Goal: Transaction & Acquisition: Purchase product/service

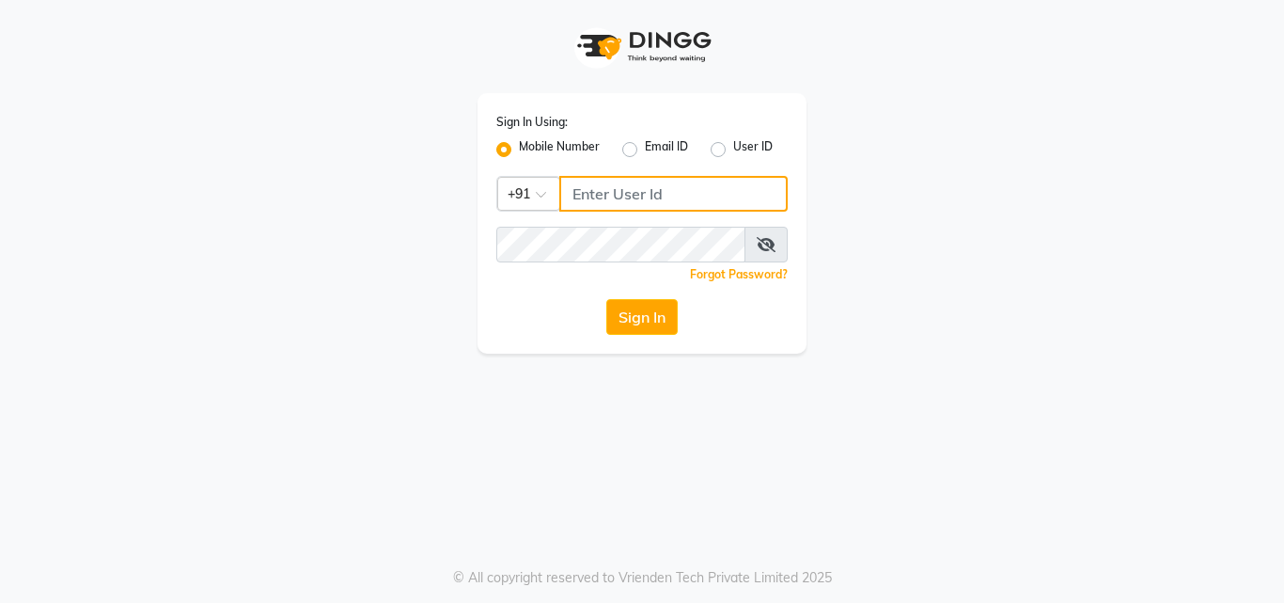
click at [634, 177] on input "Username" at bounding box center [673, 194] width 228 height 36
click at [654, 225] on div "Sign In Using: Mobile Number Email ID User ID Country Code × [PHONE_NUMBER] Rem…" at bounding box center [642, 223] width 329 height 260
click at [662, 191] on input "9819402382" at bounding box center [673, 194] width 228 height 36
type input "9819402381"
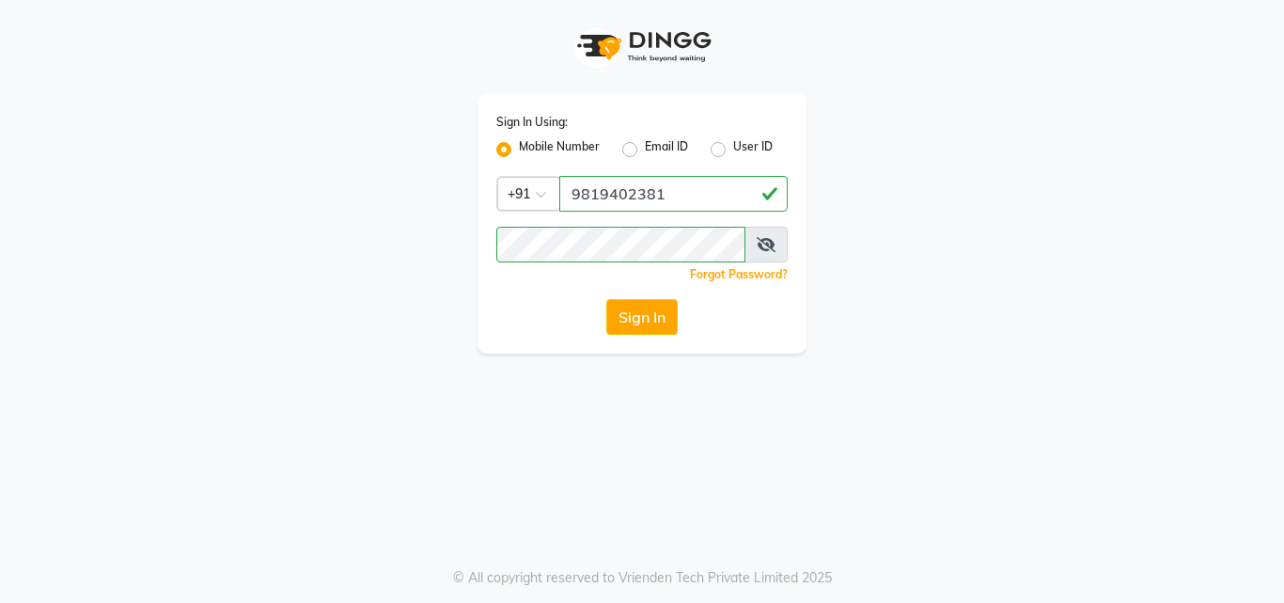
click at [763, 233] on span at bounding box center [766, 245] width 43 height 36
click at [767, 256] on span at bounding box center [766, 245] width 43 height 36
click at [764, 249] on icon at bounding box center [766, 244] width 19 height 15
click at [148, 282] on div "Sign In Using: Mobile Number Email ID User ID Country Code × [PHONE_NUMBER] Rem…" at bounding box center [642, 176] width 1072 height 353
click at [606, 299] on button "Sign In" at bounding box center [641, 317] width 71 height 36
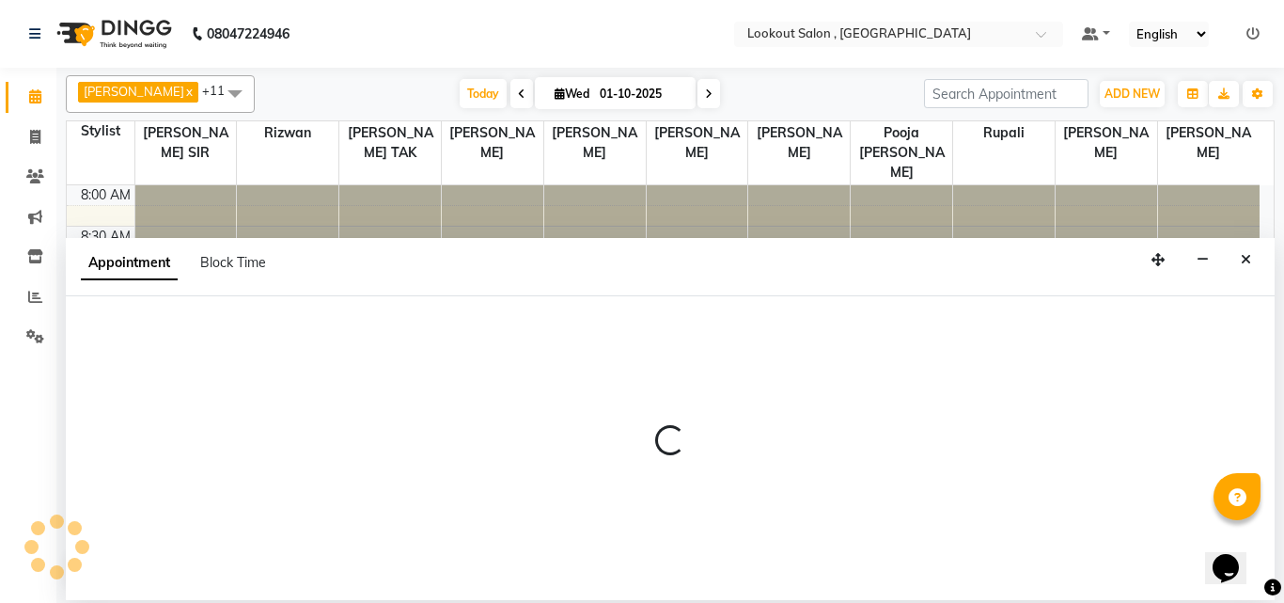
select select "11497"
select select "675"
select select "tentative"
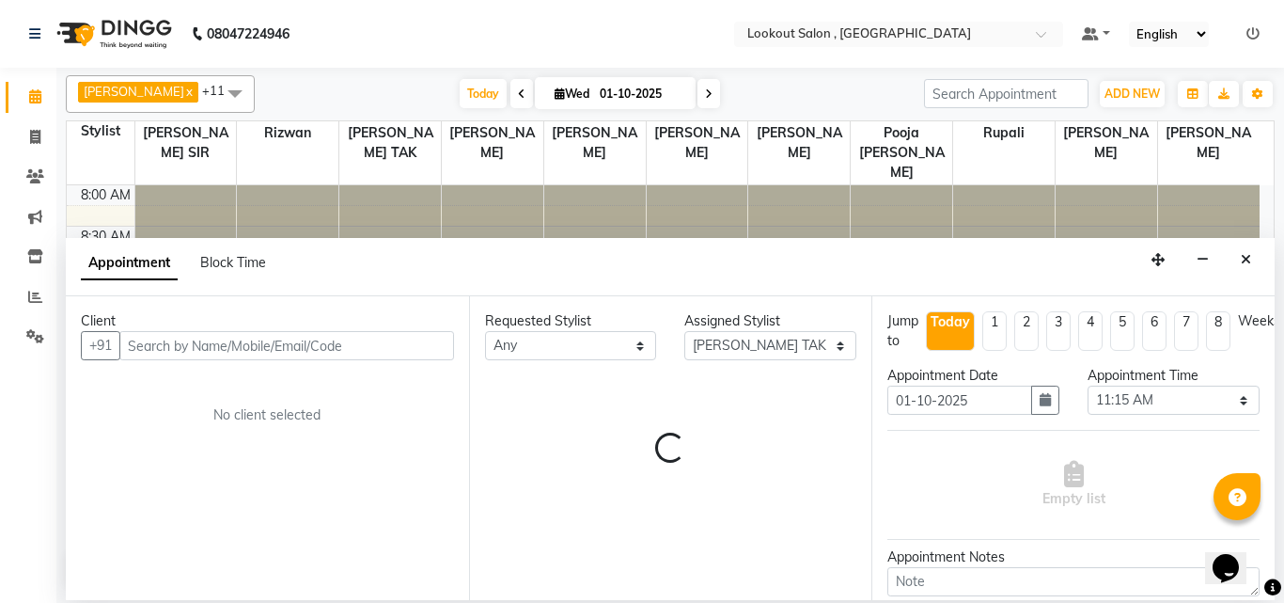
click at [416, 428] on div "Client +91 No client selected" at bounding box center [267, 448] width 403 height 304
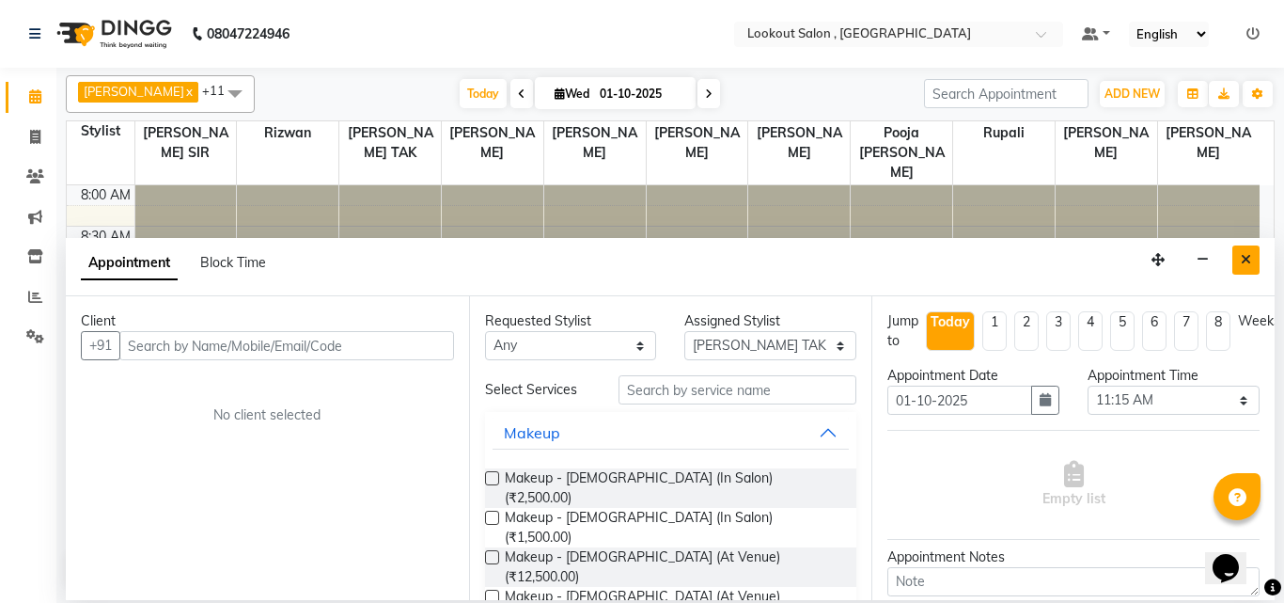
click at [1246, 262] on icon "Close" at bounding box center [1246, 259] width 10 height 13
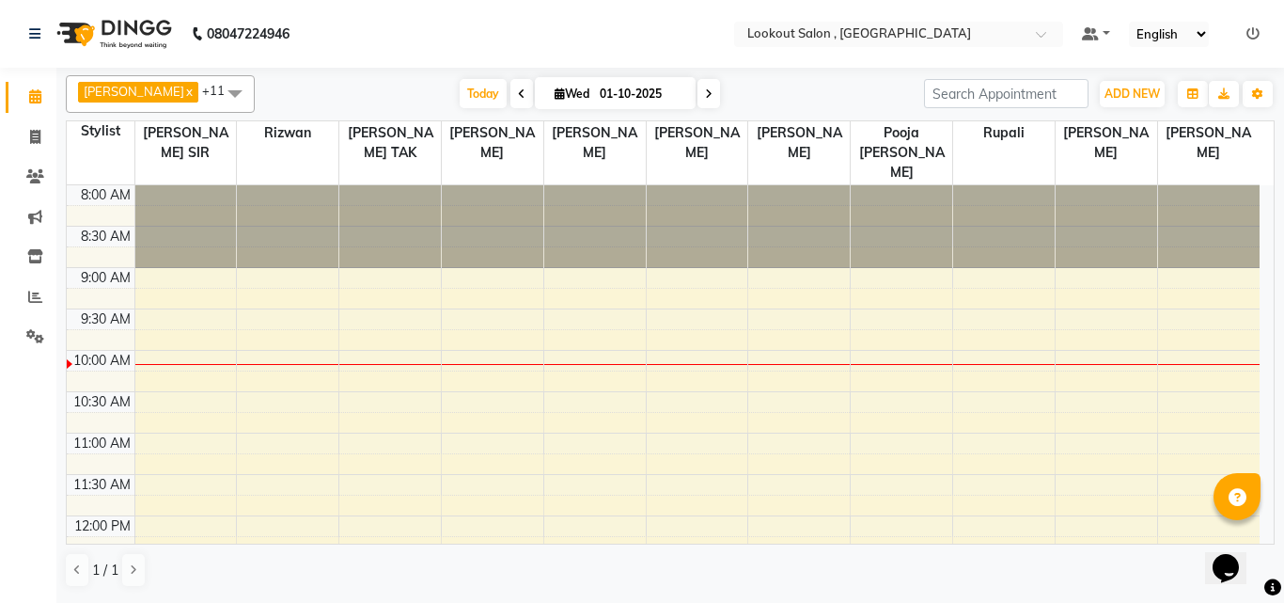
click at [941, 17] on nav "08047224946 Select Location × Lookout Salon , Chickoowadi Default Panel My Pane…" at bounding box center [642, 34] width 1284 height 68
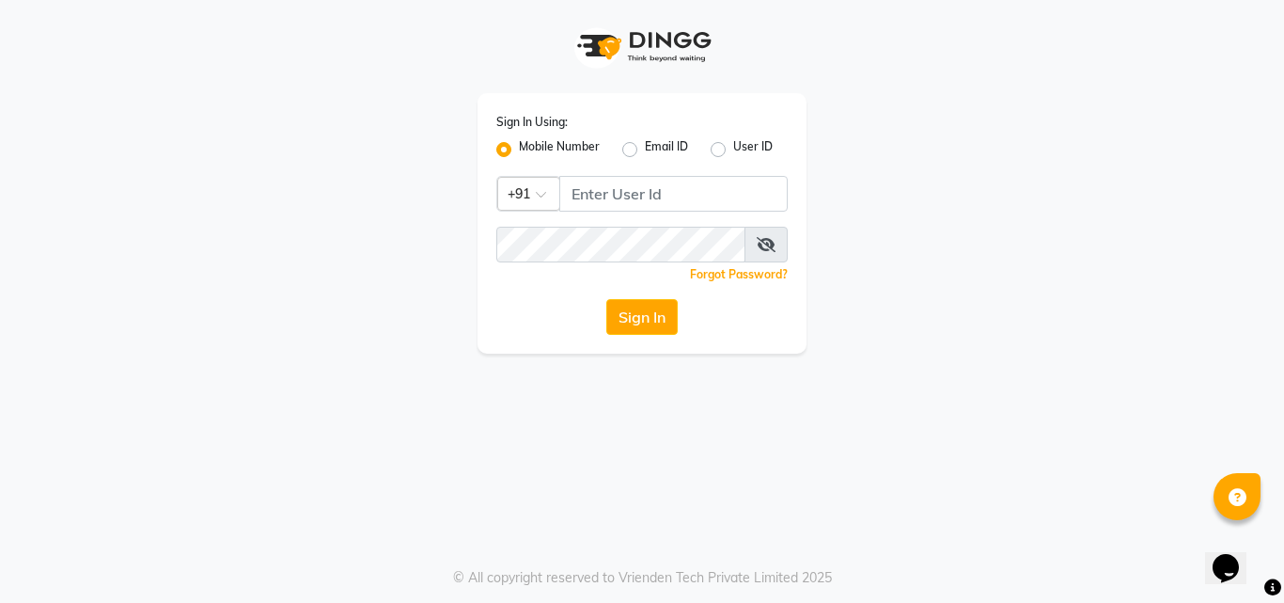
click at [875, 12] on div "Sign In Using: Mobile Number Email ID User ID Country Code × +91 Remember me Fo…" at bounding box center [642, 176] width 1072 height 353
click at [835, 35] on div "Sign In Using: Mobile Number Email ID User ID Country Code × +91 Remember me Fo…" at bounding box center [642, 176] width 1072 height 353
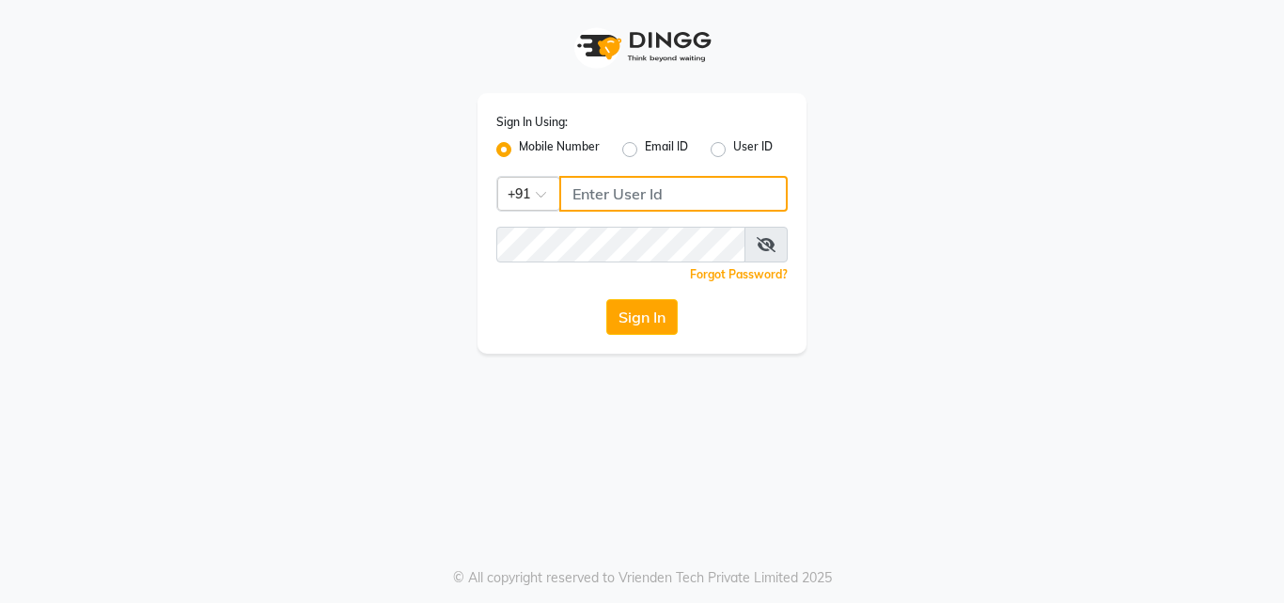
click at [598, 199] on input "Username" at bounding box center [673, 194] width 228 height 36
type input "9819402381"
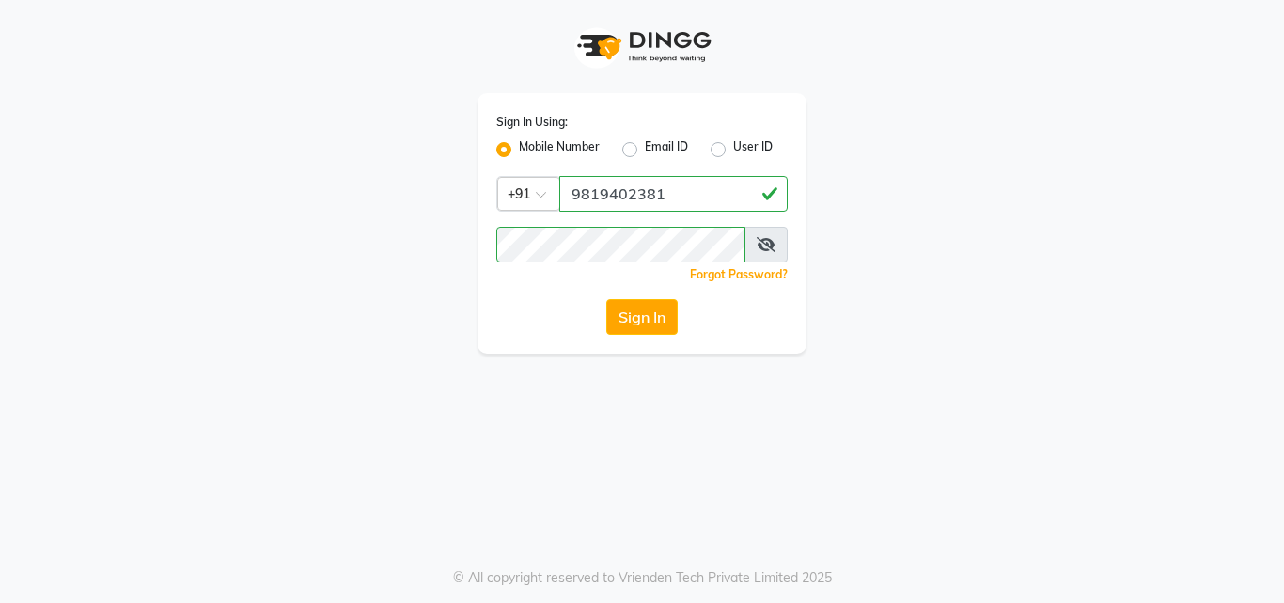
click at [774, 246] on icon at bounding box center [766, 244] width 19 height 15
click at [606, 299] on button "Sign In" at bounding box center [641, 317] width 71 height 36
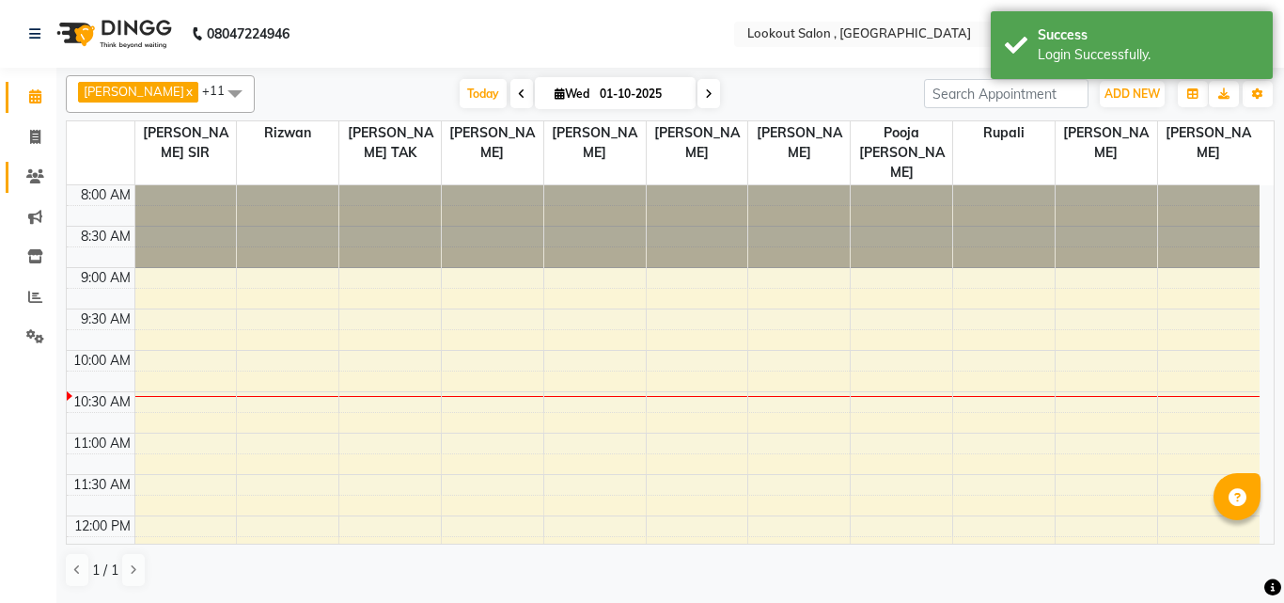
click at [33, 179] on icon at bounding box center [35, 176] width 18 height 14
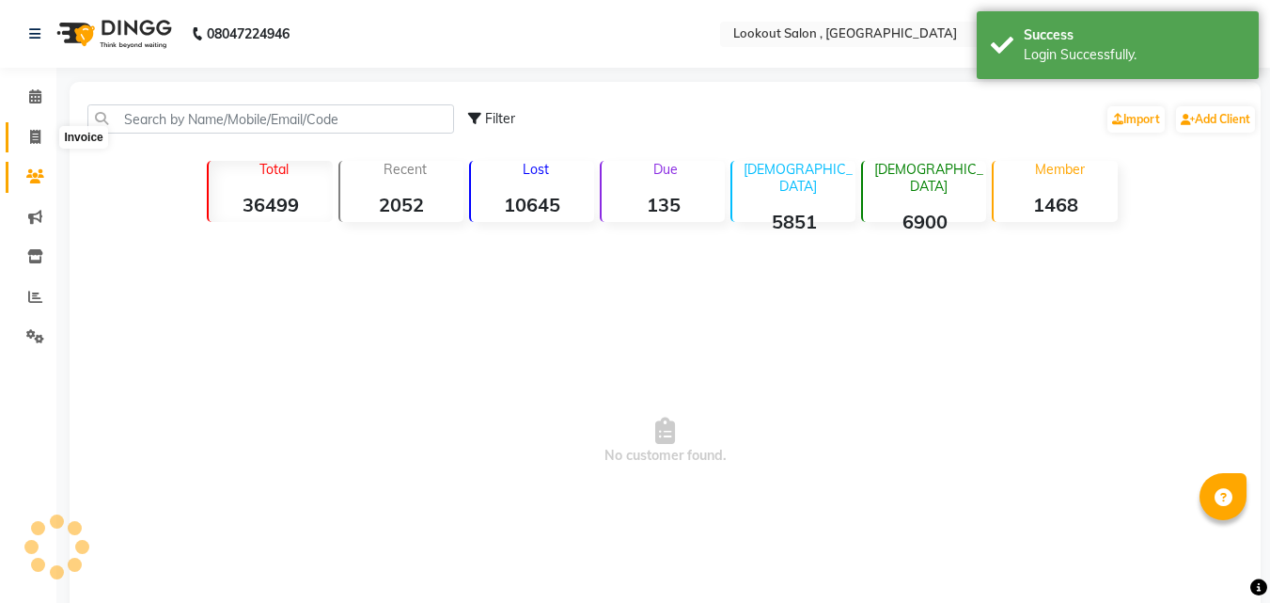
click at [30, 138] on icon at bounding box center [35, 137] width 10 height 14
select select "service"
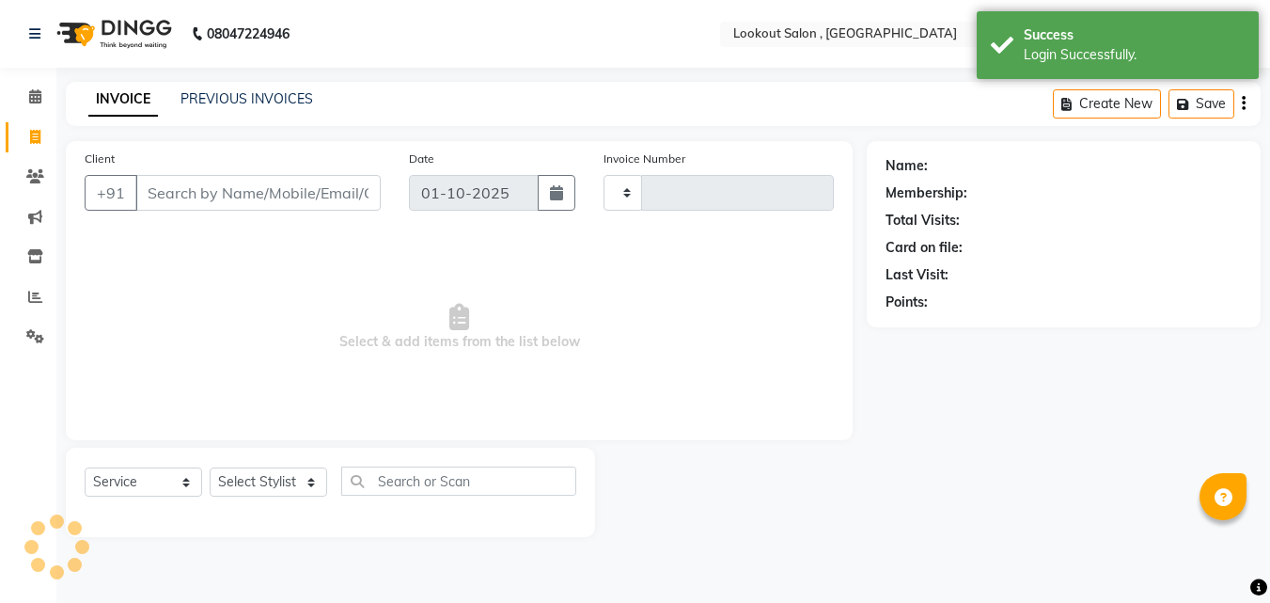
type input "7246"
select select "151"
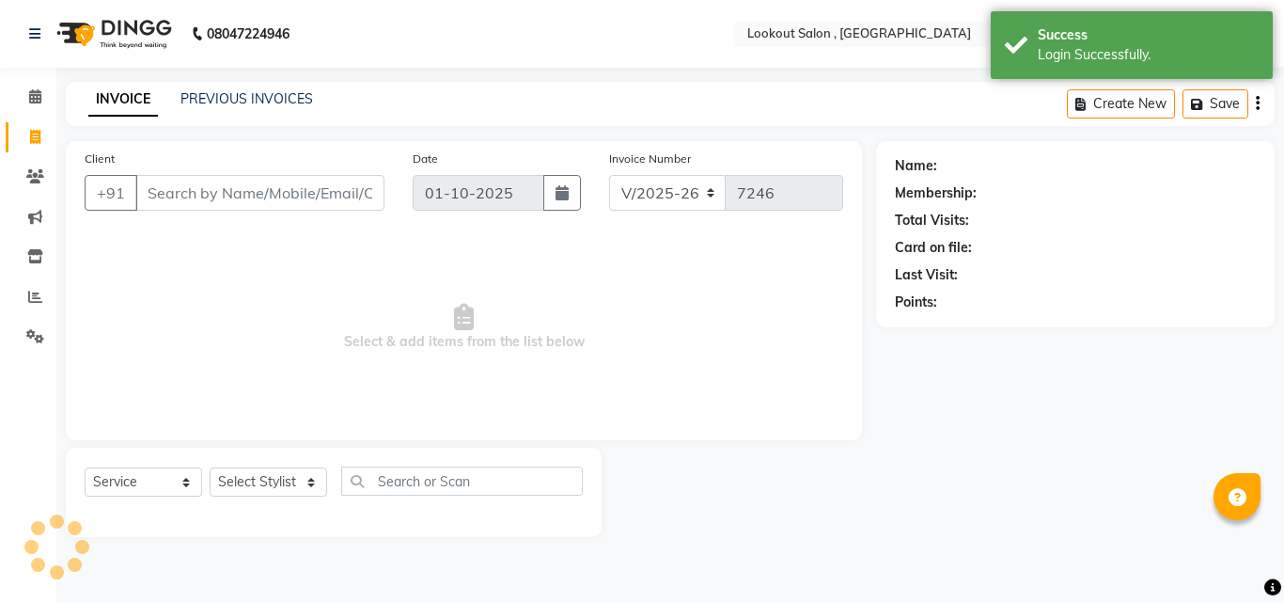
click at [207, 187] on input "Client" at bounding box center [259, 193] width 249 height 36
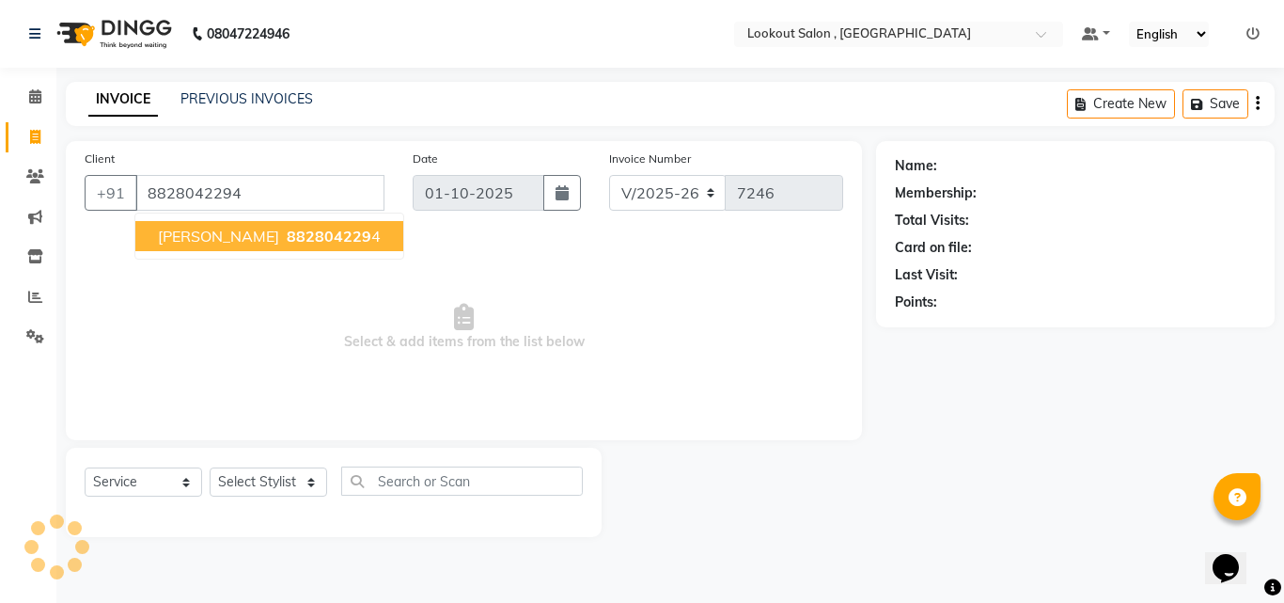
type input "8828042294"
select select "1: Object"
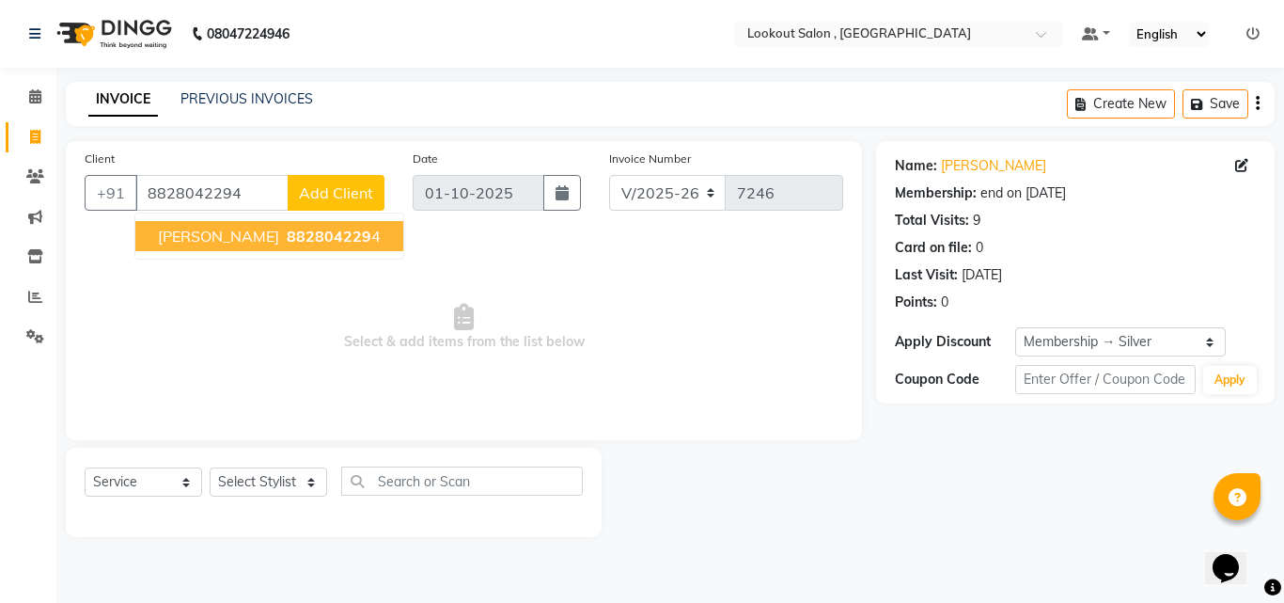
click at [250, 228] on span "[PERSON_NAME]" at bounding box center [218, 236] width 121 height 19
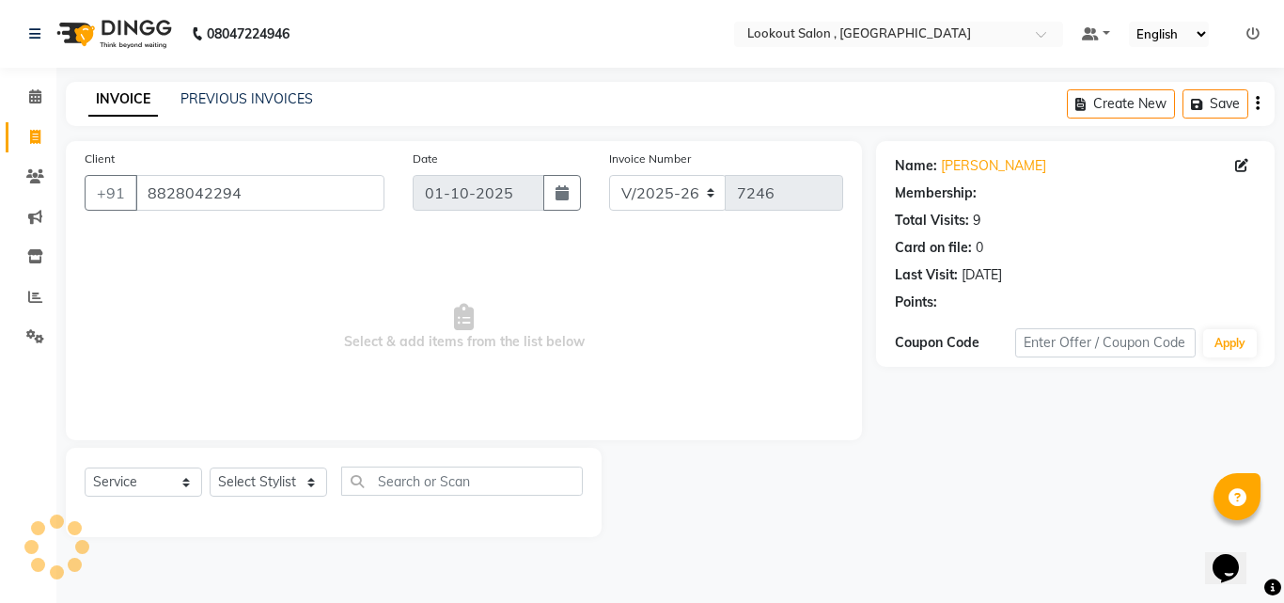
select select "1: Object"
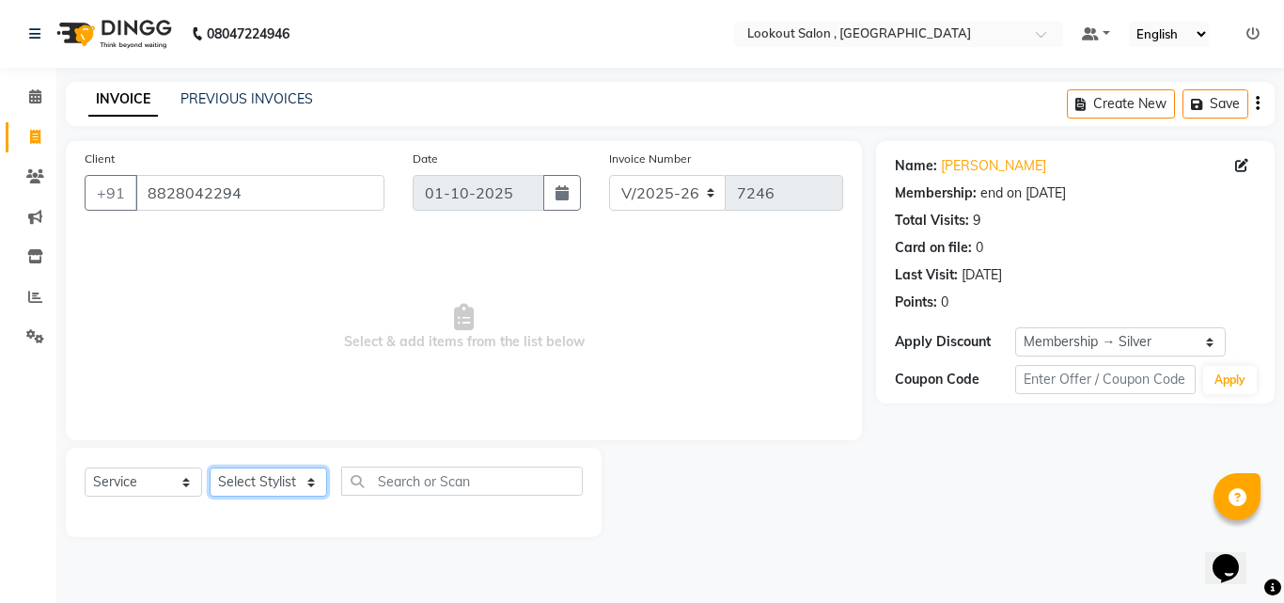
click at [256, 474] on select "Select Stylist [PERSON_NAME] [PERSON_NAME] [PERSON_NAME] [PERSON_NAME] [PERSON_…" at bounding box center [269, 481] width 118 height 29
select select "88368"
click at [210, 467] on select "Select Stylist [PERSON_NAME] [PERSON_NAME] [PERSON_NAME] [PERSON_NAME] [PERSON_…" at bounding box center [269, 481] width 118 height 29
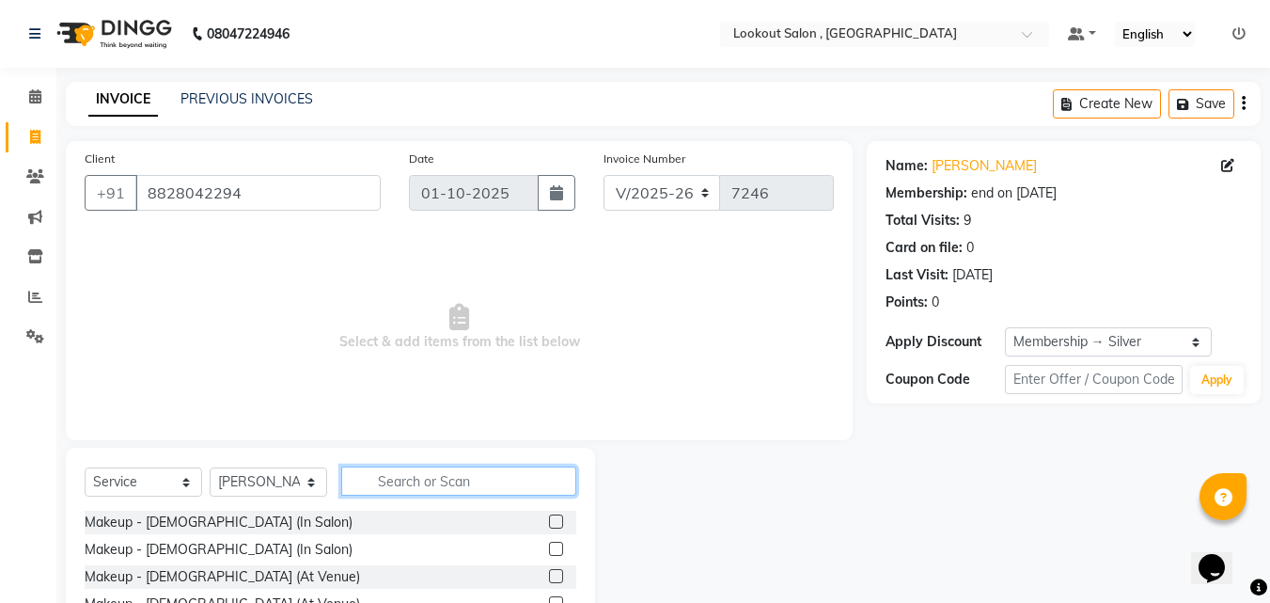
click at [499, 478] on input "text" at bounding box center [458, 480] width 235 height 29
type input "hairc"
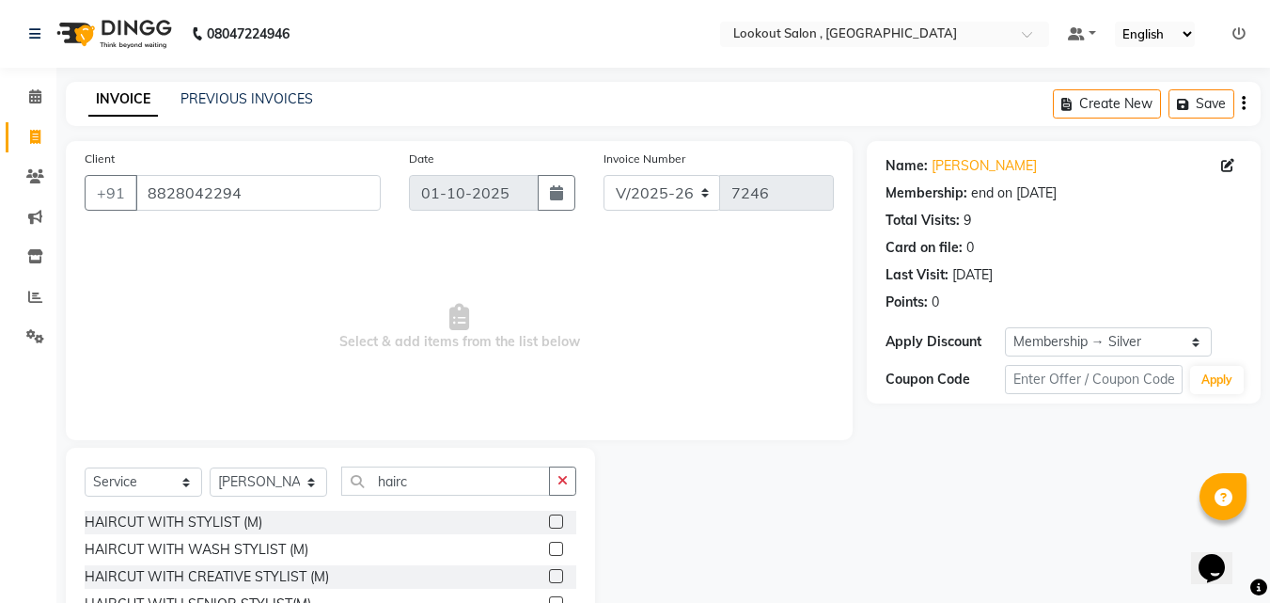
click at [549, 519] on label at bounding box center [556, 521] width 14 height 14
click at [549, 519] on input "checkbox" at bounding box center [555, 522] width 12 height 12
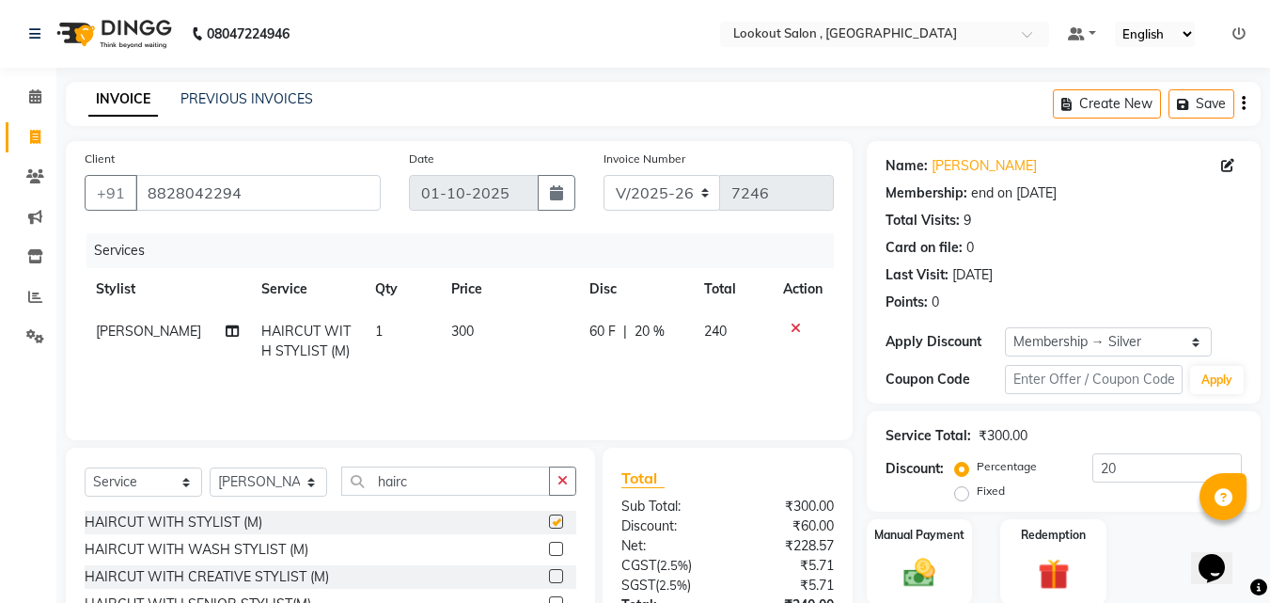
checkbox input "false"
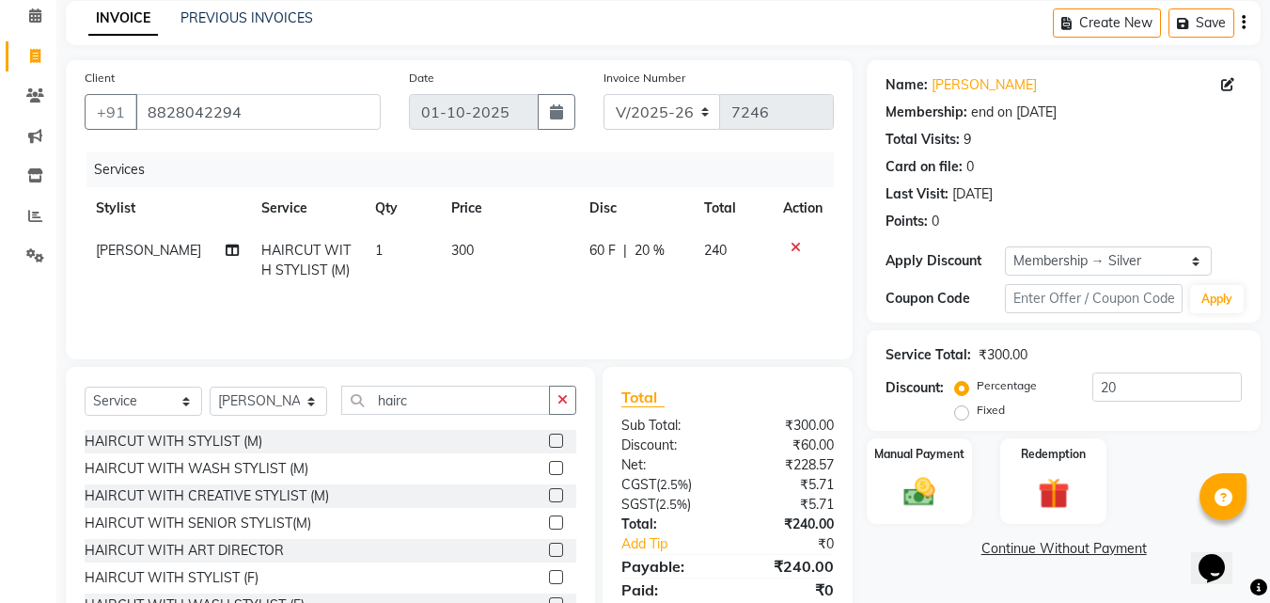
scroll to position [150, 0]
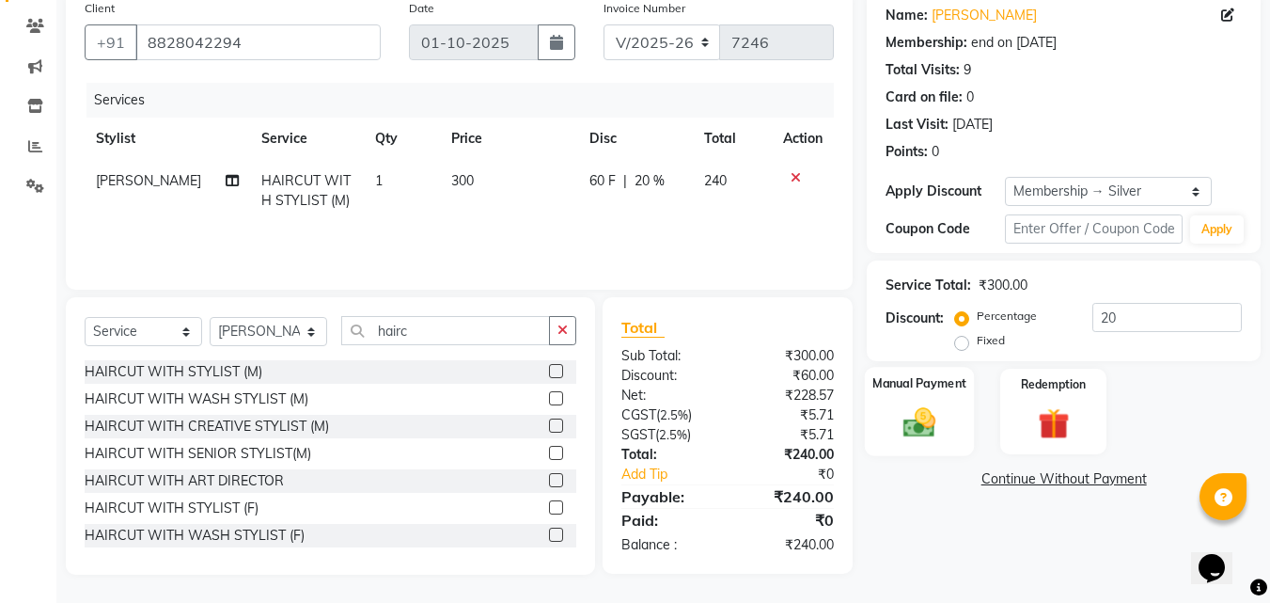
click at [936, 423] on img at bounding box center [919, 422] width 53 height 38
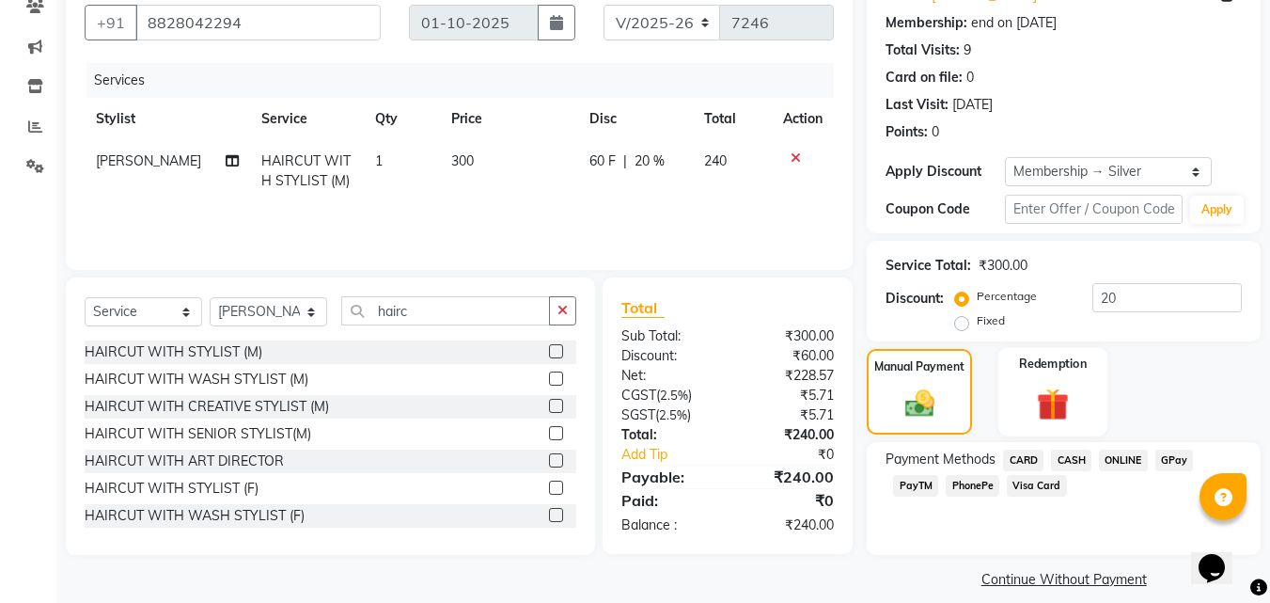
scroll to position [189, 0]
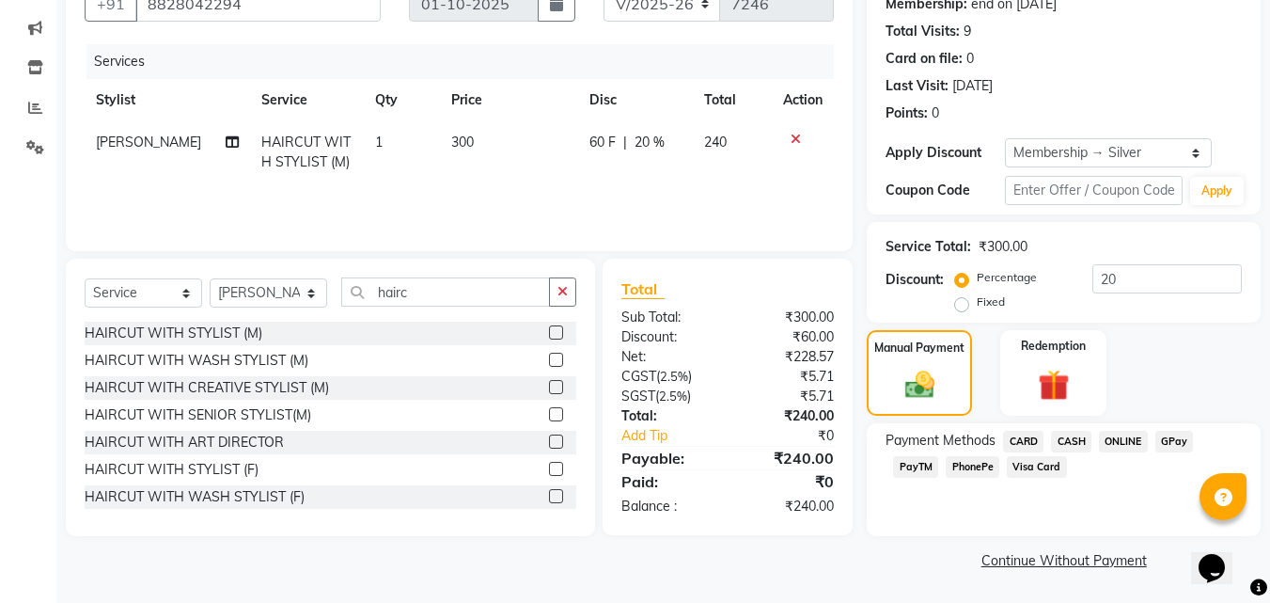
click at [988, 468] on span "PhonePe" at bounding box center [973, 467] width 54 height 22
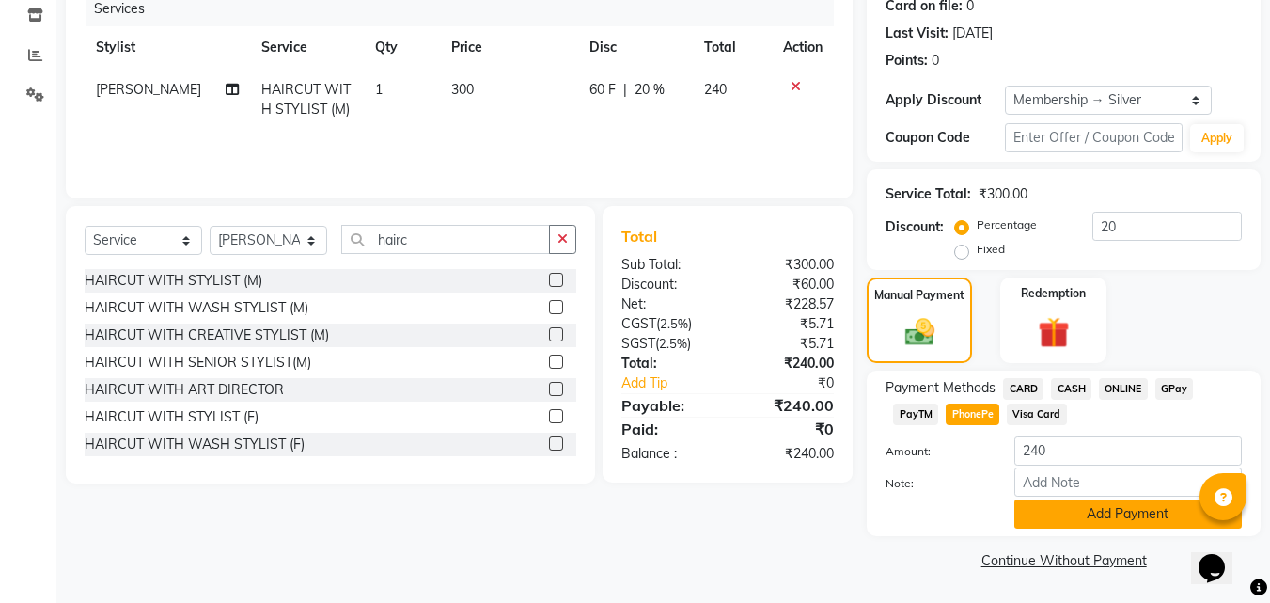
click at [1123, 514] on button "Add Payment" at bounding box center [1128, 513] width 228 height 29
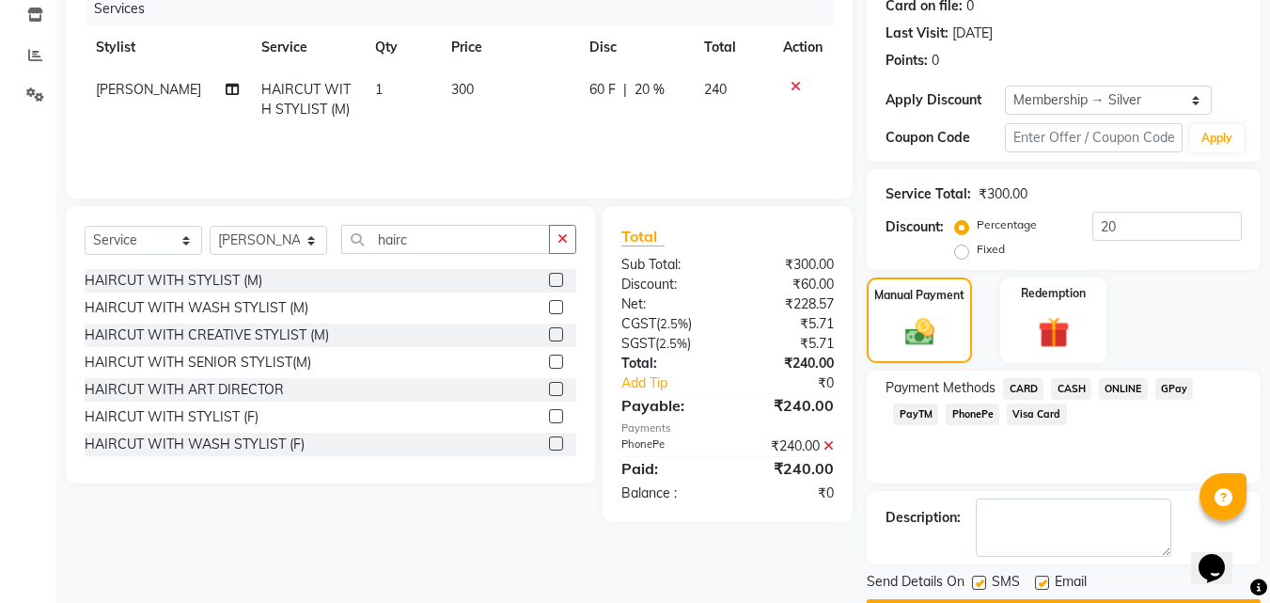
scroll to position [295, 0]
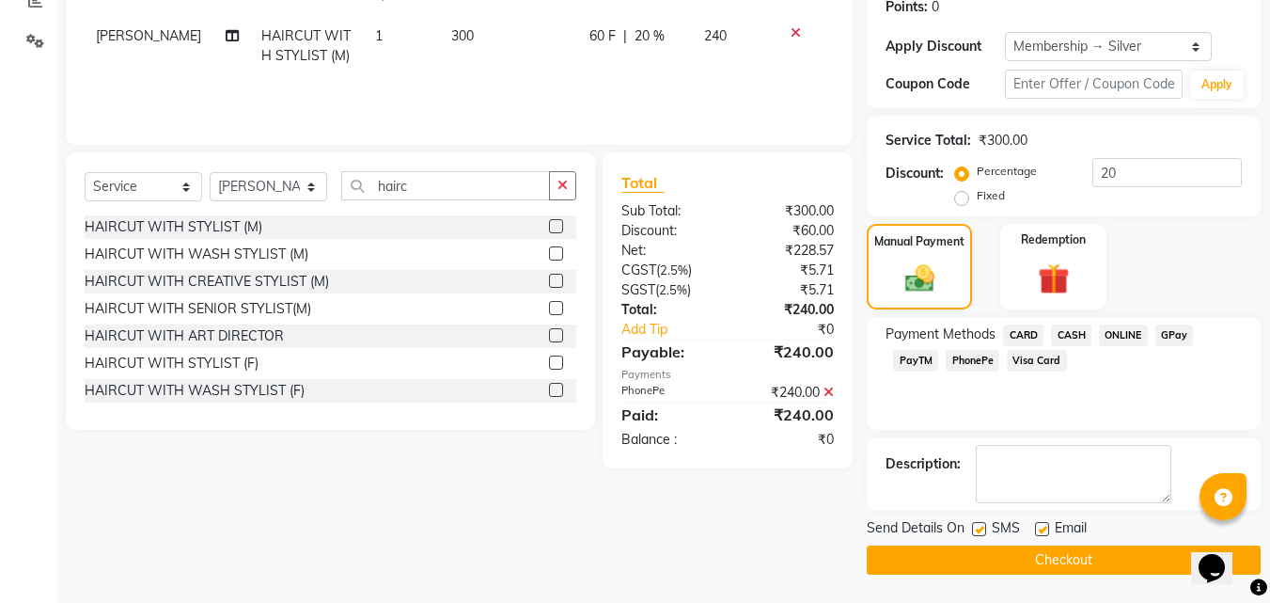
click at [1144, 559] on button "Checkout" at bounding box center [1064, 559] width 394 height 29
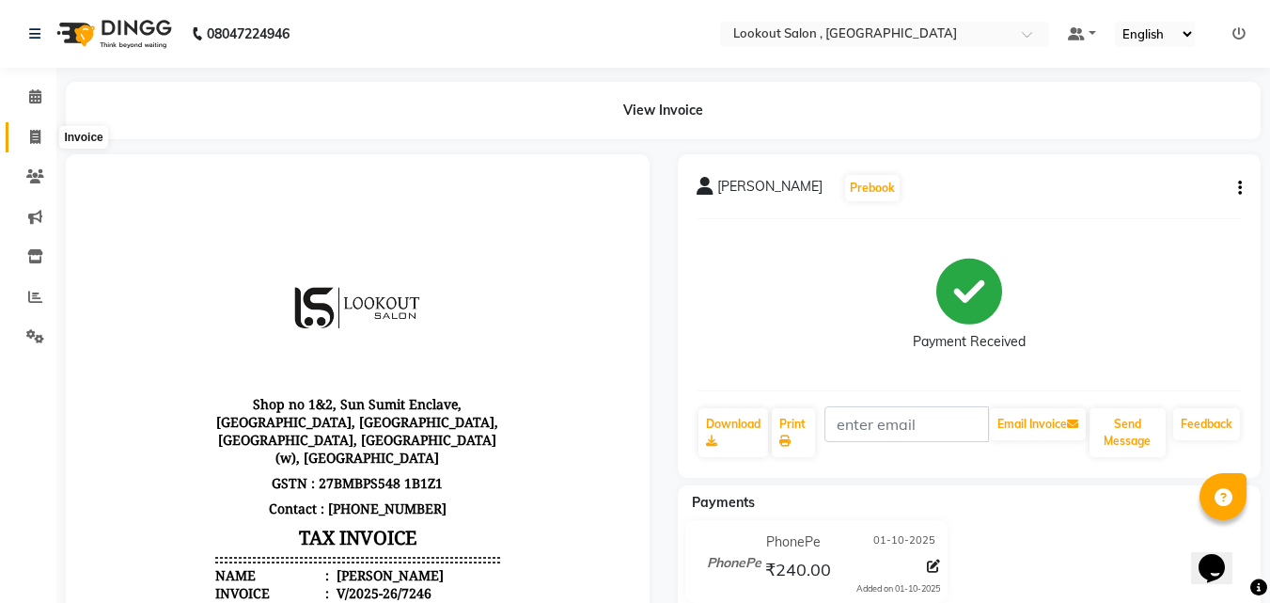
click at [34, 135] on icon at bounding box center [35, 137] width 10 height 14
select select "service"
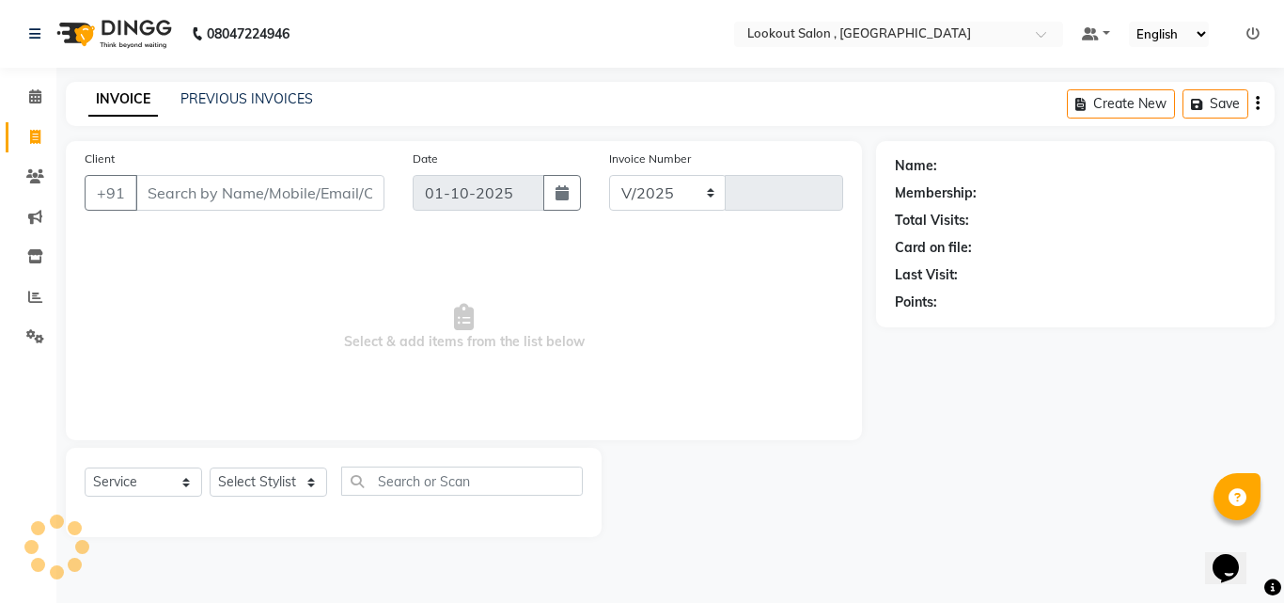
select select "151"
type input "7247"
click at [183, 488] on select "Select Service Product Membership Package Voucher Prepaid Gift Card" at bounding box center [144, 481] width 118 height 29
click at [85, 467] on select "Select Service Product Membership Package Voucher Prepaid Gift Card" at bounding box center [144, 481] width 118 height 29
click at [275, 479] on select "Select Stylist [PERSON_NAME] [PERSON_NAME] [PERSON_NAME] [PERSON_NAME] [PERSON_…" at bounding box center [269, 481] width 118 height 29
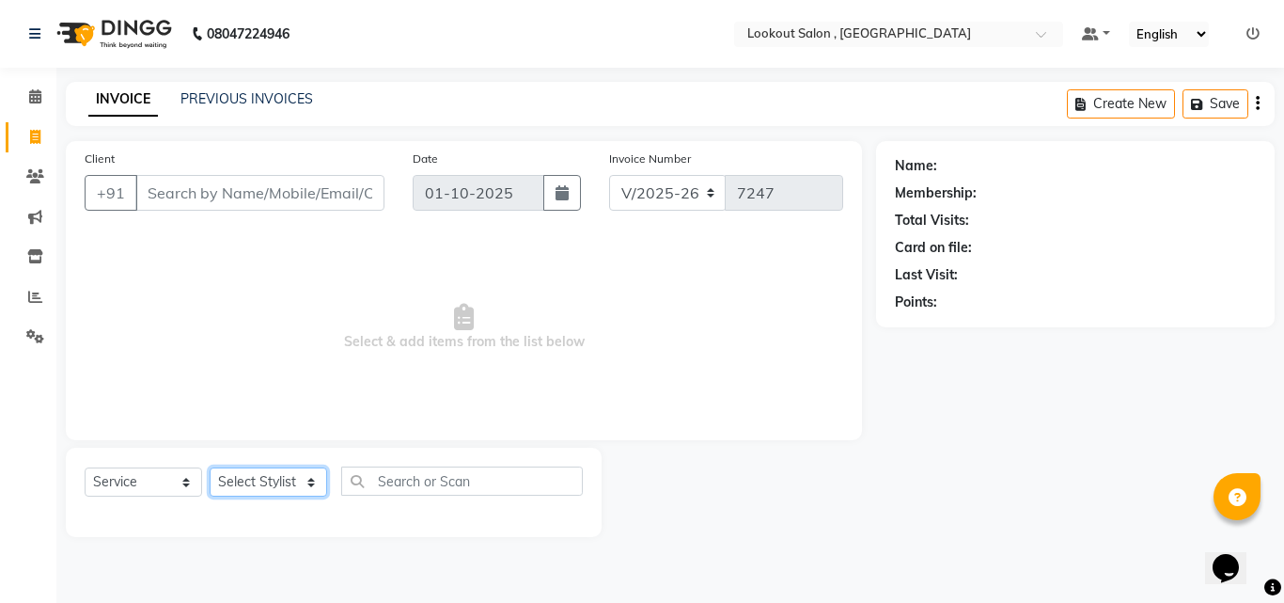
select select "24828"
click at [210, 467] on select "Select Stylist [PERSON_NAME] [PERSON_NAME] [PERSON_NAME] [PERSON_NAME] [PERSON_…" at bounding box center [269, 481] width 118 height 29
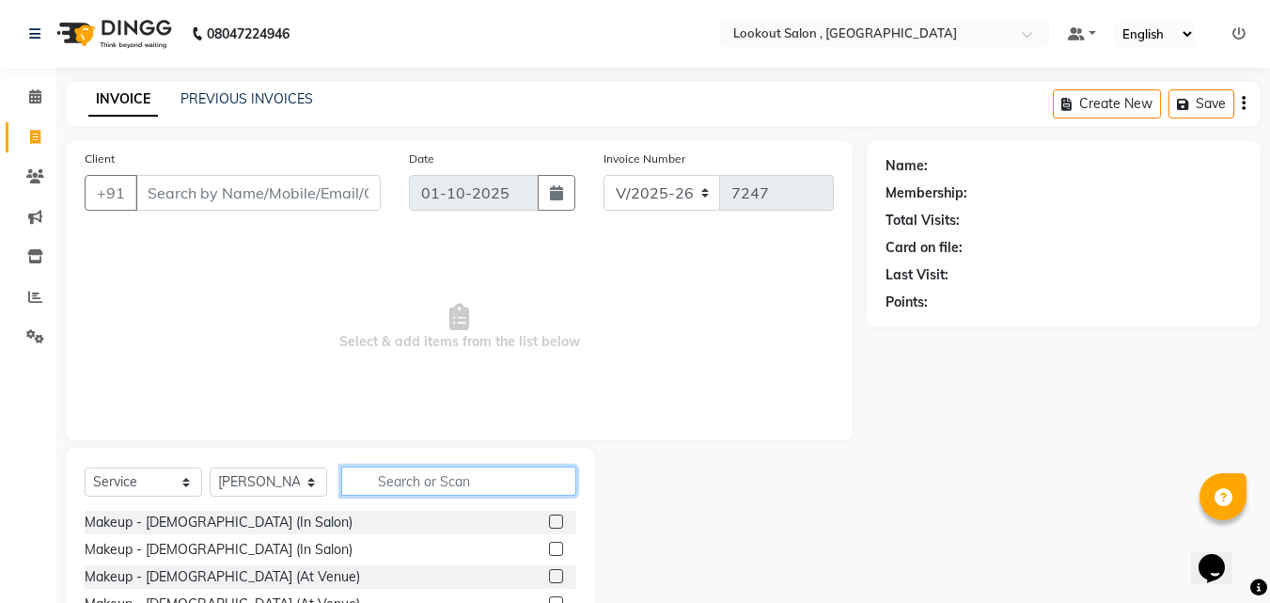
click at [423, 473] on input "text" at bounding box center [458, 480] width 235 height 29
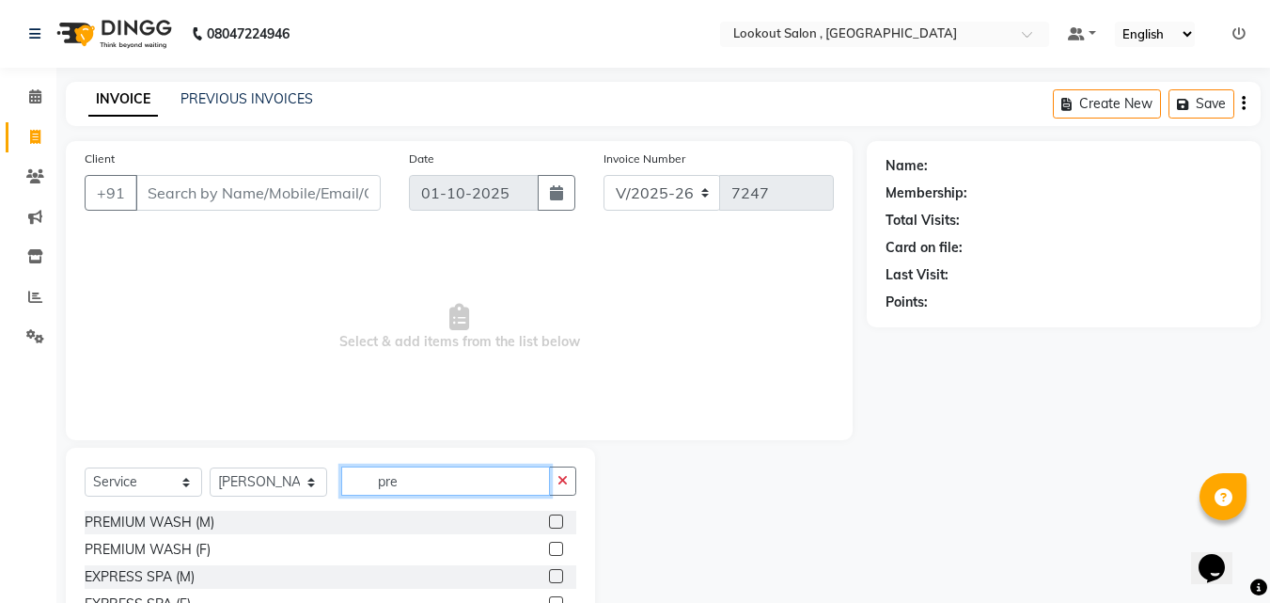
type input "pre"
click at [549, 544] on label at bounding box center [556, 549] width 14 height 14
click at [549, 544] on input "checkbox" at bounding box center [555, 549] width 12 height 12
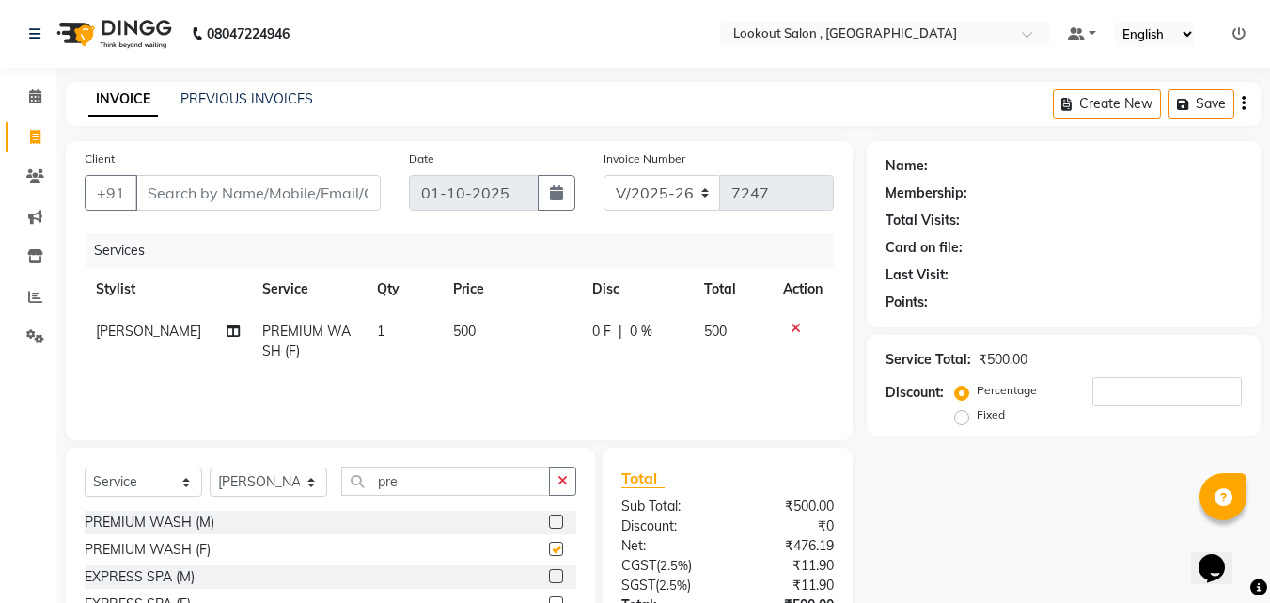
checkbox input "false"
click at [565, 476] on icon "button" at bounding box center [562, 480] width 10 height 13
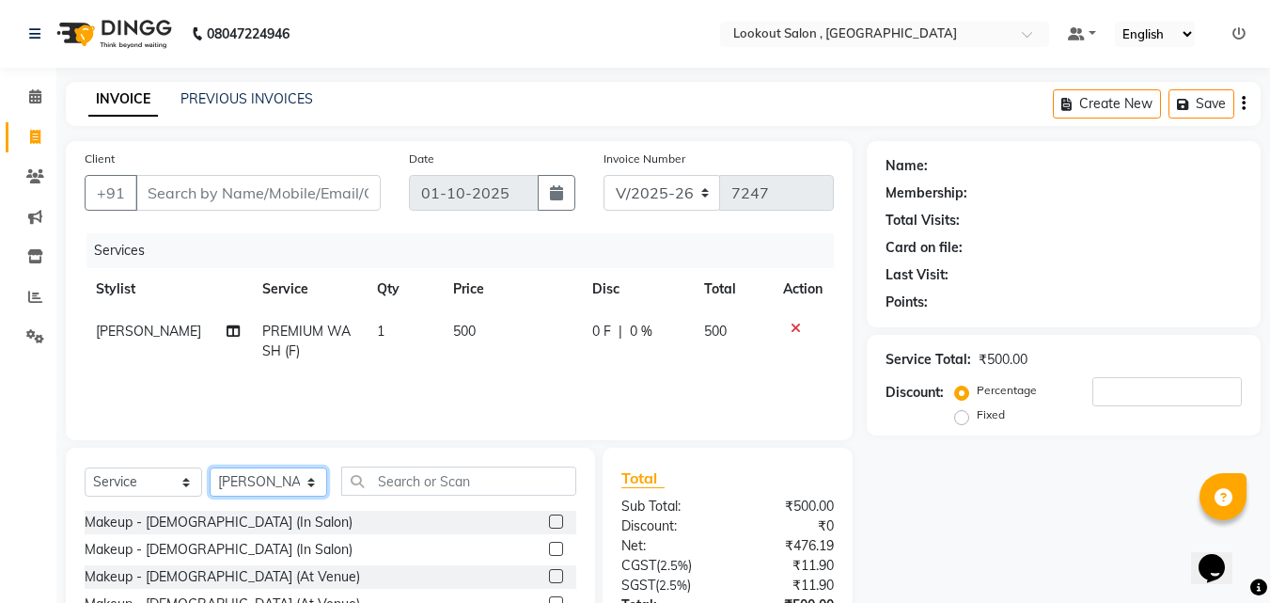
click at [263, 479] on select "Select Stylist [PERSON_NAME] [PERSON_NAME] [PERSON_NAME] [PERSON_NAME] [PERSON_…" at bounding box center [269, 481] width 118 height 29
select select "6223"
click at [210, 467] on select "Select Stylist [PERSON_NAME] [PERSON_NAME] [PERSON_NAME] [PERSON_NAME] [PERSON_…" at bounding box center [269, 481] width 118 height 29
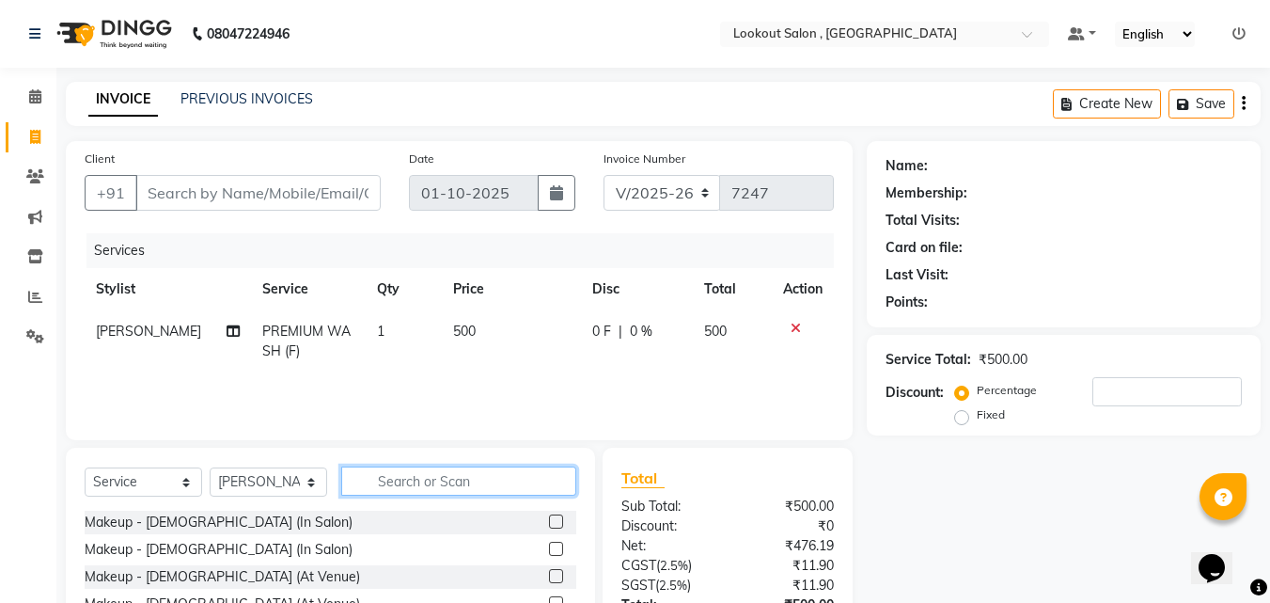
click at [551, 479] on input "text" at bounding box center [458, 480] width 235 height 29
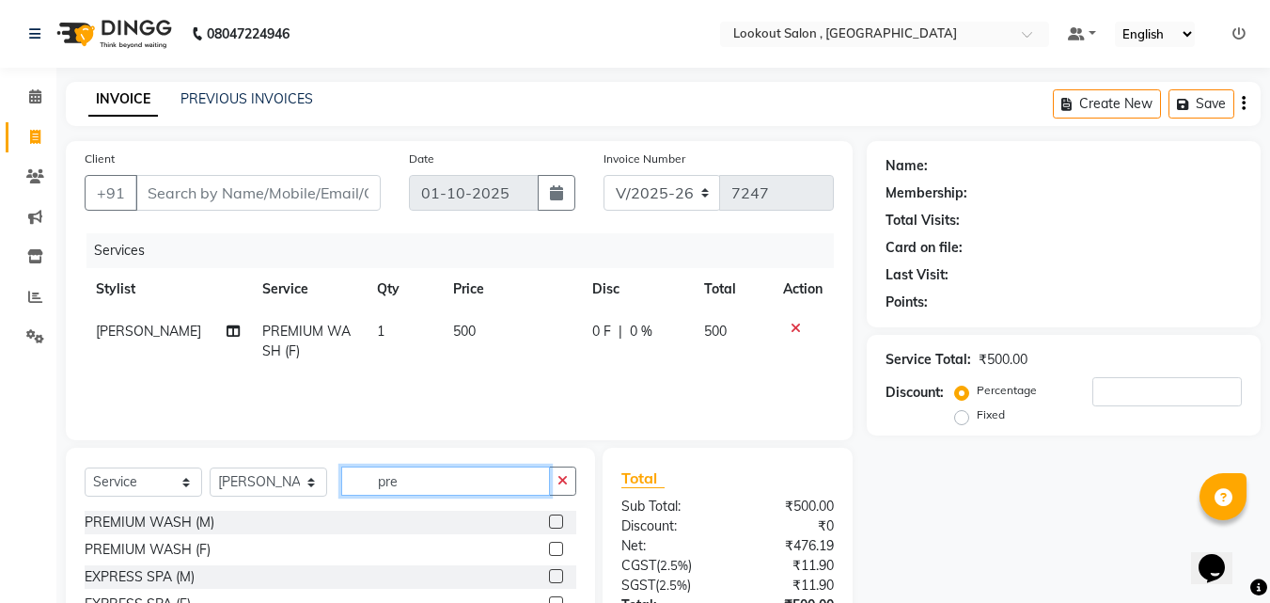
type input "pre"
click at [549, 544] on label at bounding box center [556, 549] width 14 height 14
click at [549, 544] on input "checkbox" at bounding box center [555, 549] width 12 height 12
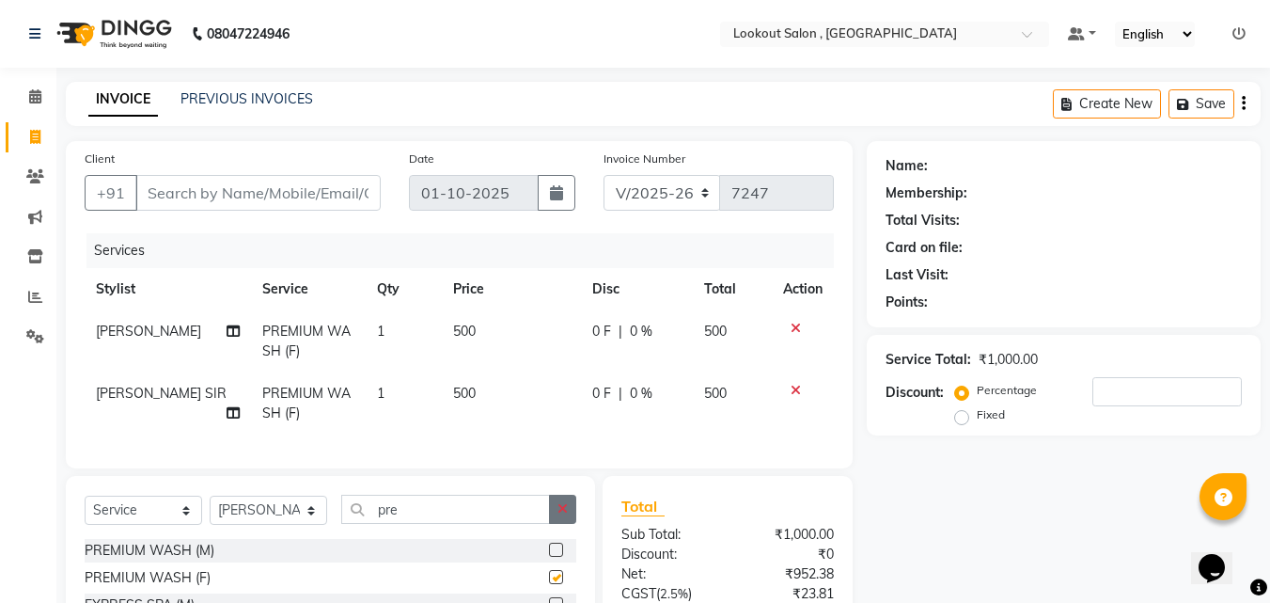
checkbox input "false"
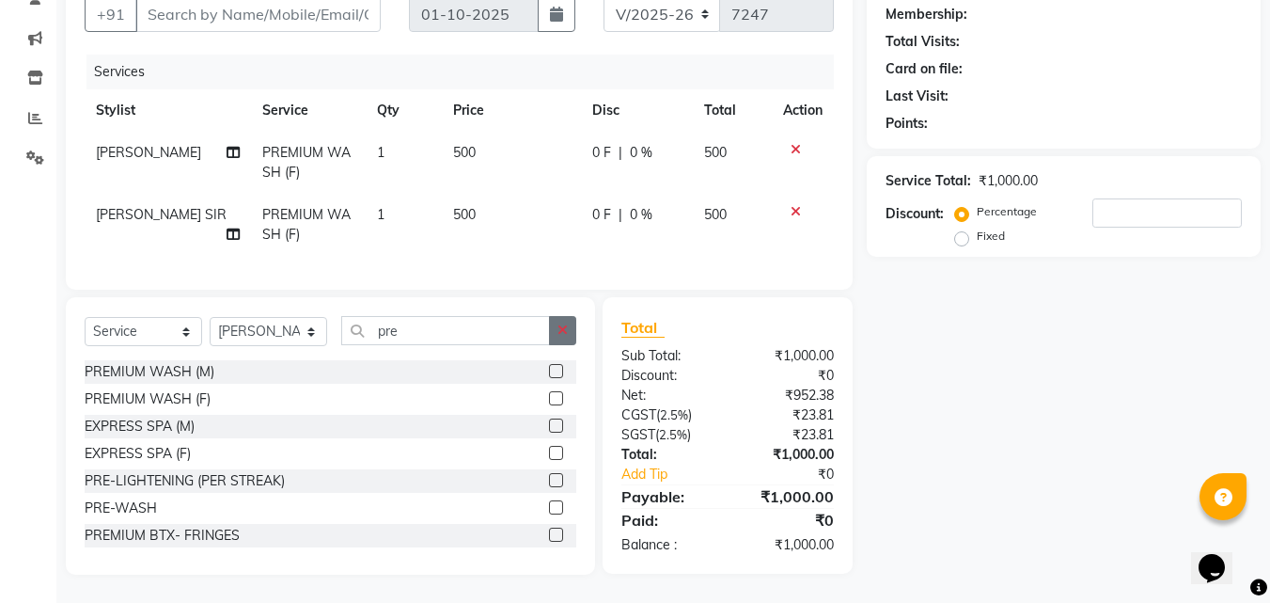
click at [570, 320] on button "button" at bounding box center [562, 330] width 27 height 29
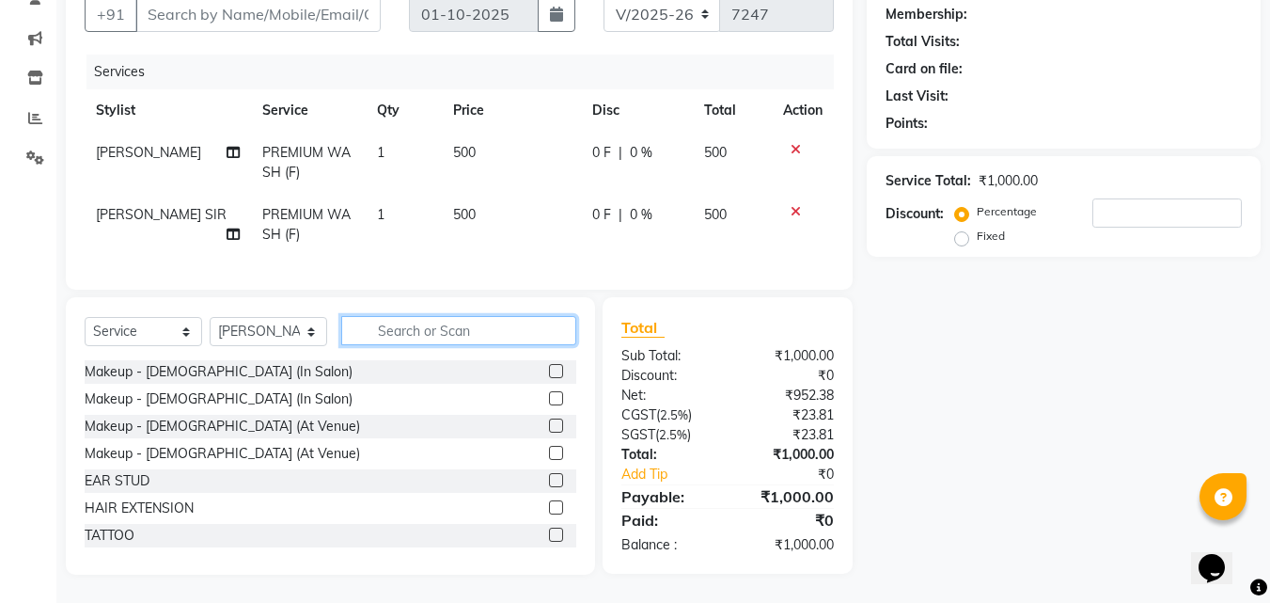
click at [432, 329] on input "text" at bounding box center [458, 330] width 235 height 29
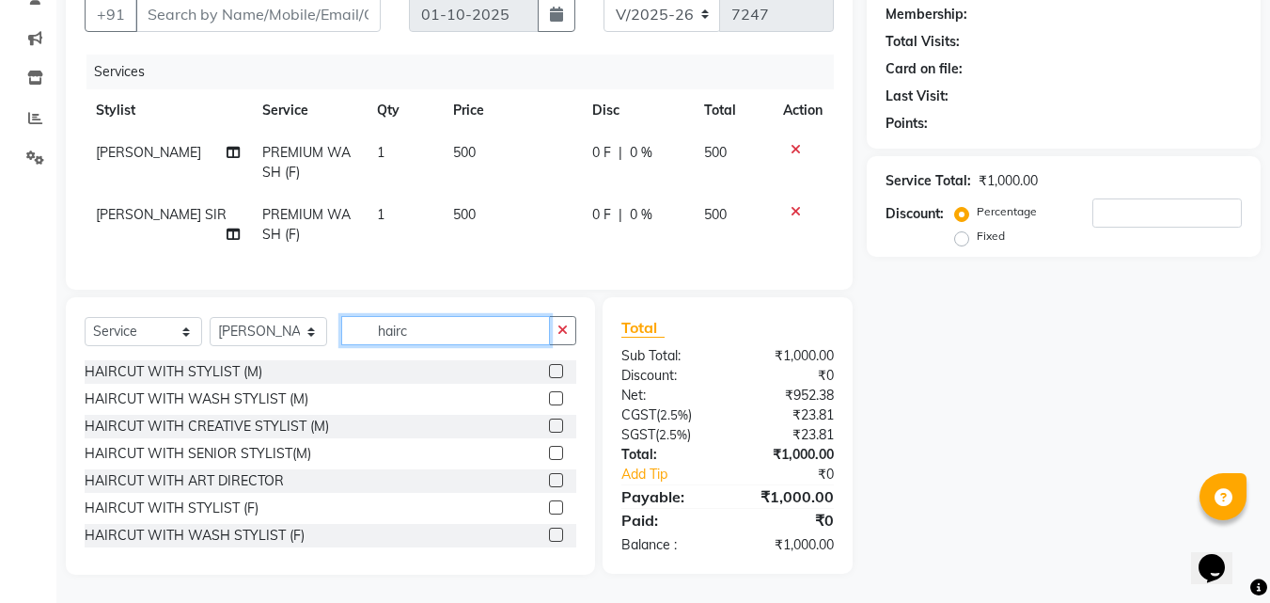
type input "hairc"
click at [549, 503] on label at bounding box center [556, 507] width 14 height 14
click at [549, 503] on input "checkbox" at bounding box center [555, 508] width 12 height 12
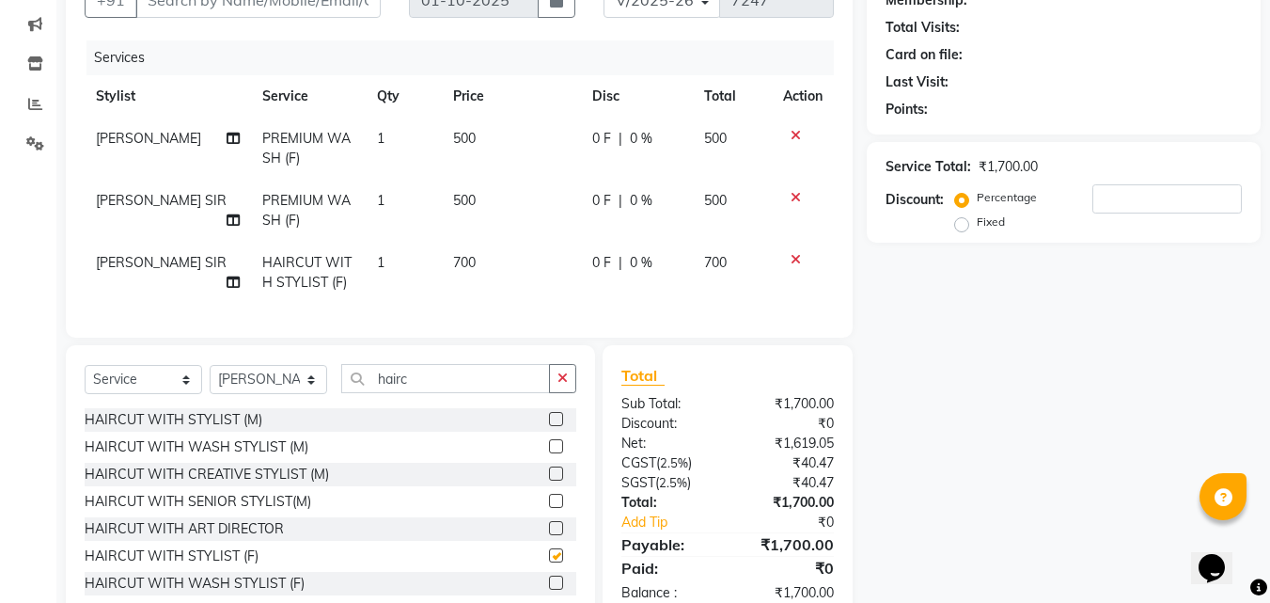
checkbox input "false"
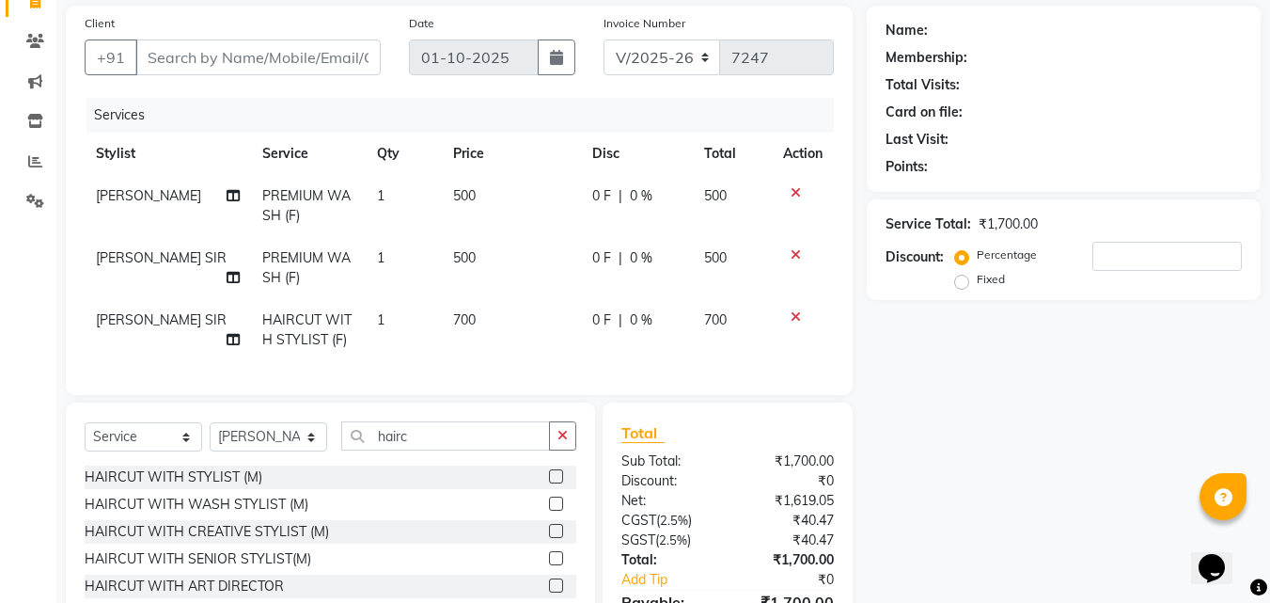
scroll to position [67, 0]
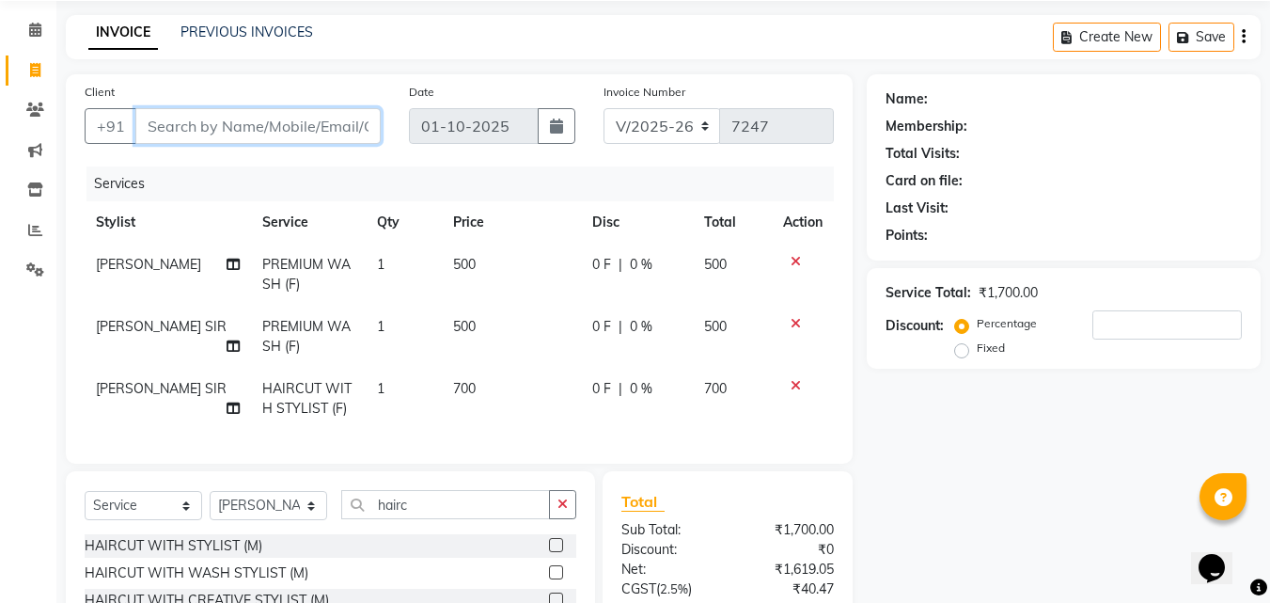
click at [197, 132] on input "Client" at bounding box center [257, 126] width 245 height 36
type input "7"
type input "0"
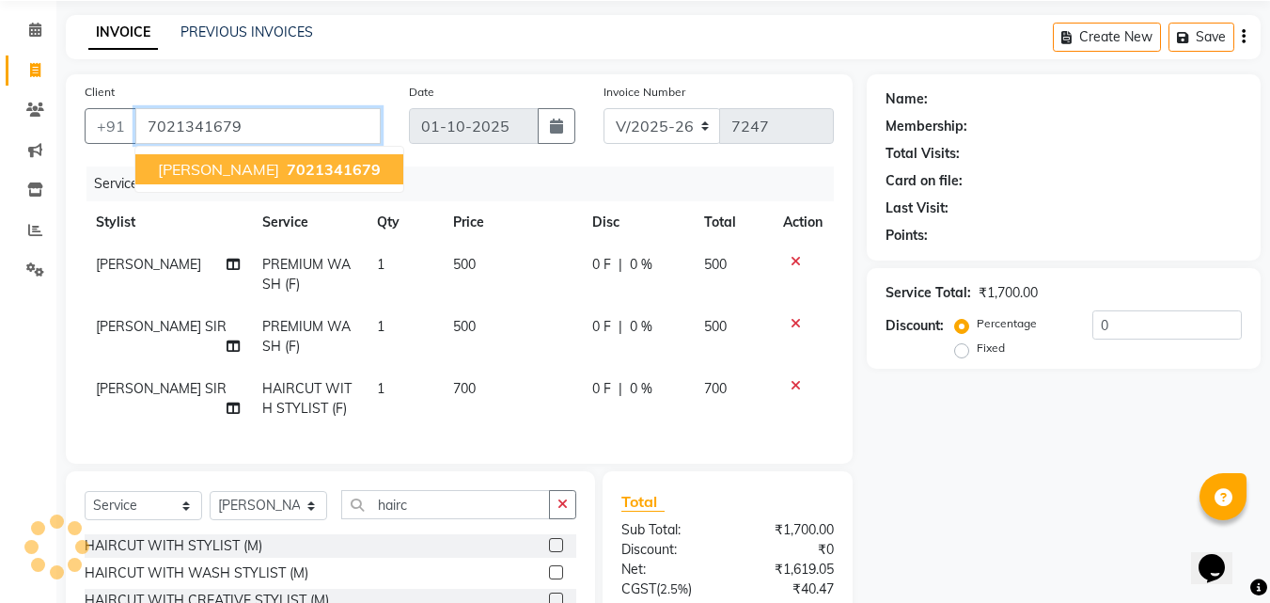
type input "7021341679"
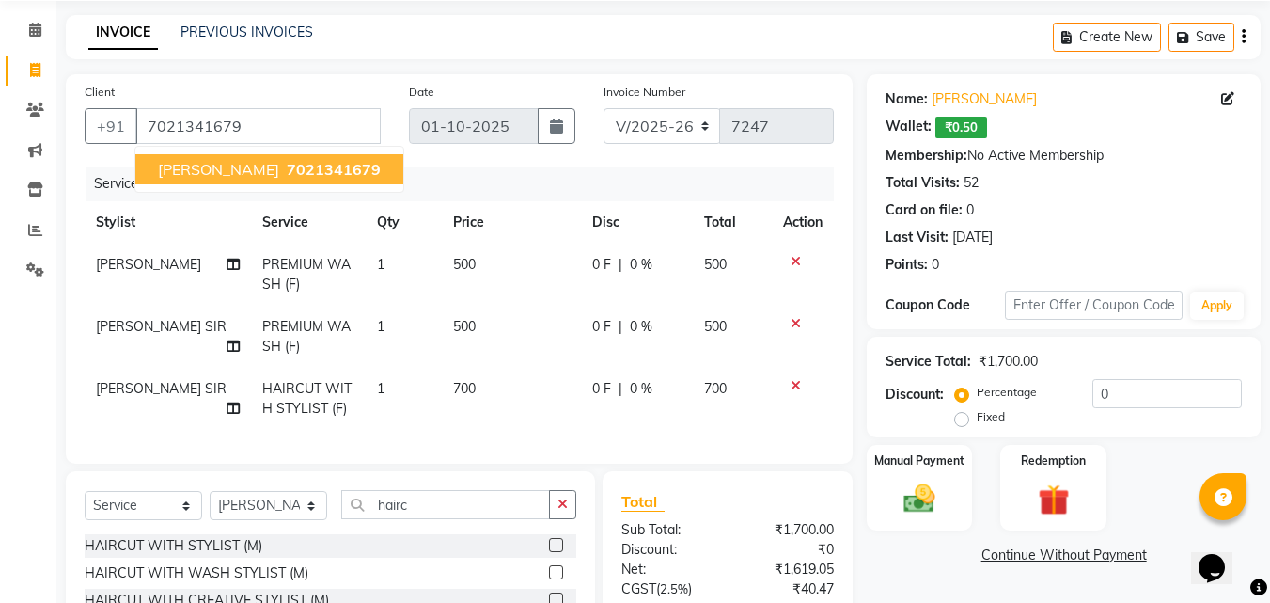
click at [206, 171] on span "[PERSON_NAME]" at bounding box center [218, 169] width 121 height 19
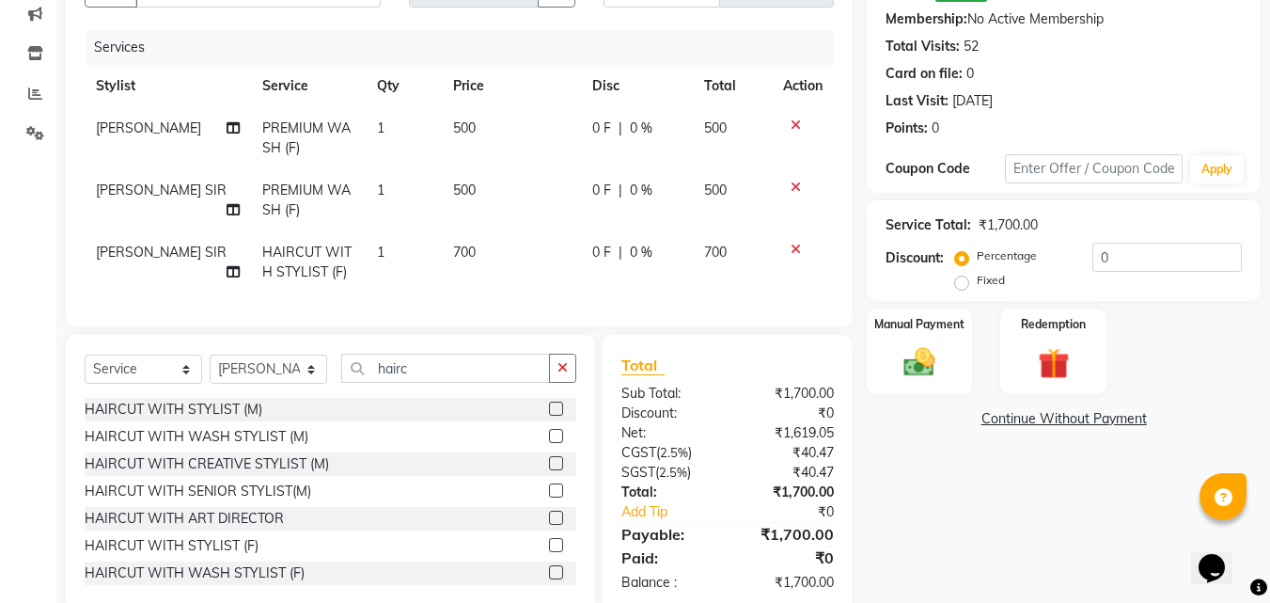
scroll to position [161, 0]
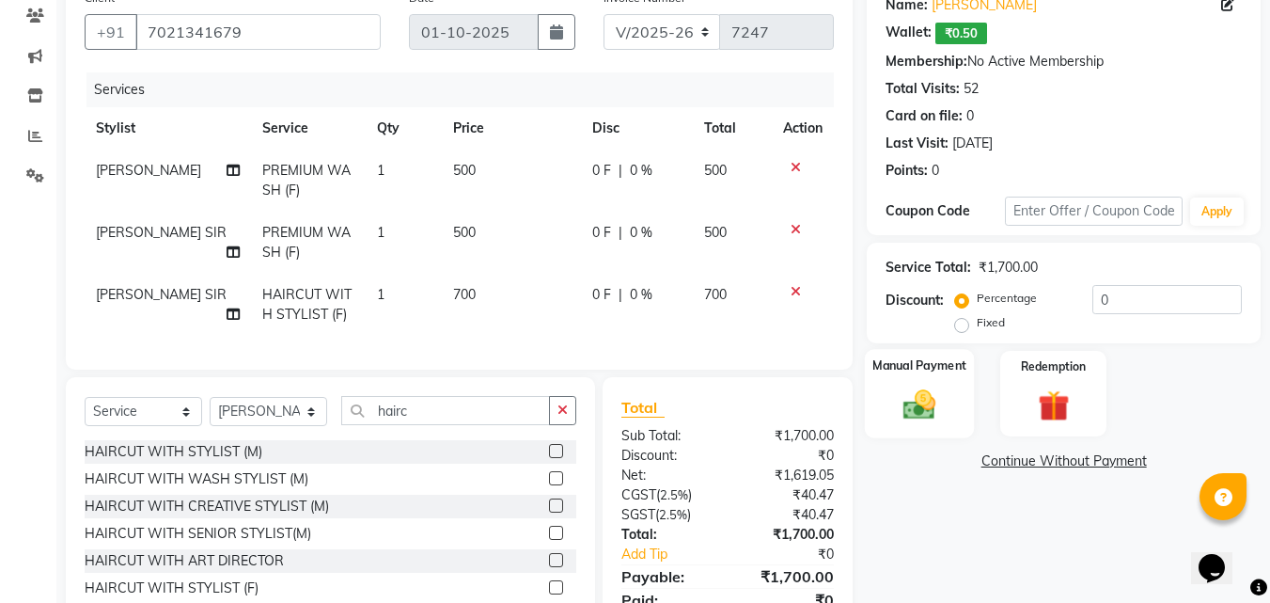
click at [946, 403] on img at bounding box center [919, 404] width 53 height 38
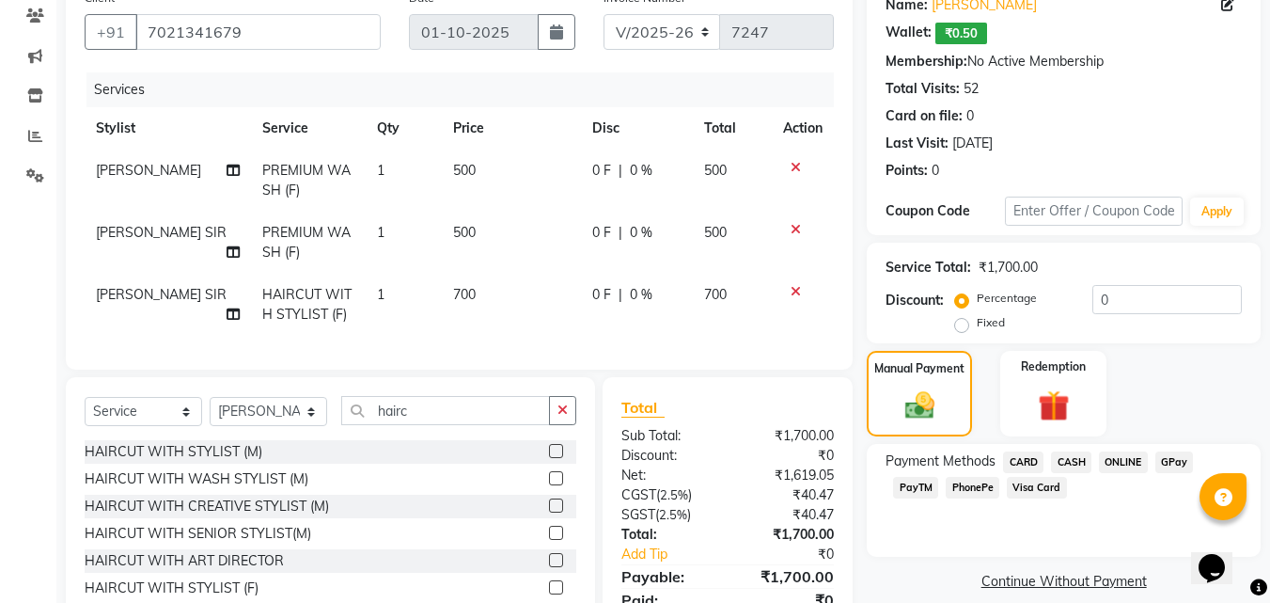
click at [1069, 460] on span "CASH" at bounding box center [1071, 462] width 40 height 22
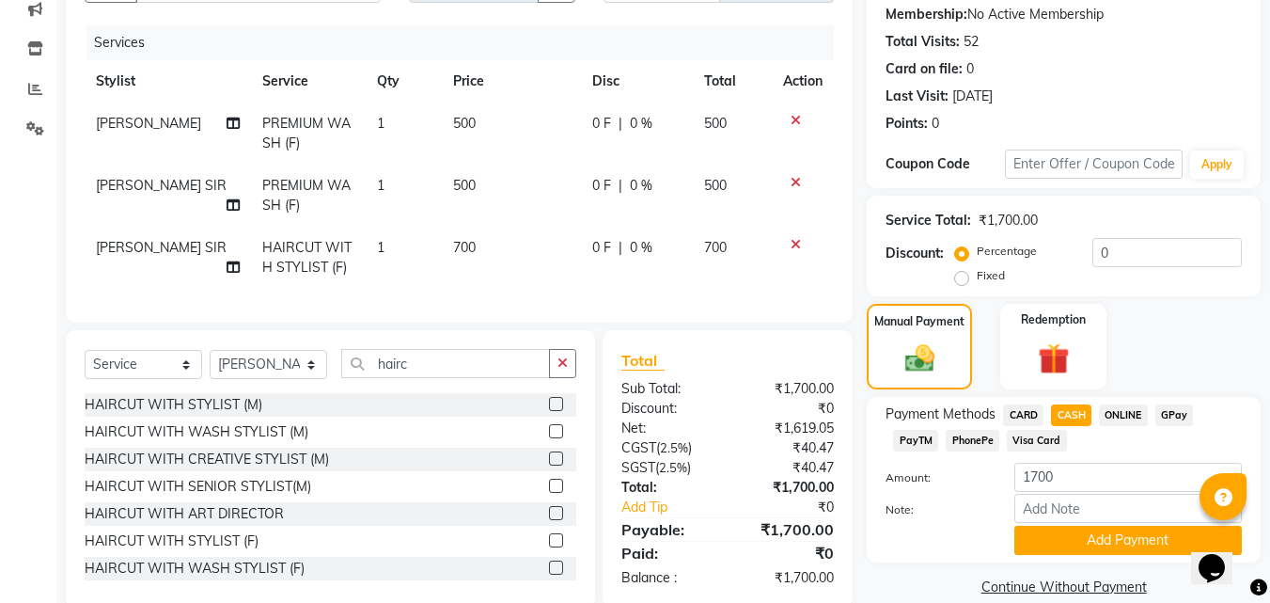
scroll to position [255, 0]
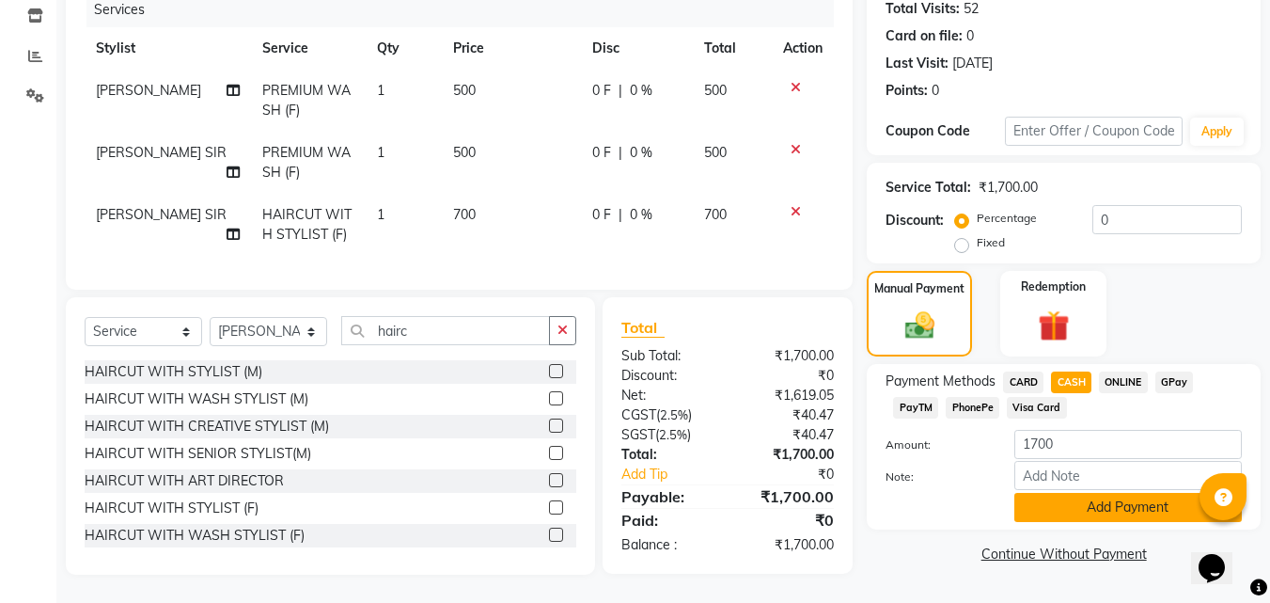
click at [1074, 500] on button "Add Payment" at bounding box center [1128, 507] width 228 height 29
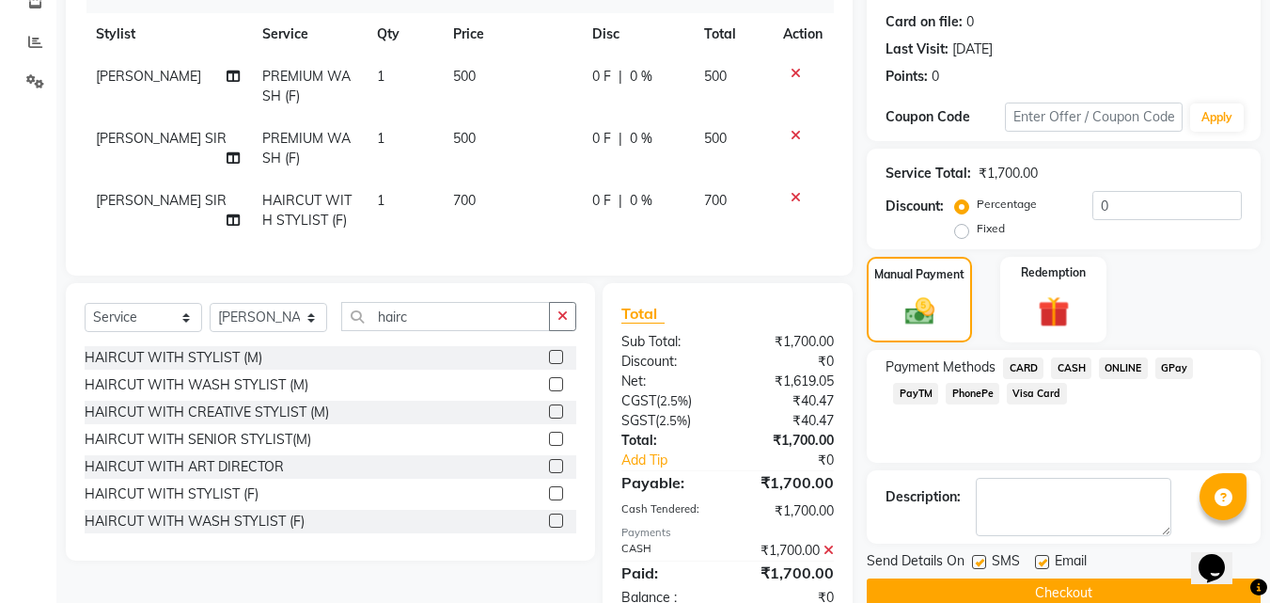
scroll to position [321, 0]
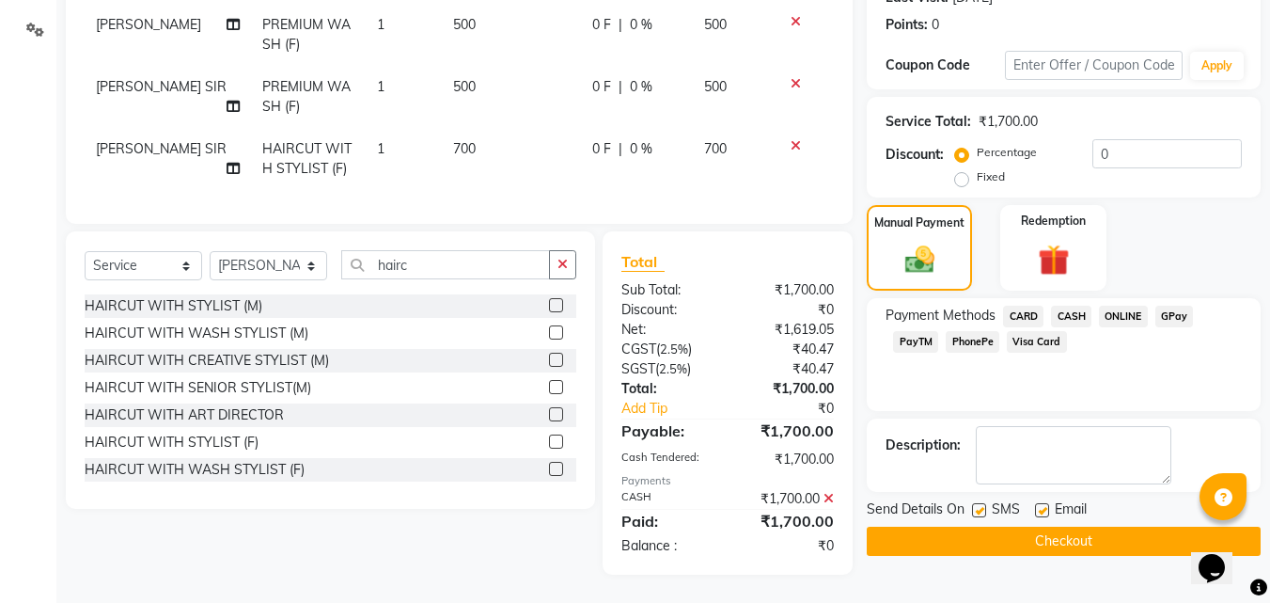
click at [1070, 526] on button "Checkout" at bounding box center [1064, 540] width 394 height 29
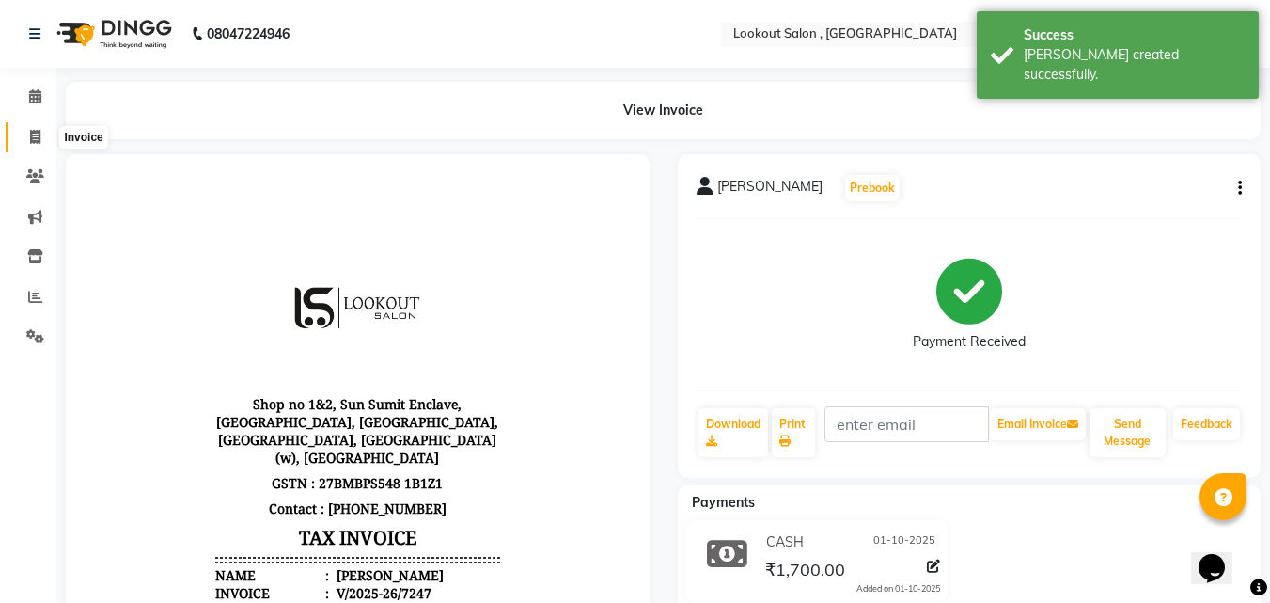
click at [38, 133] on icon at bounding box center [35, 137] width 10 height 14
select select "service"
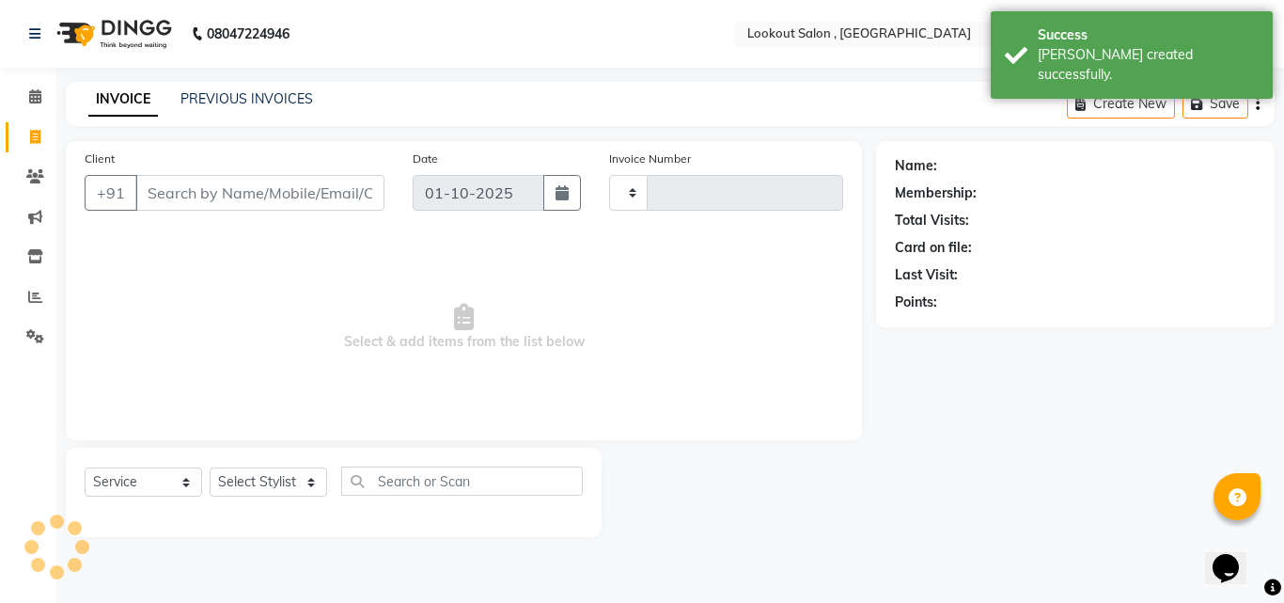
type input "7248"
select select "151"
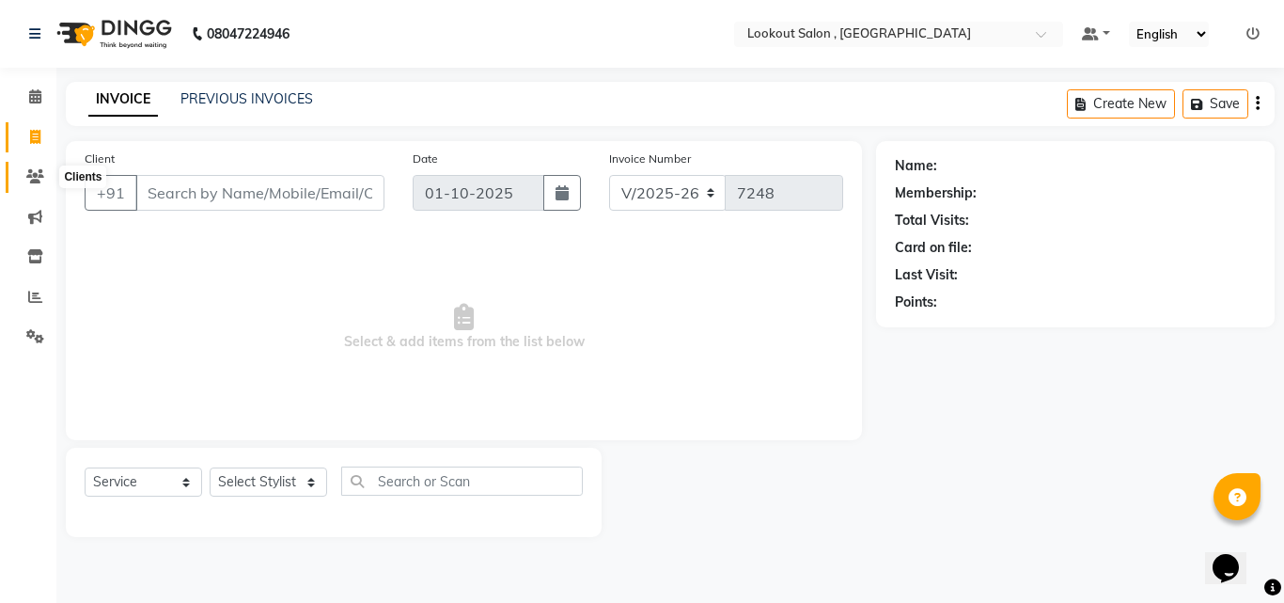
click at [37, 180] on icon at bounding box center [35, 176] width 18 height 14
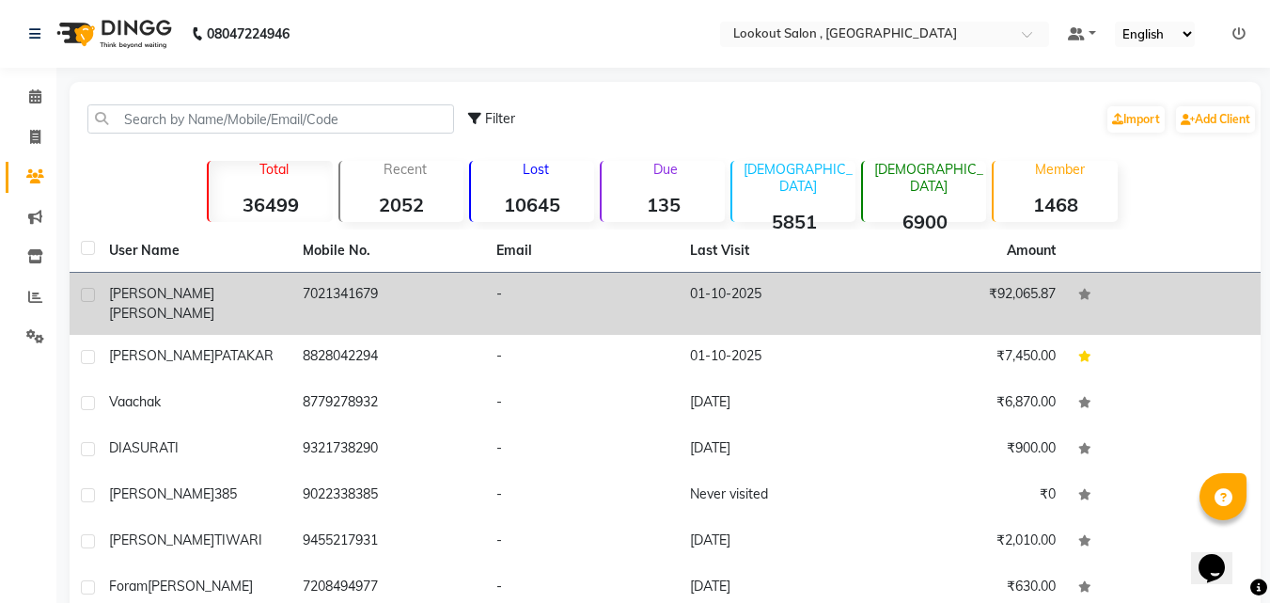
click at [344, 294] on td "7021341679" at bounding box center [388, 304] width 194 height 62
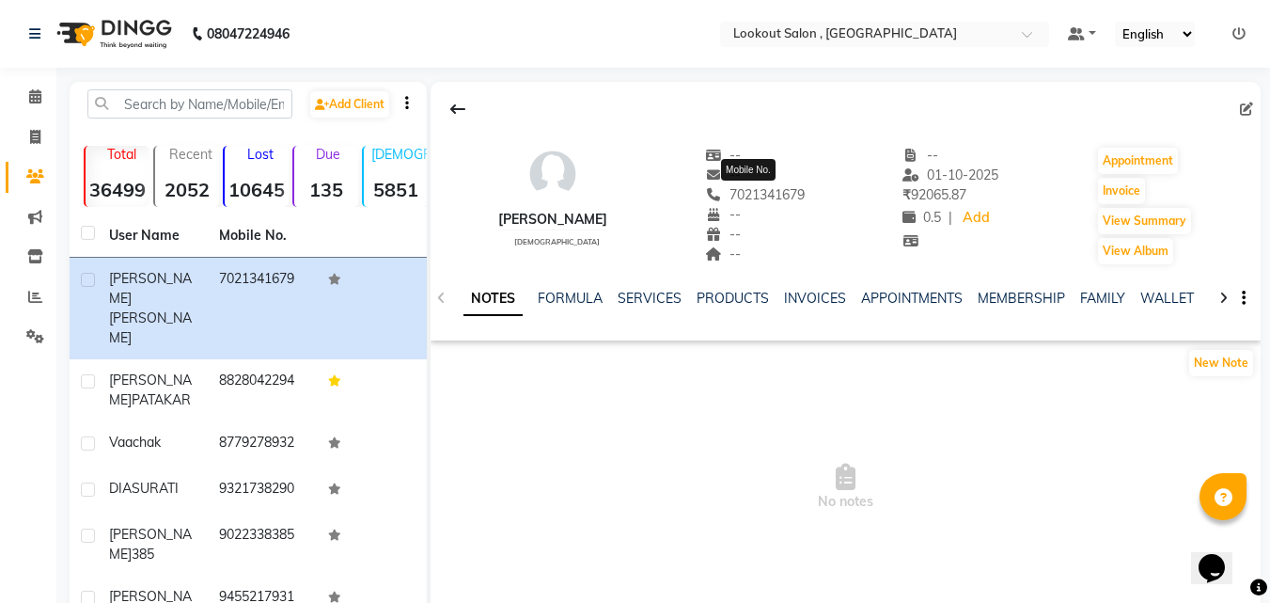
click at [770, 191] on span "7021341679" at bounding box center [755, 194] width 100 height 17
copy span "7021341679"
click at [39, 131] on icon at bounding box center [35, 137] width 10 height 14
select select "service"
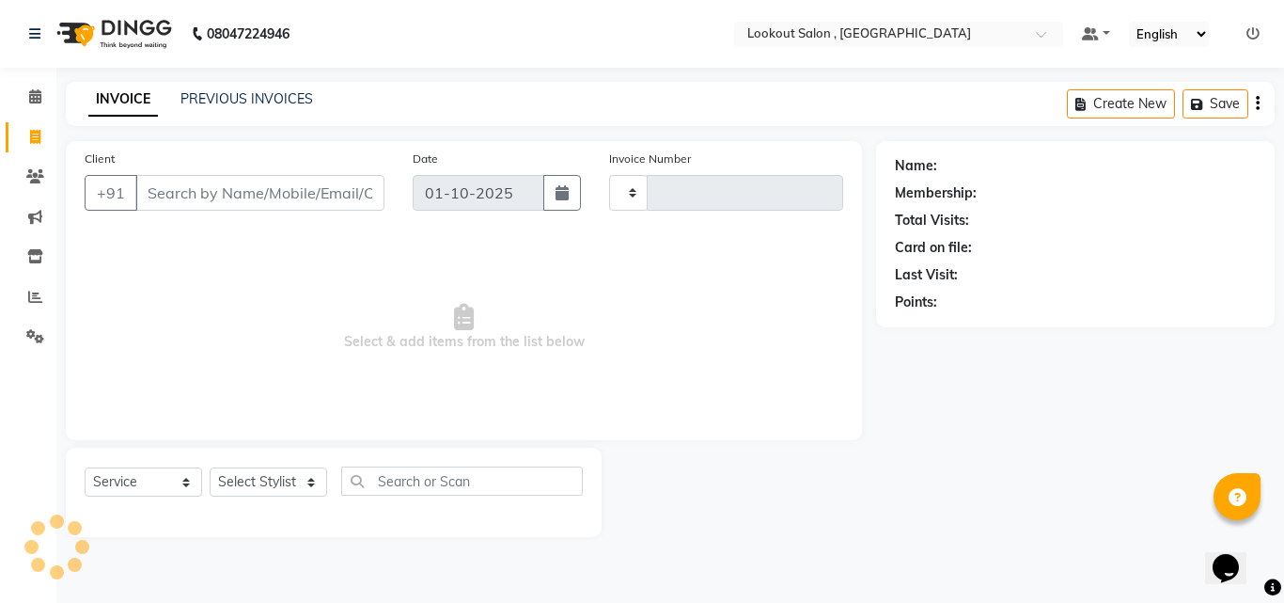
type input "7248"
select select "151"
click at [38, 91] on icon at bounding box center [35, 96] width 12 height 14
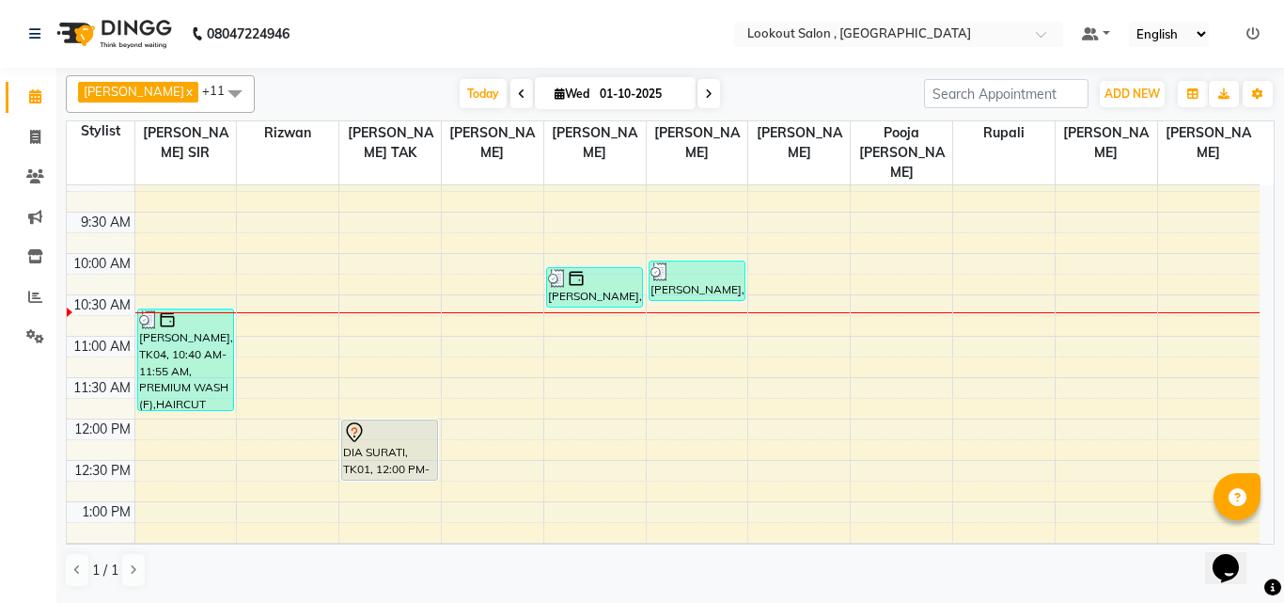
scroll to position [94, 0]
click at [705, 92] on icon at bounding box center [709, 93] width 8 height 11
type input "02-10-2025"
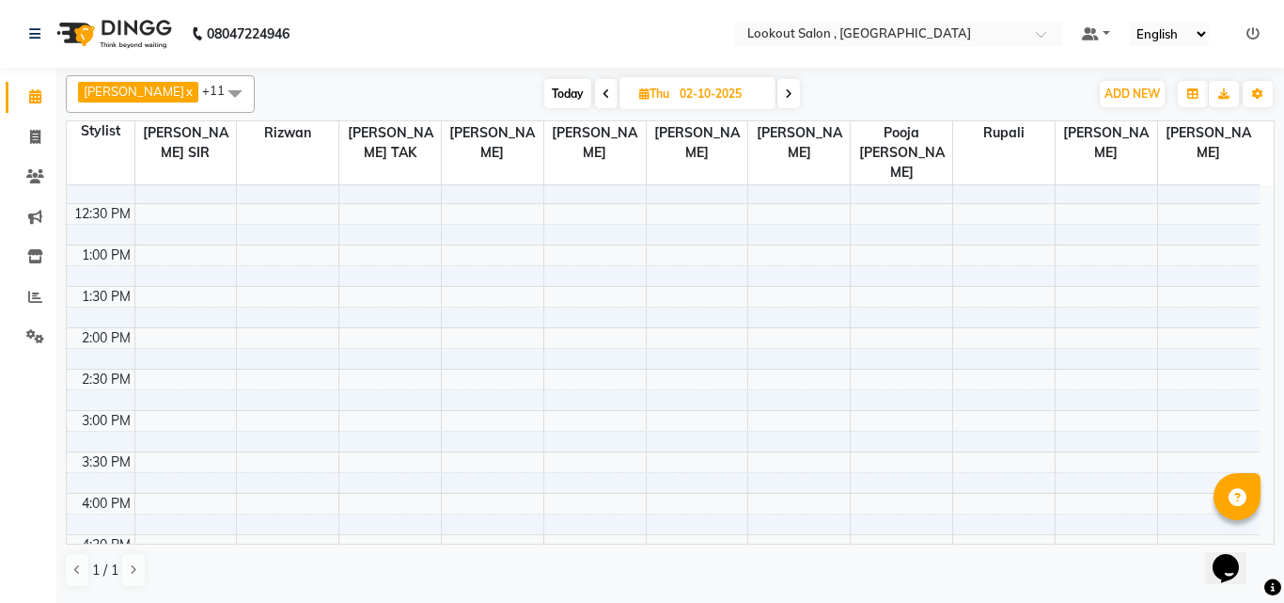
scroll to position [354, 0]
click at [192, 272] on div "8:00 AM 8:30 AM 9:00 AM 9:30 AM 10:00 AM 10:30 AM 11:00 AM 11:30 AM 12:00 PM 12…" at bounding box center [663, 451] width 1193 height 1240
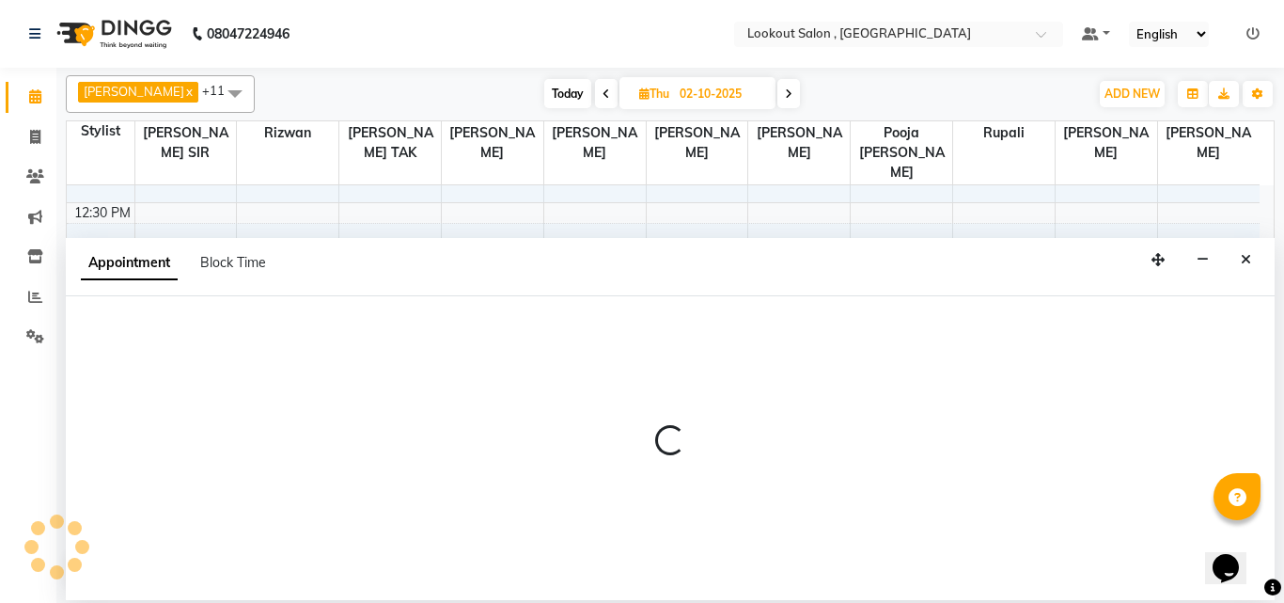
select select "6223"
select select "tentative"
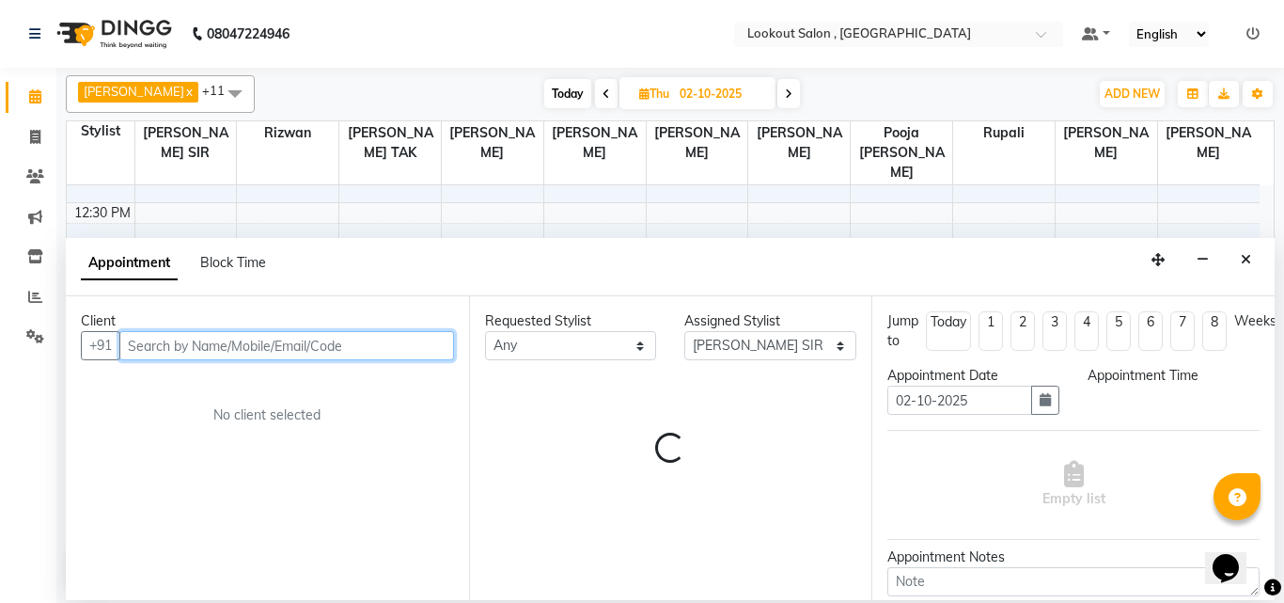
select select "810"
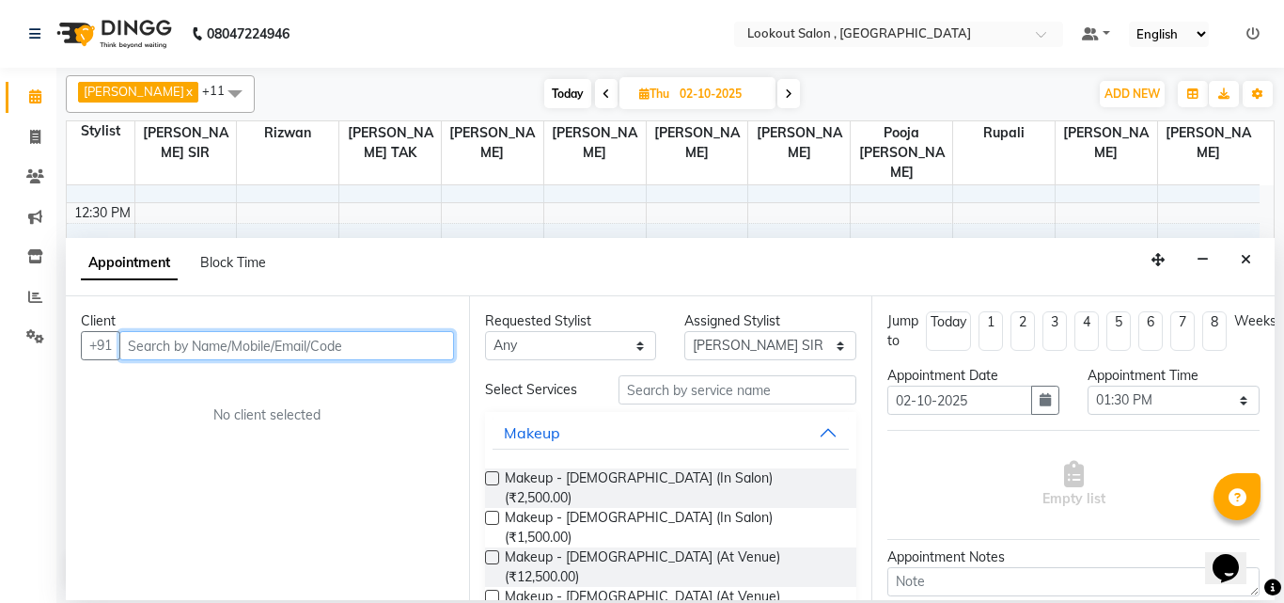
click at [195, 334] on input "text" at bounding box center [286, 345] width 335 height 29
paste input "7021341679"
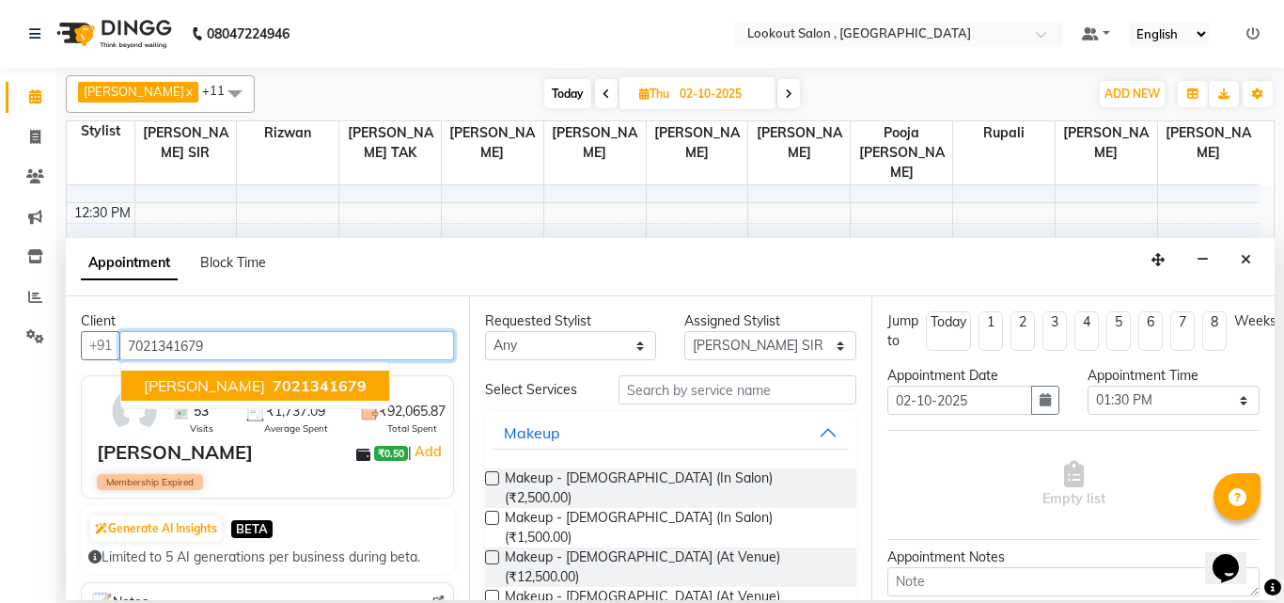
click at [259, 373] on button "[PERSON_NAME] 7021341679" at bounding box center [255, 385] width 268 height 30
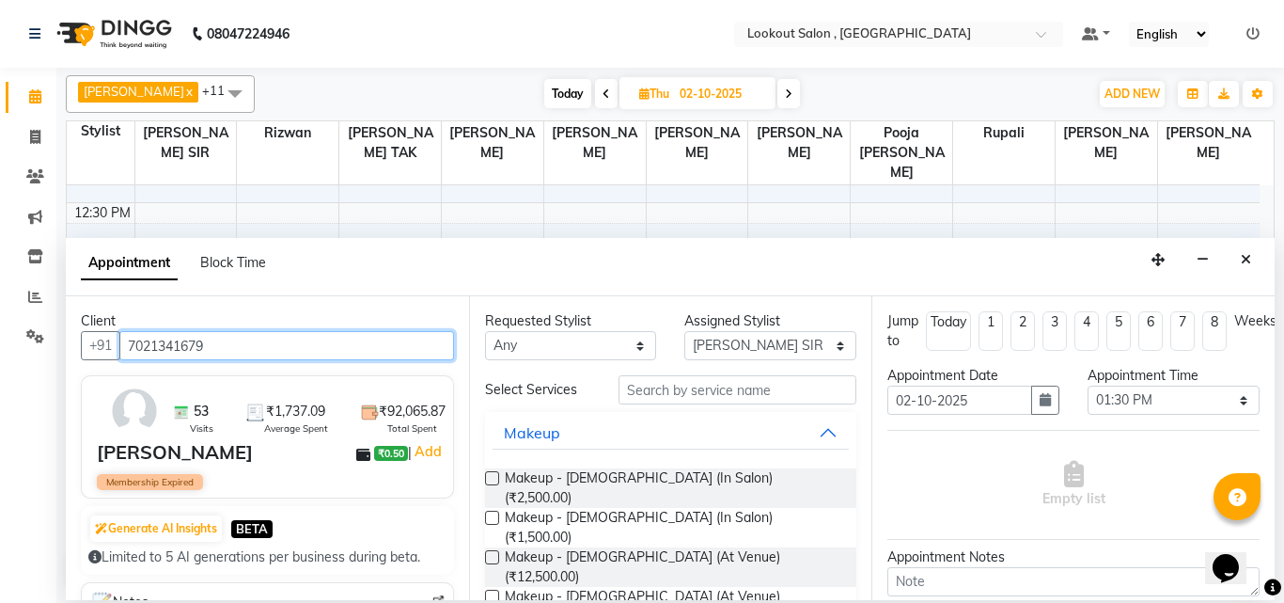
type input "7021341679"
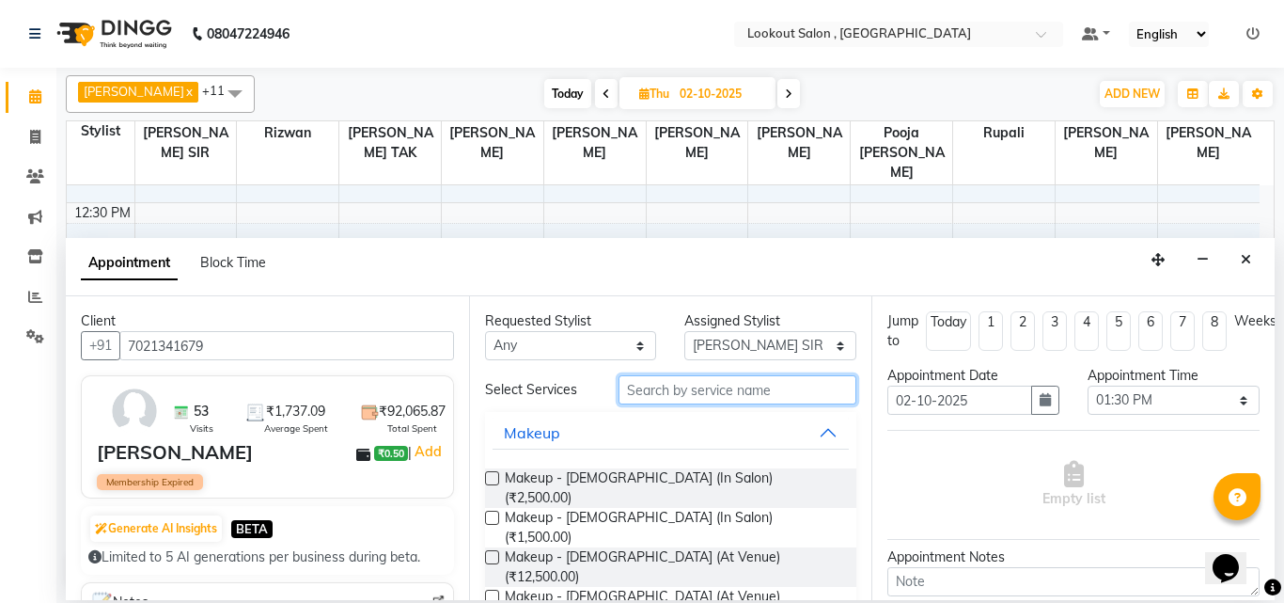
click at [667, 401] on input "text" at bounding box center [738, 389] width 239 height 29
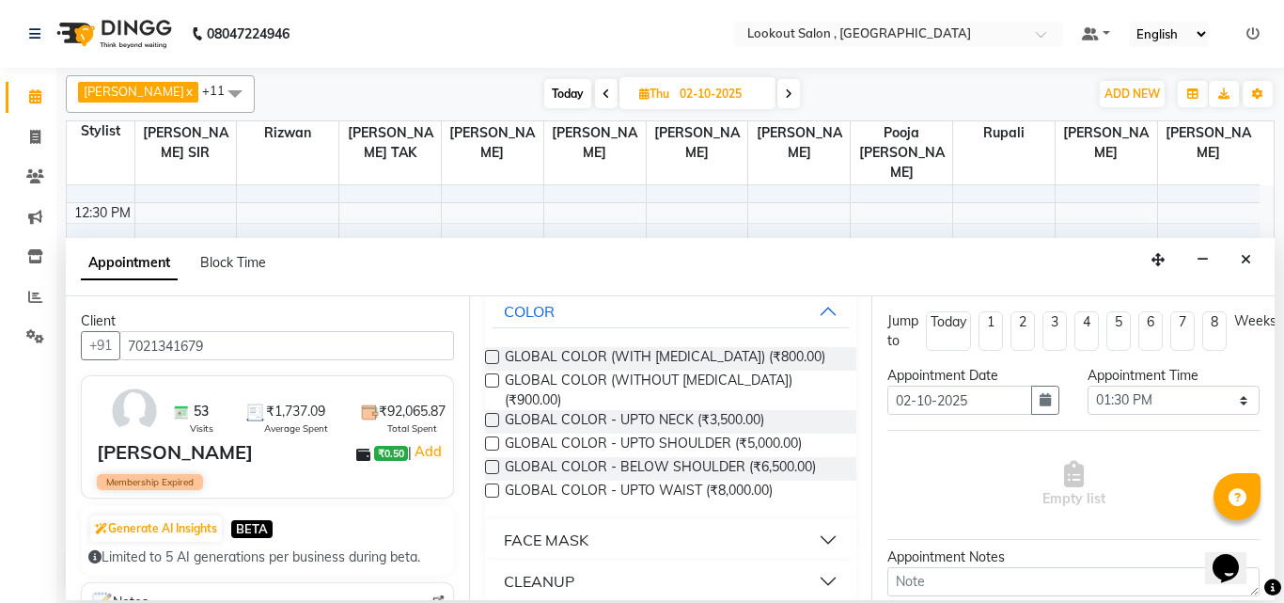
scroll to position [122, 0]
type input "glo"
click at [492, 435] on label at bounding box center [492, 442] width 14 height 14
click at [492, 438] on input "checkbox" at bounding box center [491, 444] width 12 height 12
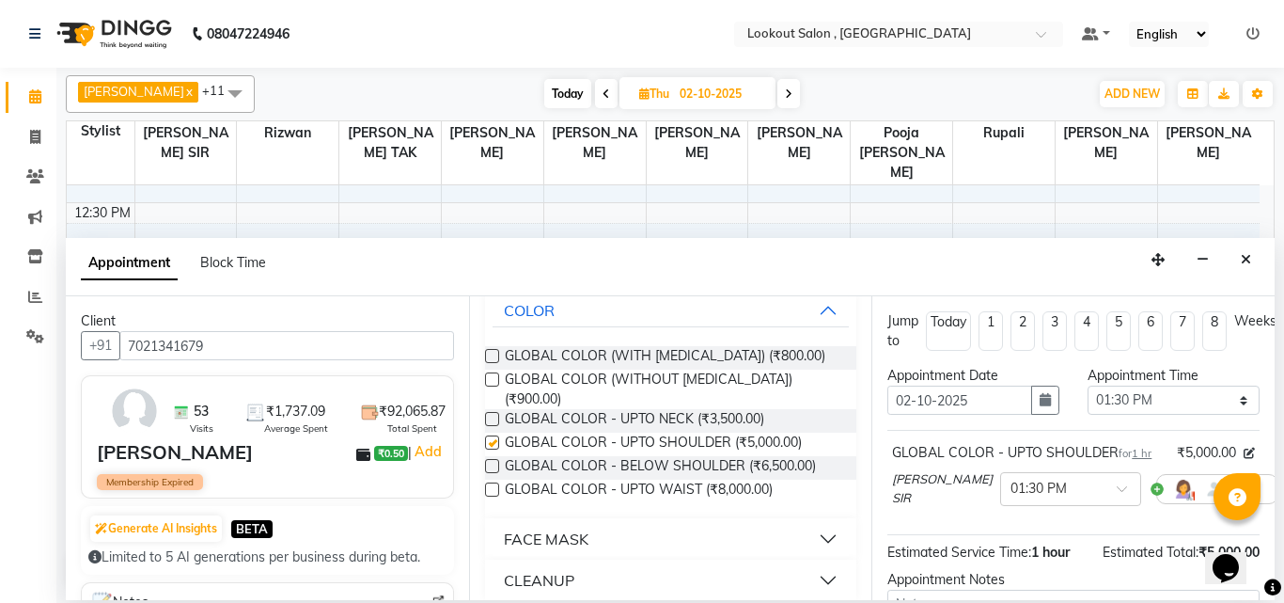
checkbox input "false"
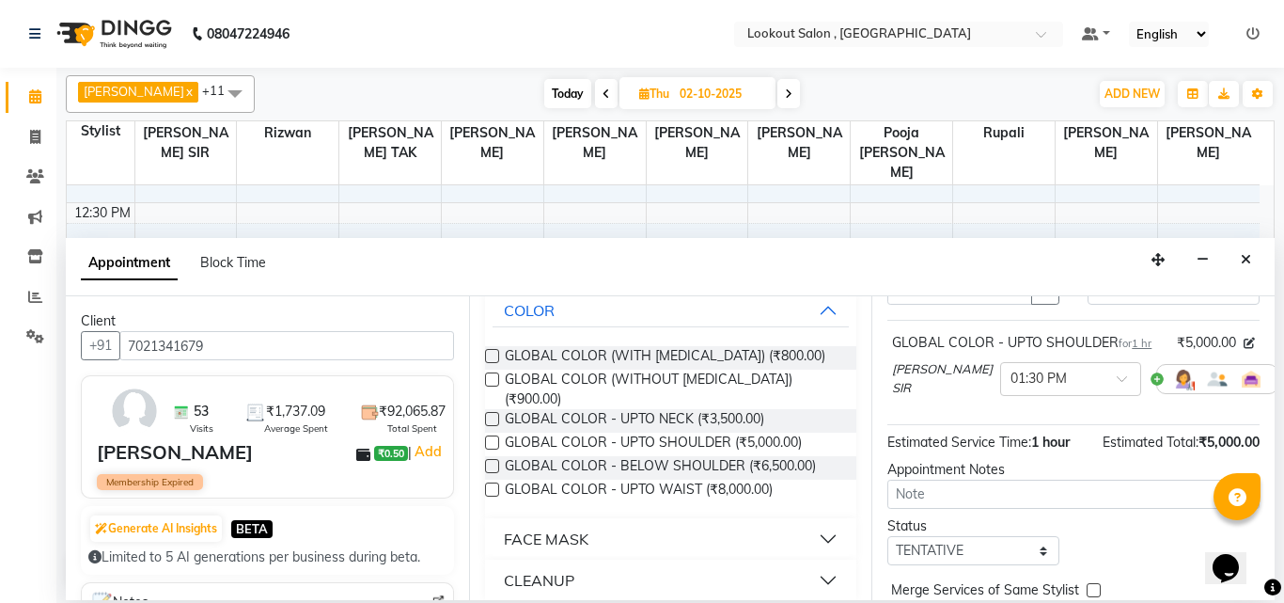
scroll to position [228, 0]
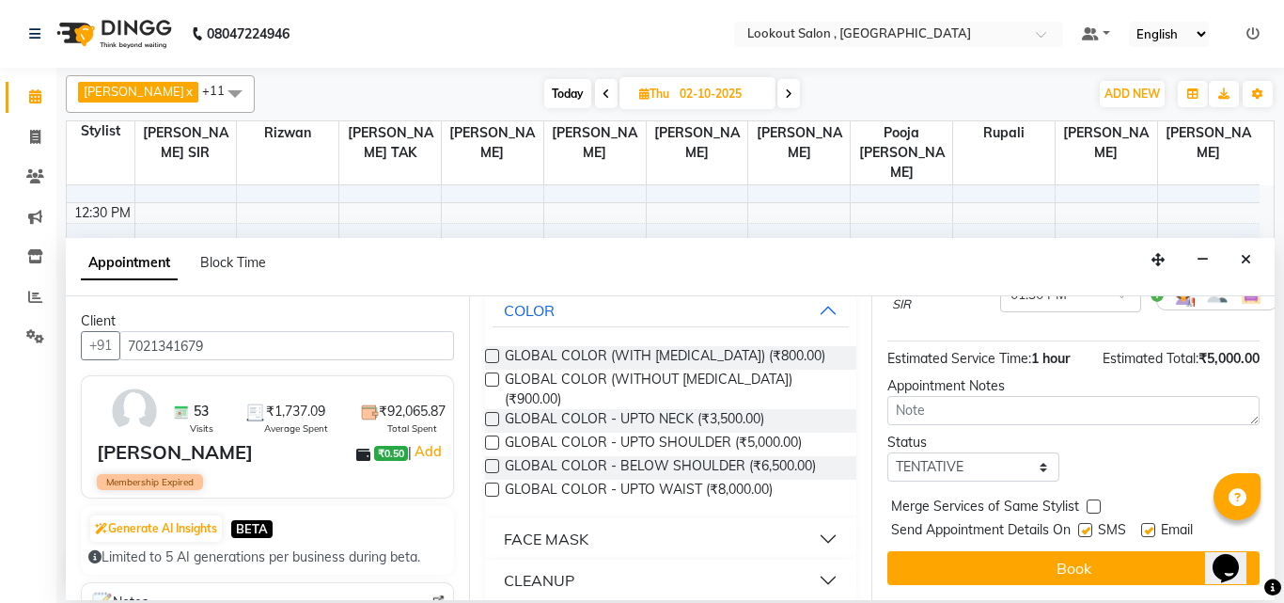
click at [1004, 435] on div "Status" at bounding box center [973, 442] width 172 height 20
click at [994, 470] on div "Jump to [DATE] 1 2 3 4 5 6 7 8 Weeks Appointment Date [DATE] Appointment Time S…" at bounding box center [1072, 448] width 403 height 304
click at [989, 460] on select "Select TENTATIVE CONFIRM UPCOMING" at bounding box center [973, 466] width 172 height 29
select select "upcoming"
click at [887, 452] on select "Select TENTATIVE CONFIRM UPCOMING" at bounding box center [973, 466] width 172 height 29
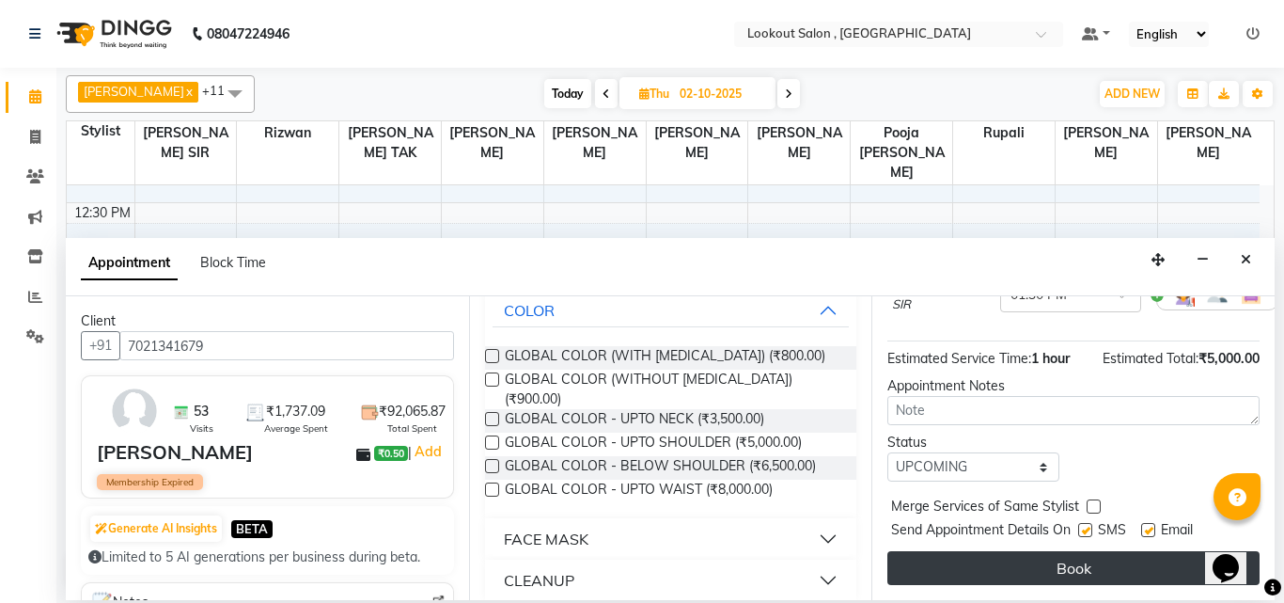
click at [975, 551] on button "Book" at bounding box center [1073, 568] width 372 height 34
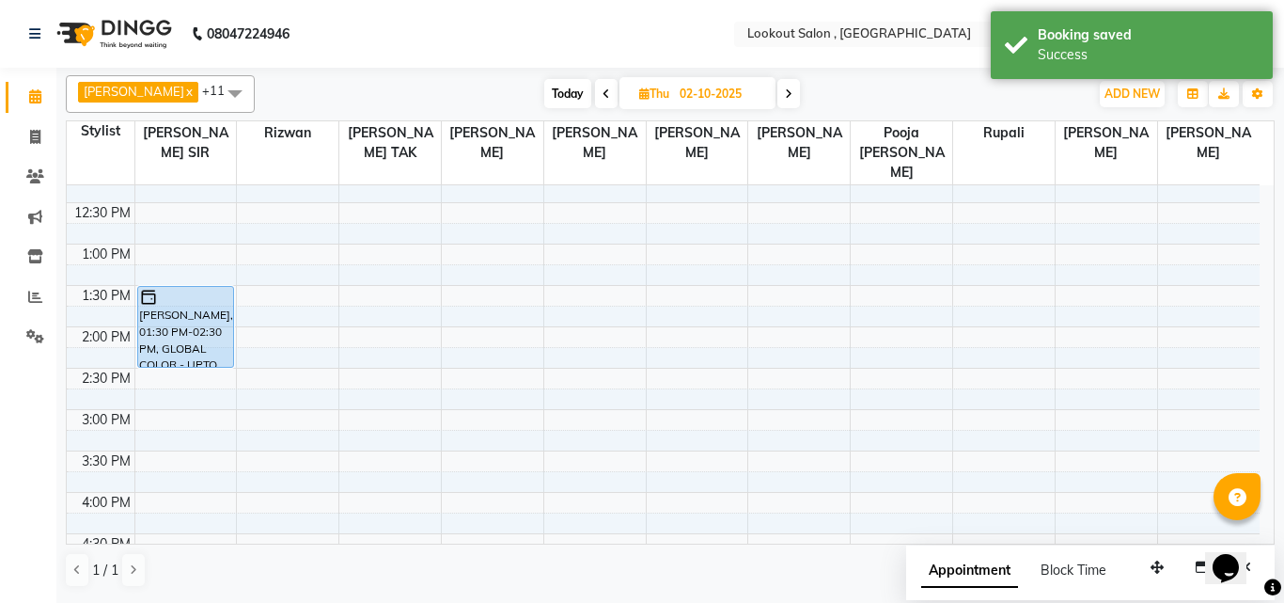
click at [571, 87] on span "Today" at bounding box center [567, 93] width 47 height 29
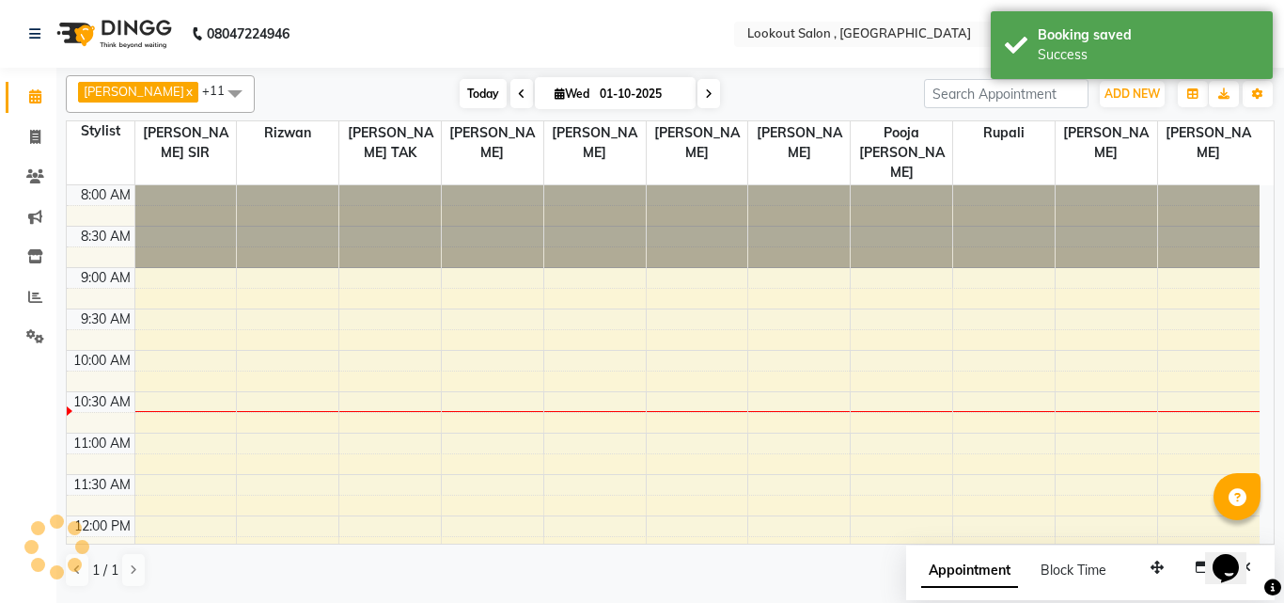
scroll to position [166, 0]
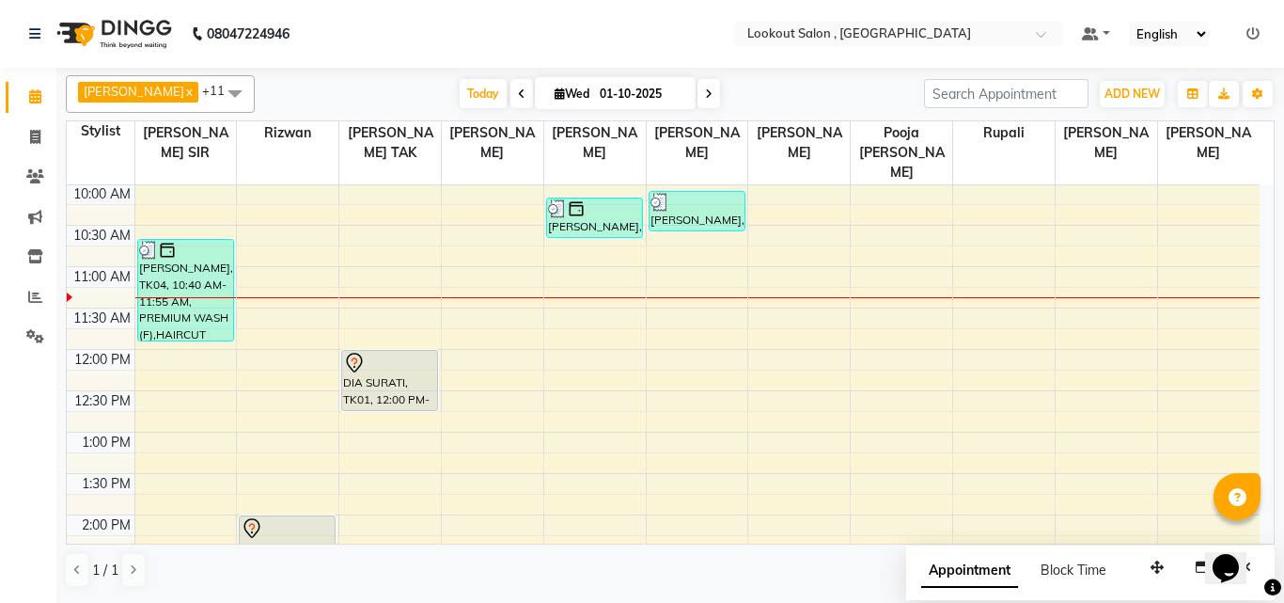
click at [902, 75] on div "[PERSON_NAME] x [PERSON_NAME] x [PERSON_NAME] x [PERSON_NAME] SIR x [PERSON_NAM…" at bounding box center [670, 94] width 1209 height 38
drag, startPoint x: 853, startPoint y: 47, endPoint x: 856, endPoint y: 84, distance: 36.8
click at [856, 84] on div "[DATE] [DATE]" at bounding box center [589, 94] width 651 height 28
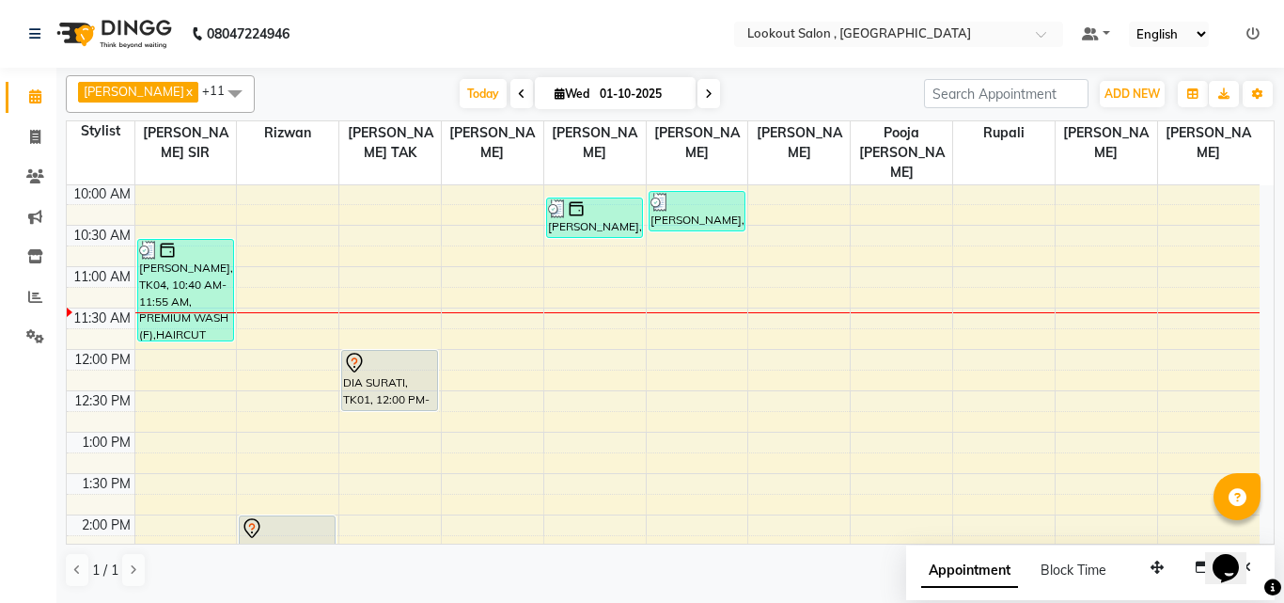
click at [705, 96] on icon at bounding box center [709, 93] width 8 height 11
type input "02-10-2025"
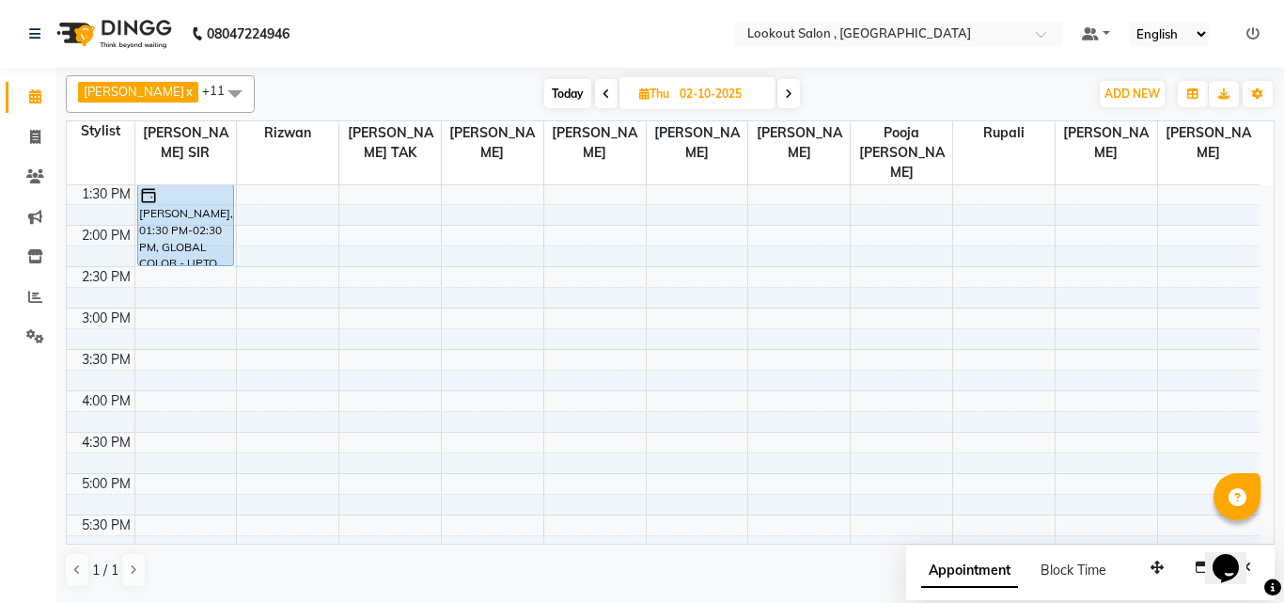
scroll to position [531, 0]
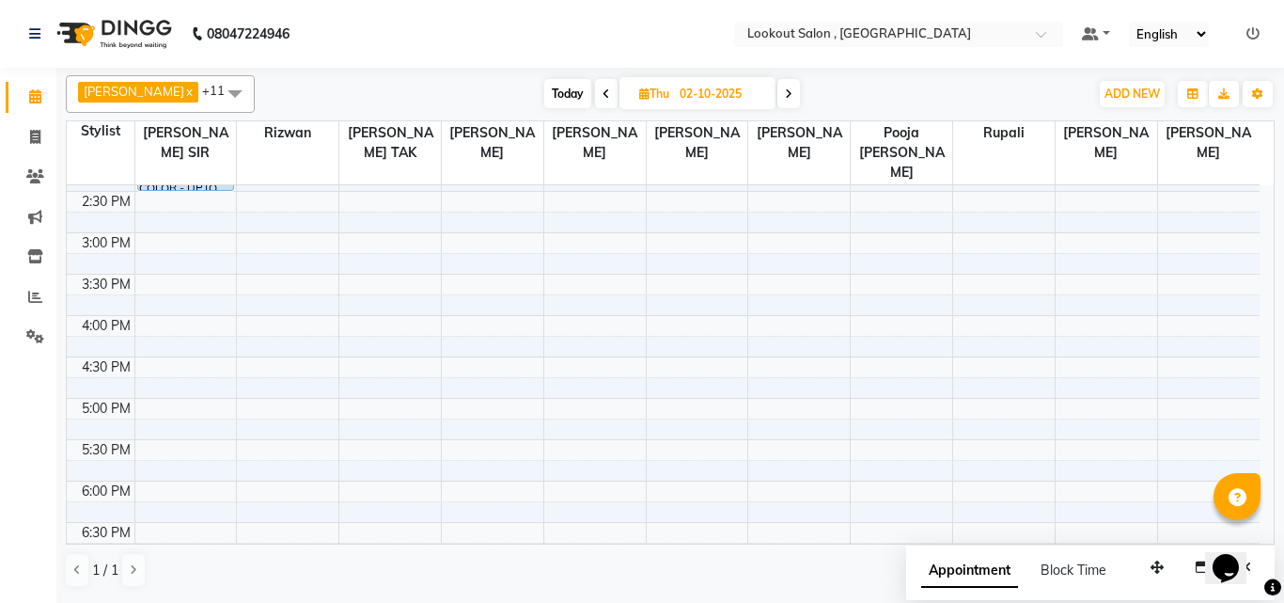
click at [259, 348] on div "8:00 AM 8:30 AM 9:00 AM 9:30 AM 10:00 AM 10:30 AM 11:00 AM 11:30 AM 12:00 PM 12…" at bounding box center [663, 274] width 1193 height 1240
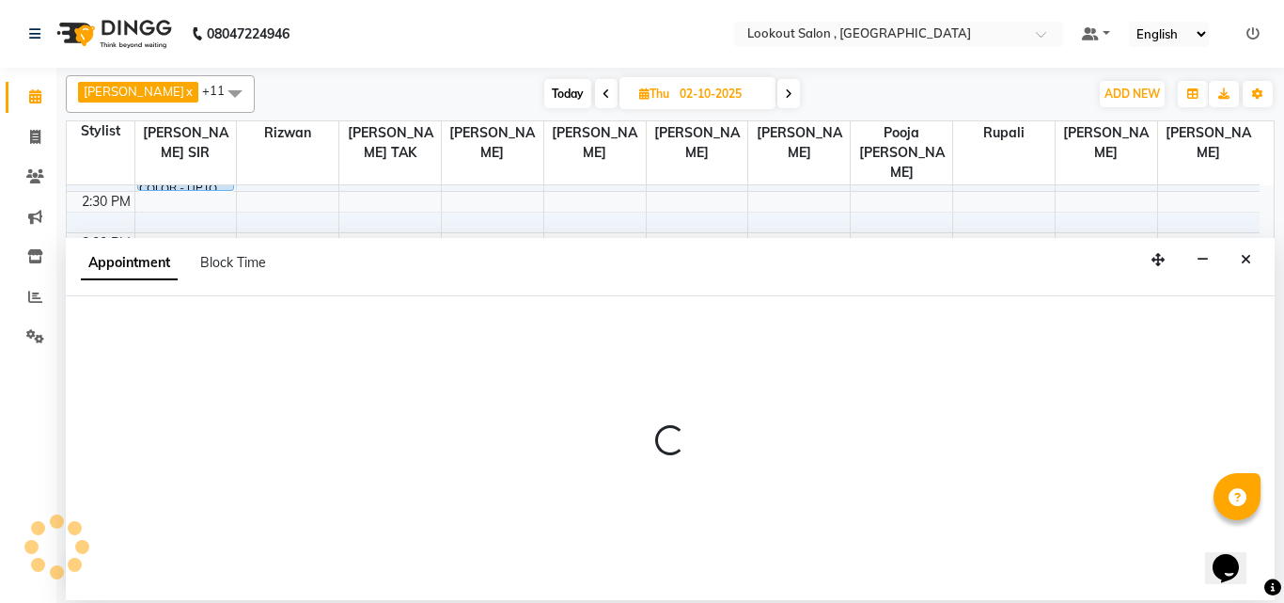
select select "4387"
select select "990"
select select "tentative"
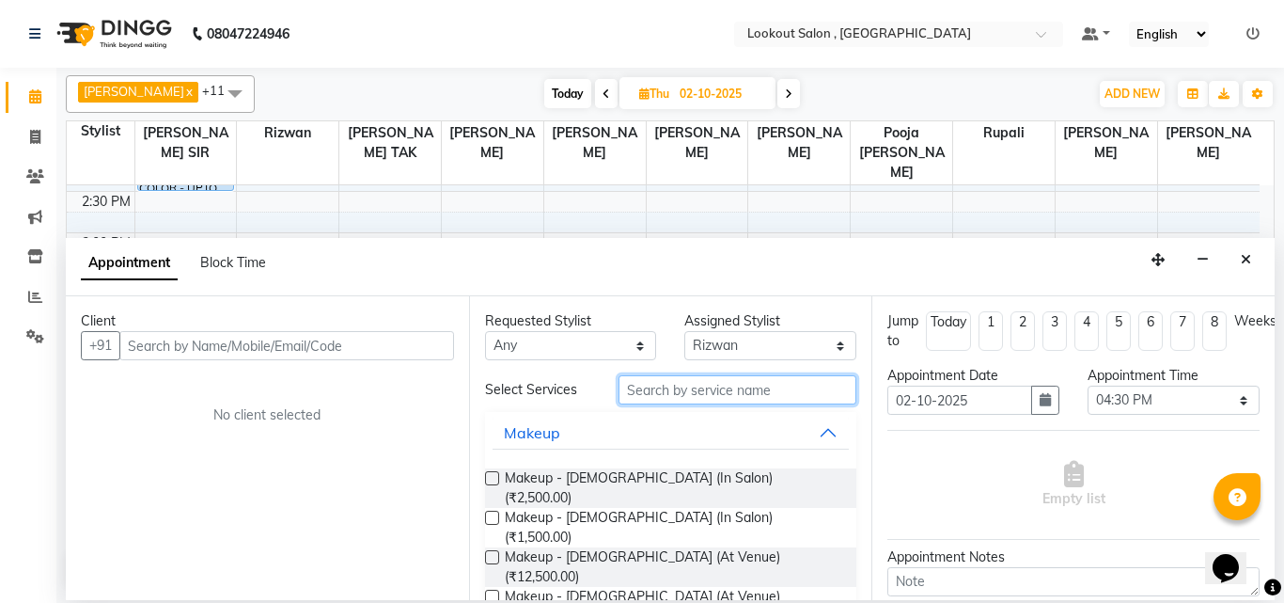
click at [688, 392] on input "text" at bounding box center [738, 389] width 239 height 29
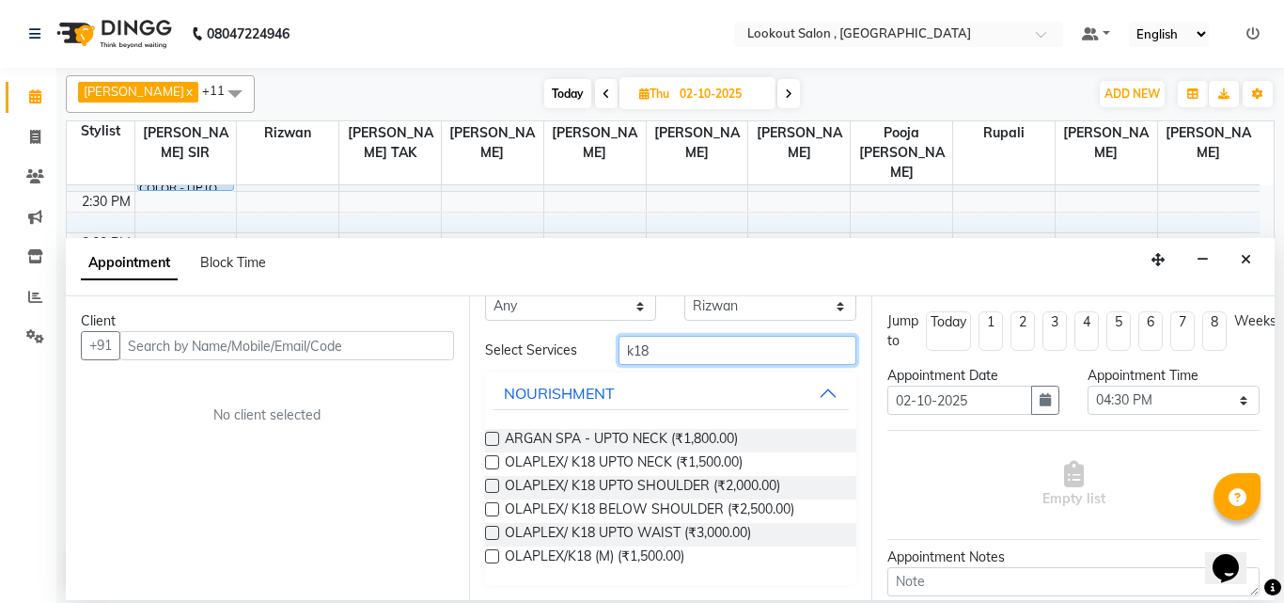
scroll to position [0, 0]
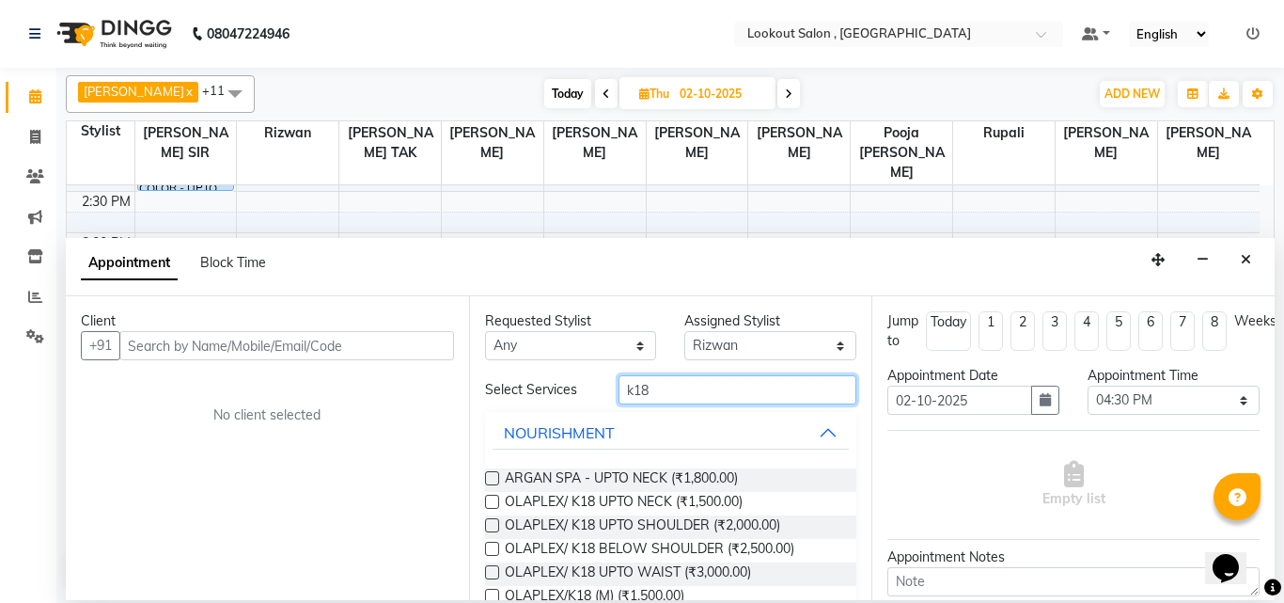
type input "k18"
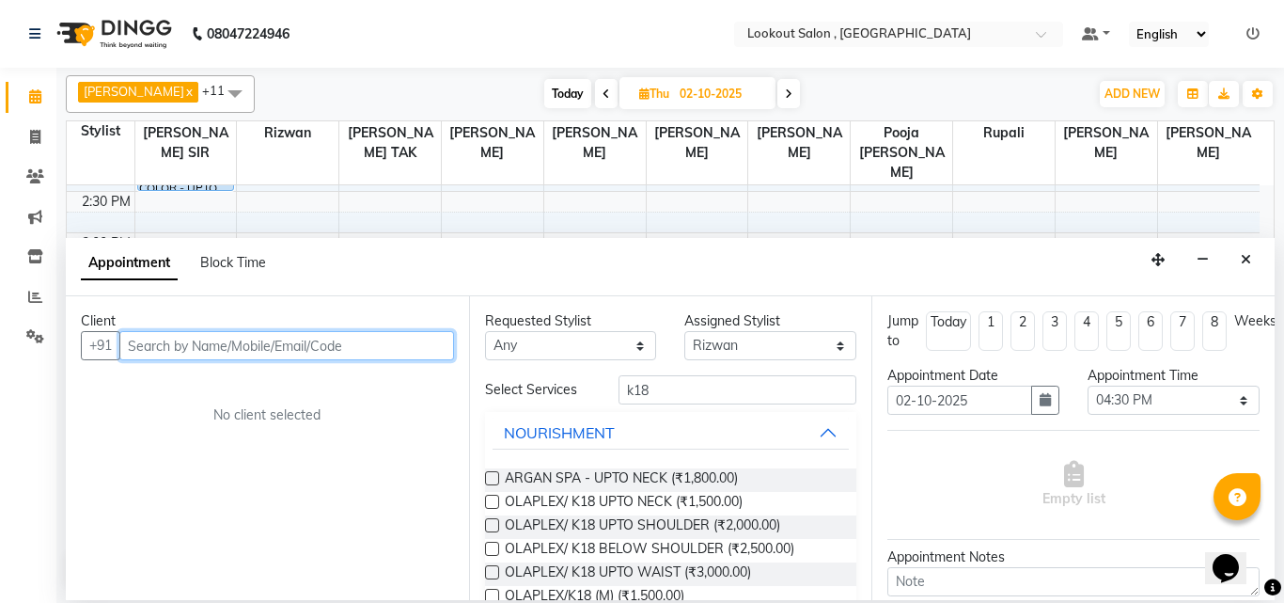
click at [246, 348] on input "text" at bounding box center [286, 345] width 335 height 29
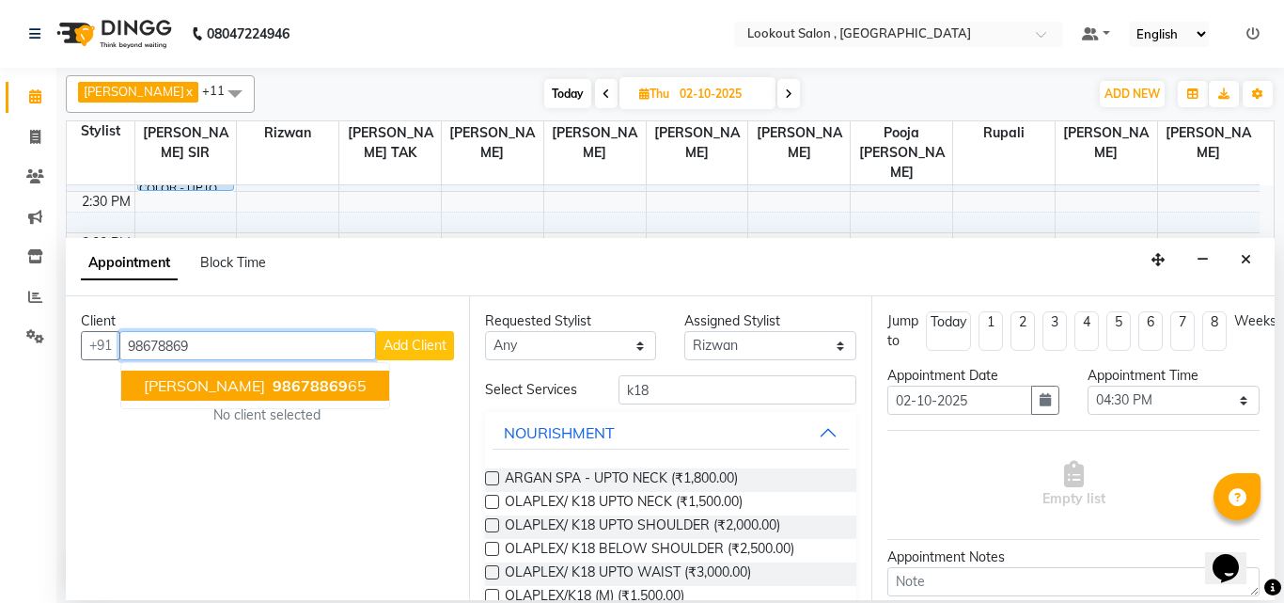
click at [300, 384] on span "98678869" at bounding box center [310, 385] width 75 height 19
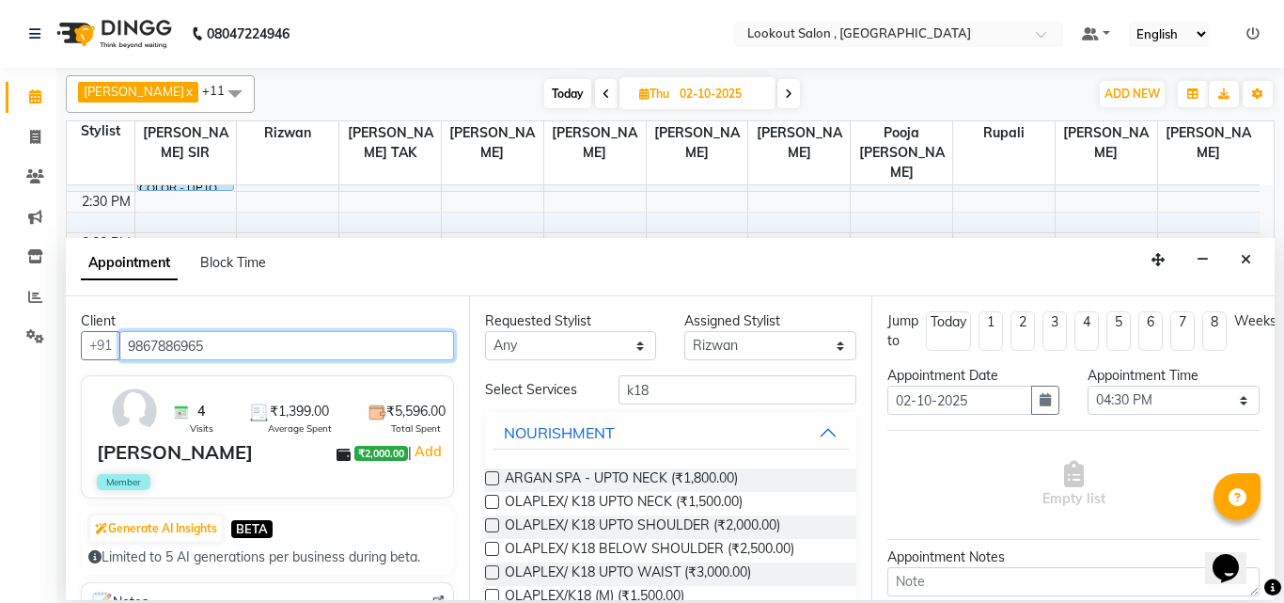
scroll to position [39, 0]
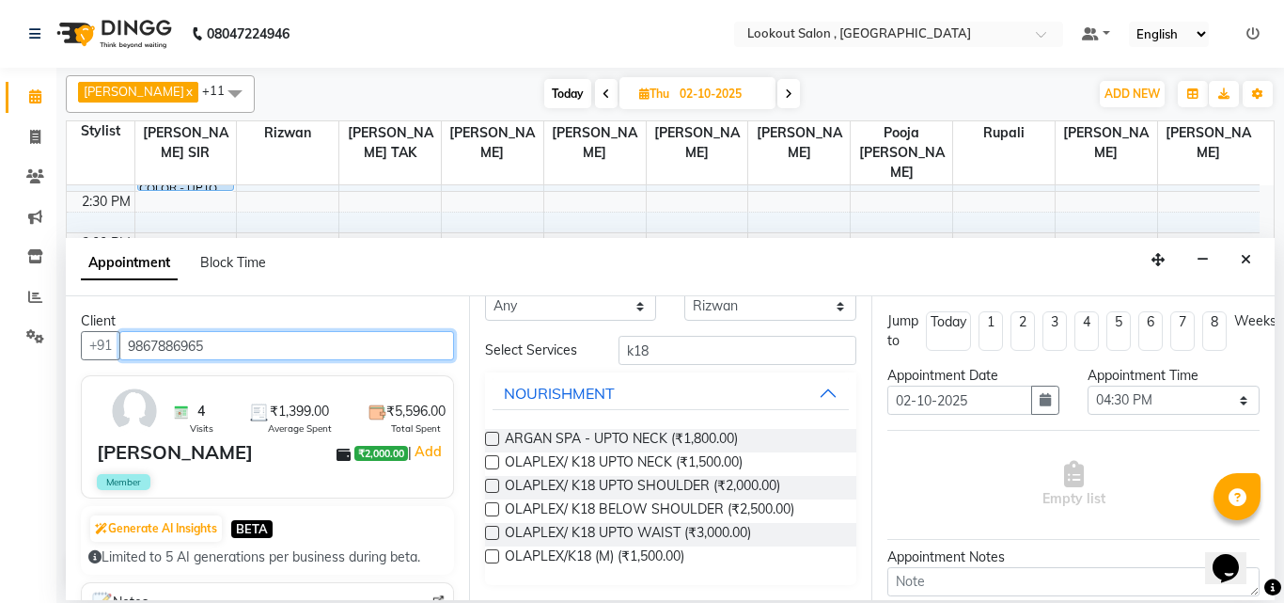
type input "9867886965"
click at [493, 508] on label at bounding box center [492, 509] width 14 height 14
click at [493, 508] on input "checkbox" at bounding box center [491, 511] width 12 height 12
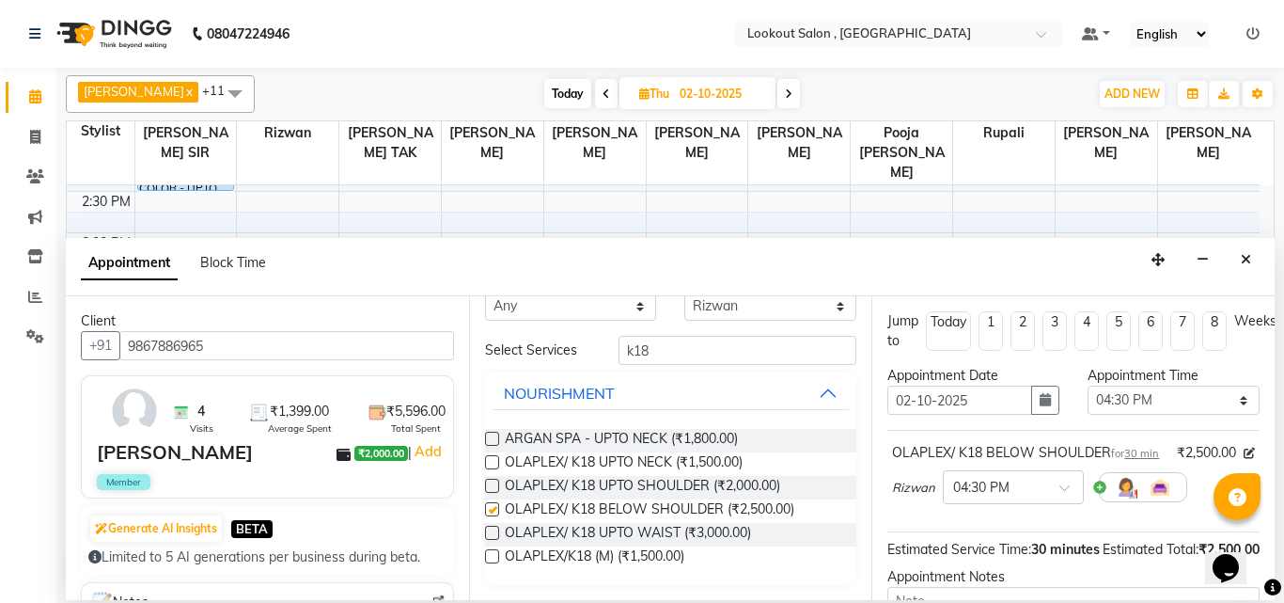
checkbox input "false"
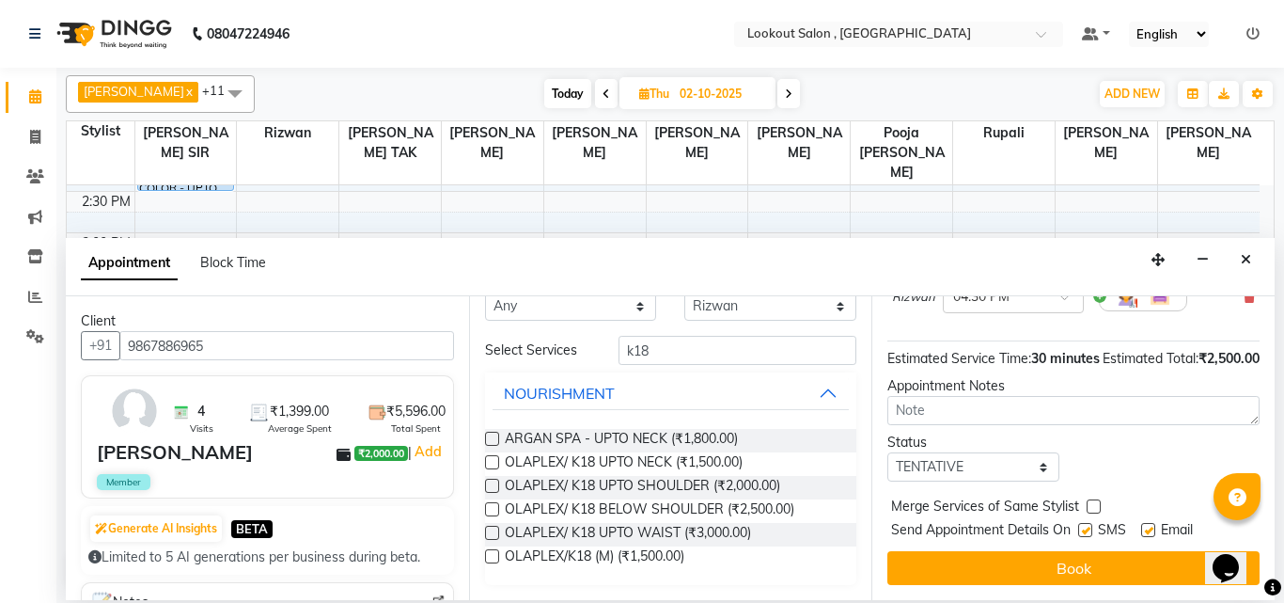
scroll to position [244, 0]
click at [1005, 466] on select "Select TENTATIVE CONFIRM UPCOMING" at bounding box center [973, 466] width 172 height 29
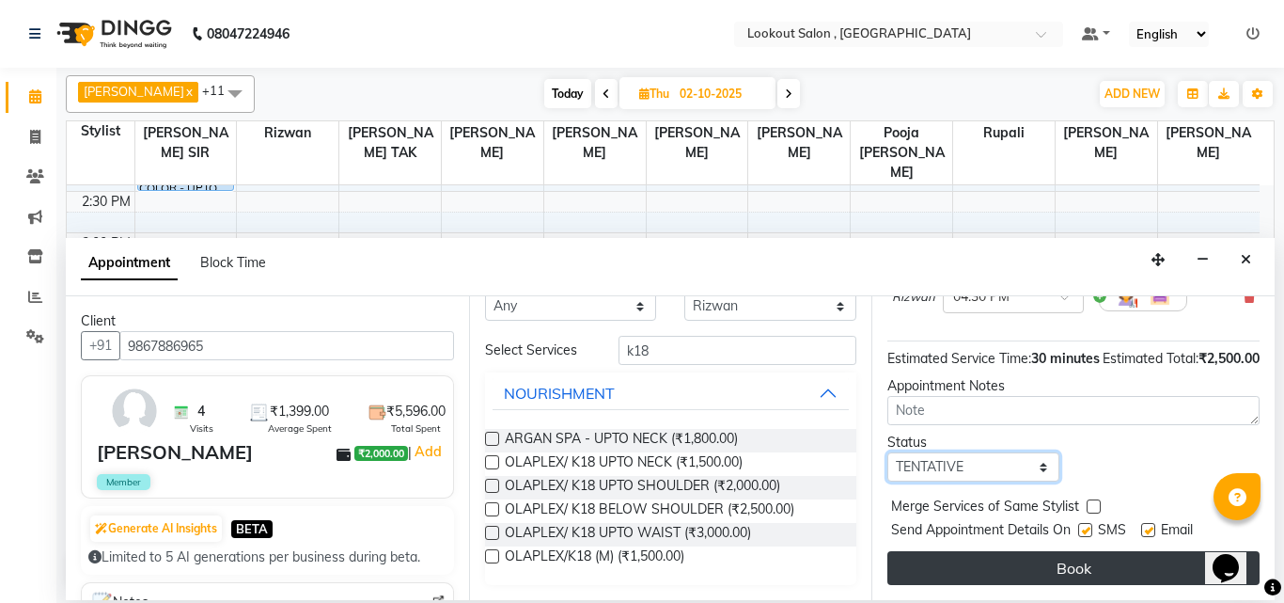
select select "upcoming"
click at [887, 452] on select "Select TENTATIVE CONFIRM UPCOMING" at bounding box center [973, 466] width 172 height 29
click at [977, 551] on button "Book" at bounding box center [1073, 568] width 372 height 34
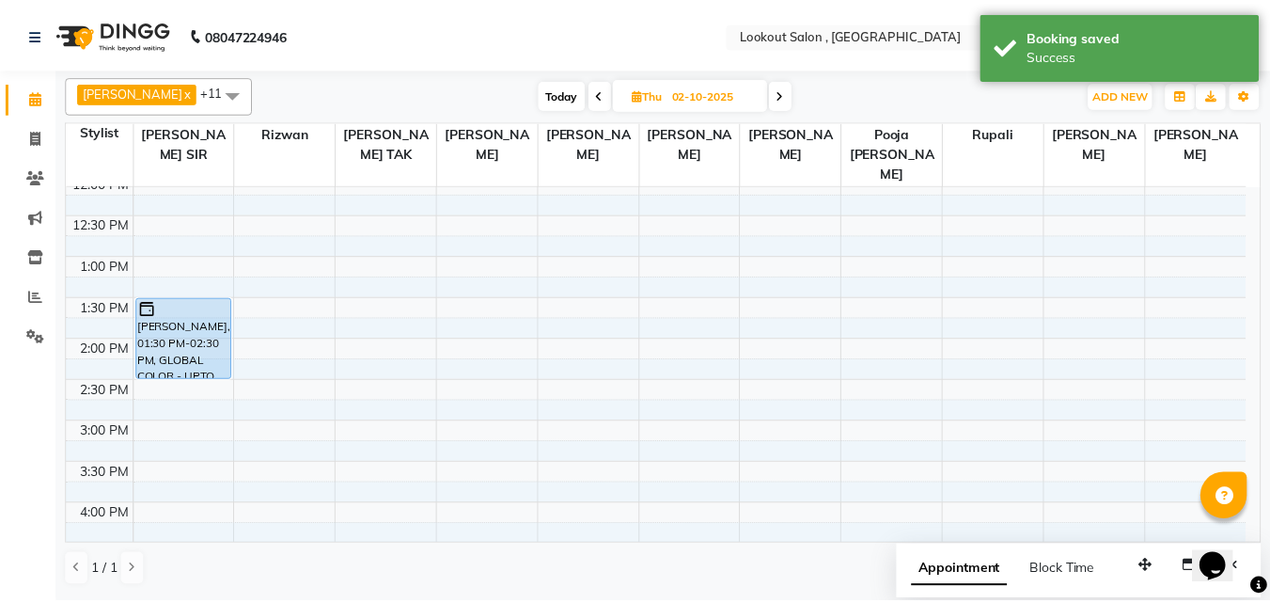
scroll to position [437, 0]
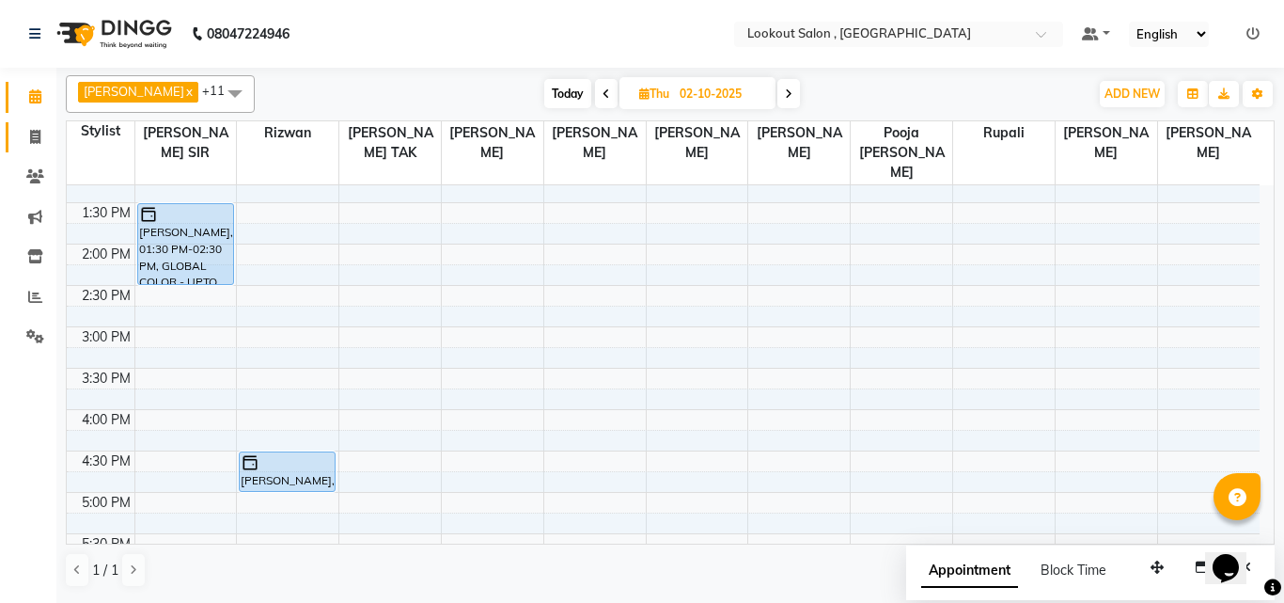
click at [37, 137] on icon at bounding box center [35, 137] width 10 height 14
select select "151"
select select "service"
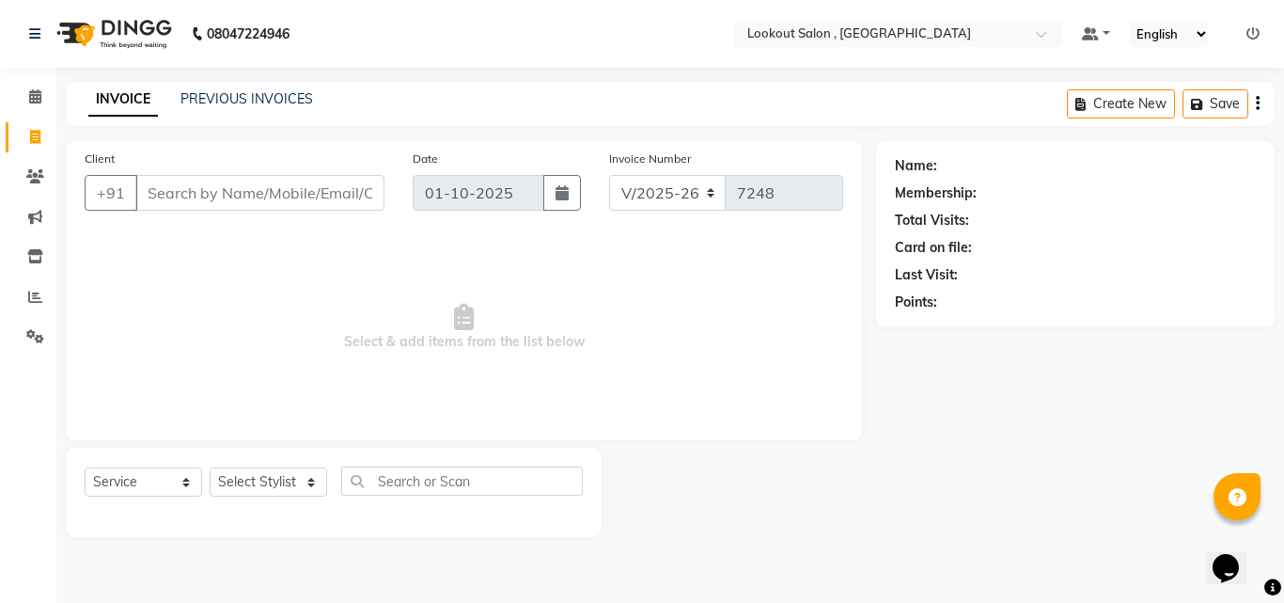
click at [234, 190] on input "Client" at bounding box center [259, 193] width 249 height 36
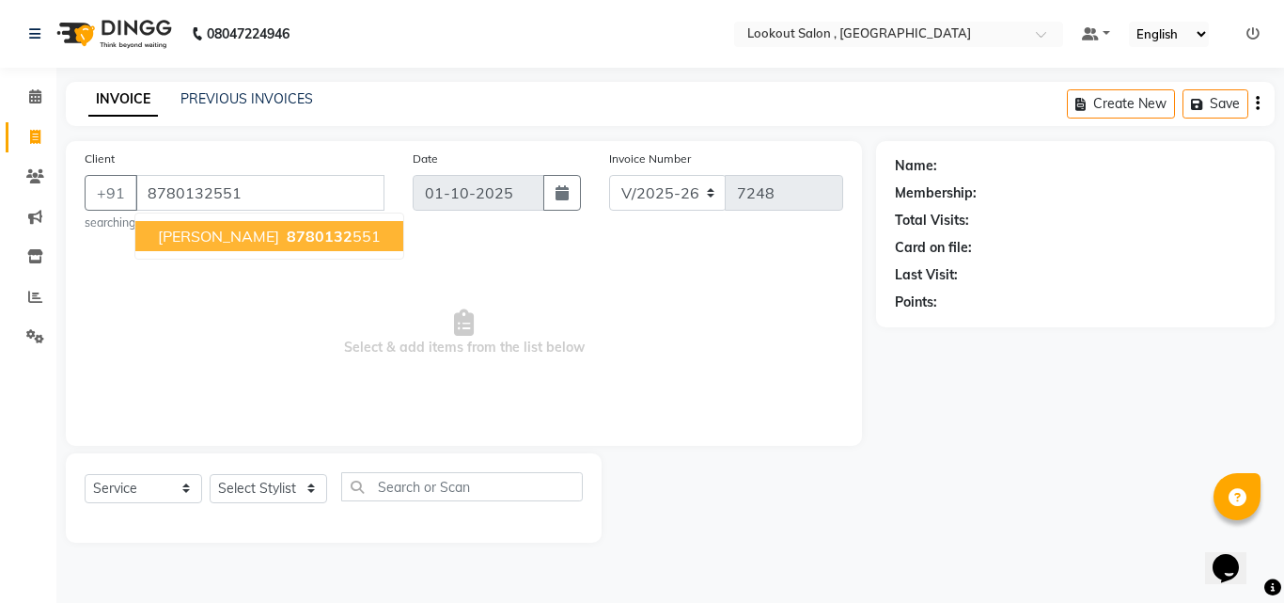
type input "8780132551"
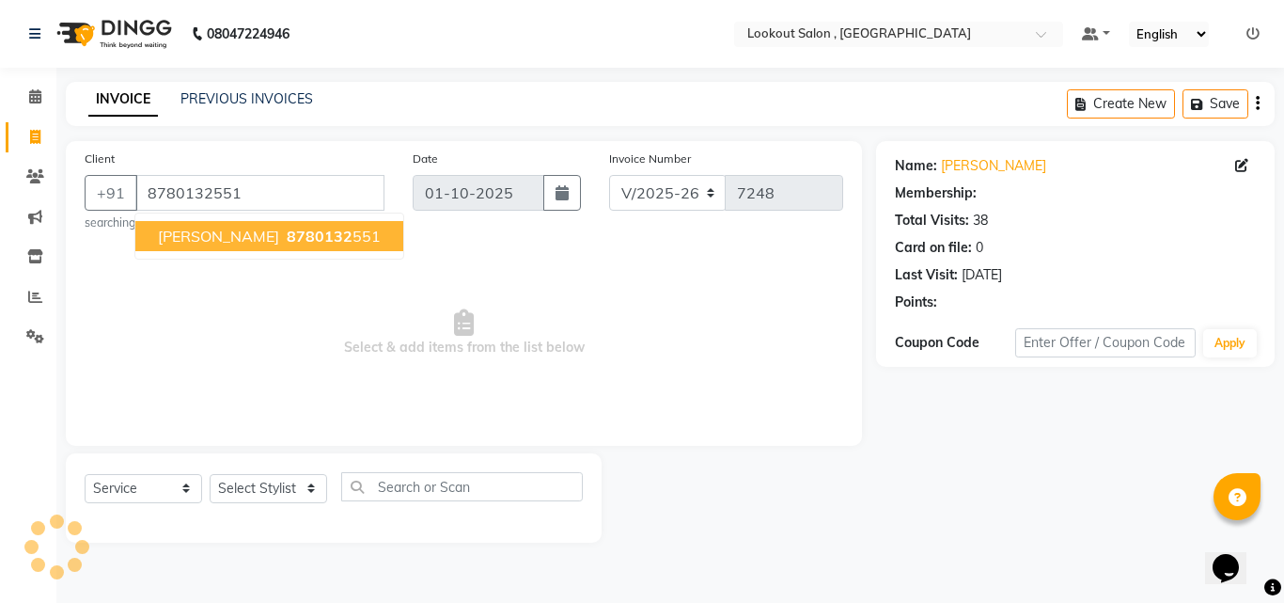
select select "1: Object"
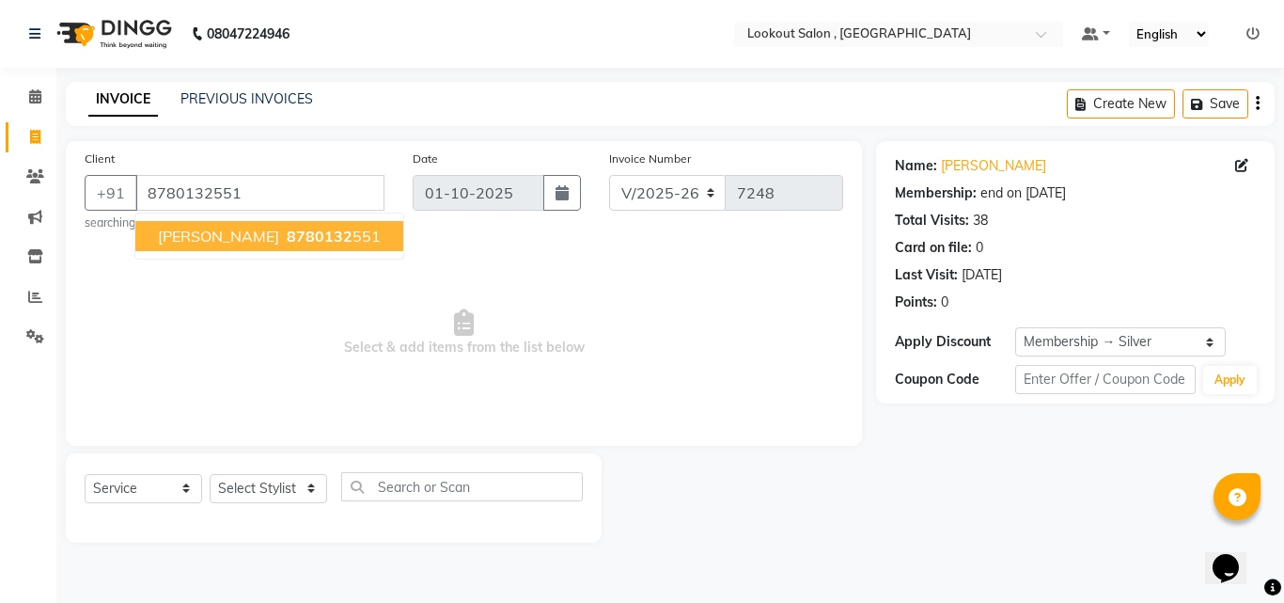
click at [231, 241] on span "[PERSON_NAME]" at bounding box center [218, 236] width 121 height 19
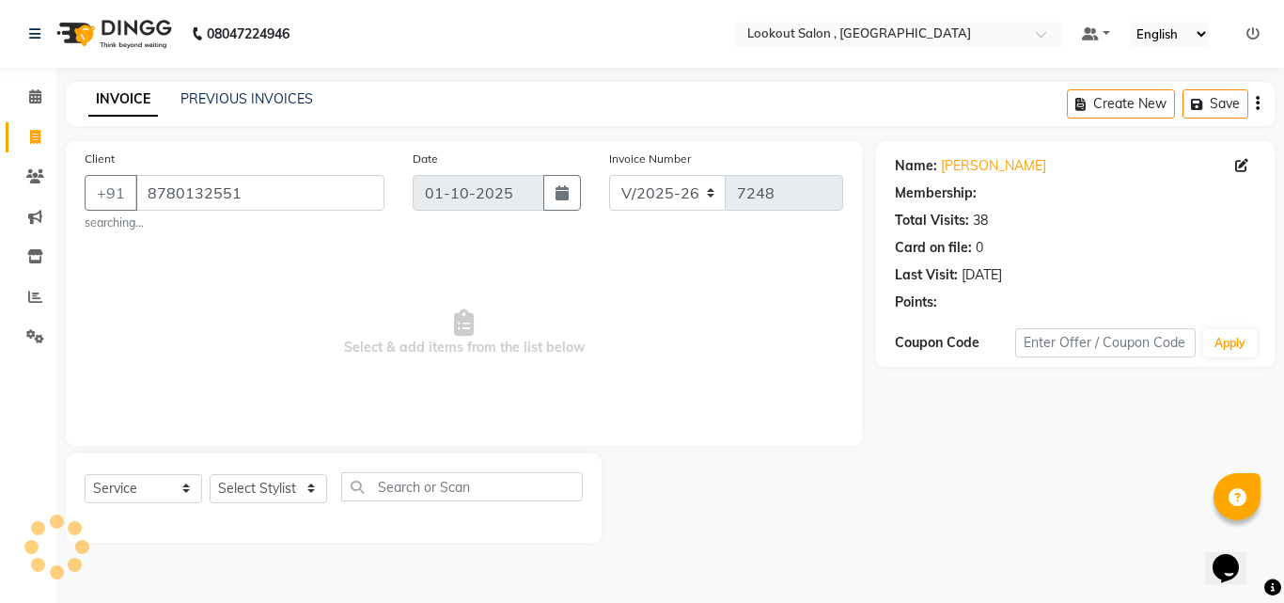
select select "1: Object"
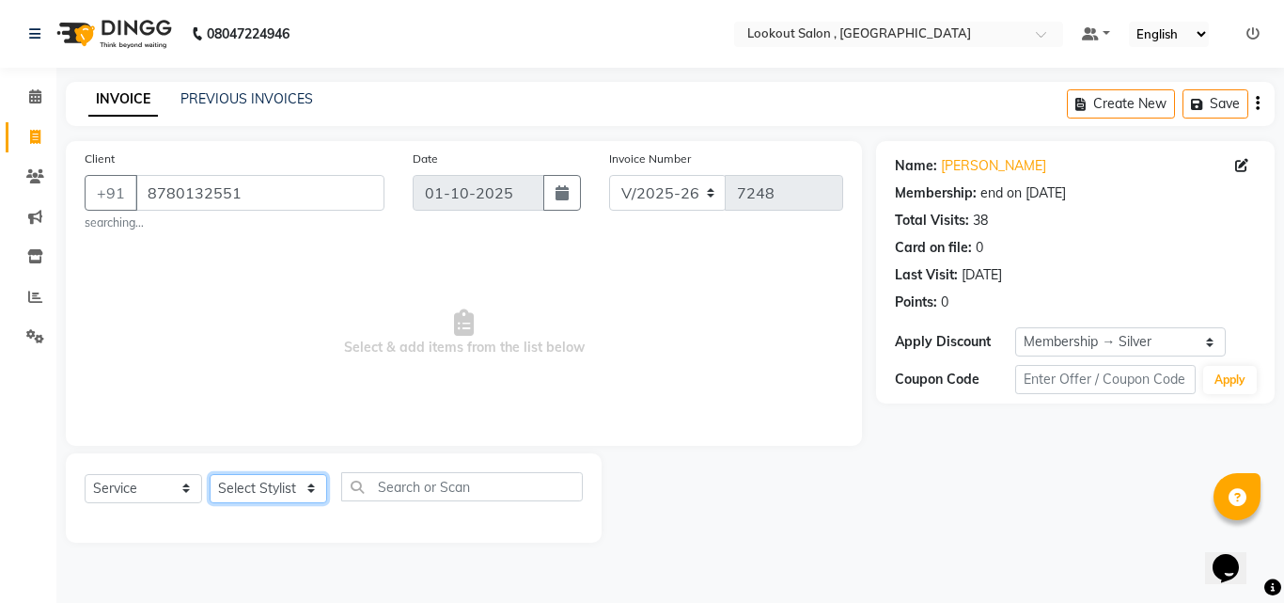
click at [266, 495] on select "Select Stylist [PERSON_NAME] [PERSON_NAME] [PERSON_NAME] [PERSON_NAME] [PERSON_…" at bounding box center [269, 488] width 118 height 29
select select "4387"
click at [210, 474] on select "Select Stylist [PERSON_NAME] [PERSON_NAME] [PERSON_NAME] [PERSON_NAME] [PERSON_…" at bounding box center [269, 488] width 118 height 29
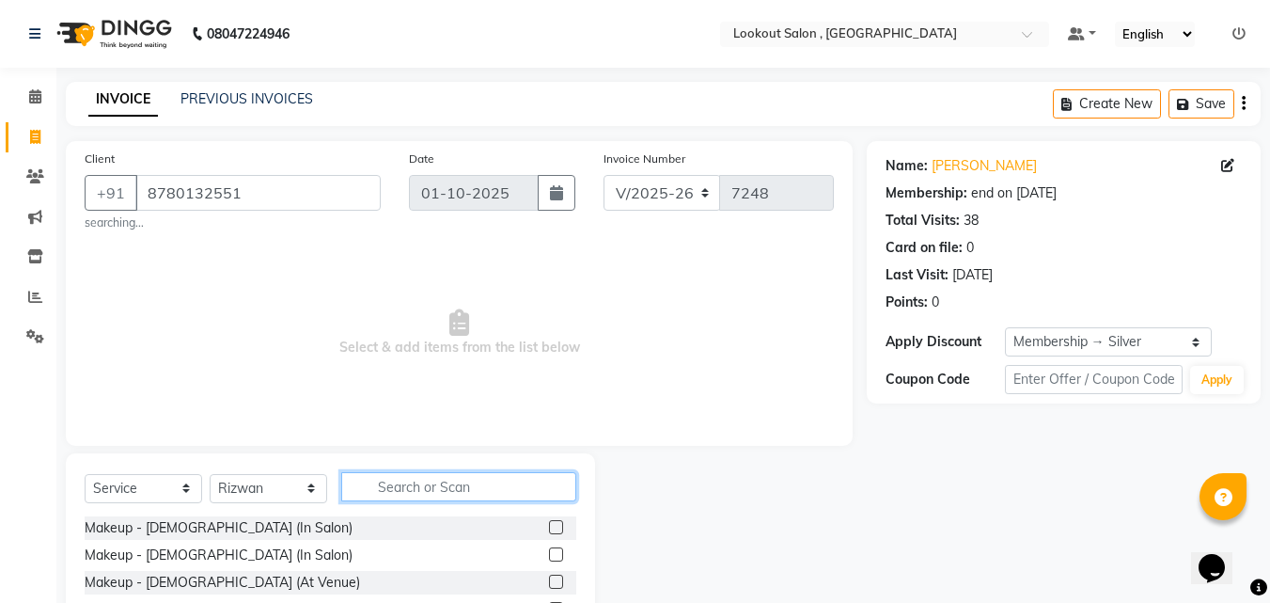
click at [463, 483] on input "text" at bounding box center [458, 486] width 235 height 29
type input "wash"
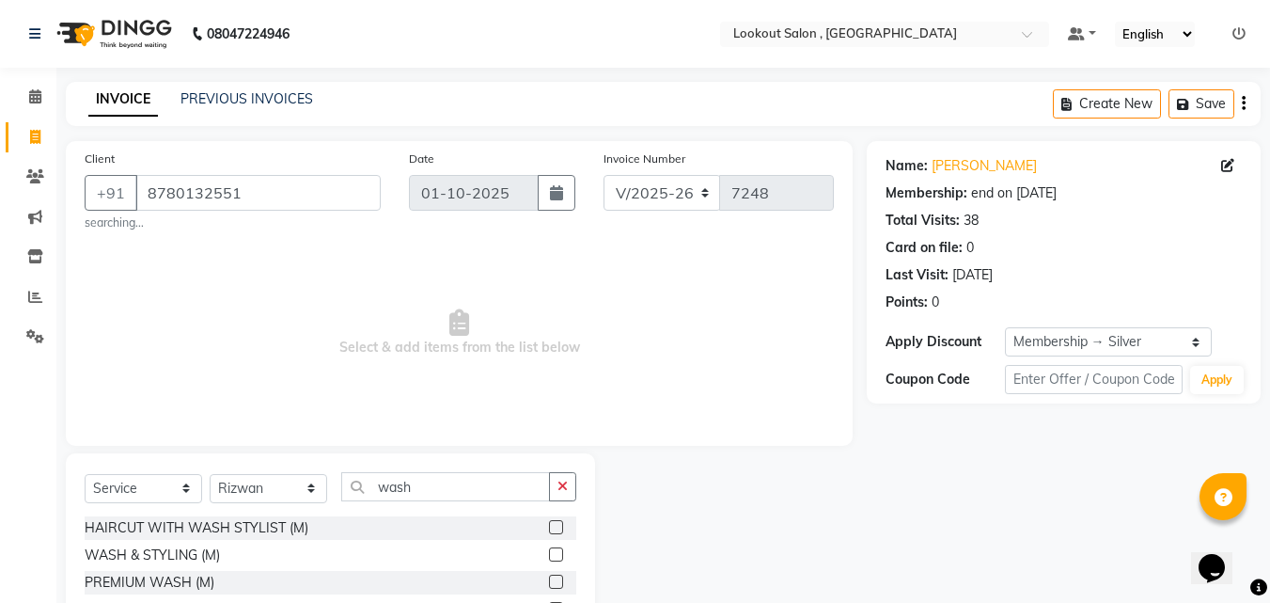
click at [549, 580] on label at bounding box center [556, 581] width 14 height 14
click at [549, 580] on input "checkbox" at bounding box center [555, 582] width 12 height 12
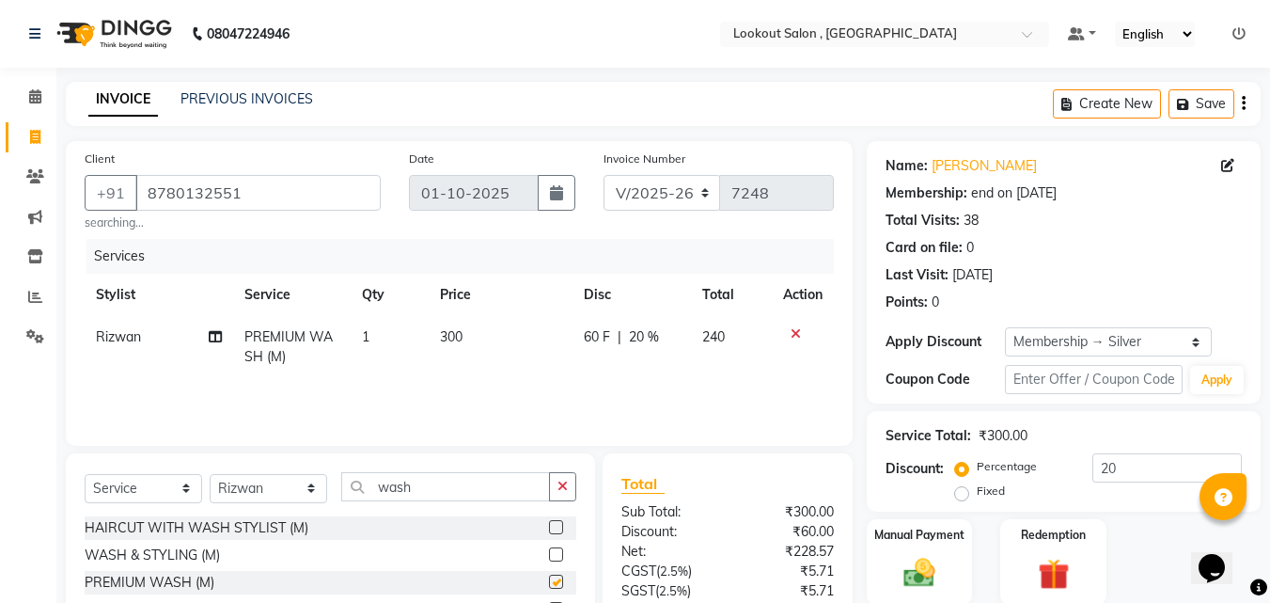
checkbox input "false"
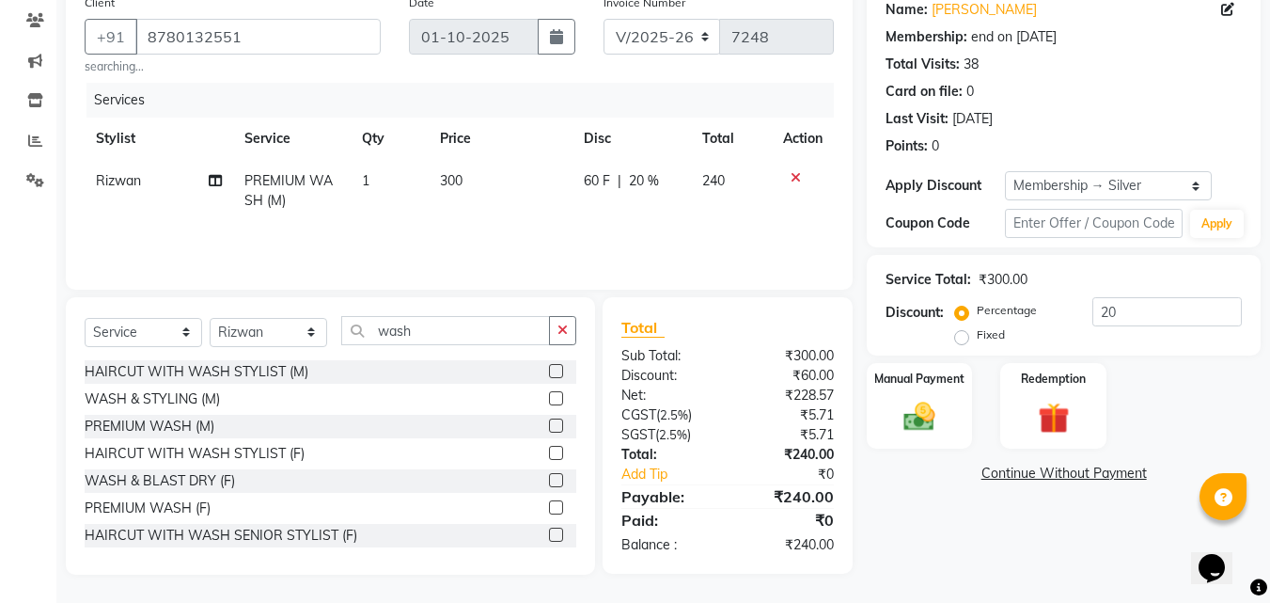
click at [549, 456] on label at bounding box center [556, 453] width 14 height 14
click at [549, 456] on input "checkbox" at bounding box center [555, 453] width 12 height 12
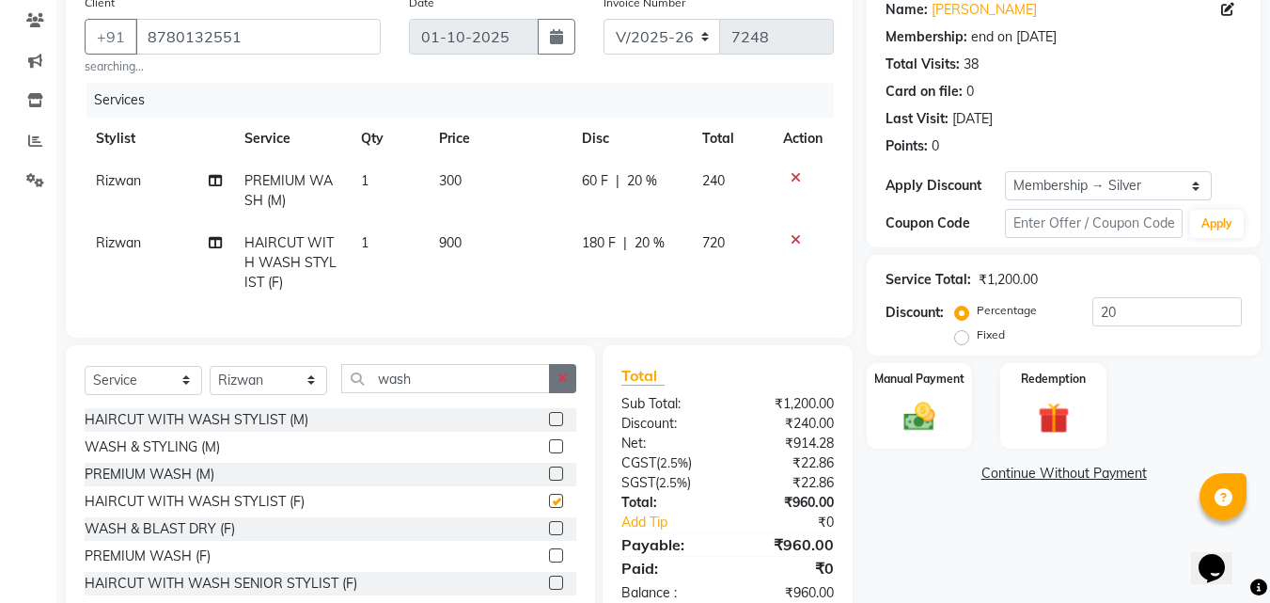
checkbox input "false"
click at [558, 384] on button "button" at bounding box center [562, 378] width 27 height 29
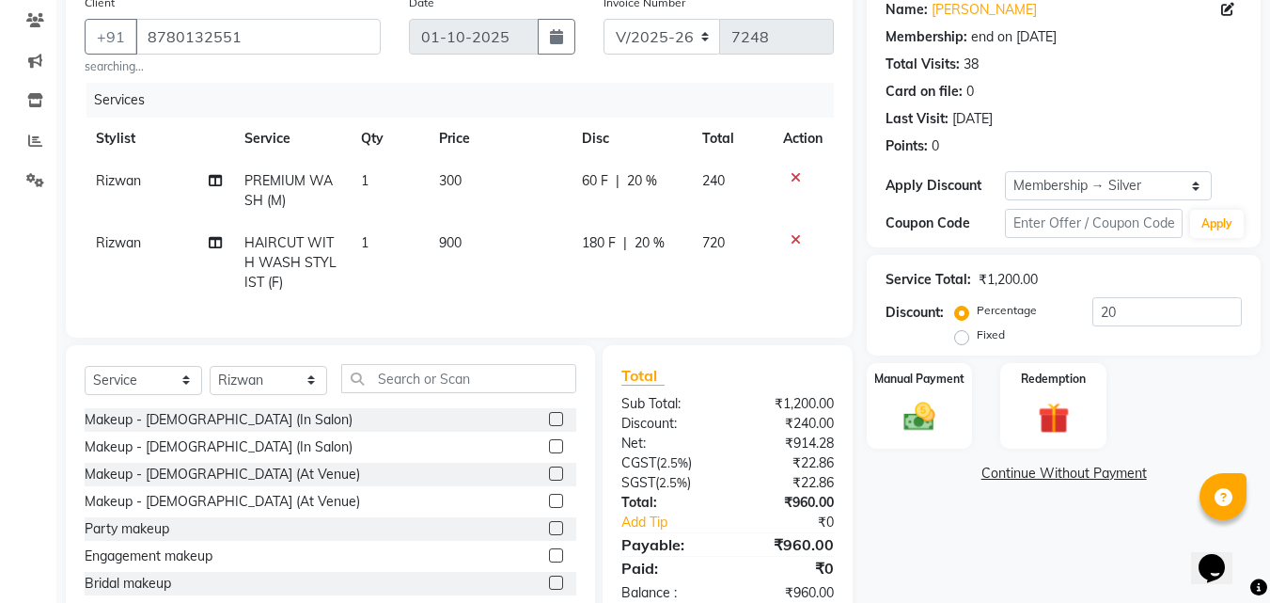
click at [798, 235] on icon at bounding box center [796, 239] width 10 height 13
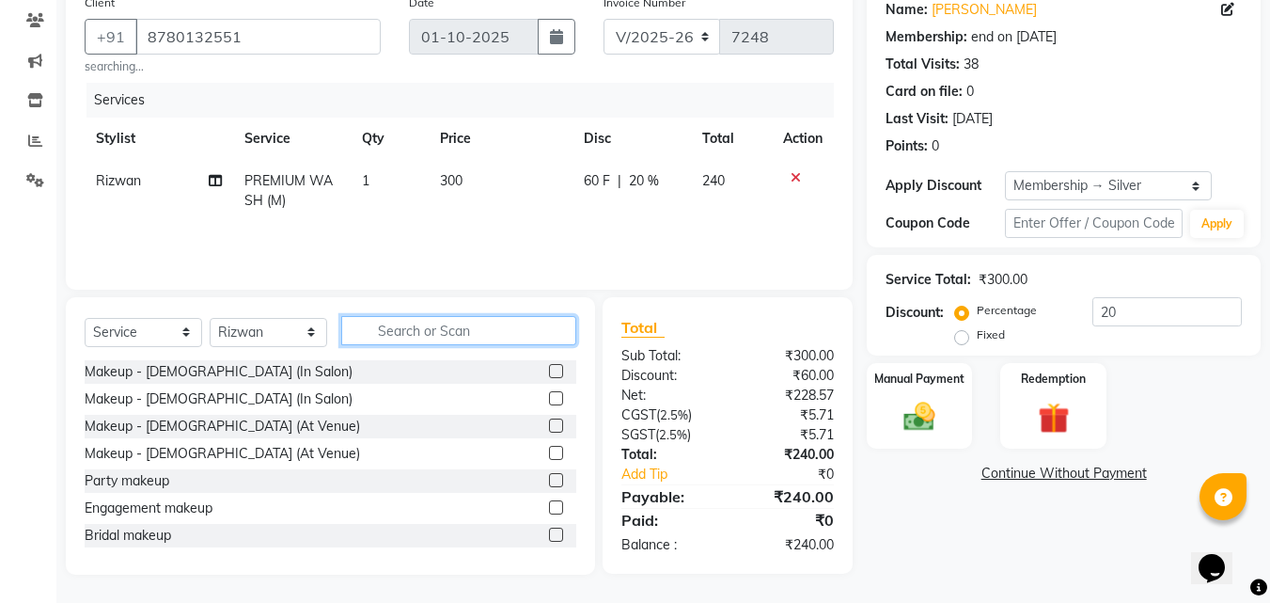
click at [479, 321] on input "text" at bounding box center [458, 330] width 235 height 29
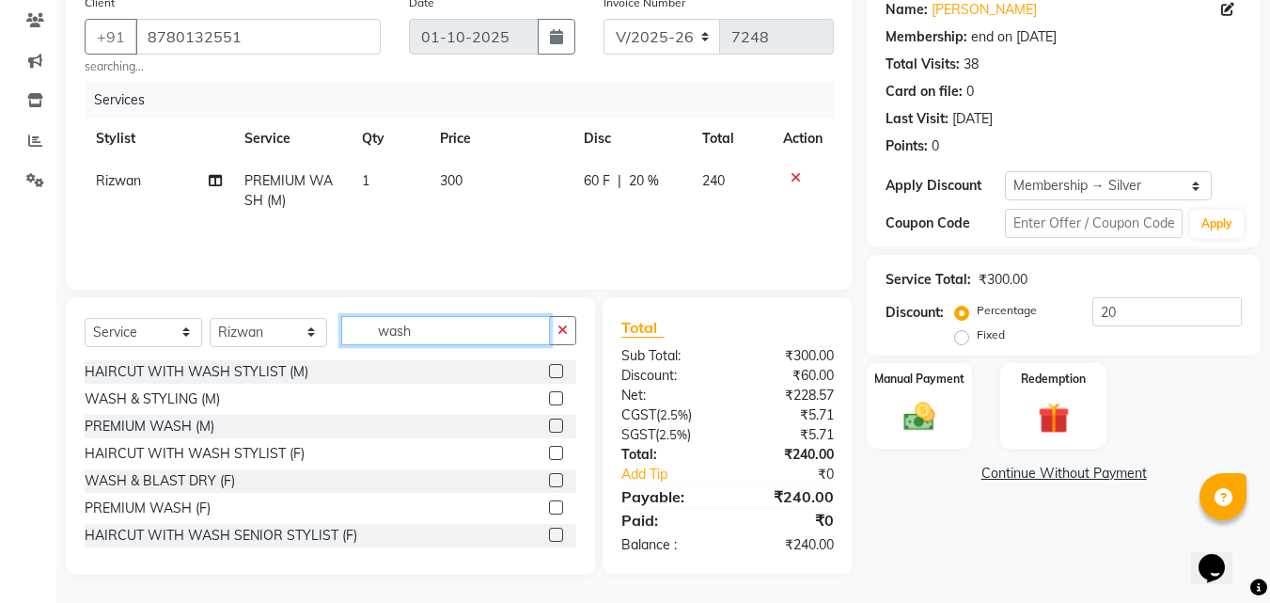
type input "wash"
click at [795, 174] on icon at bounding box center [796, 177] width 10 height 13
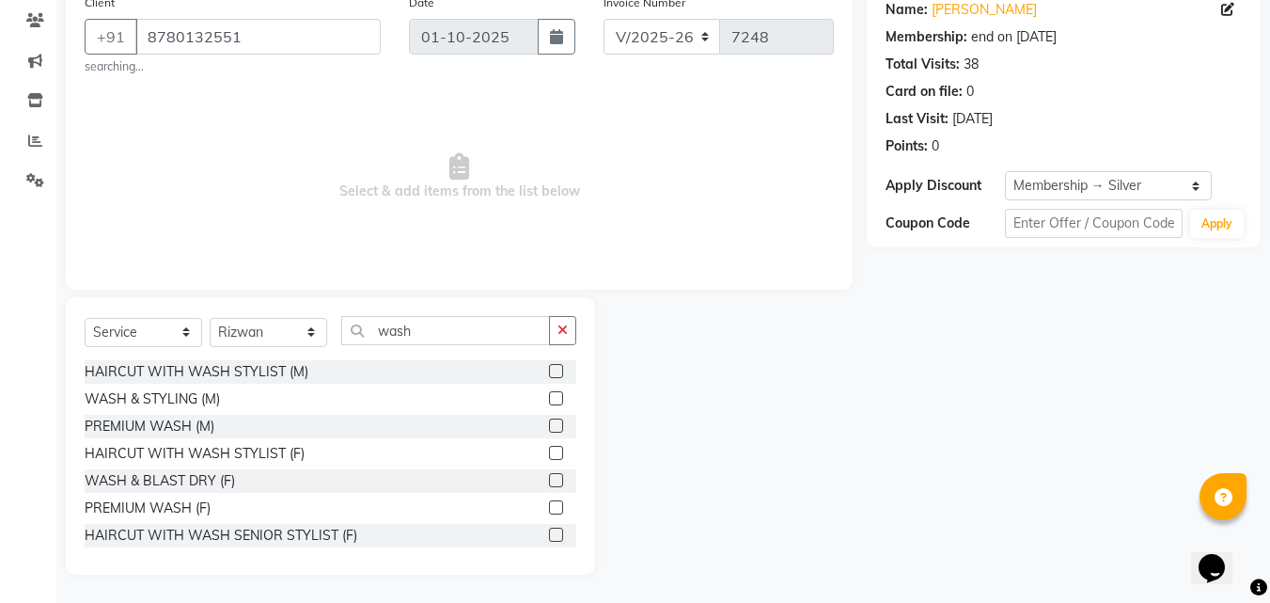
click at [549, 510] on label at bounding box center [556, 507] width 14 height 14
click at [549, 510] on input "checkbox" at bounding box center [555, 508] width 12 height 12
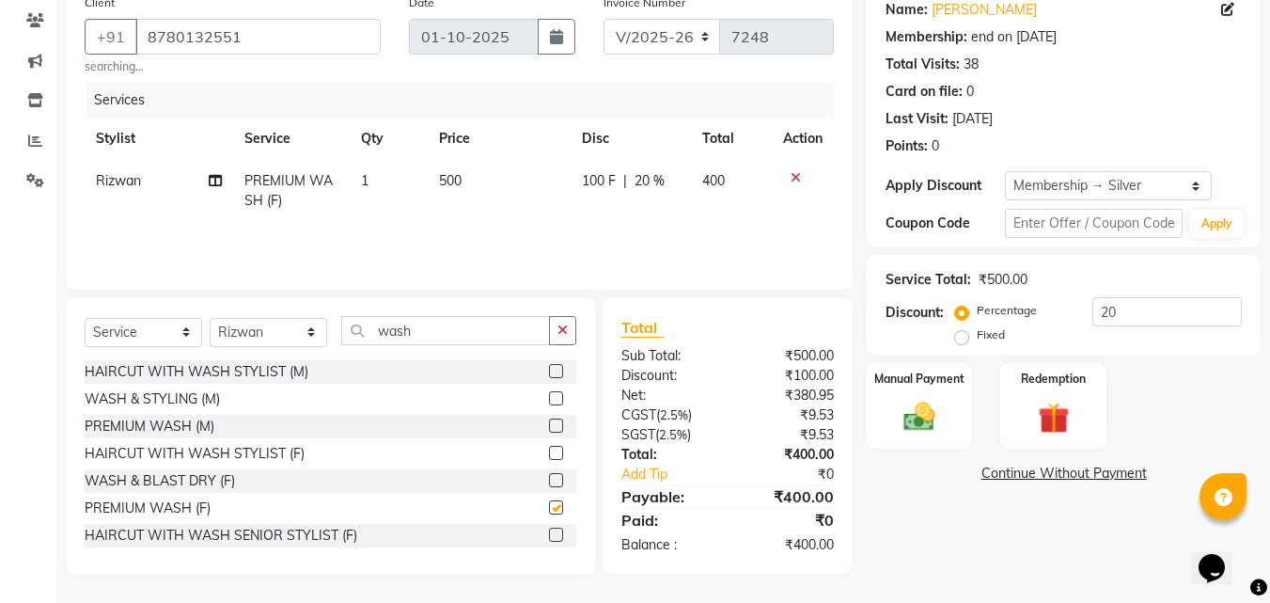
checkbox input "false"
click at [573, 326] on button "button" at bounding box center [562, 330] width 27 height 29
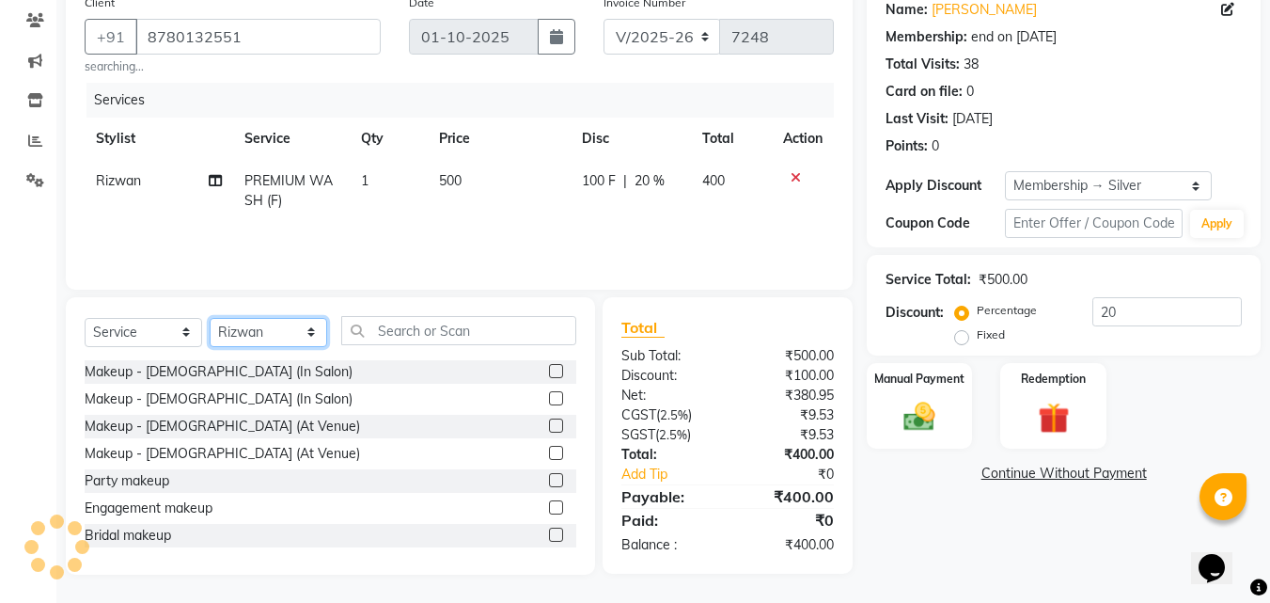
drag, startPoint x: 285, startPoint y: 331, endPoint x: 278, endPoint y: 323, distance: 10.0
click at [285, 331] on select "Select Stylist [PERSON_NAME] [PERSON_NAME] [PERSON_NAME] [PERSON_NAME] [PERSON_…" at bounding box center [269, 332] width 118 height 29
select select "90900"
click at [210, 318] on select "Select Stylist [PERSON_NAME] [PERSON_NAME] [PERSON_NAME] [PERSON_NAME] [PERSON_…" at bounding box center [269, 332] width 118 height 29
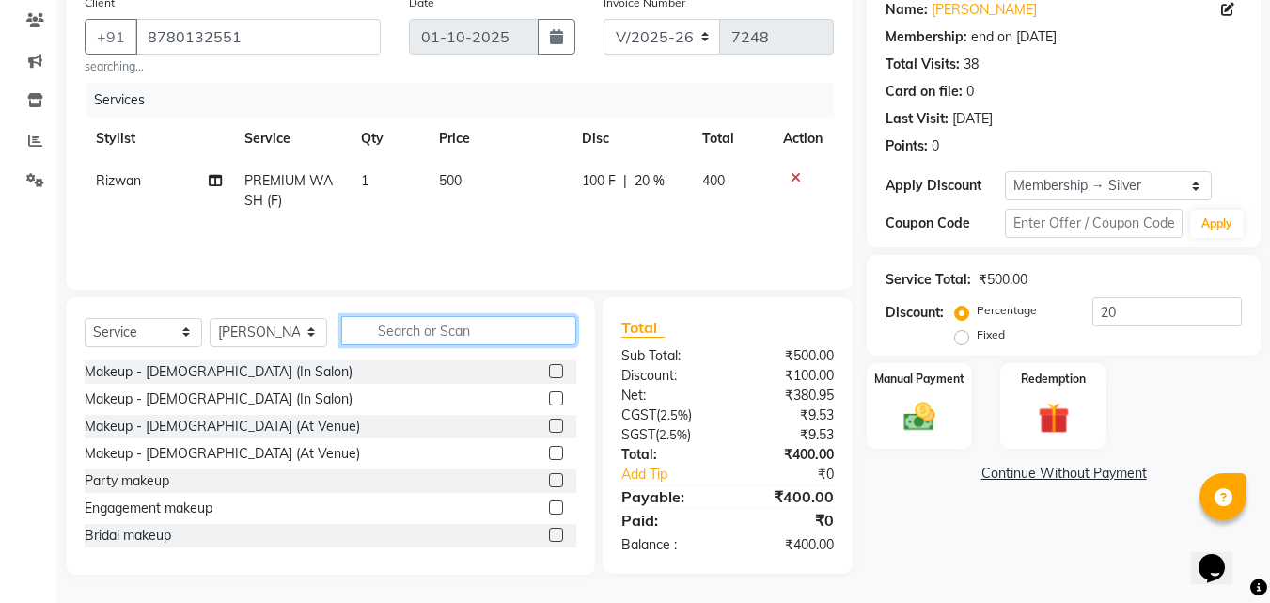
click at [451, 331] on input "text" at bounding box center [458, 330] width 235 height 29
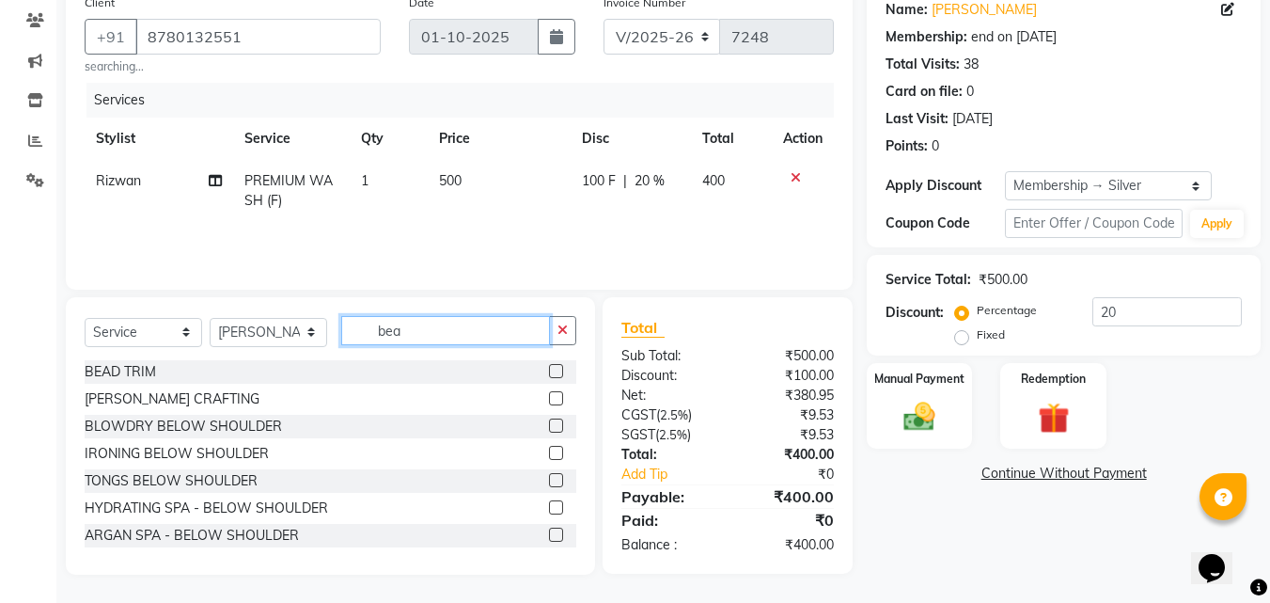
scroll to position [155, 0]
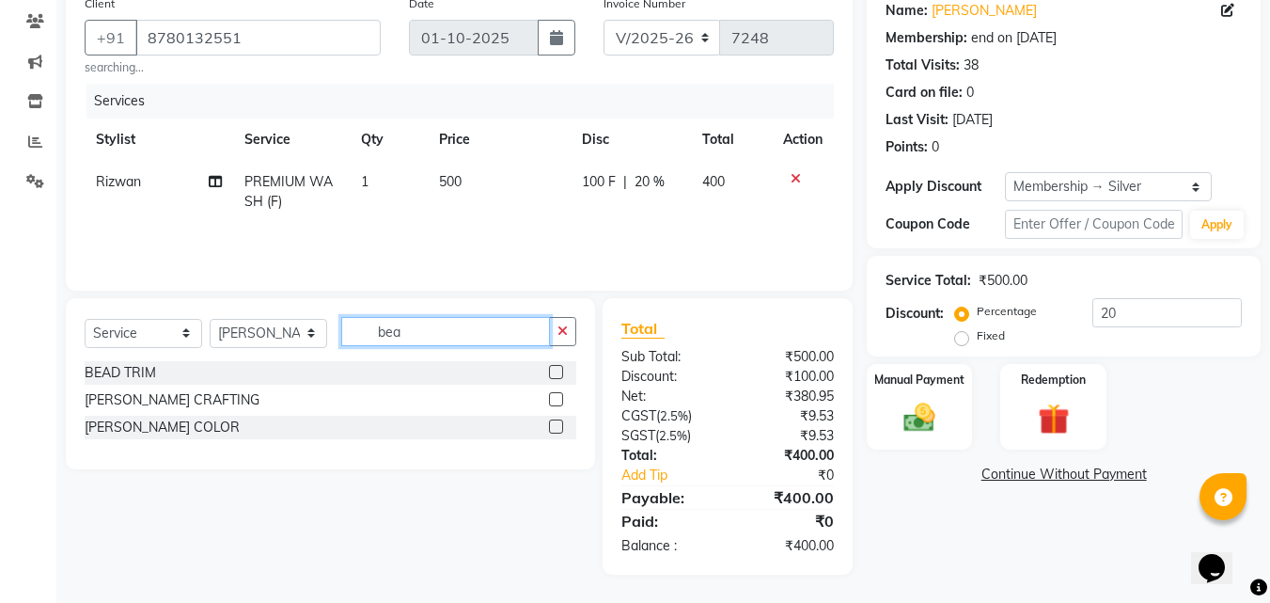
type input "bea"
click at [560, 399] on label at bounding box center [556, 399] width 14 height 14
click at [560, 399] on input "checkbox" at bounding box center [555, 400] width 12 height 12
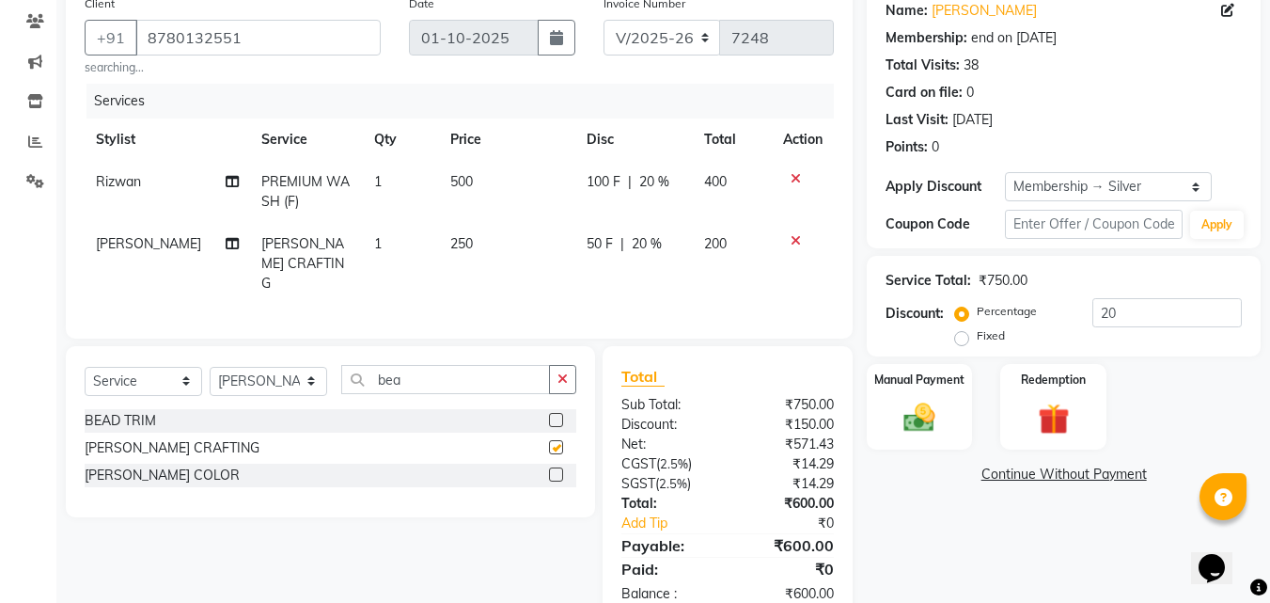
checkbox input "false"
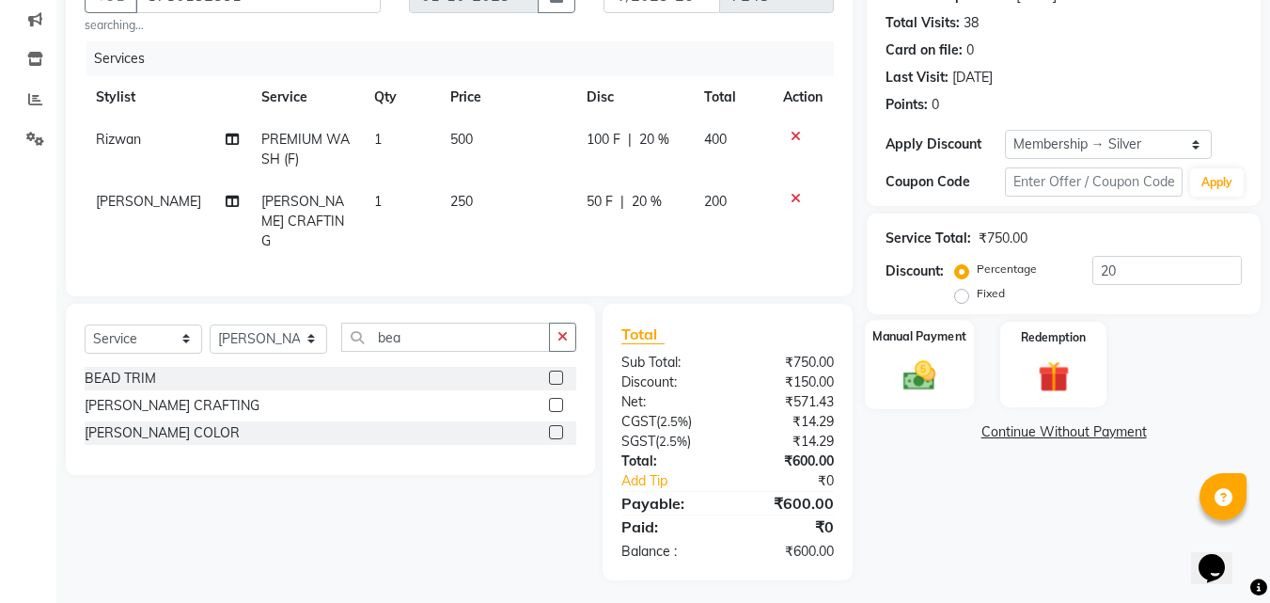
drag, startPoint x: 940, startPoint y: 340, endPoint x: 902, endPoint y: 378, distance: 53.9
click at [940, 341] on label "Manual Payment" at bounding box center [919, 336] width 94 height 18
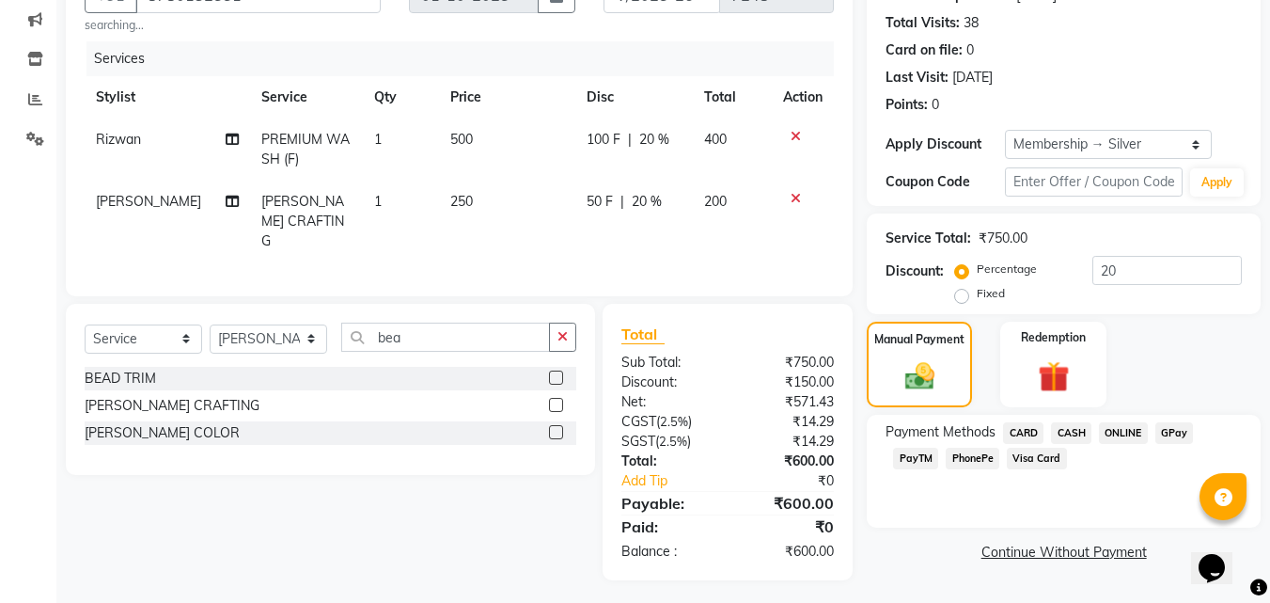
click at [978, 454] on span "PhonePe" at bounding box center [973, 458] width 54 height 22
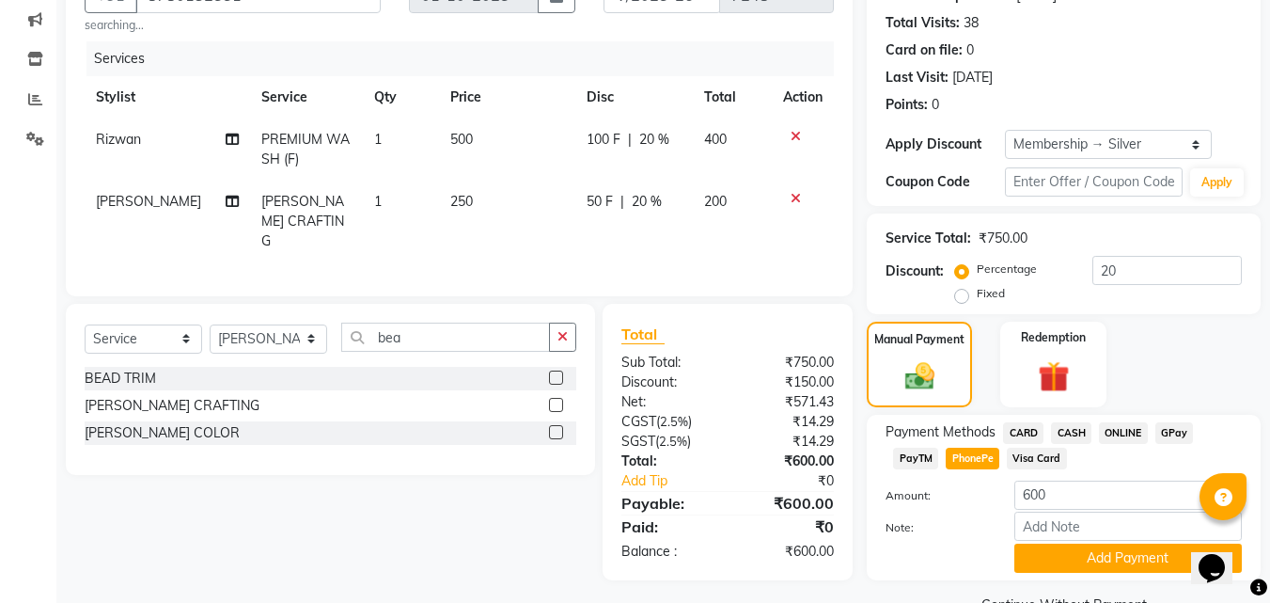
scroll to position [242, 0]
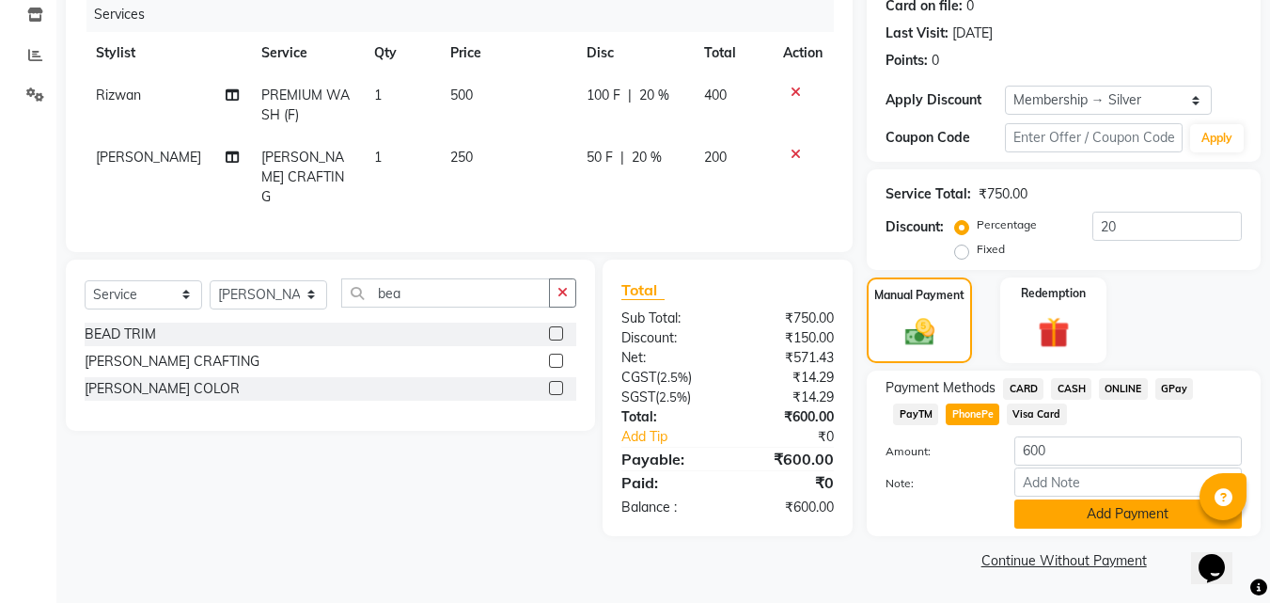
click at [1059, 512] on button "Add Payment" at bounding box center [1128, 513] width 228 height 29
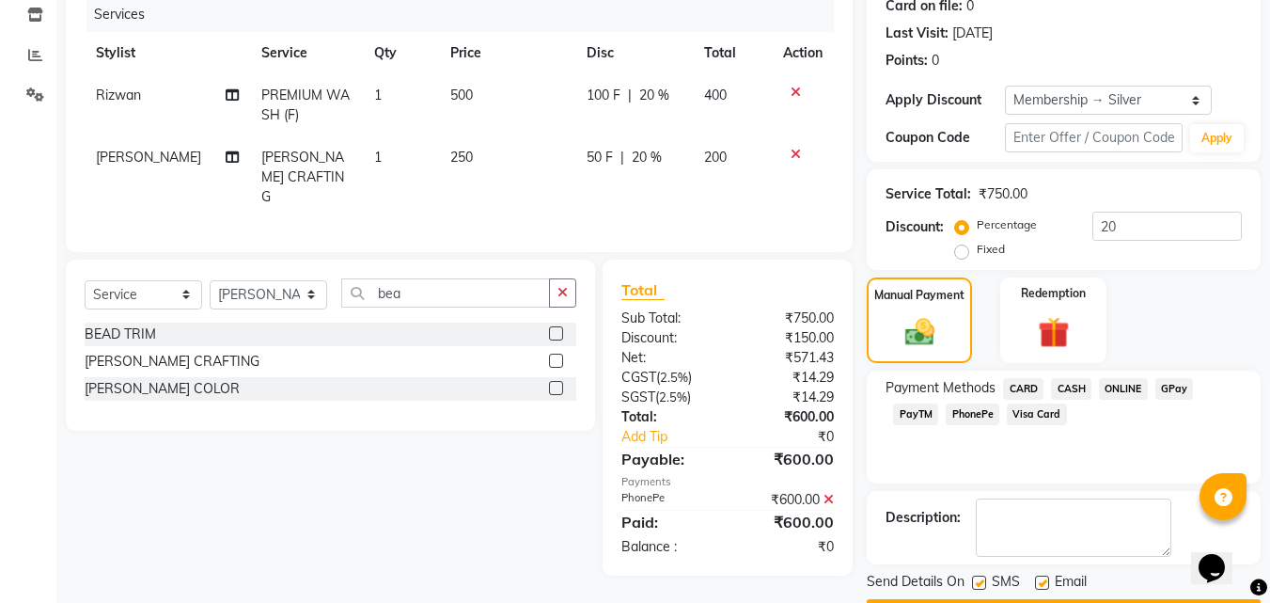
scroll to position [295, 0]
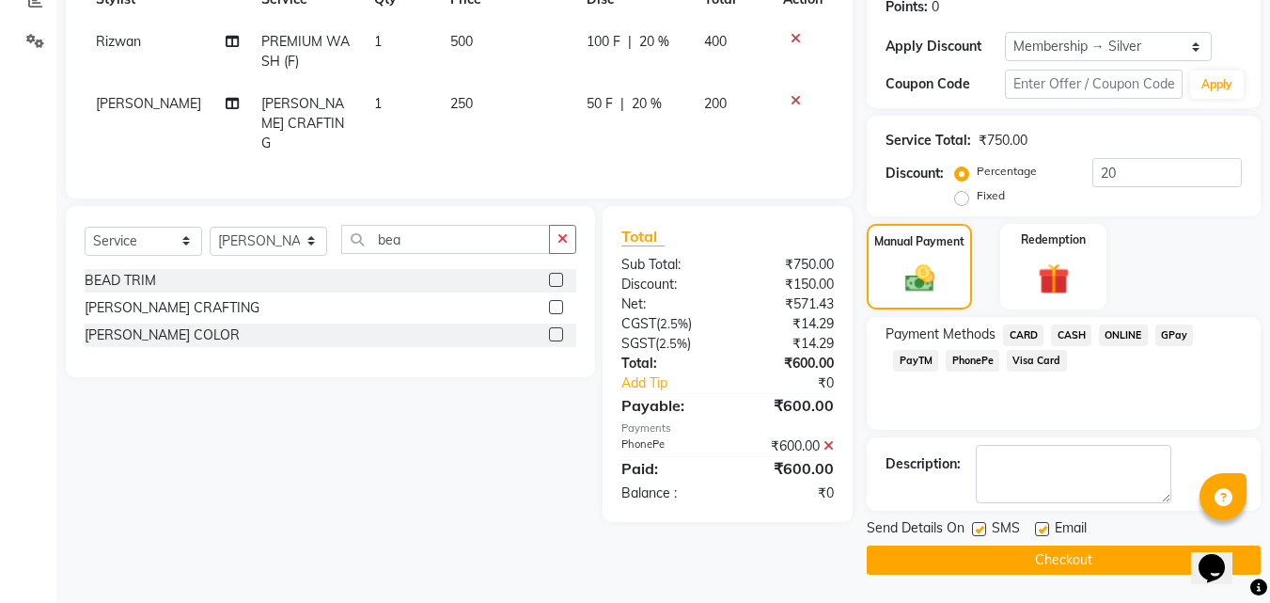
click at [1077, 561] on button "Checkout" at bounding box center [1064, 559] width 394 height 29
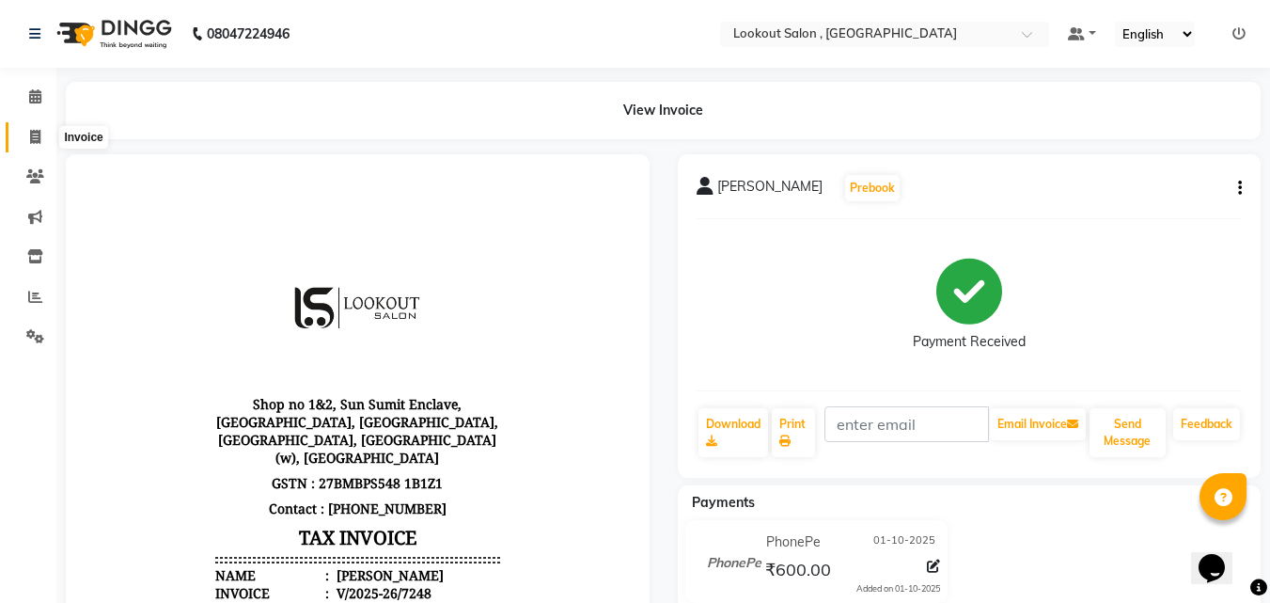
click at [35, 142] on icon at bounding box center [35, 137] width 10 height 14
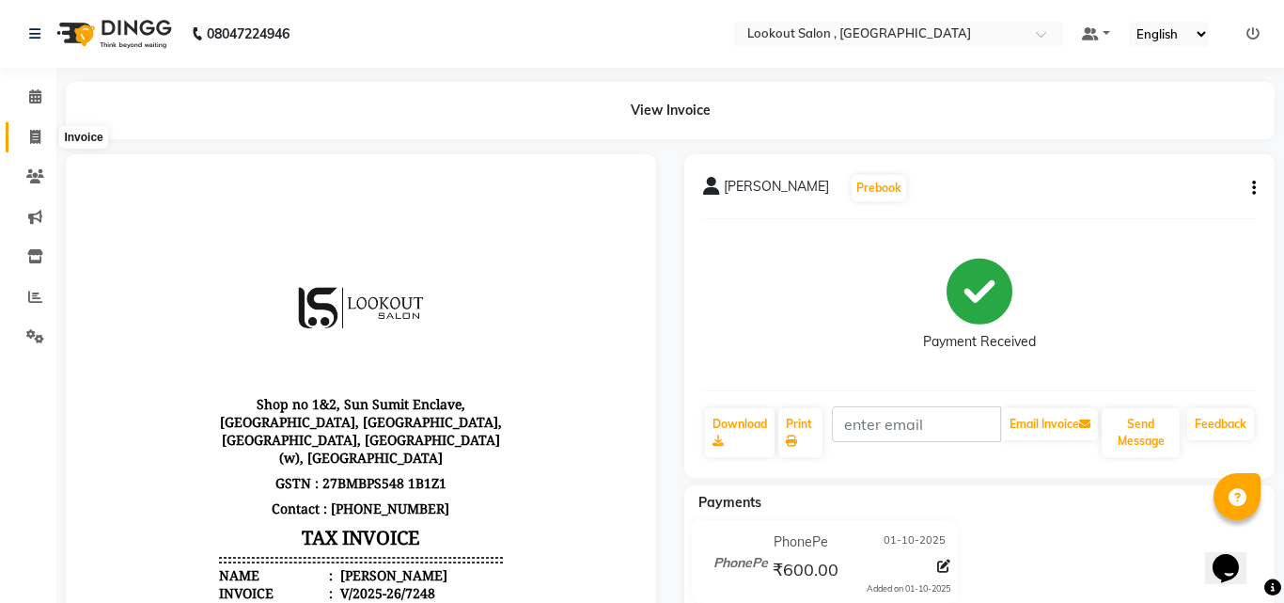
select select "service"
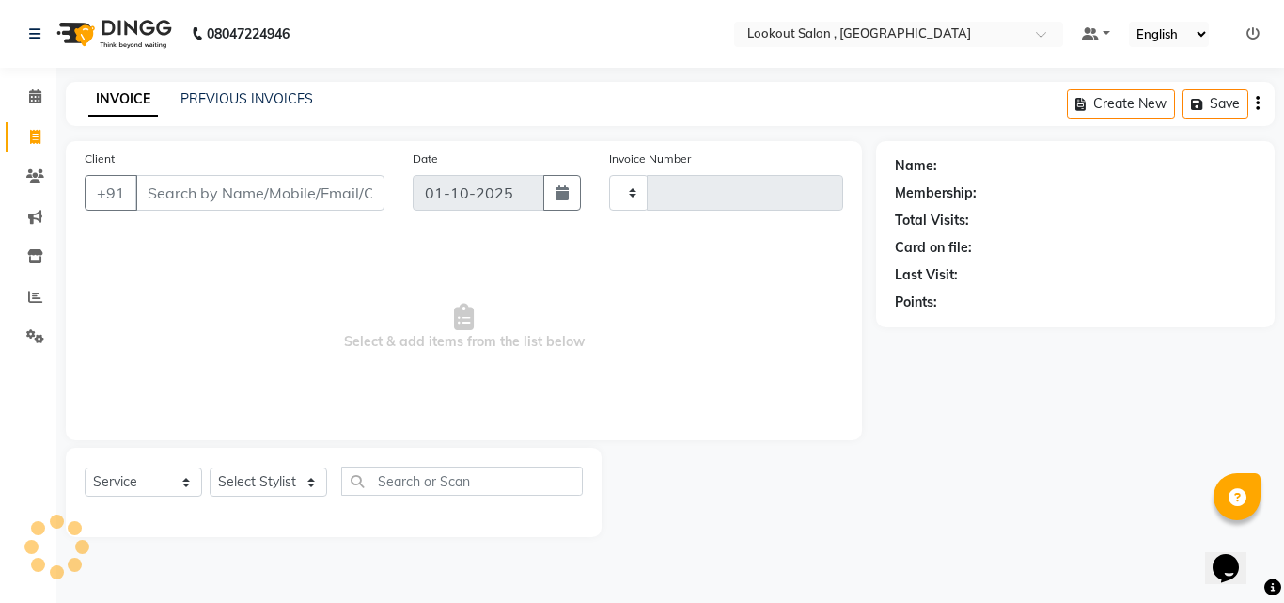
type input "7249"
select select "151"
click at [34, 166] on span at bounding box center [35, 177] width 33 height 22
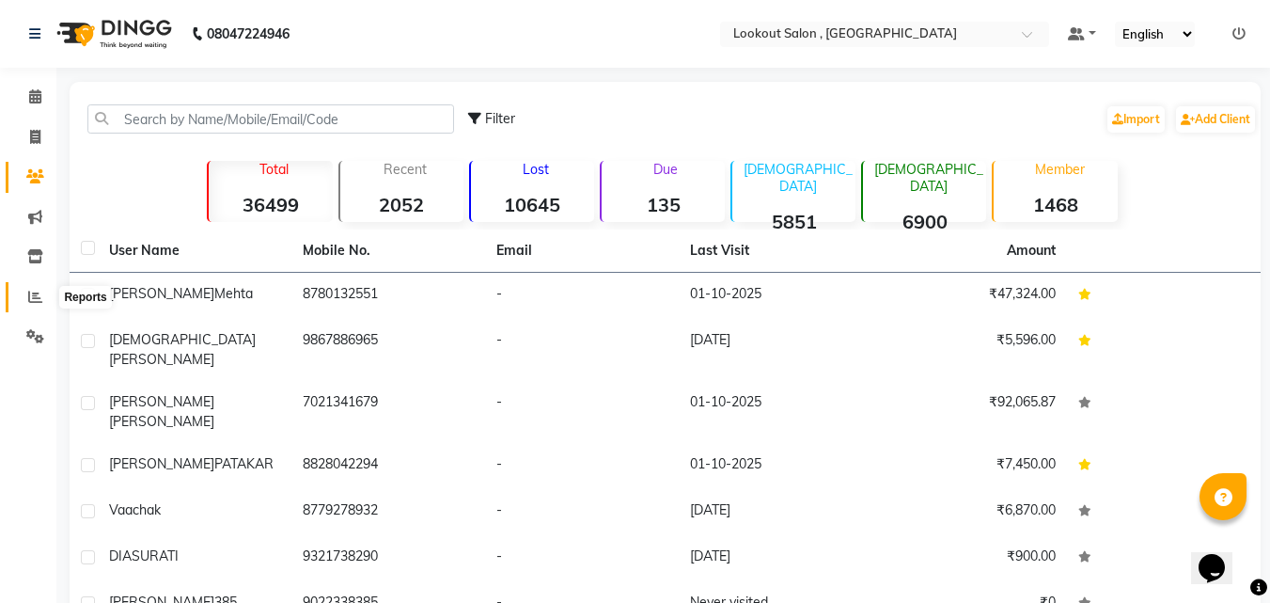
click at [39, 292] on icon at bounding box center [35, 297] width 14 height 14
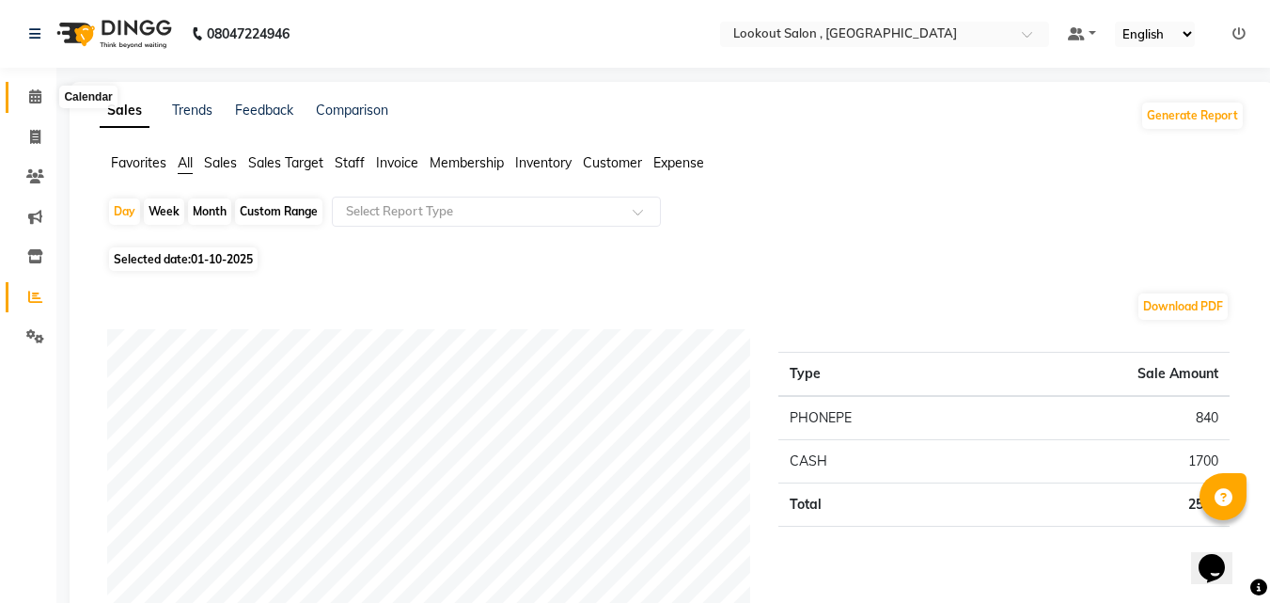
click at [36, 106] on span at bounding box center [35, 97] width 33 height 22
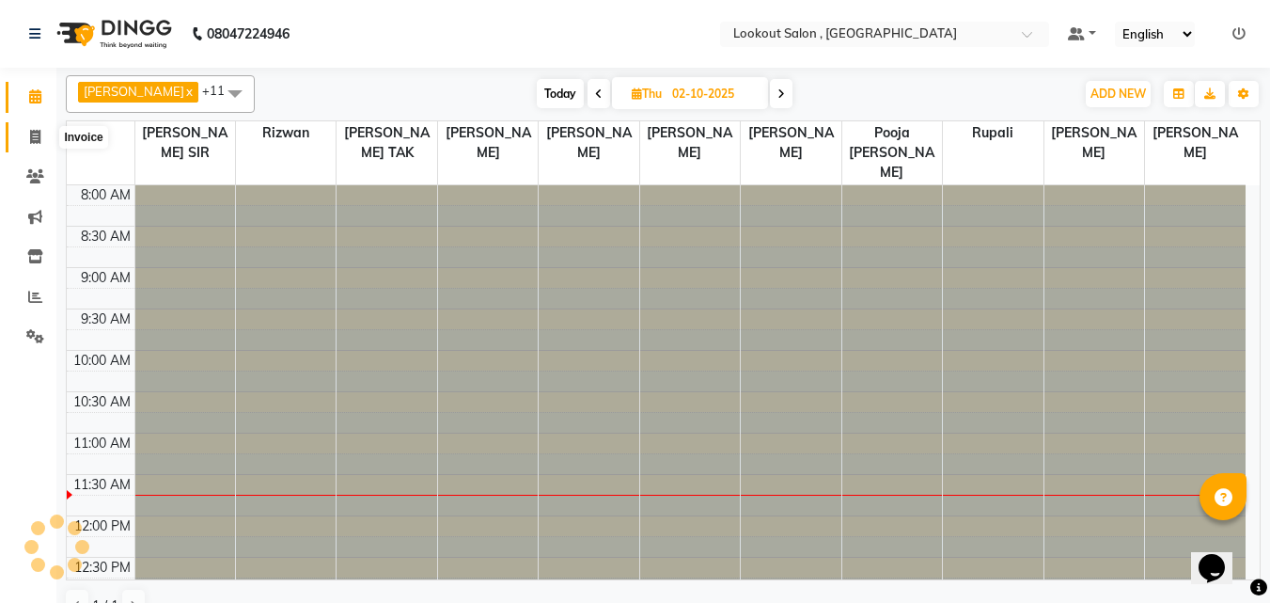
click at [44, 133] on span at bounding box center [35, 138] width 33 height 22
select select "service"
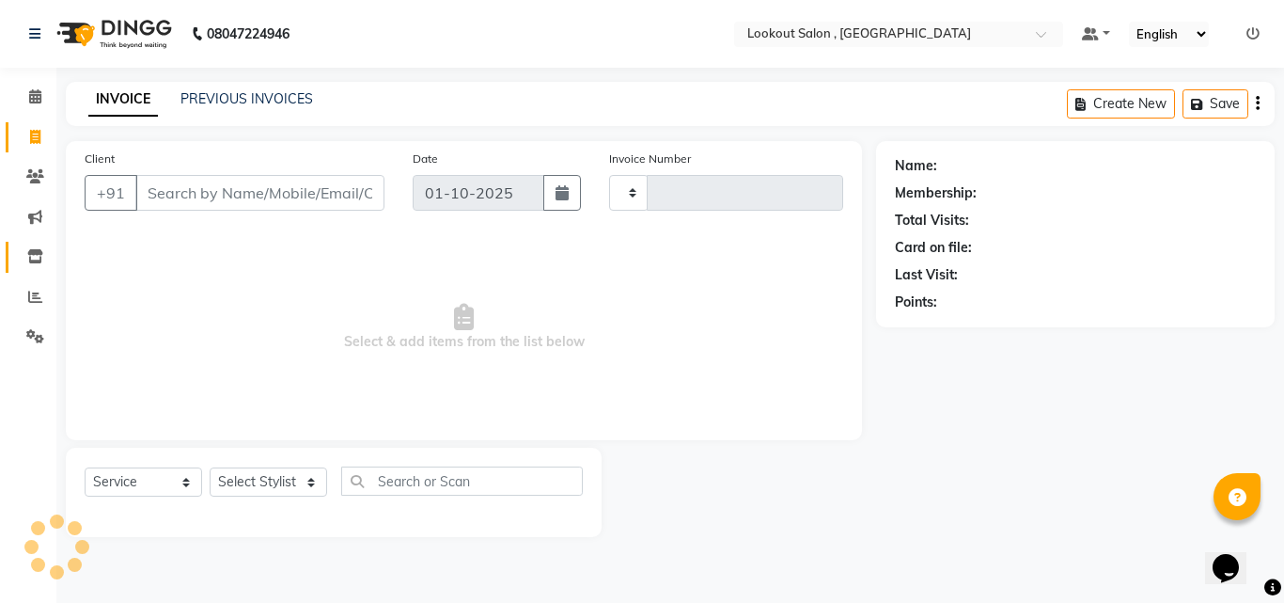
type input "7249"
select select "151"
click at [41, 296] on icon at bounding box center [35, 297] width 14 height 14
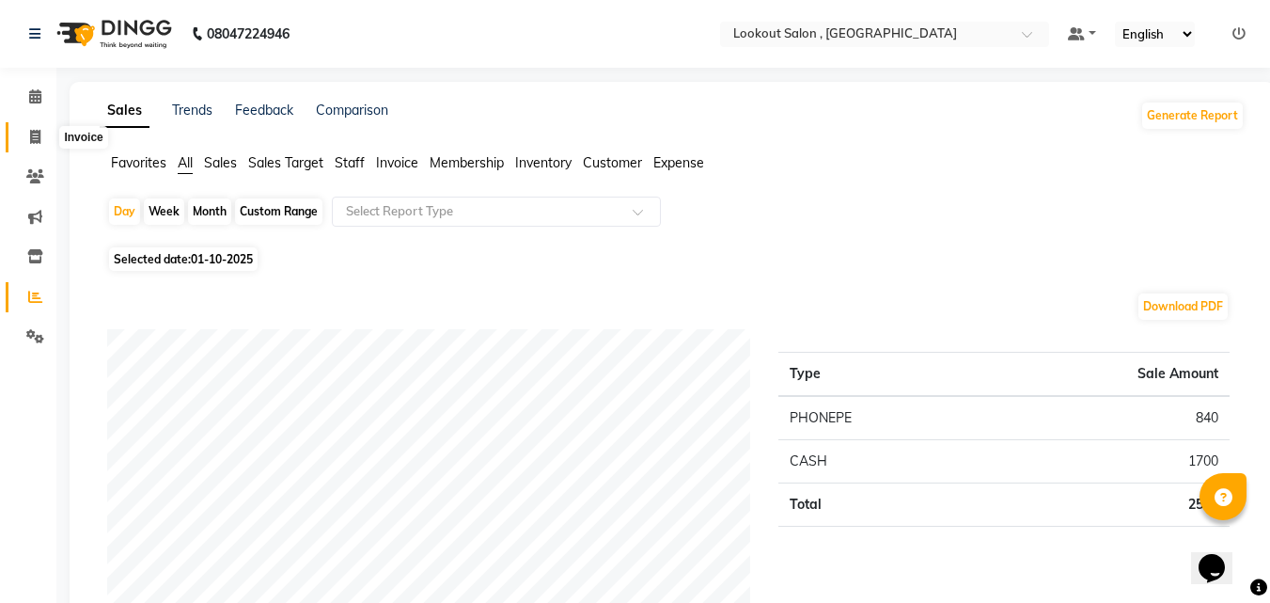
click at [39, 145] on span at bounding box center [35, 138] width 33 height 22
select select "service"
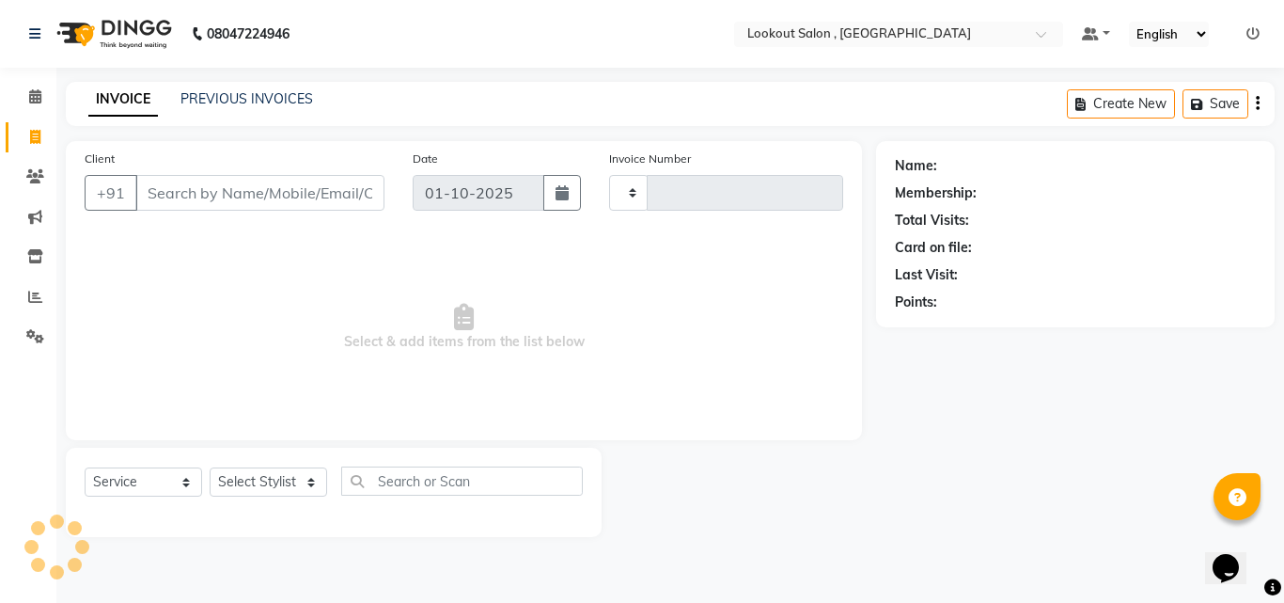
type input "7249"
select select "151"
click at [200, 197] on input "Client" at bounding box center [259, 193] width 249 height 36
click at [295, 193] on input "Client" at bounding box center [259, 193] width 249 height 36
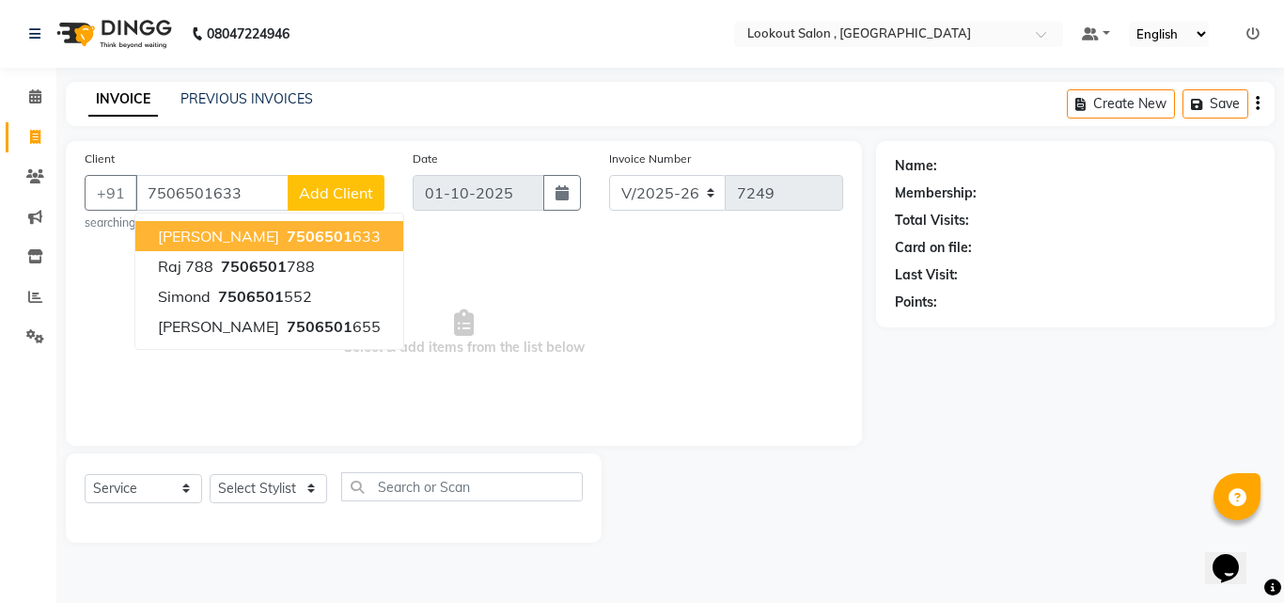
type input "7506501633"
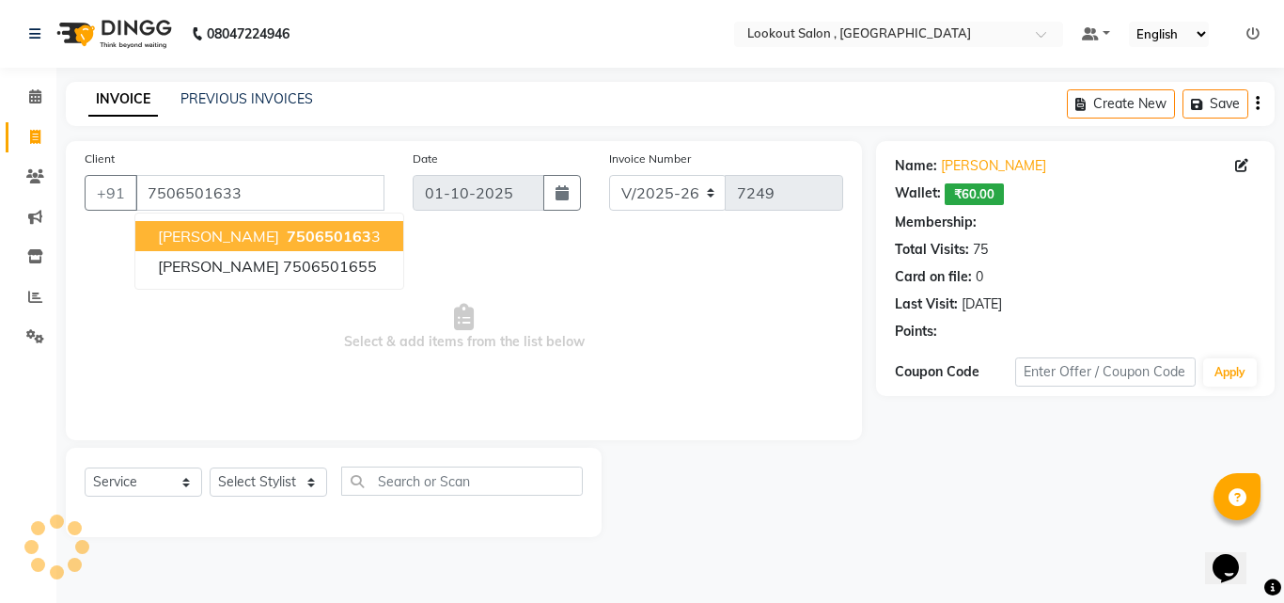
select select "1: Object"
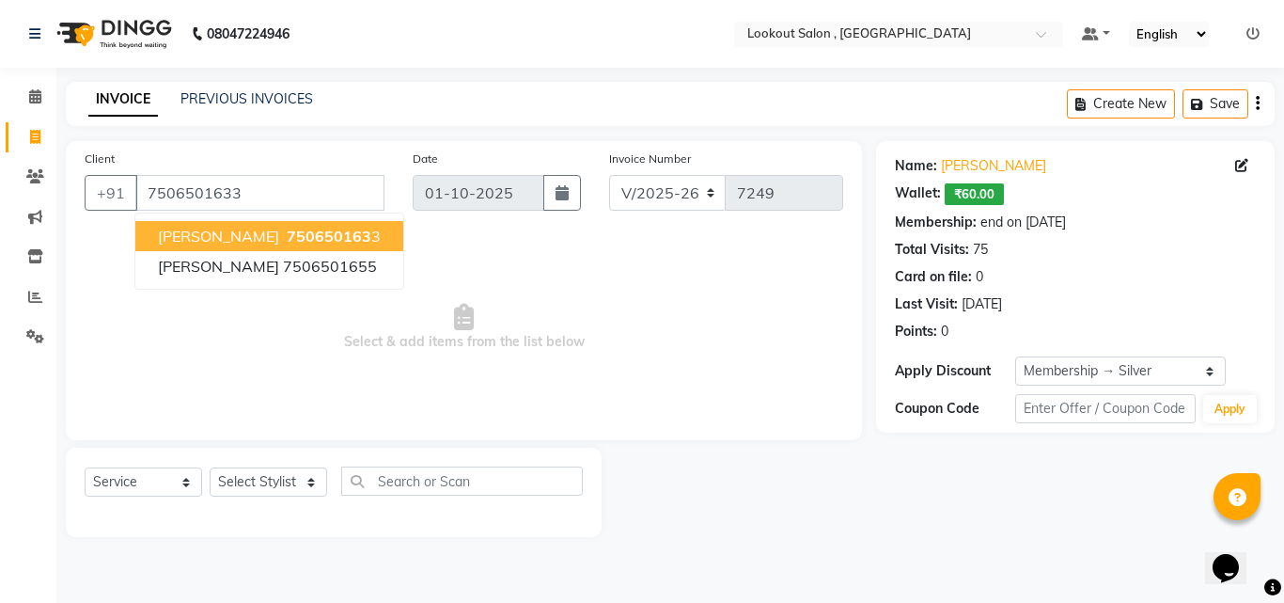
click at [287, 231] on span "750650163" at bounding box center [329, 236] width 85 height 19
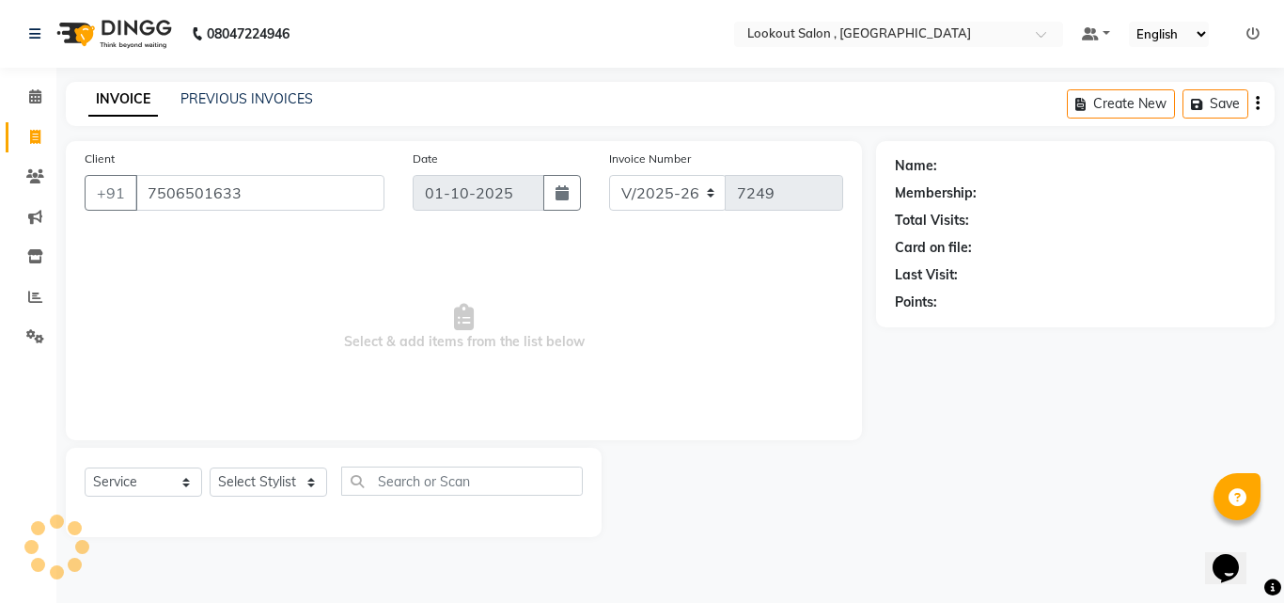
select select "1: Object"
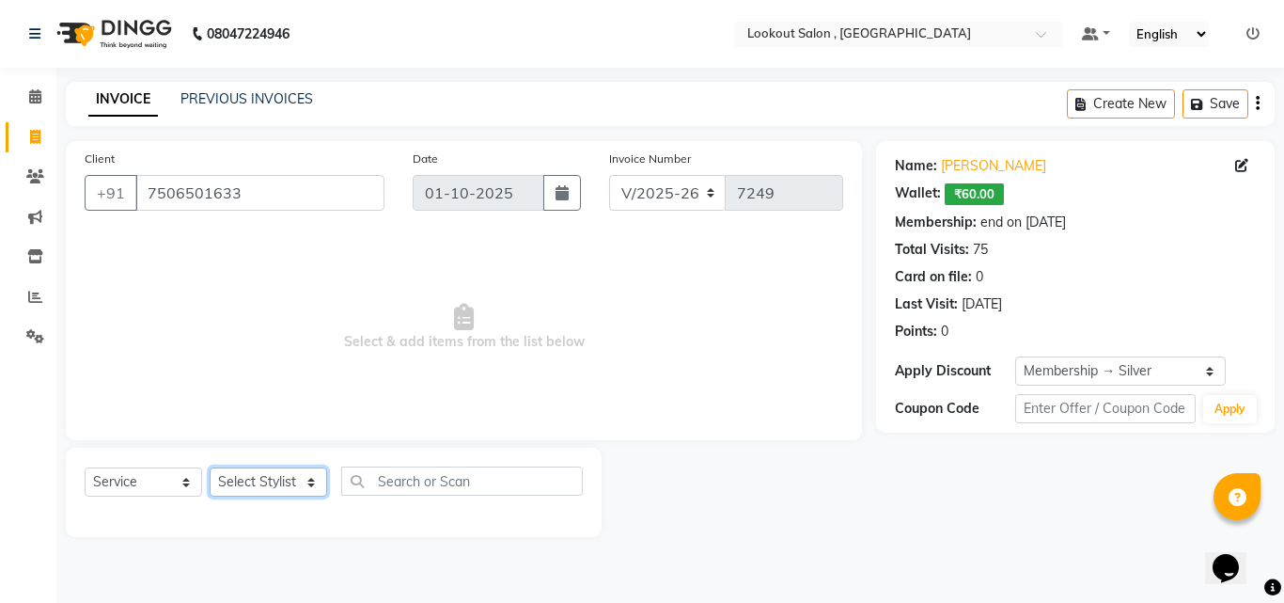
click at [259, 492] on select "Select Stylist [PERSON_NAME] [PERSON_NAME] [PERSON_NAME] [PERSON_NAME] [PERSON_…" at bounding box center [269, 481] width 118 height 29
select select "4400"
click at [210, 467] on select "Select Stylist [PERSON_NAME] [PERSON_NAME] [PERSON_NAME] [PERSON_NAME] [PERSON_…" at bounding box center [269, 481] width 118 height 29
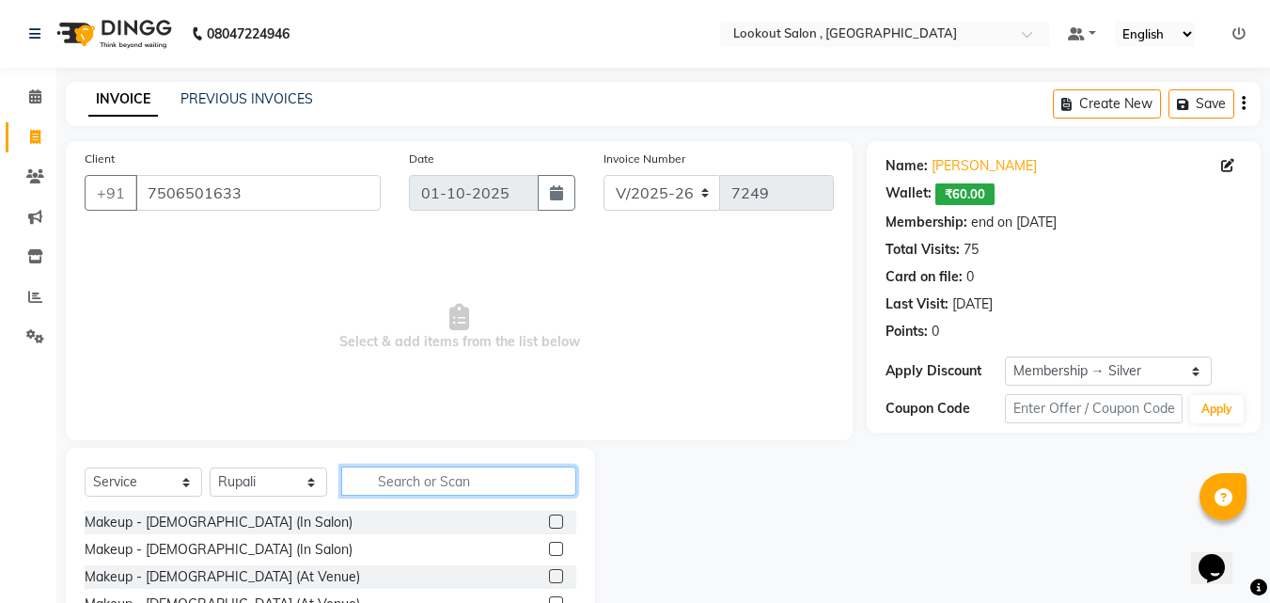
click at [500, 478] on input "text" at bounding box center [458, 480] width 235 height 29
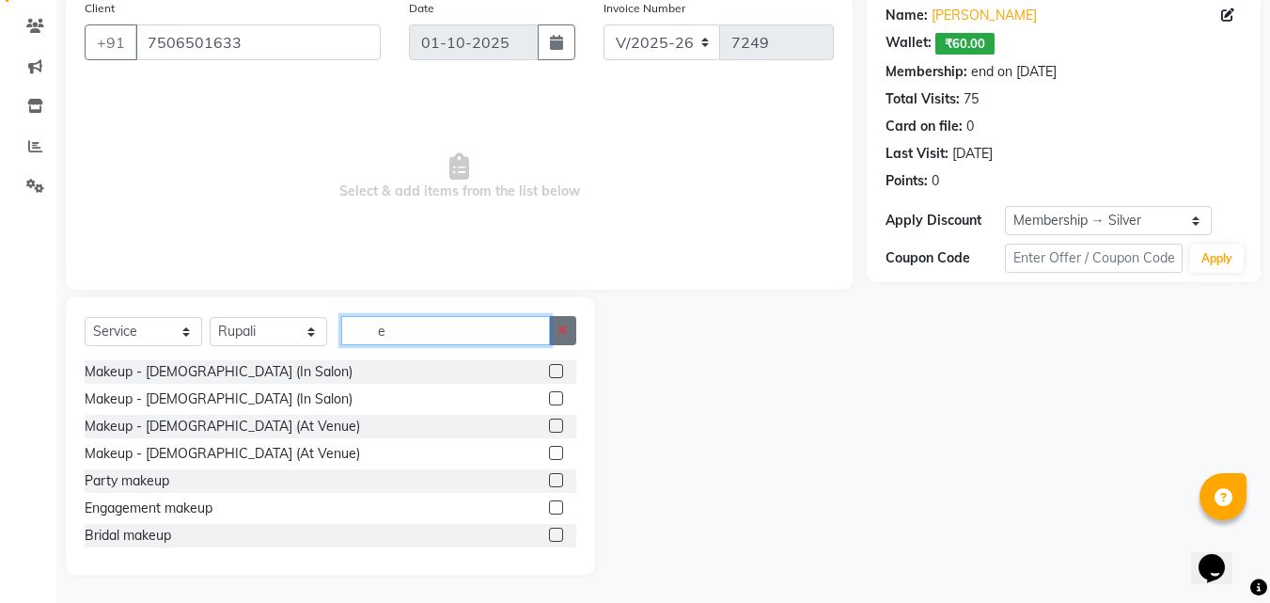
type input "e"
click at [558, 335] on icon "button" at bounding box center [562, 329] width 10 height 13
click at [530, 325] on input "text" at bounding box center [458, 330] width 235 height 29
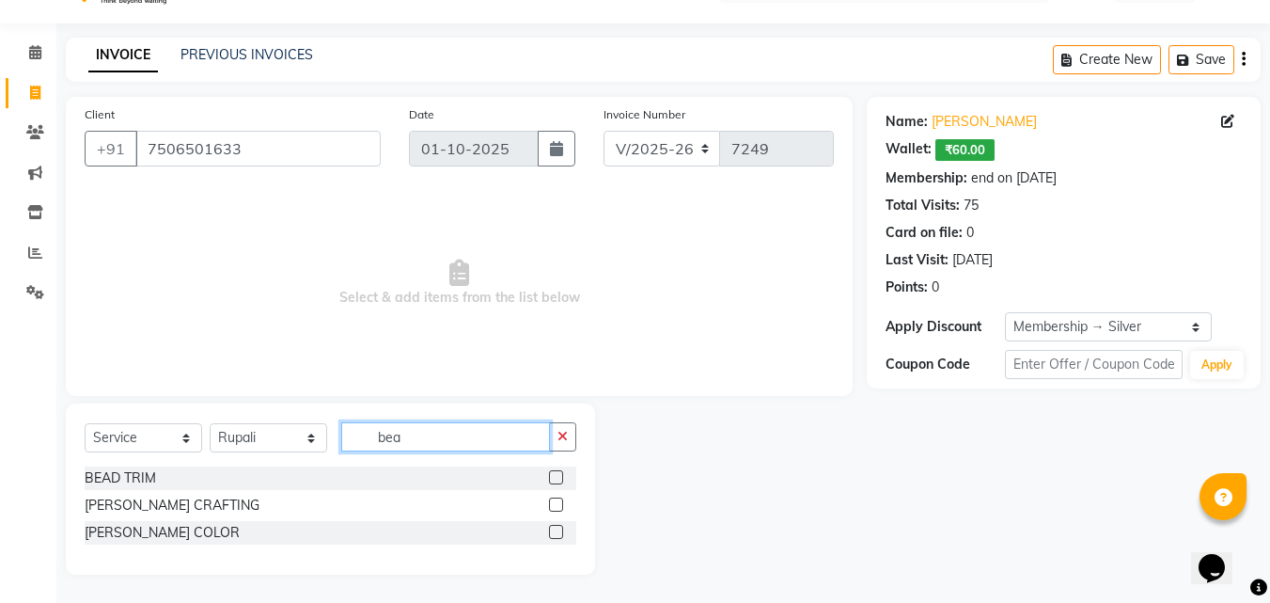
scroll to position [44, 0]
type input "b"
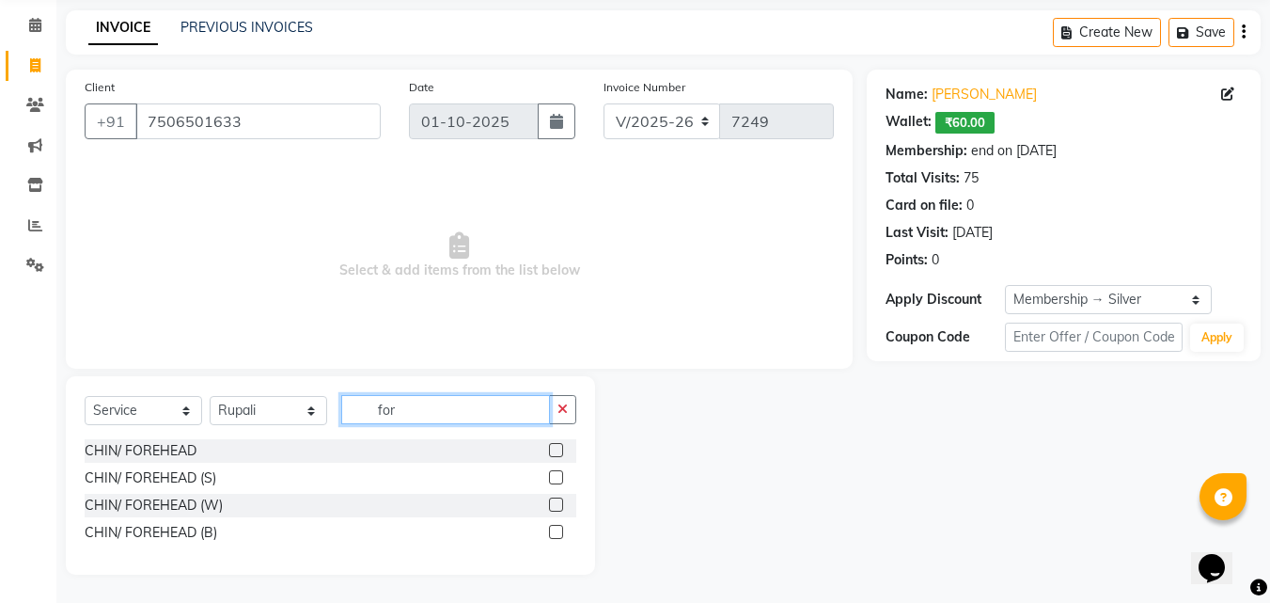
scroll to position [71, 0]
type input "fore"
click at [558, 527] on label at bounding box center [556, 532] width 14 height 14
click at [558, 527] on input "checkbox" at bounding box center [555, 532] width 12 height 12
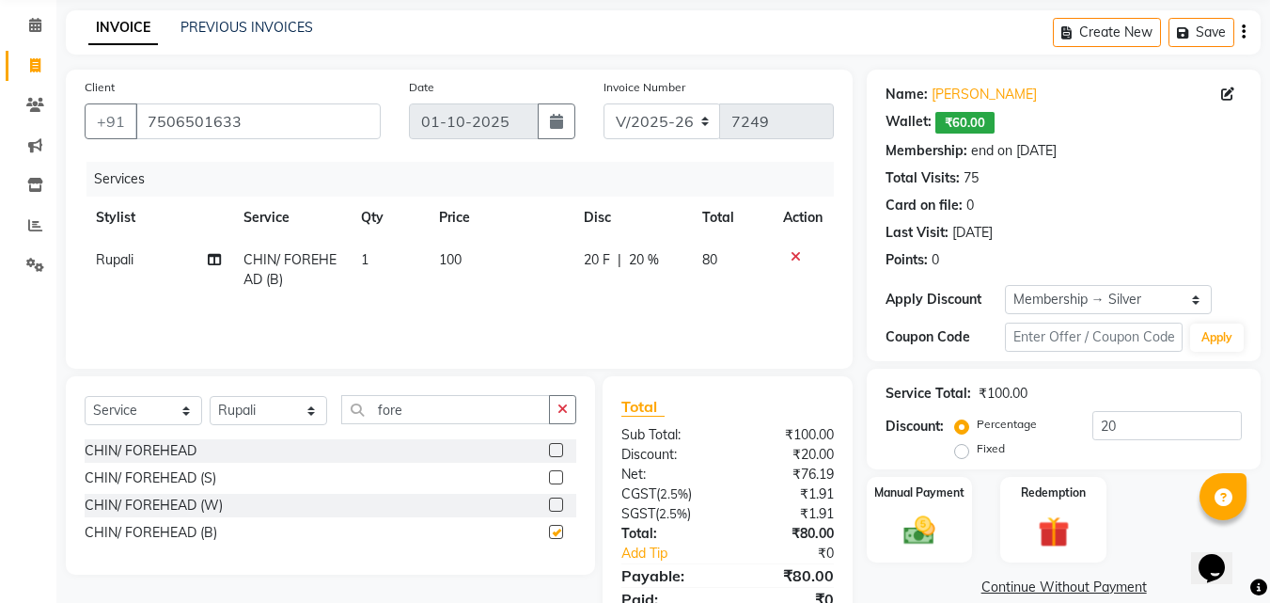
checkbox input "false"
click at [459, 249] on td "100" at bounding box center [500, 270] width 145 height 62
select select "4400"
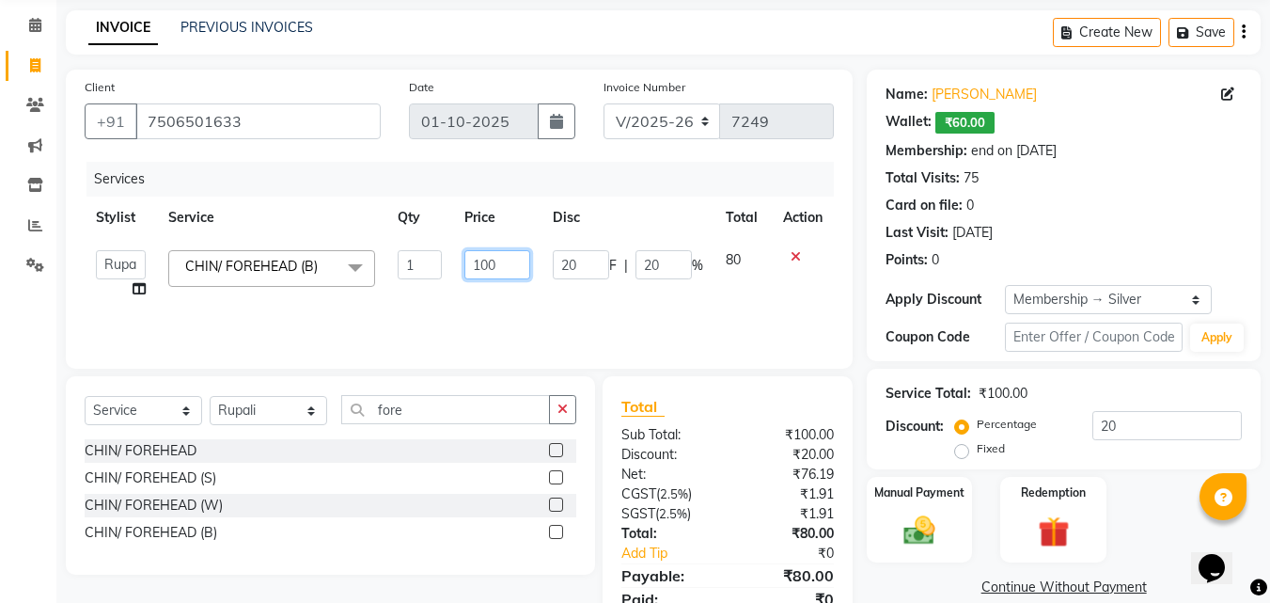
click at [489, 269] on input "100" at bounding box center [496, 264] width 65 height 29
type input "150"
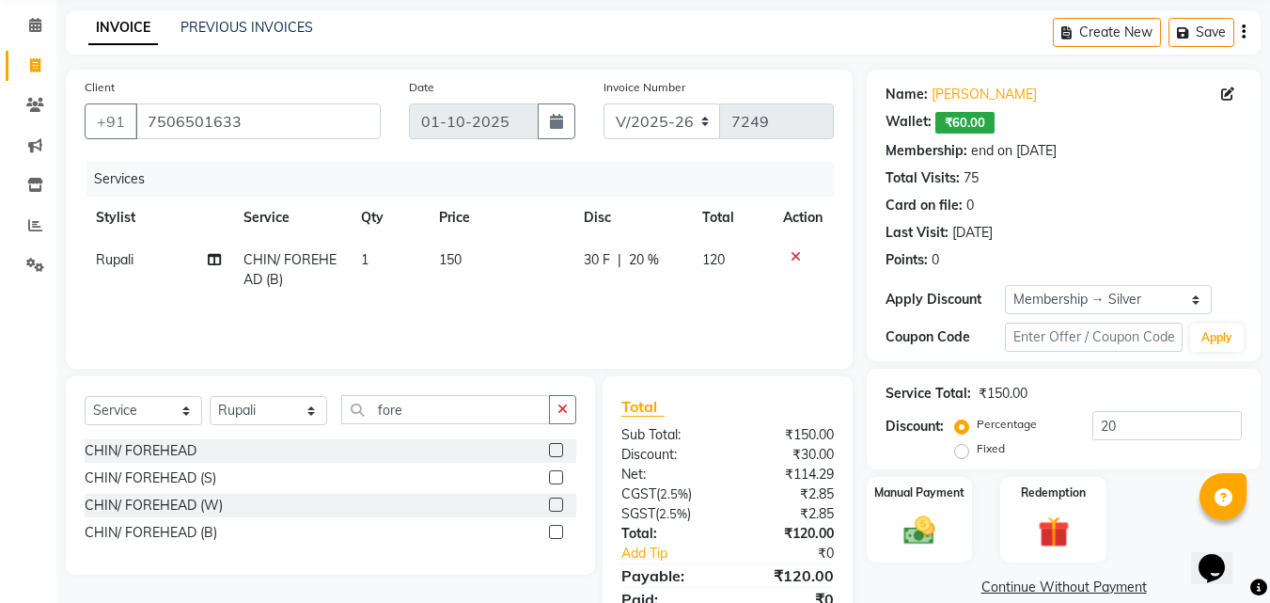
click at [489, 294] on td "150" at bounding box center [500, 270] width 145 height 62
select select "4400"
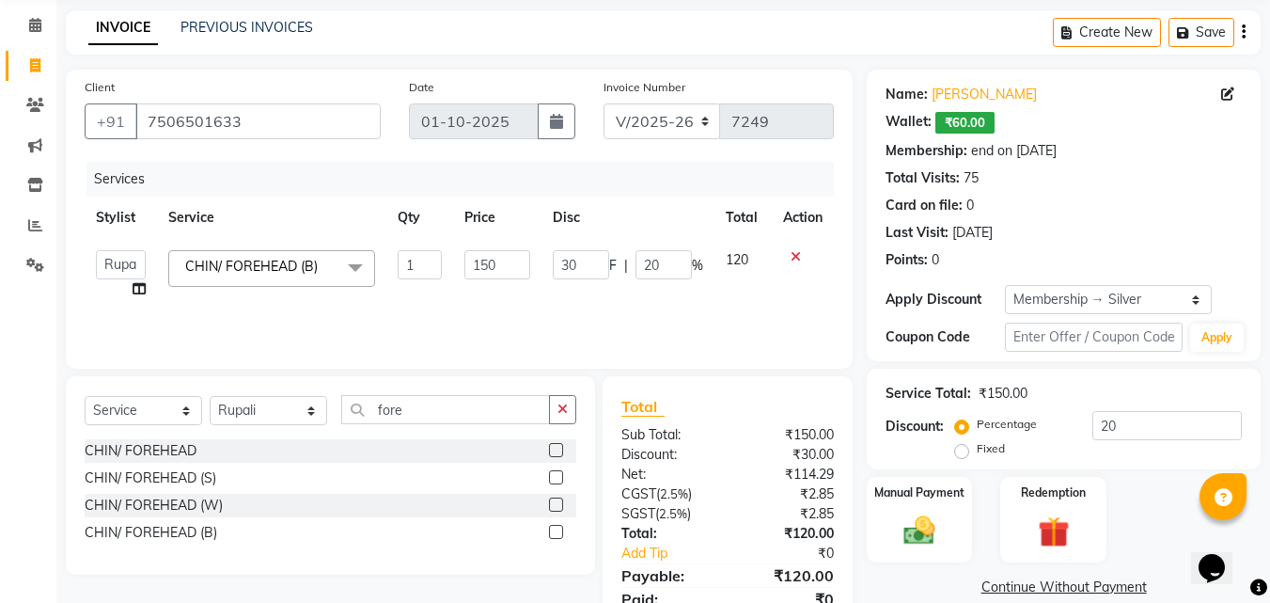
click at [455, 318] on div "Services Stylist Service Qty Price Disc Total Action [PERSON_NAME] [PERSON_NAME…" at bounding box center [459, 256] width 749 height 188
click at [567, 408] on icon "button" at bounding box center [562, 408] width 10 height 13
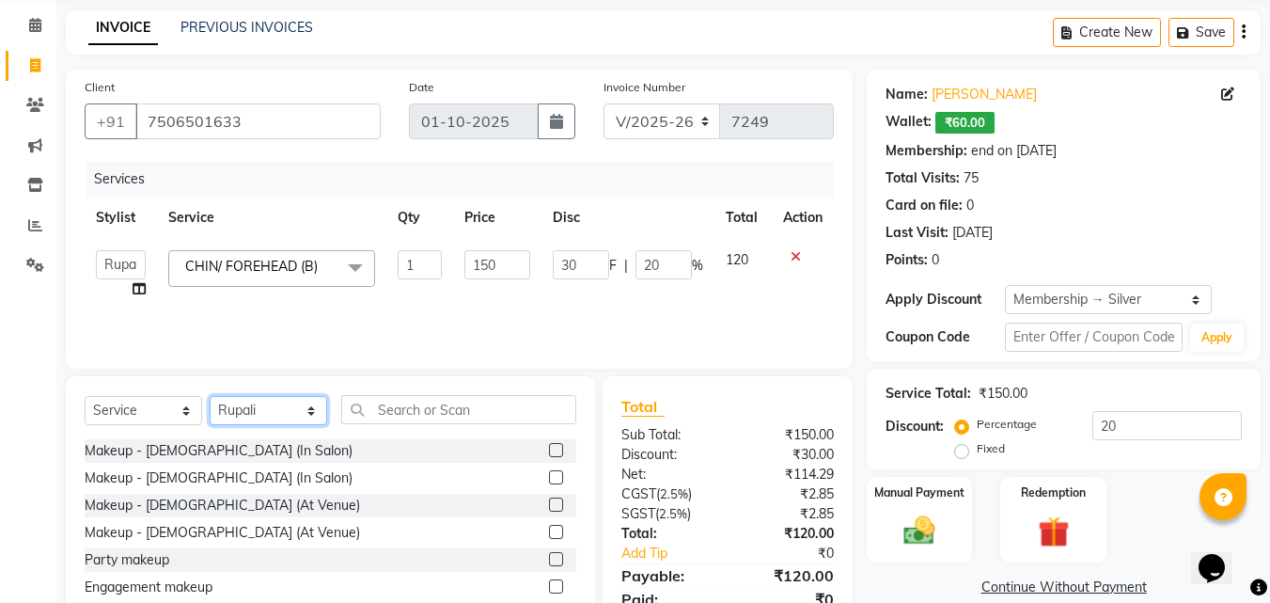
click at [239, 404] on select "Select Stylist [PERSON_NAME] [PERSON_NAME] [PERSON_NAME] [PERSON_NAME] [PERSON_…" at bounding box center [269, 410] width 118 height 29
select select "11497"
click at [210, 396] on select "Select Stylist [PERSON_NAME] [PERSON_NAME] [PERSON_NAME] [PERSON_NAME] [PERSON_…" at bounding box center [269, 410] width 118 height 29
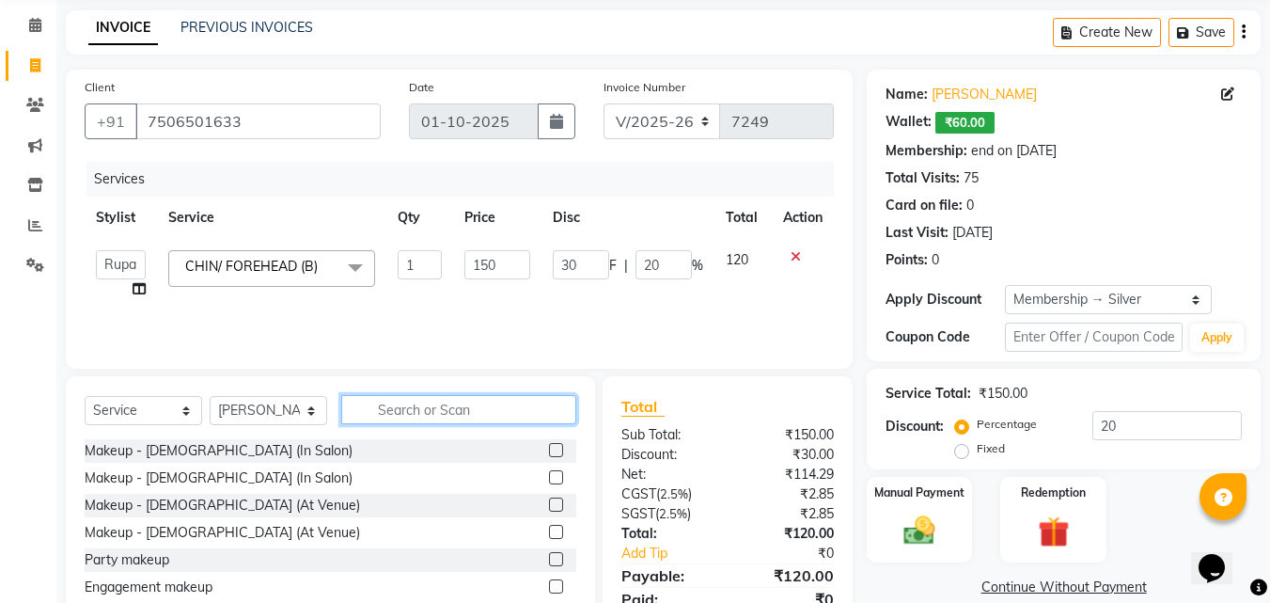
click at [530, 410] on input "text" at bounding box center [458, 409] width 235 height 29
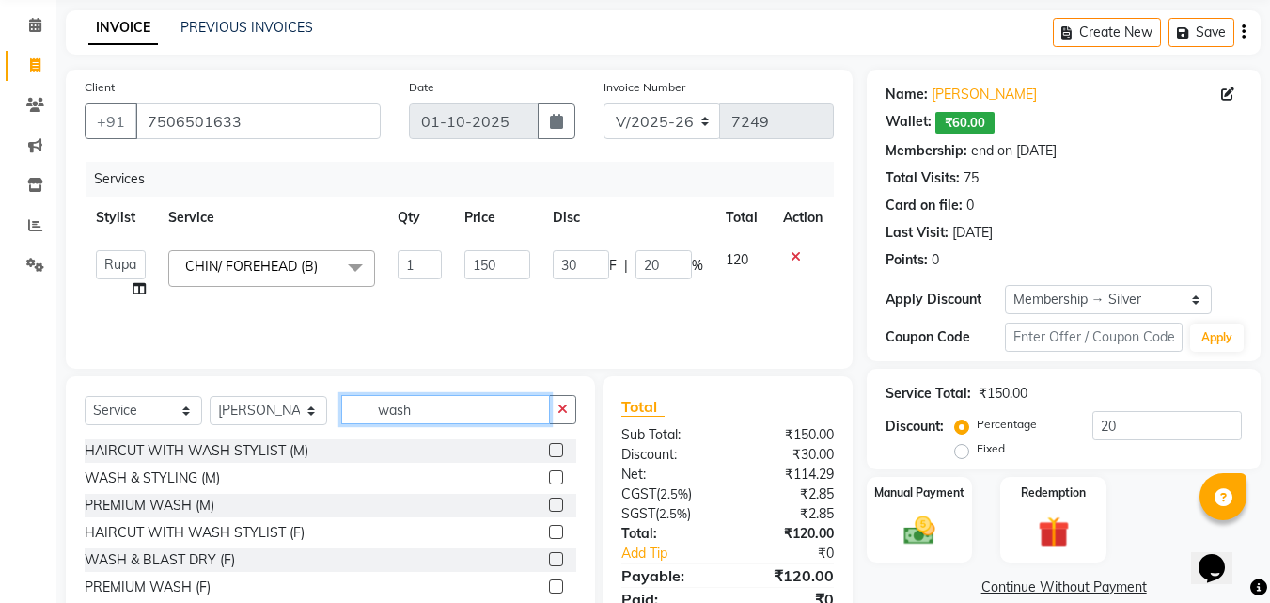
type input "wash"
click at [549, 558] on label at bounding box center [556, 559] width 14 height 14
click at [549, 558] on input "checkbox" at bounding box center [555, 560] width 12 height 12
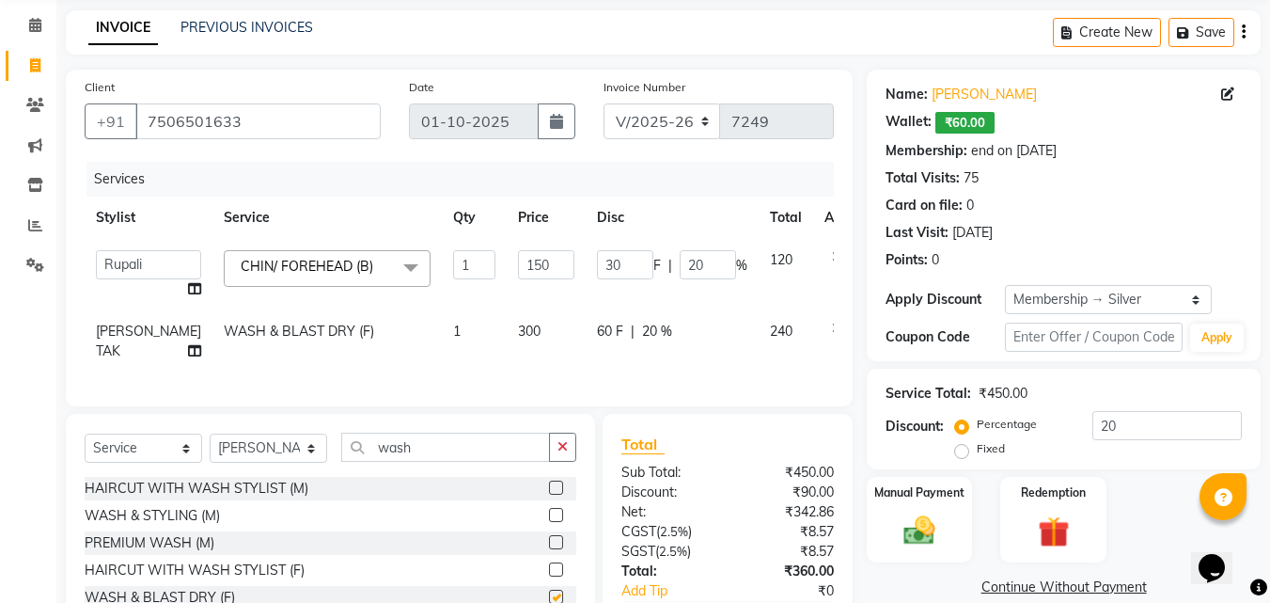
checkbox input "false"
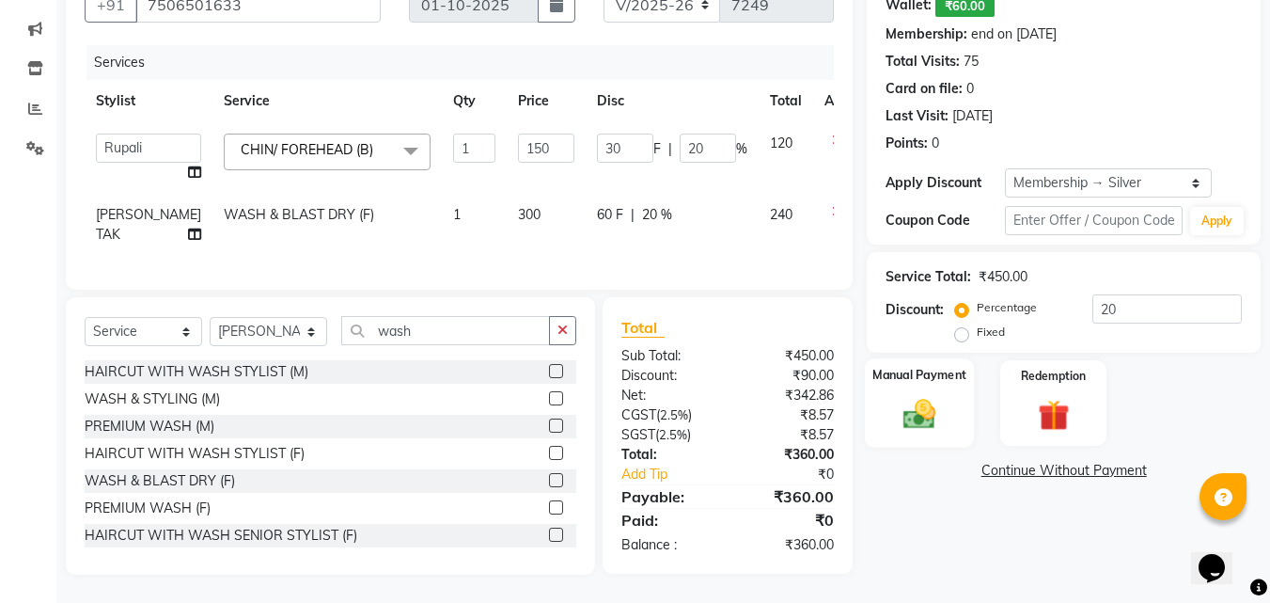
click at [912, 396] on img at bounding box center [919, 414] width 53 height 38
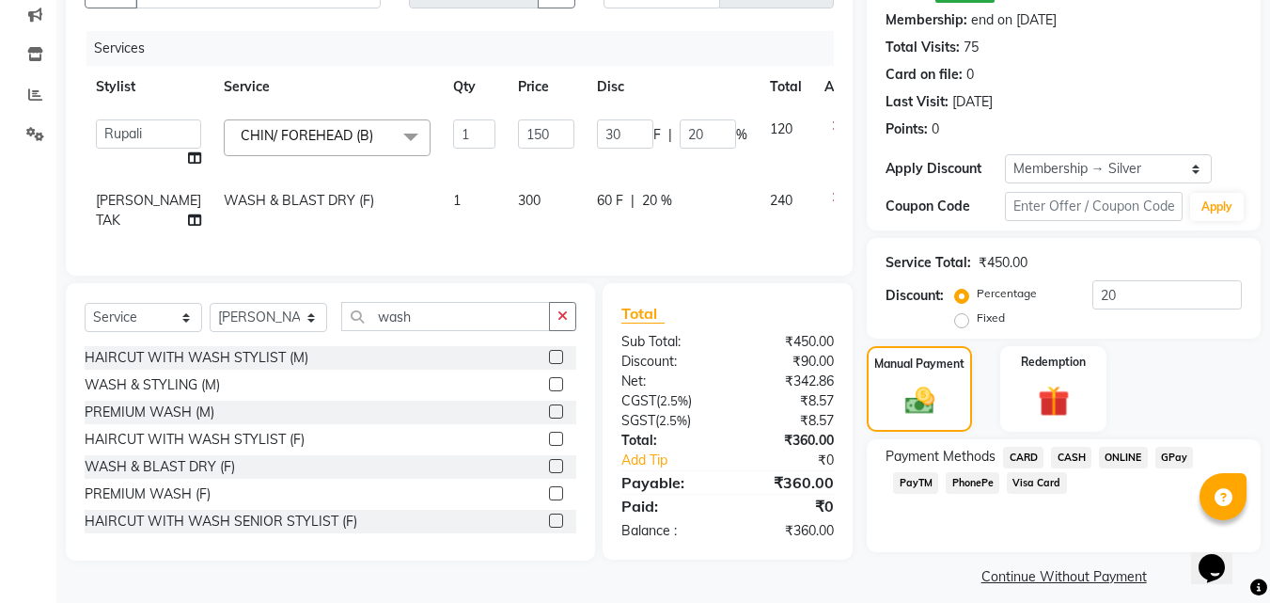
click at [950, 482] on span "PhonePe" at bounding box center [973, 483] width 54 height 22
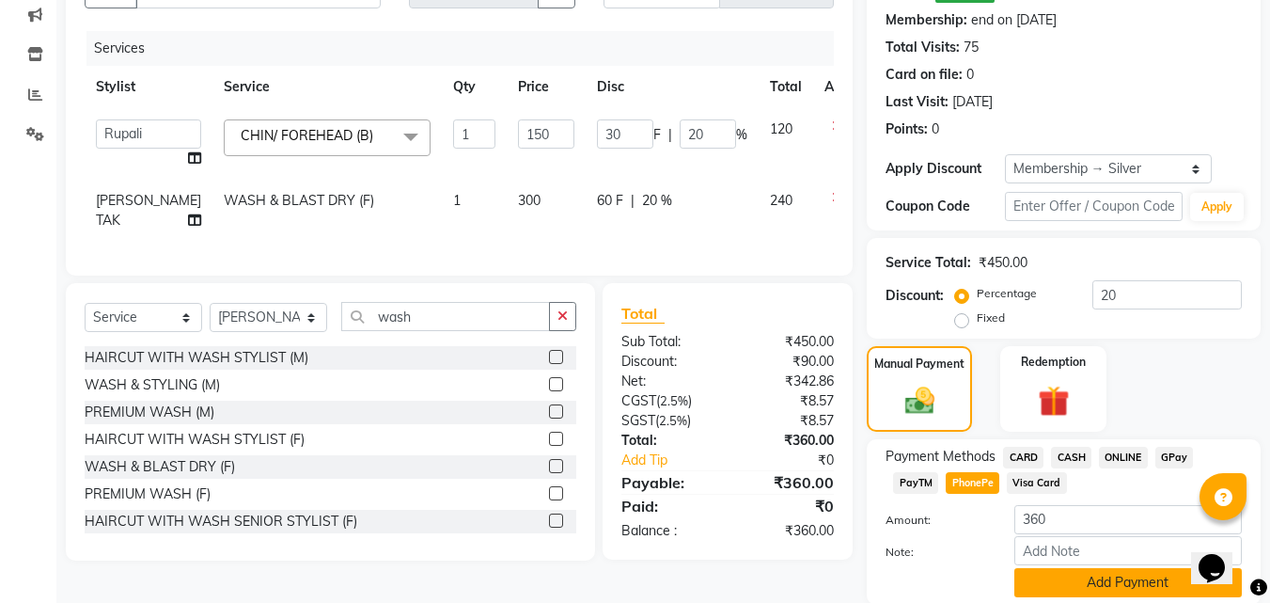
click at [1032, 586] on button "Add Payment" at bounding box center [1128, 582] width 228 height 29
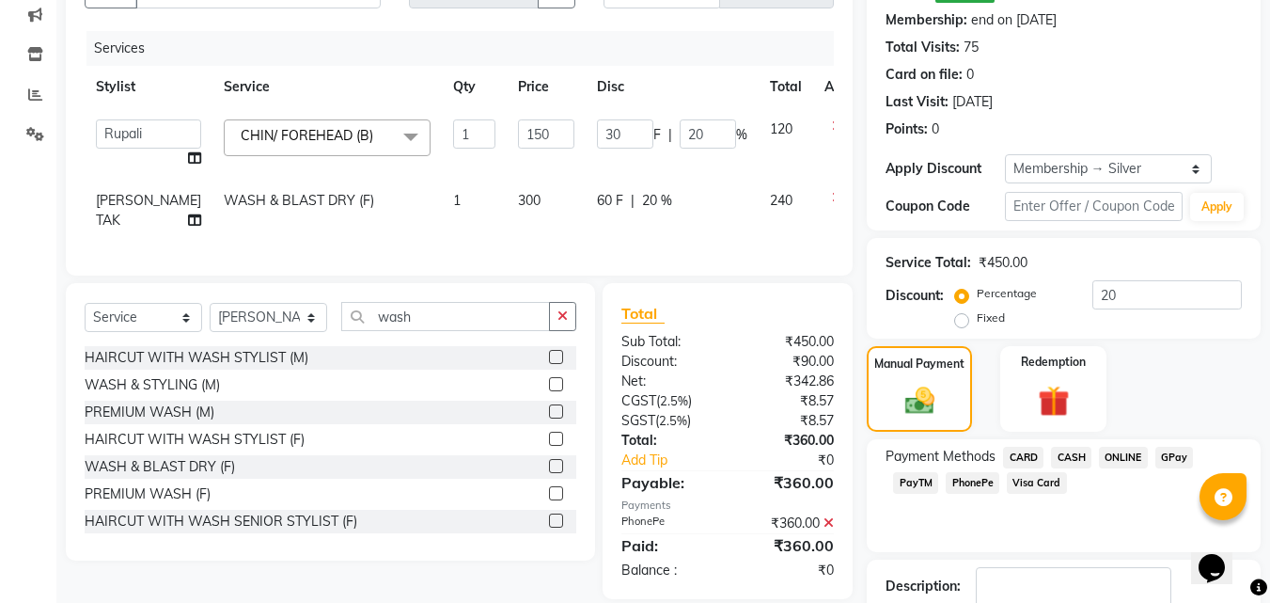
click at [982, 477] on span "PhonePe" at bounding box center [973, 483] width 54 height 22
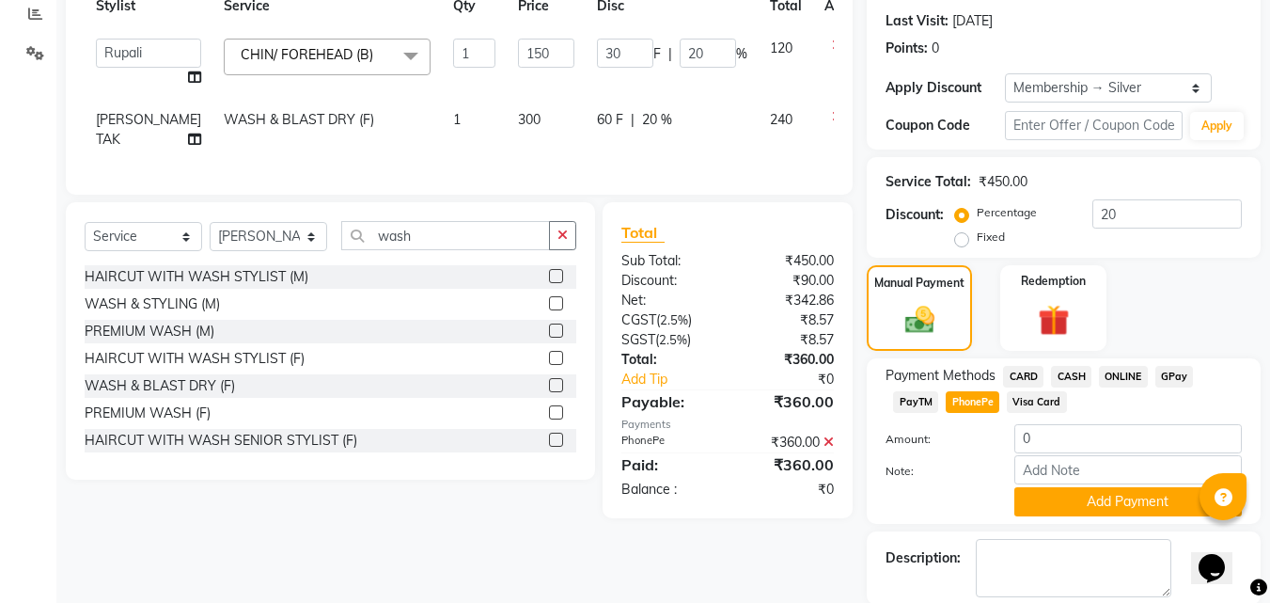
scroll to position [377, 0]
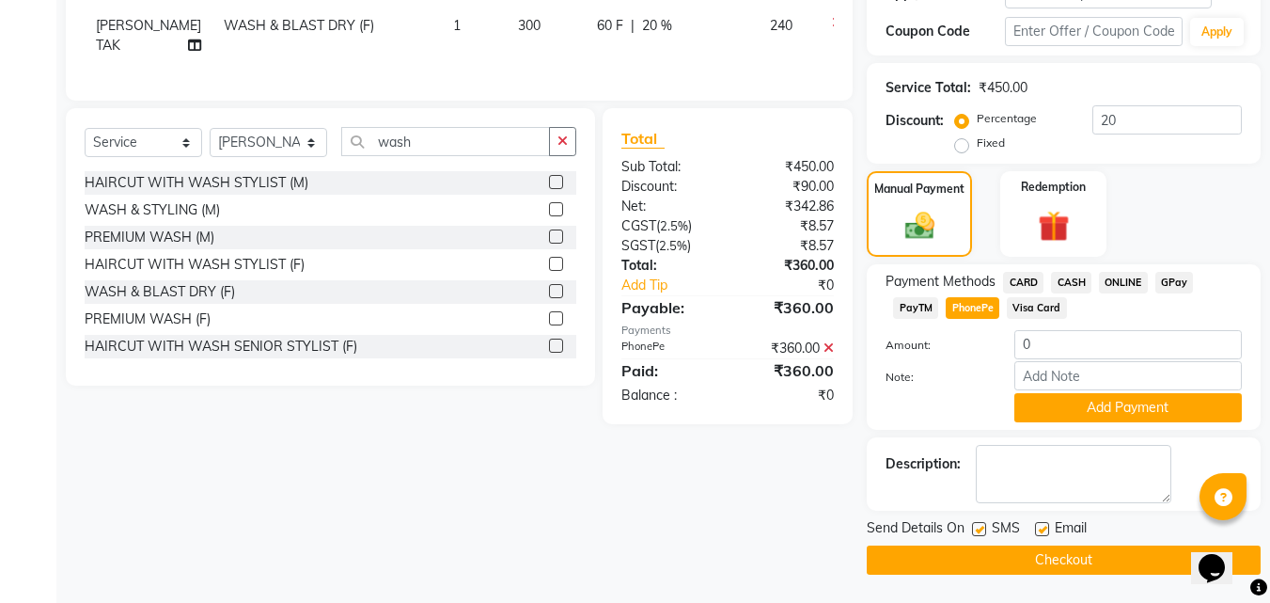
click at [960, 400] on div at bounding box center [935, 407] width 128 height 29
click at [1031, 560] on button "Checkout" at bounding box center [1064, 559] width 394 height 29
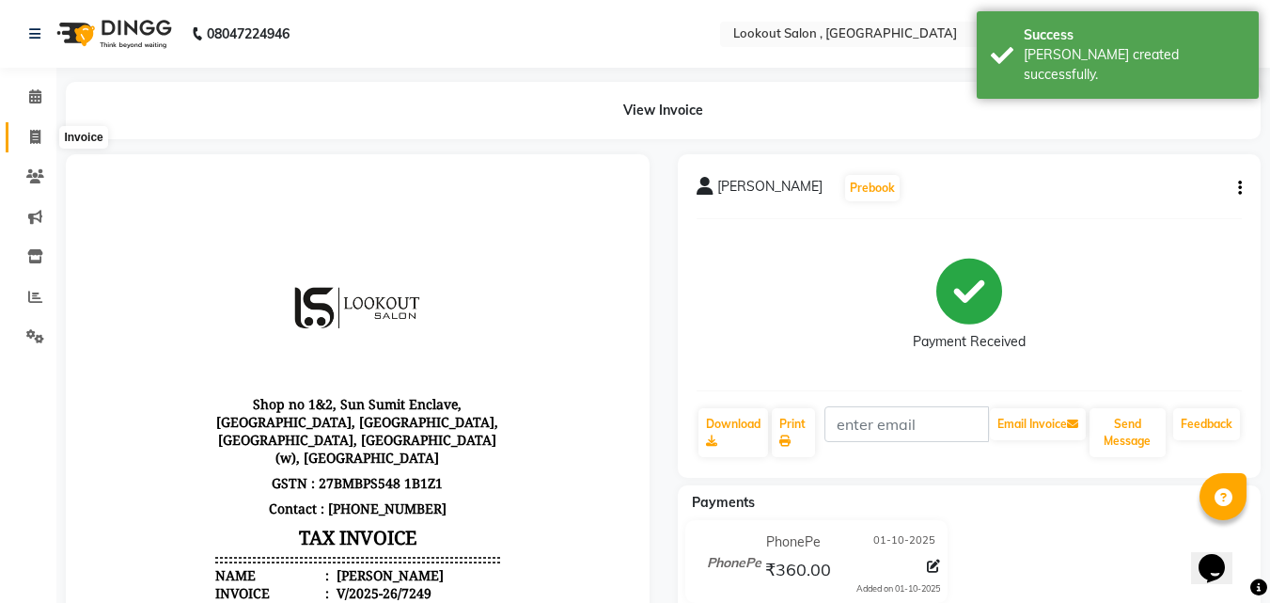
click at [32, 130] on icon at bounding box center [35, 137] width 10 height 14
select select "service"
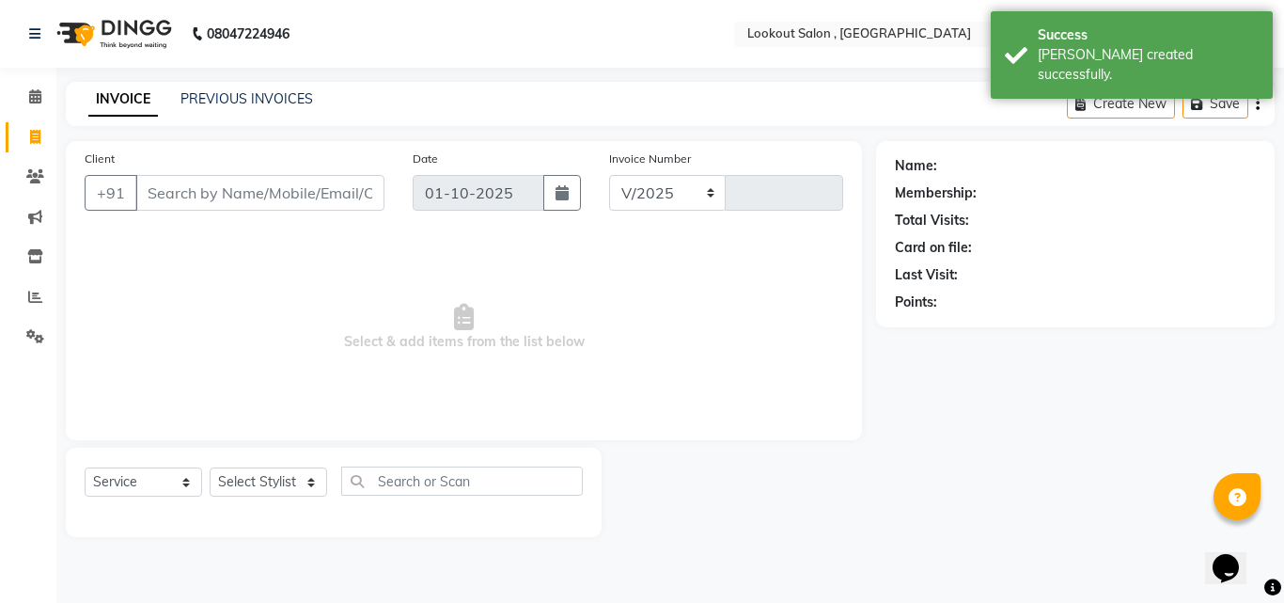
select select "151"
type input "7250"
click at [154, 201] on input "Client" at bounding box center [259, 193] width 249 height 36
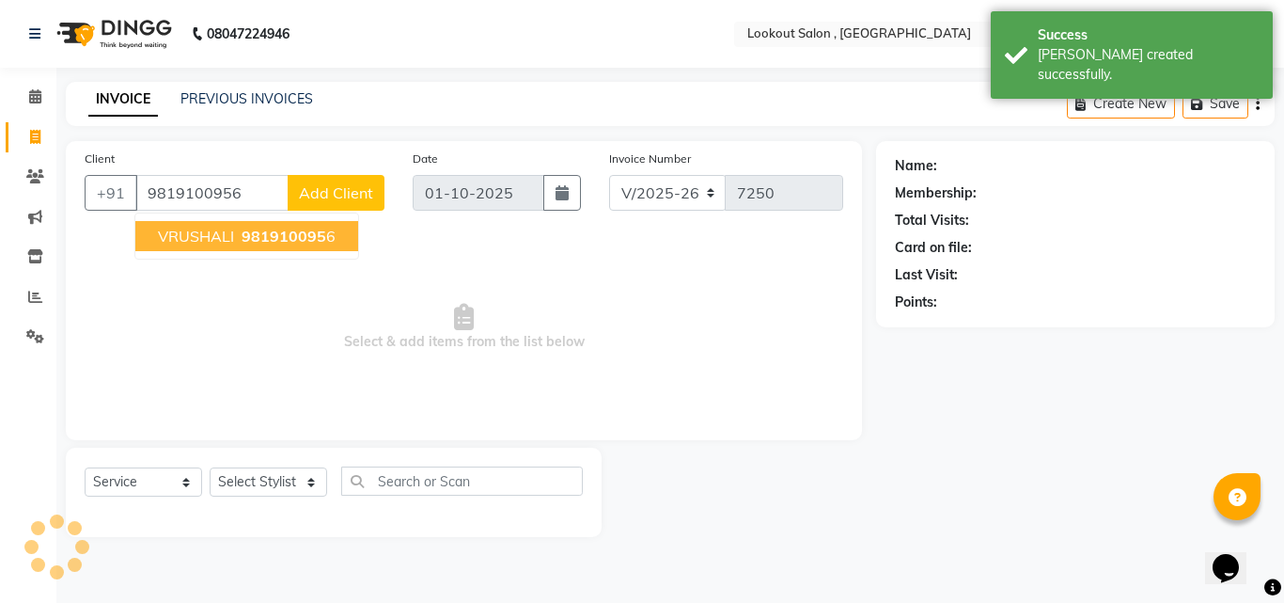
type input "9819100956"
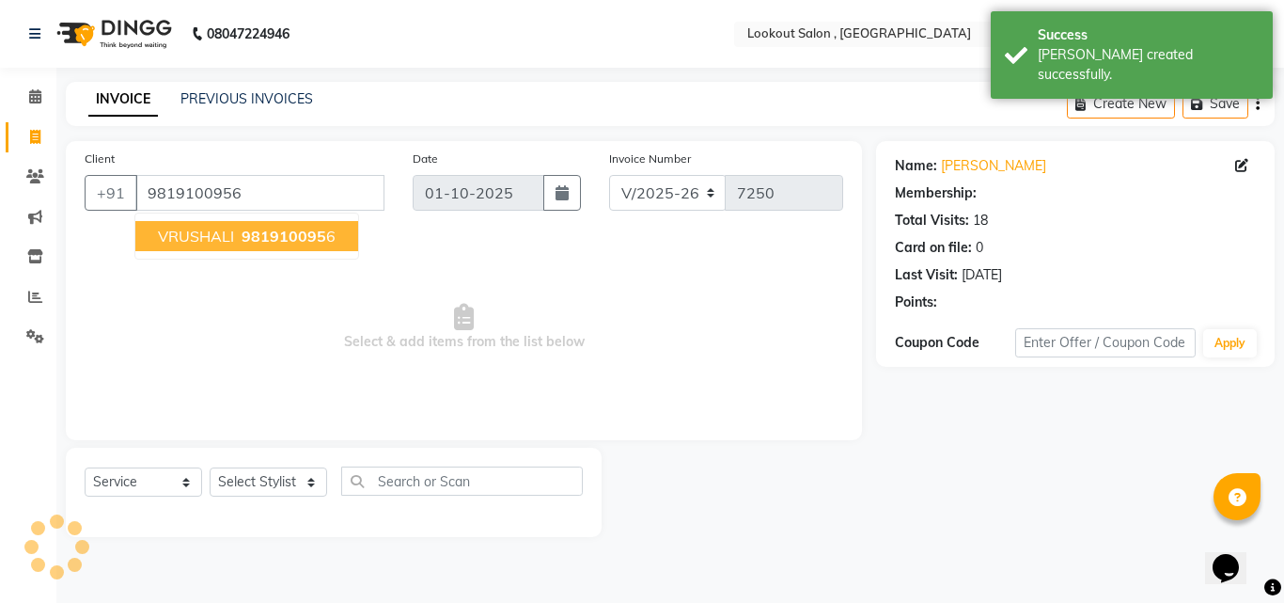
select select "1: Object"
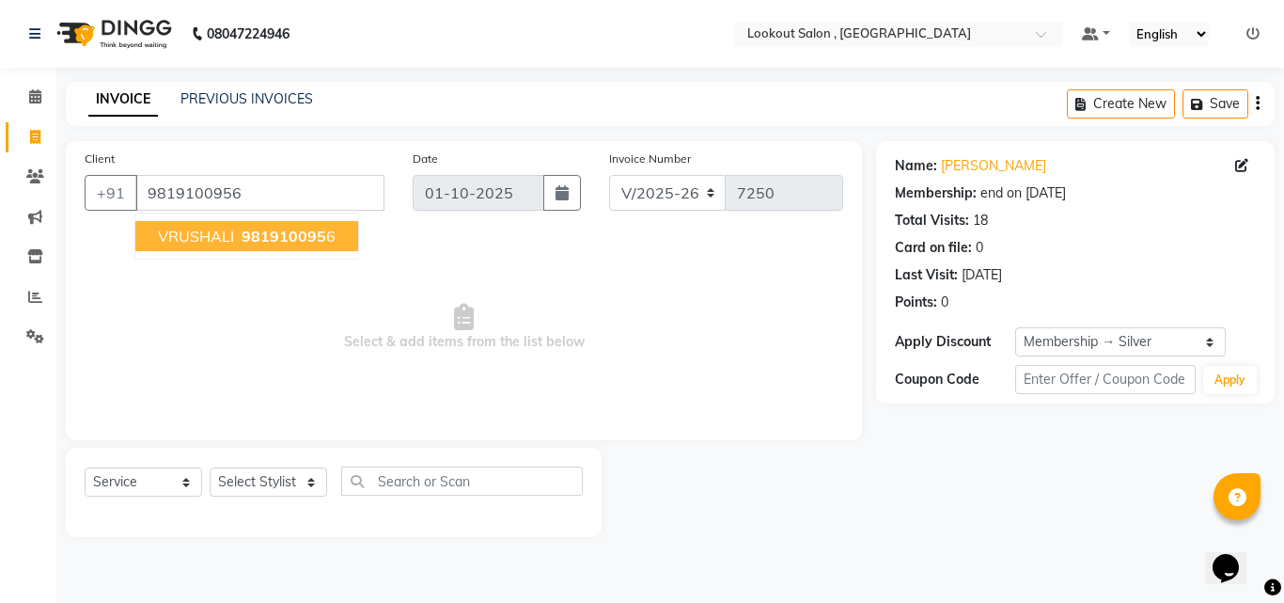
click at [201, 231] on span "VRUSHALI" at bounding box center [196, 236] width 76 height 19
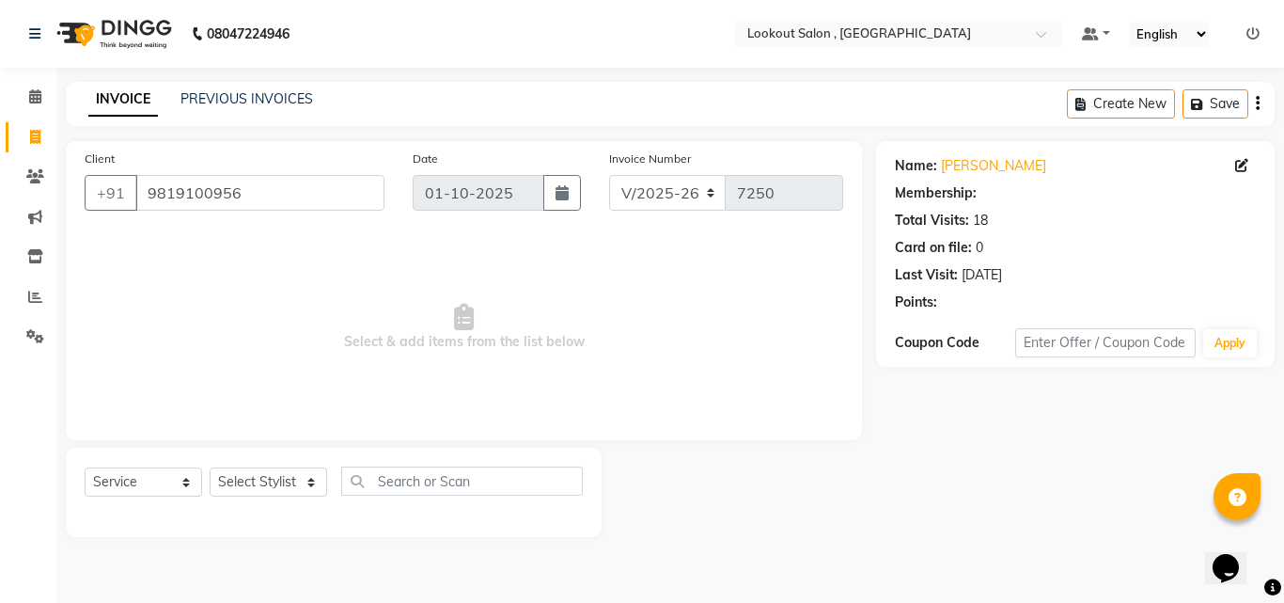
select select "1: Object"
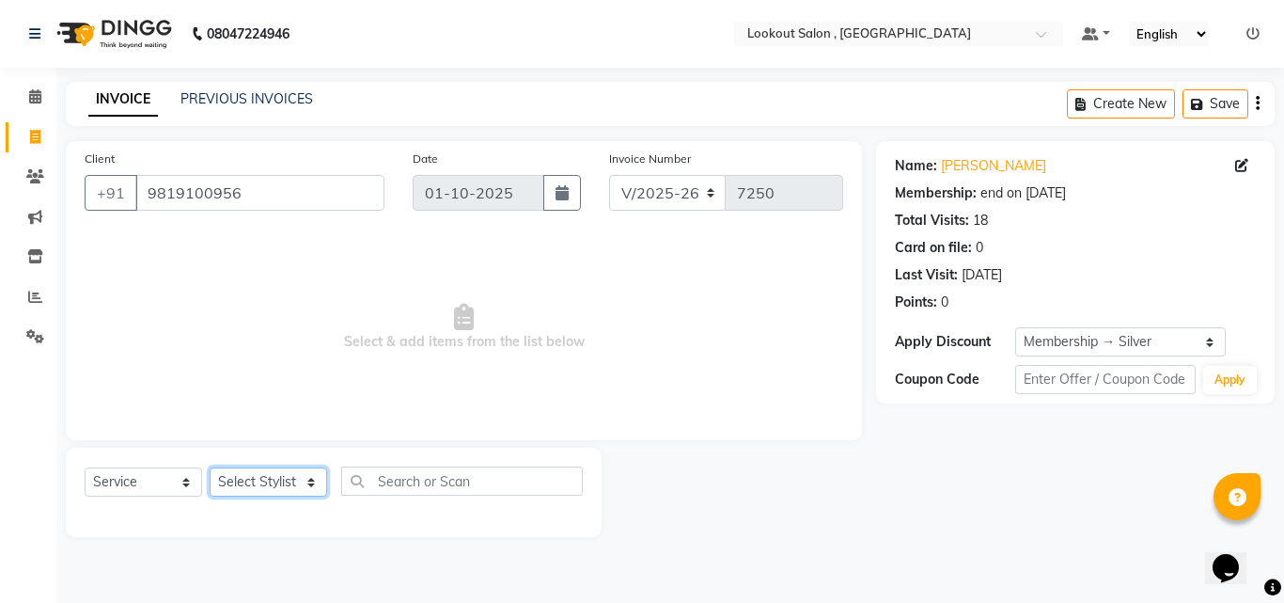
click at [241, 487] on select "Select Stylist [PERSON_NAME] [PERSON_NAME] [PERSON_NAME] [PERSON_NAME] [PERSON_…" at bounding box center [269, 481] width 118 height 29
select select "6223"
click at [210, 467] on select "Select Stylist [PERSON_NAME] [PERSON_NAME] [PERSON_NAME] [PERSON_NAME] [PERSON_…" at bounding box center [269, 481] width 118 height 29
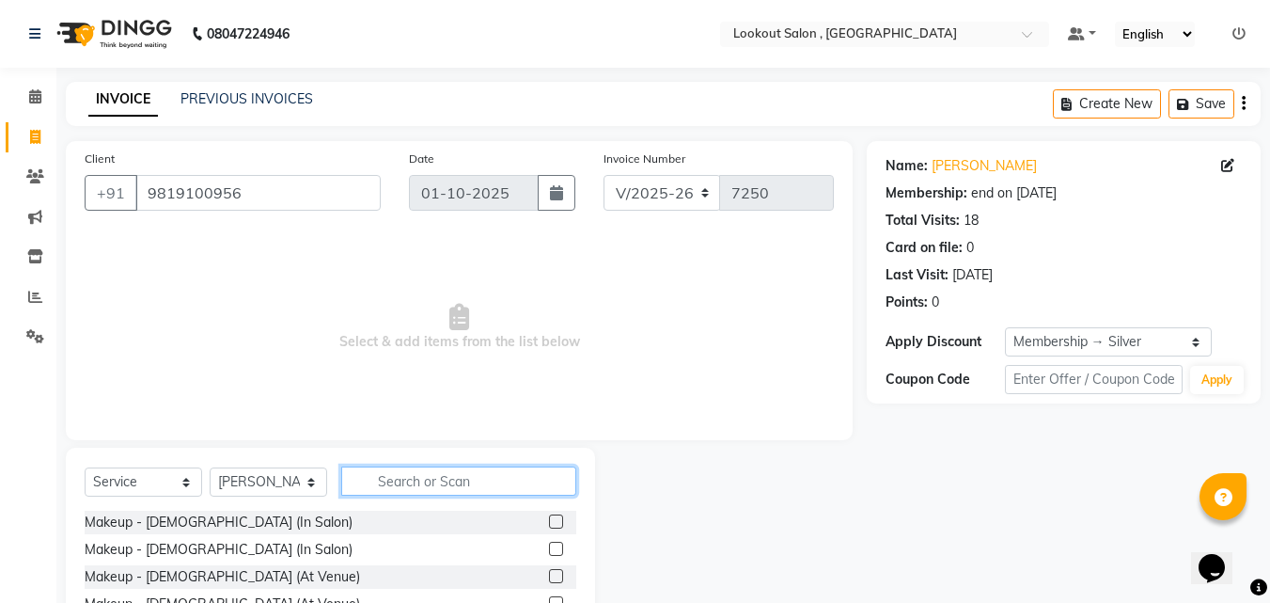
click at [477, 483] on input "text" at bounding box center [458, 480] width 235 height 29
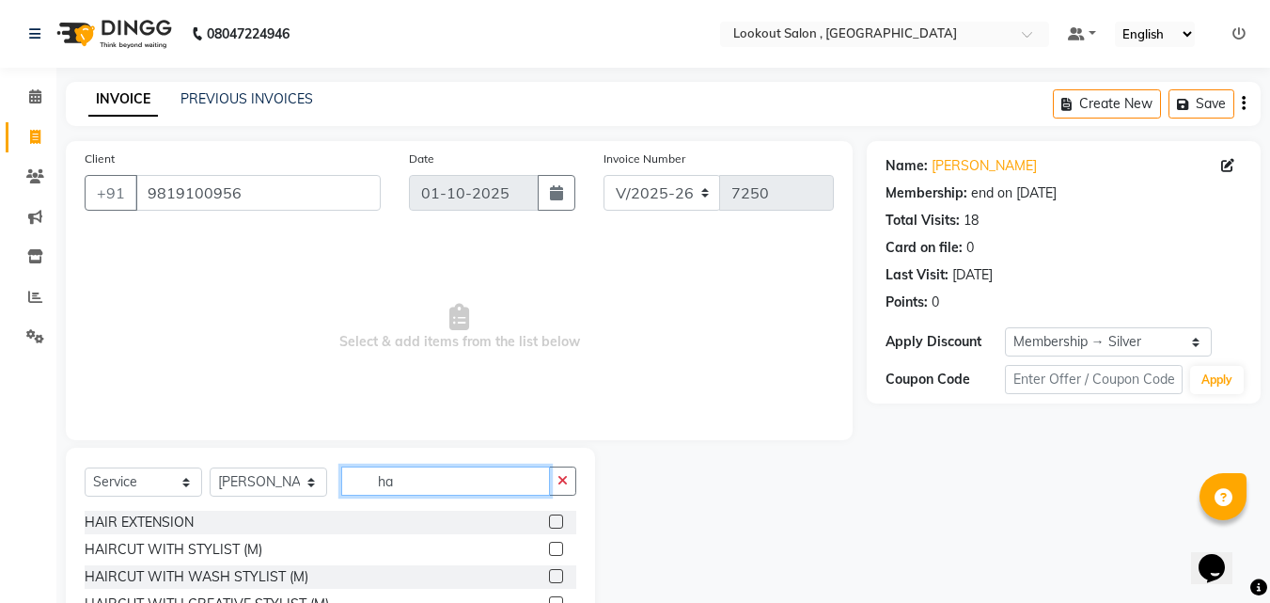
type input "h"
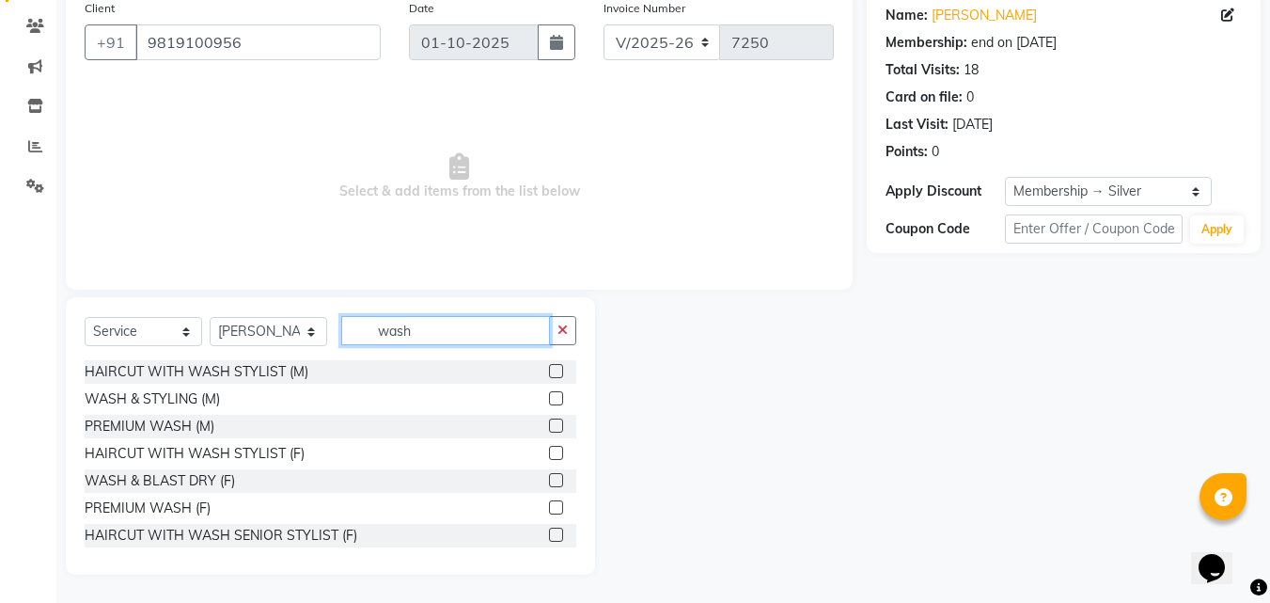
type input "wash"
click at [549, 480] on label at bounding box center [556, 480] width 14 height 14
click at [549, 480] on input "checkbox" at bounding box center [555, 481] width 12 height 12
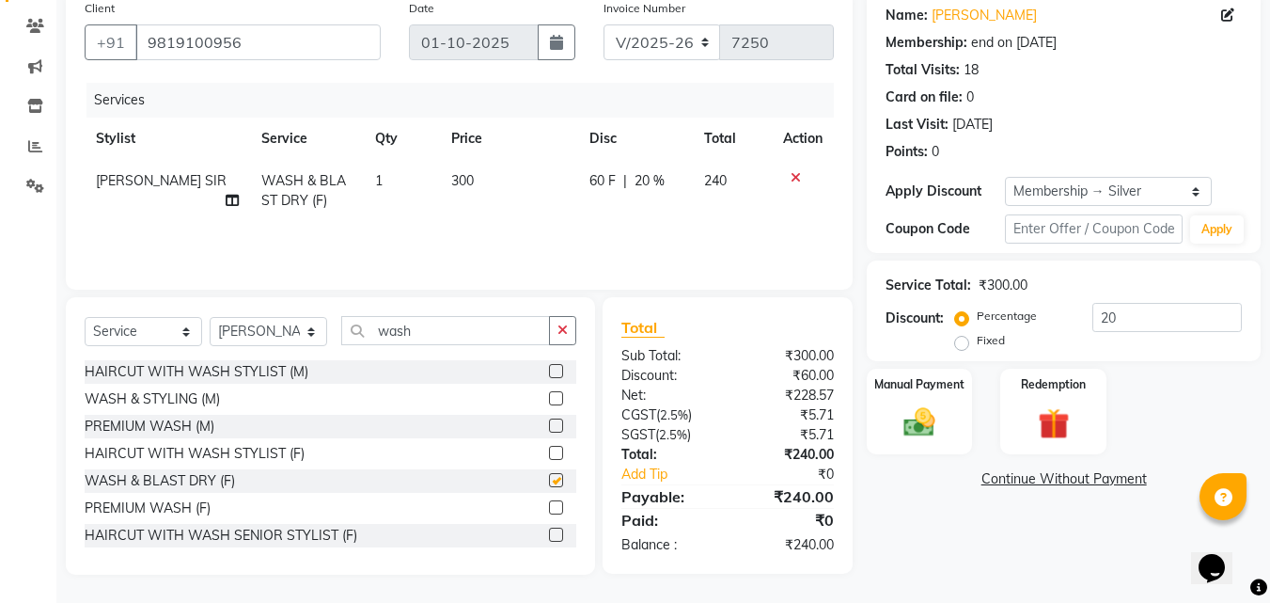
checkbox input "false"
click at [940, 415] on img at bounding box center [919, 422] width 53 height 38
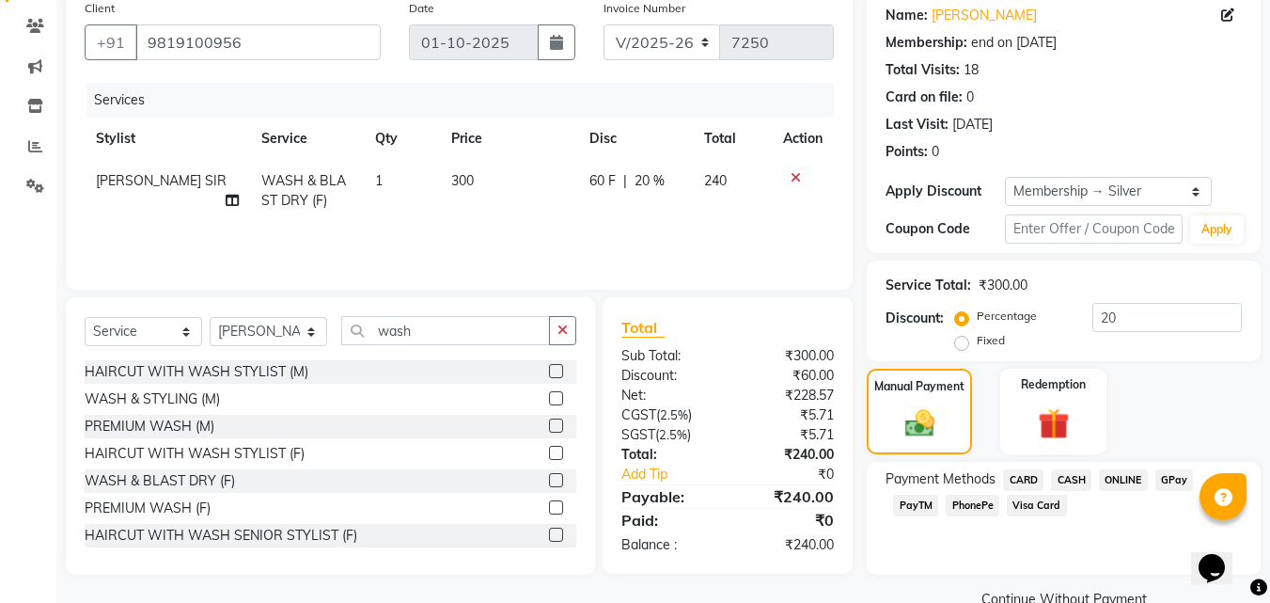
click at [983, 505] on span "PhonePe" at bounding box center [973, 506] width 54 height 22
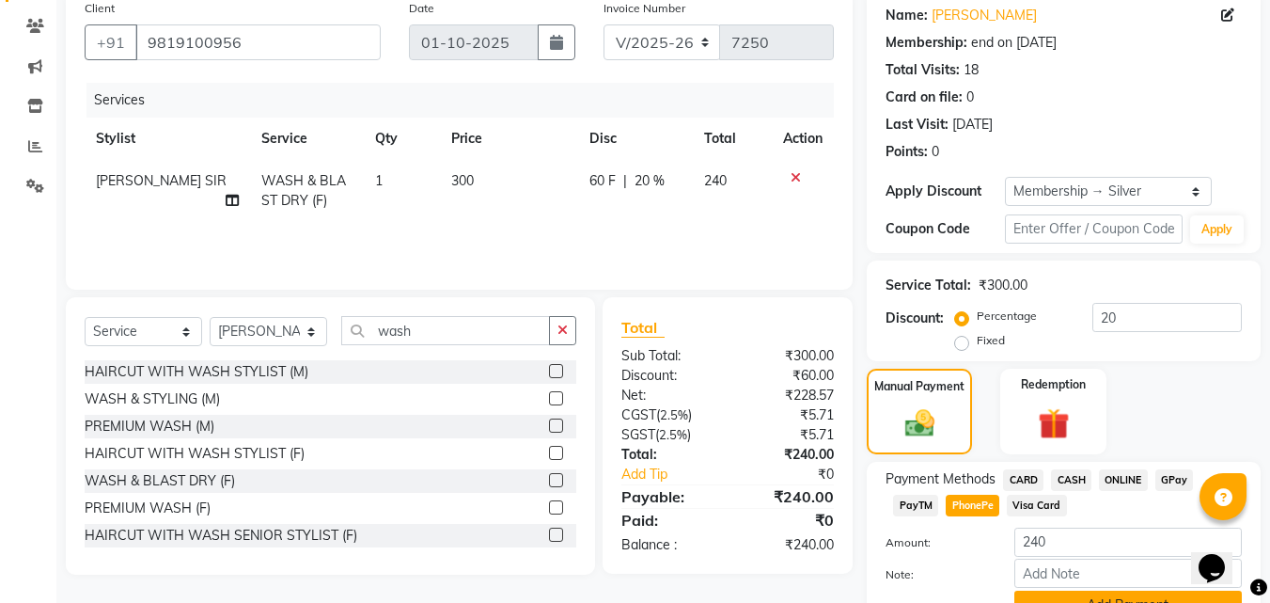
scroll to position [242, 0]
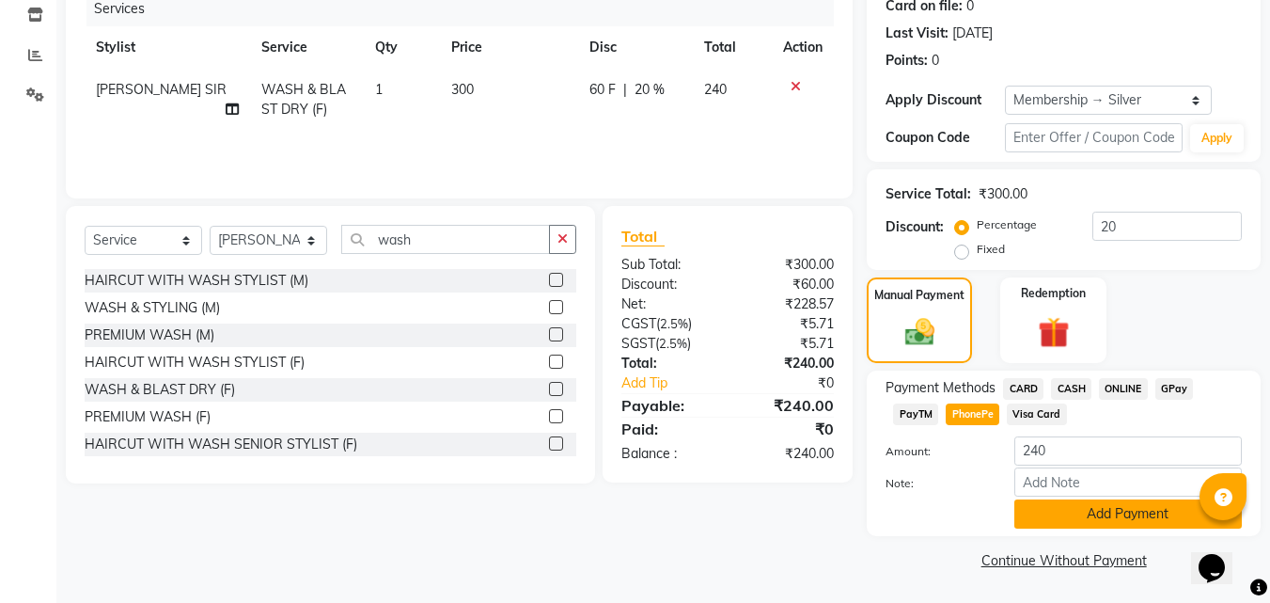
click at [1092, 510] on button "Add Payment" at bounding box center [1128, 513] width 228 height 29
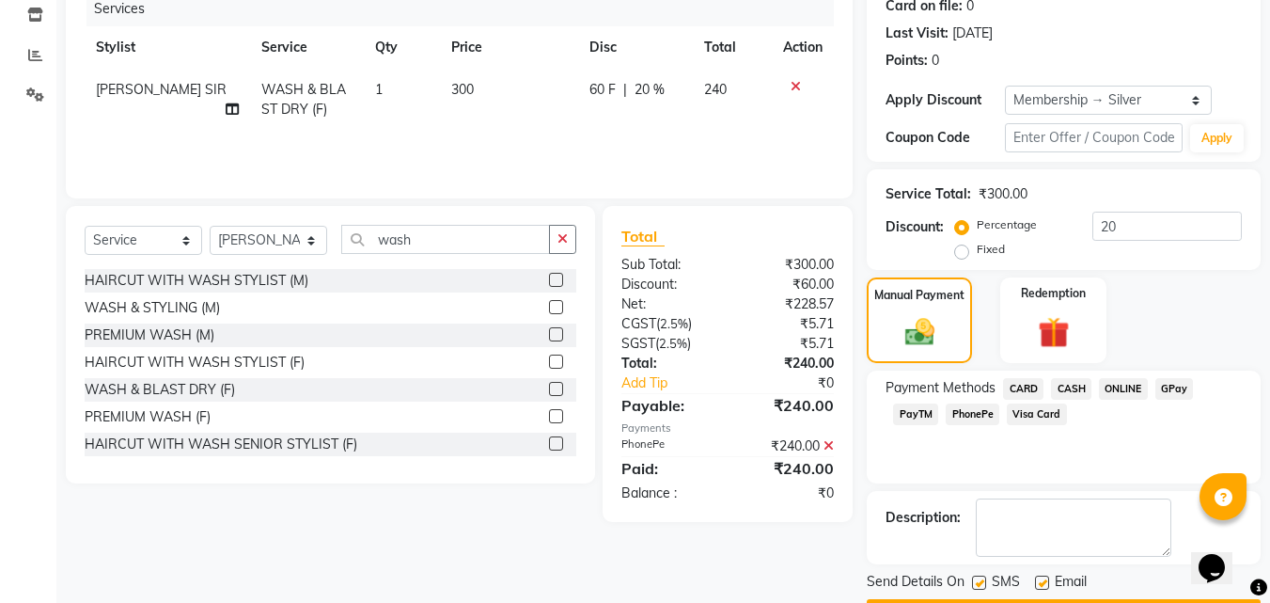
scroll to position [295, 0]
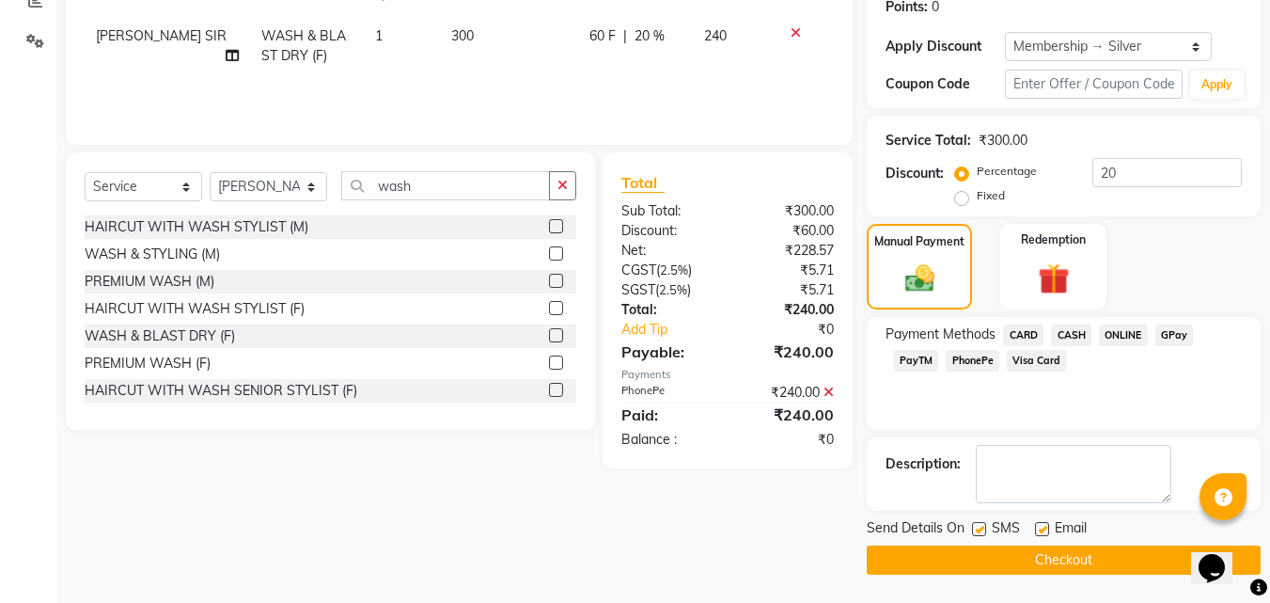
click at [1128, 556] on button "Checkout" at bounding box center [1064, 559] width 394 height 29
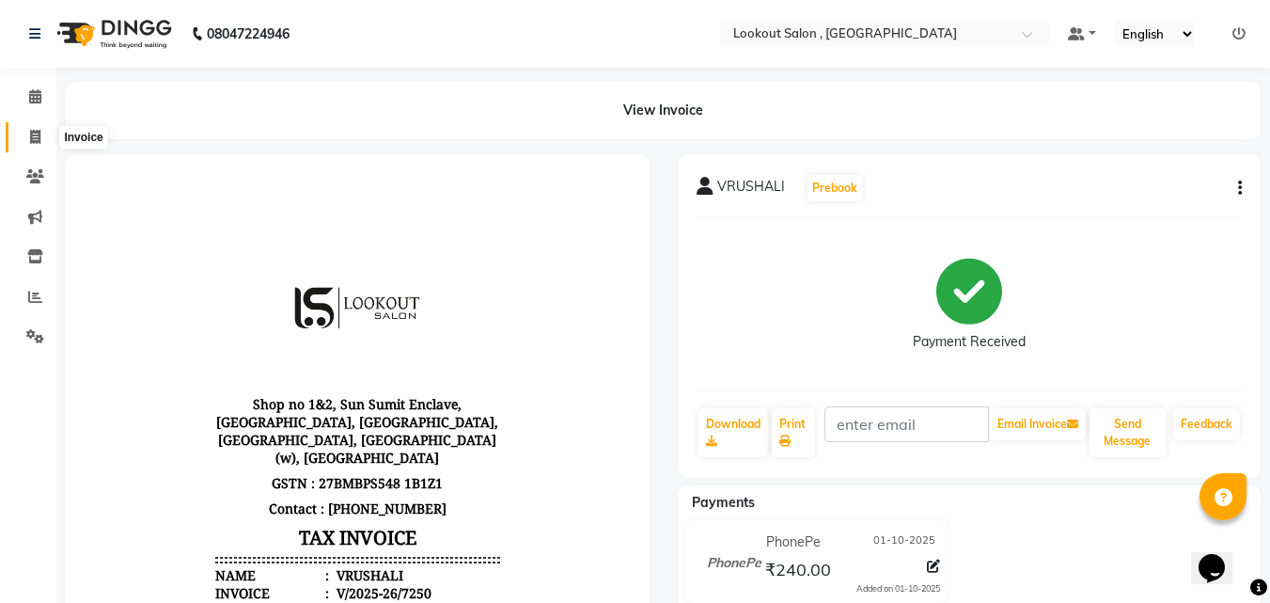
click at [37, 138] on icon at bounding box center [35, 137] width 10 height 14
select select "service"
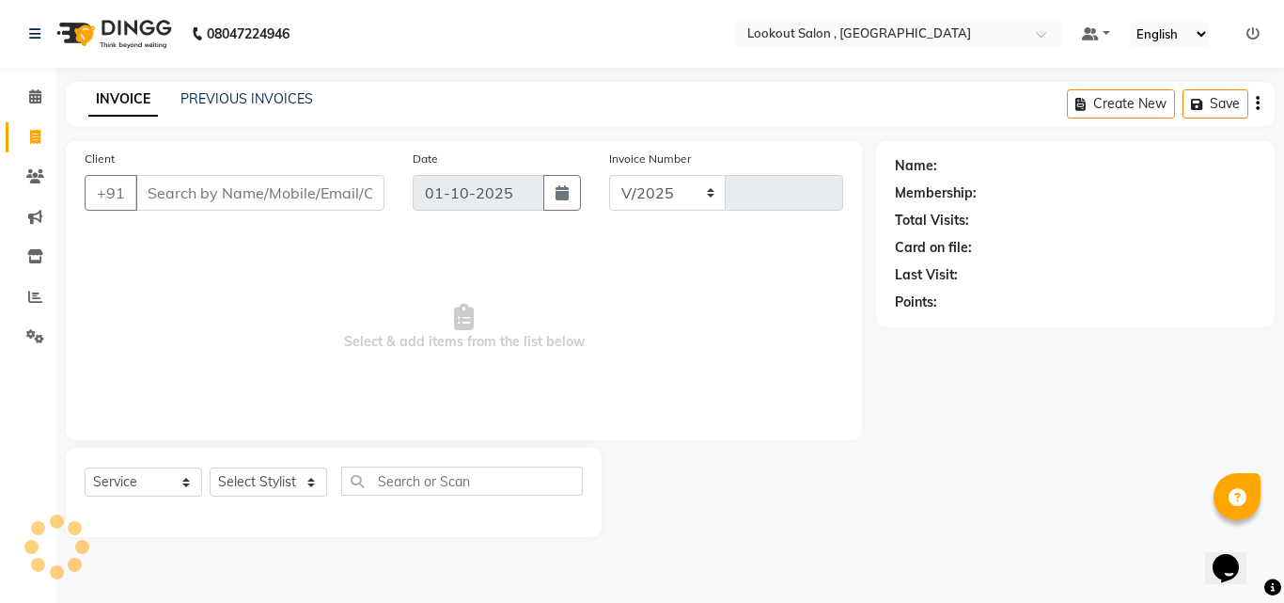
select select "151"
type input "7251"
click at [243, 98] on link "PREVIOUS INVOICES" at bounding box center [247, 98] width 133 height 17
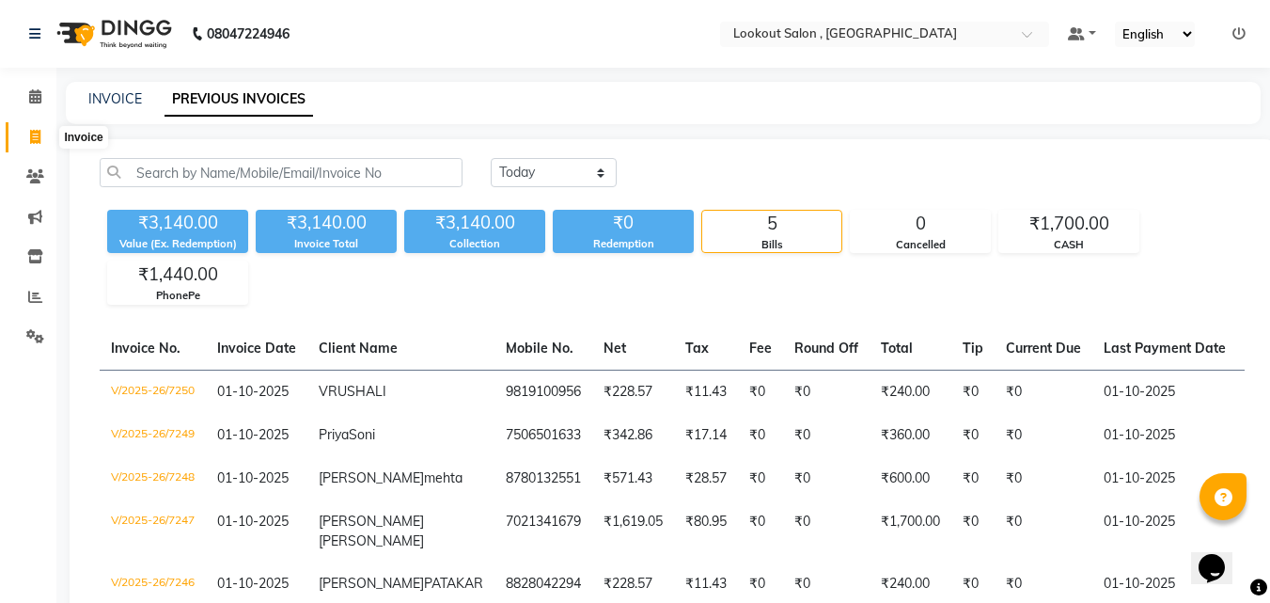
click at [33, 133] on icon at bounding box center [35, 137] width 10 height 14
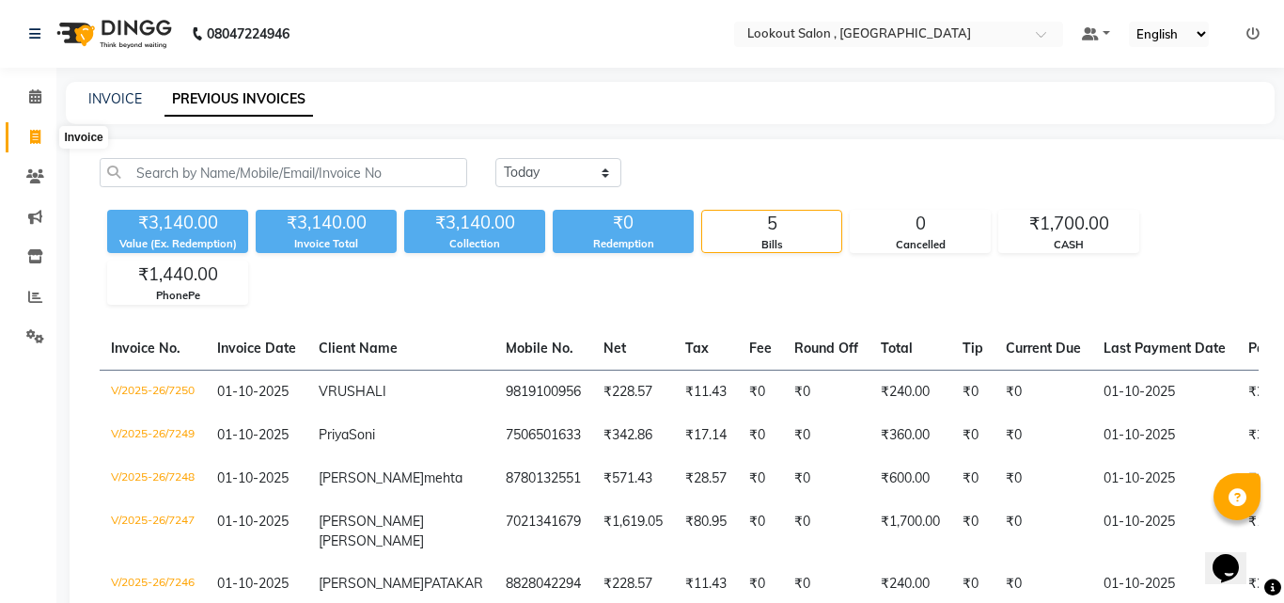
select select "service"
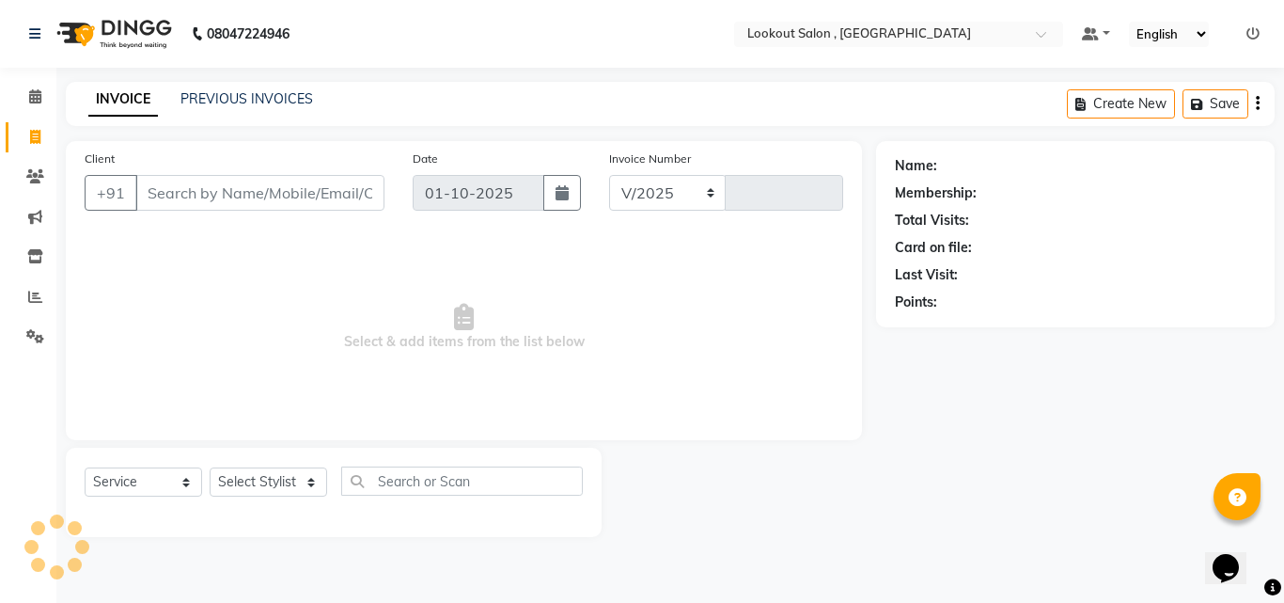
select select "151"
type input "7251"
click at [240, 189] on input "Client" at bounding box center [259, 193] width 249 height 36
drag, startPoint x: 194, startPoint y: 193, endPoint x: 162, endPoint y: 208, distance: 35.3
click at [193, 193] on input "Client" at bounding box center [259, 193] width 249 height 36
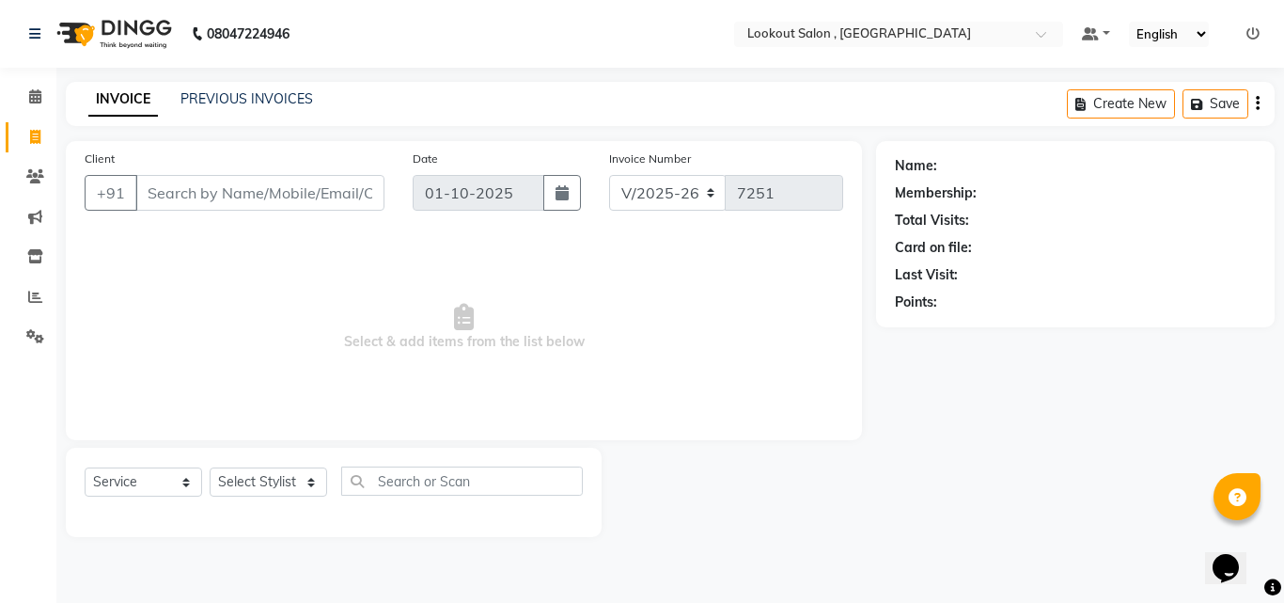
click at [180, 197] on input "Client" at bounding box center [259, 193] width 249 height 36
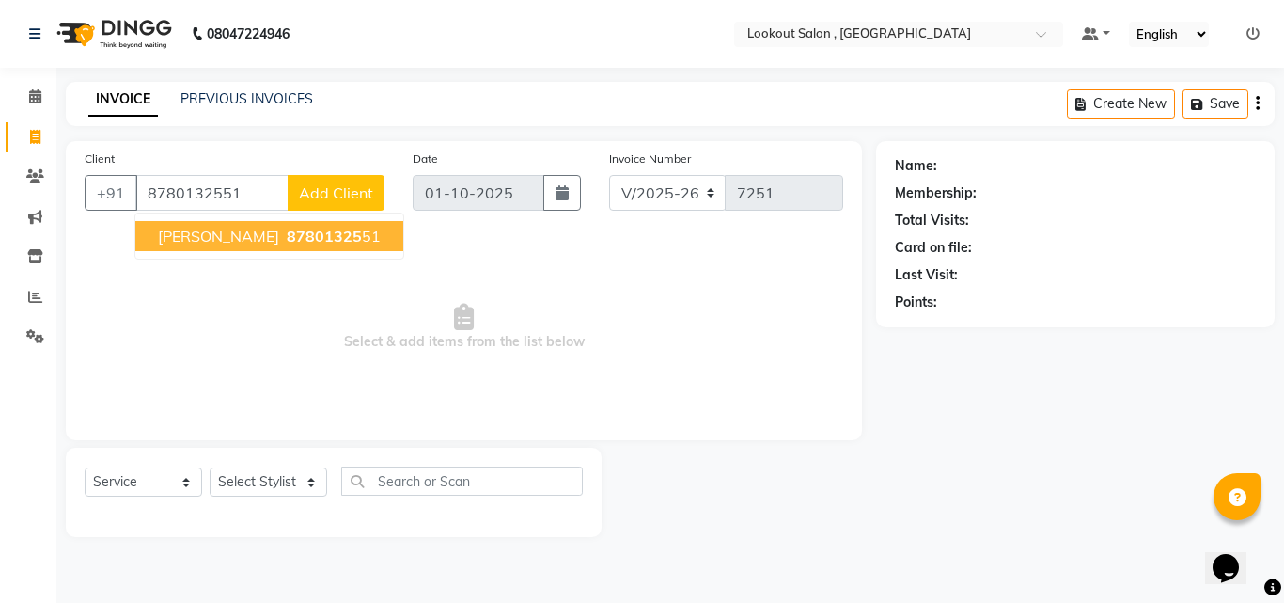
type input "8780132551"
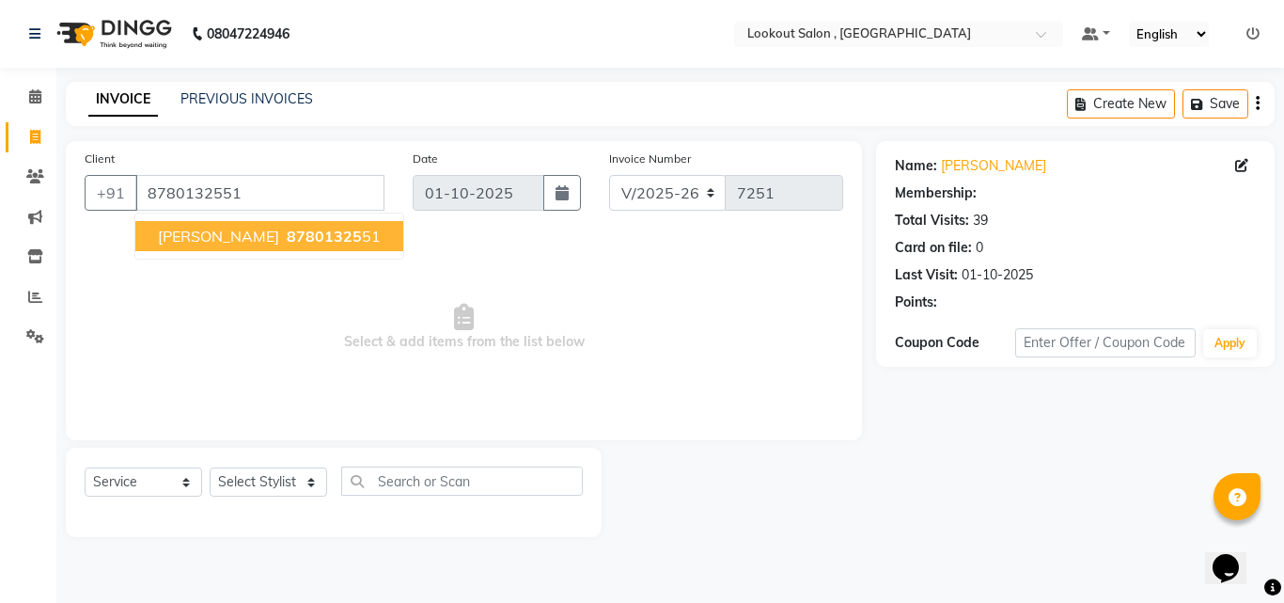
select select "1: Object"
click at [233, 236] on span "[PERSON_NAME]" at bounding box center [218, 236] width 121 height 19
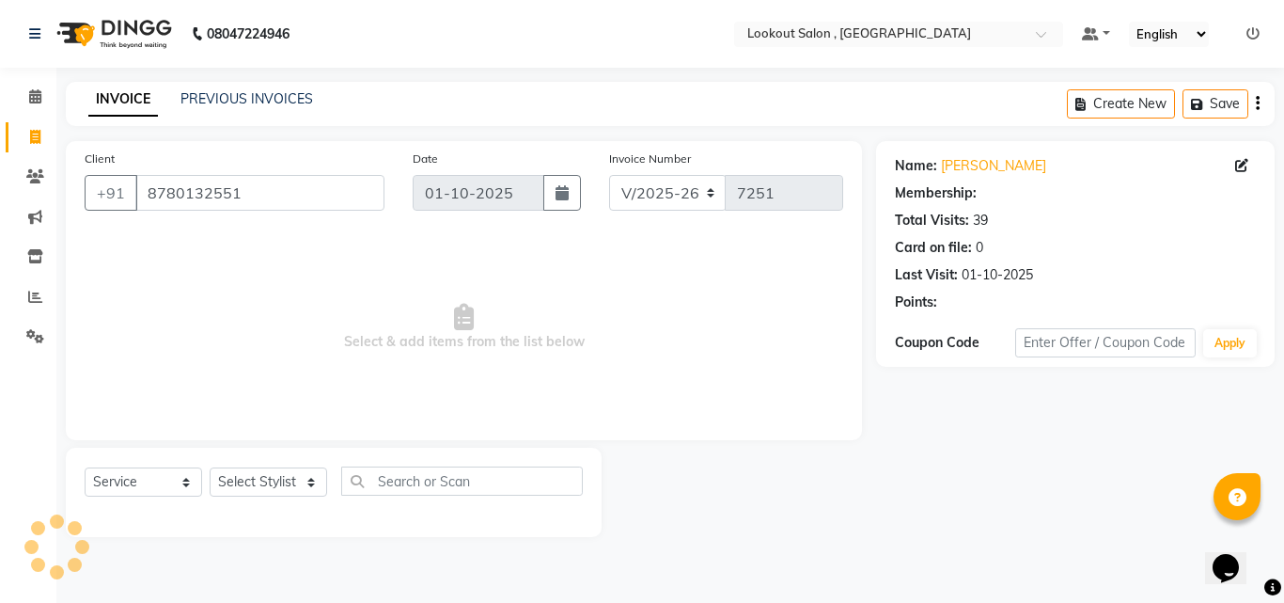
select select "1: Object"
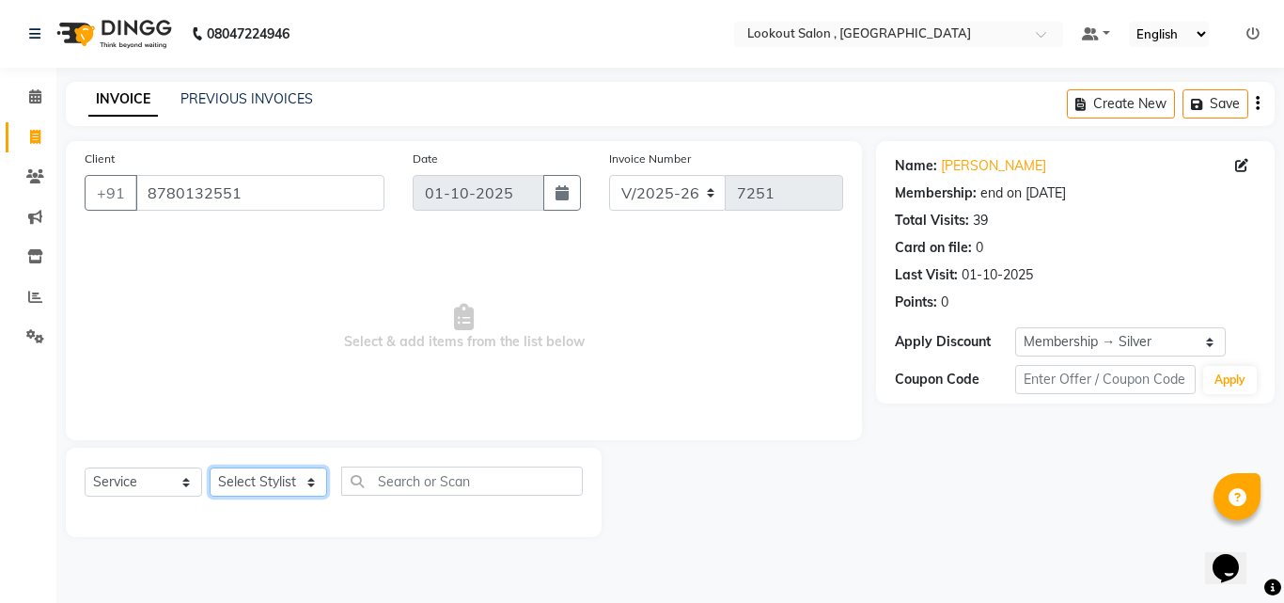
click at [308, 474] on select "Select Stylist [PERSON_NAME] [PERSON_NAME] [PERSON_NAME] [PERSON_NAME] [PERSON_…" at bounding box center [269, 481] width 118 height 29
select select "4387"
click at [210, 467] on select "Select Stylist [PERSON_NAME] [PERSON_NAME] [PERSON_NAME] [PERSON_NAME] [PERSON_…" at bounding box center [269, 481] width 118 height 29
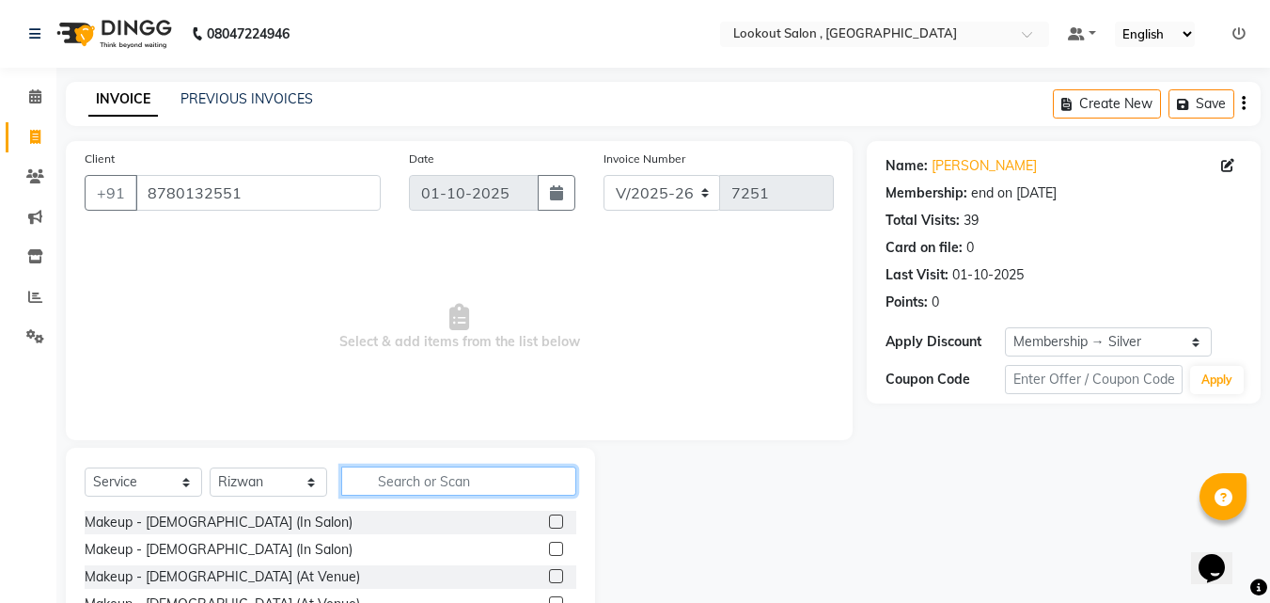
click at [478, 486] on input "text" at bounding box center [458, 480] width 235 height 29
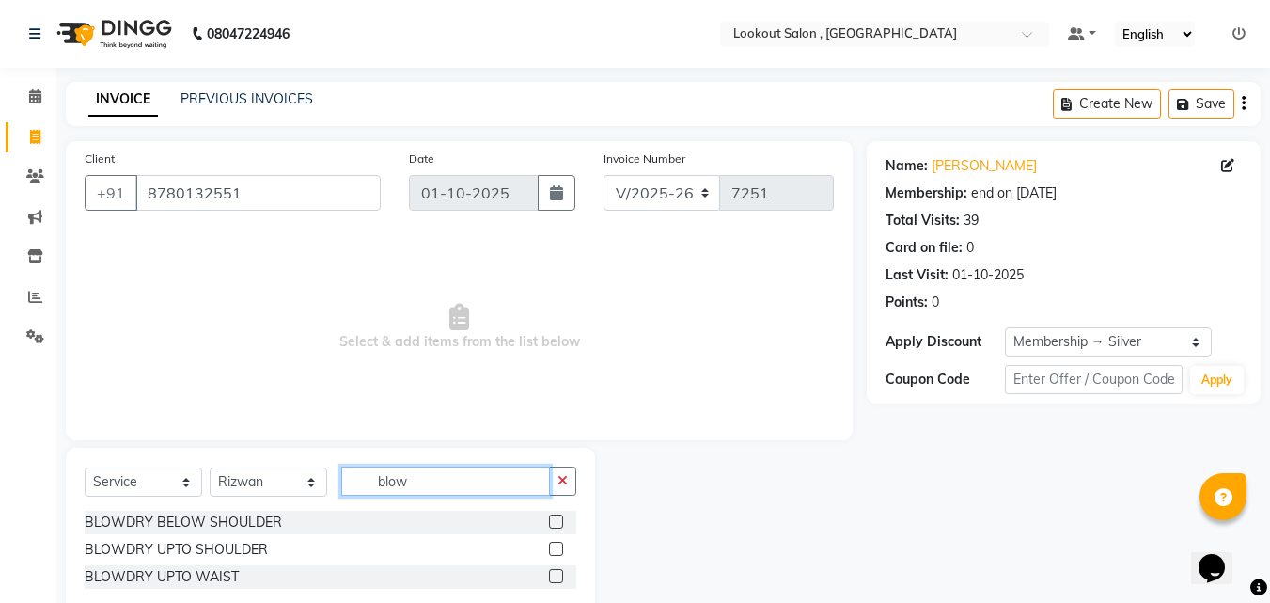
type input "blow"
click at [557, 542] on label at bounding box center [556, 549] width 14 height 14
click at [557, 543] on input "checkbox" at bounding box center [555, 549] width 12 height 12
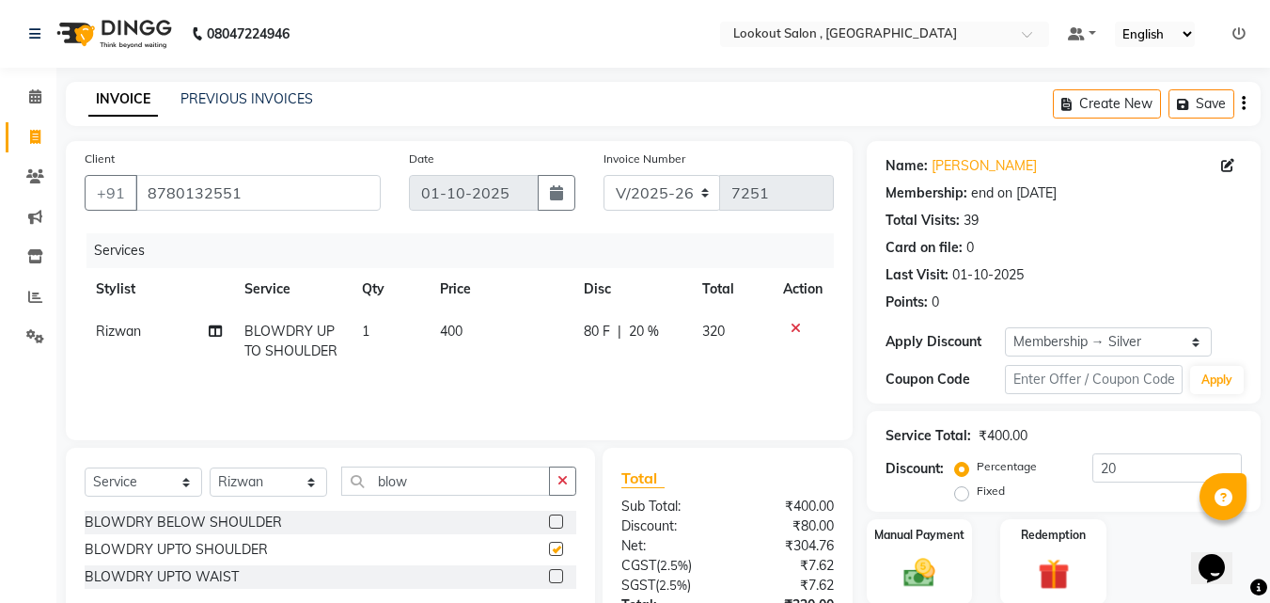
checkbox input "false"
click at [558, 580] on label at bounding box center [556, 576] width 14 height 14
click at [558, 580] on input "checkbox" at bounding box center [555, 577] width 12 height 12
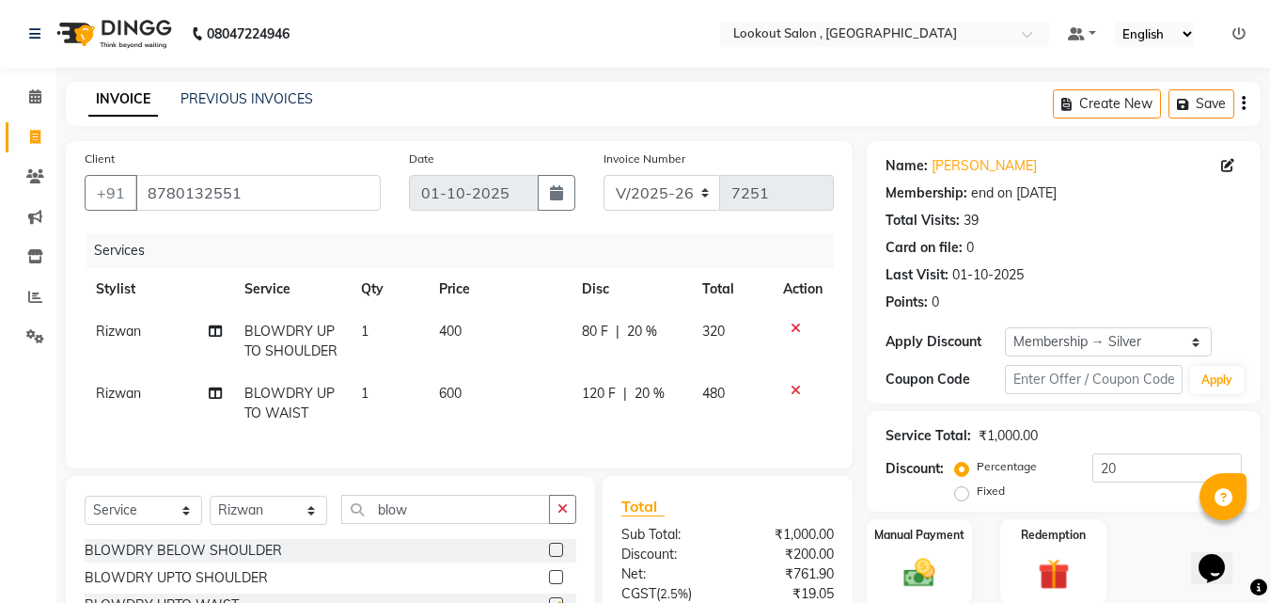
checkbox input "false"
click at [796, 327] on icon at bounding box center [796, 328] width 10 height 13
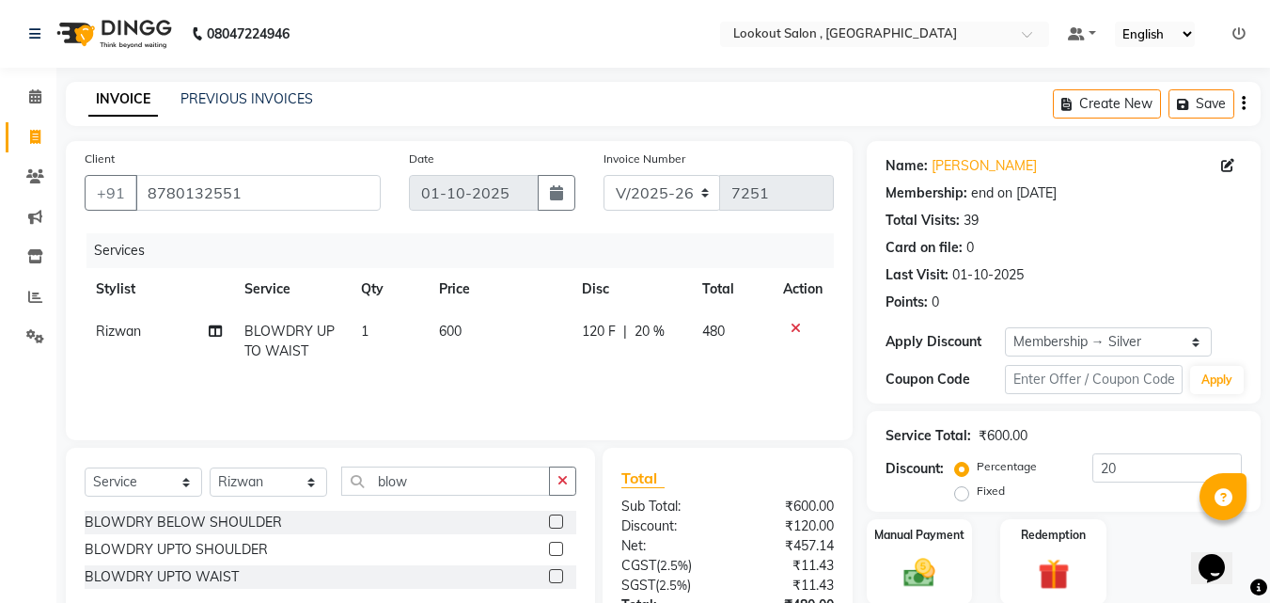
scroll to position [149, 0]
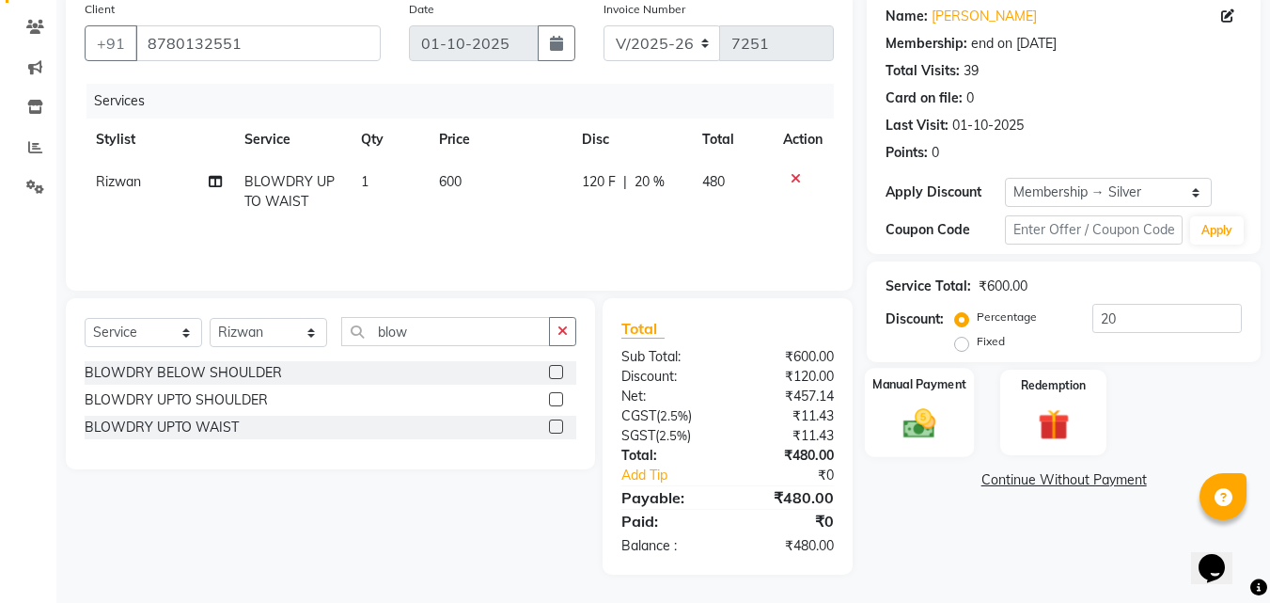
click at [914, 435] on img at bounding box center [919, 423] width 53 height 38
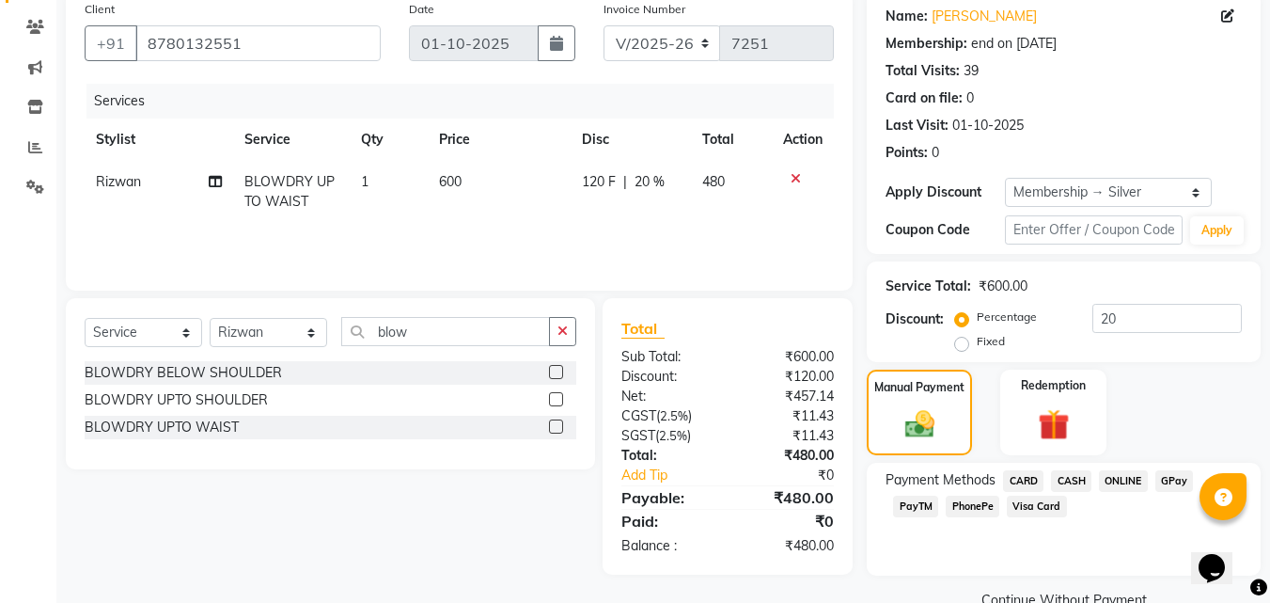
scroll to position [189, 0]
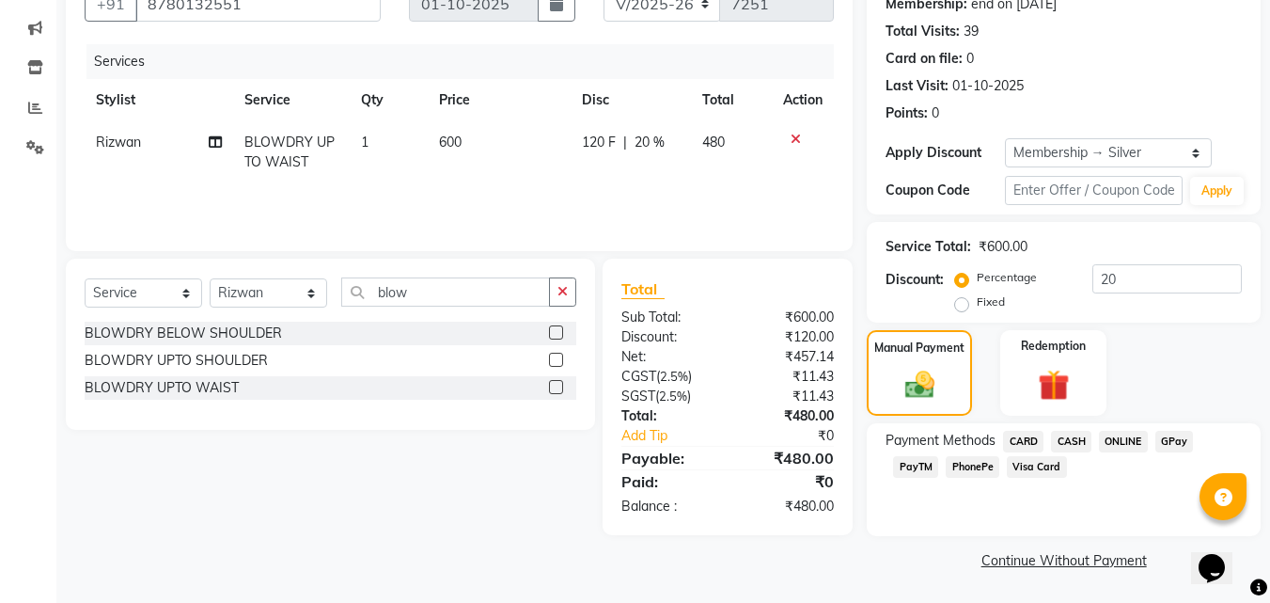
click at [978, 465] on span "PhonePe" at bounding box center [973, 467] width 54 height 22
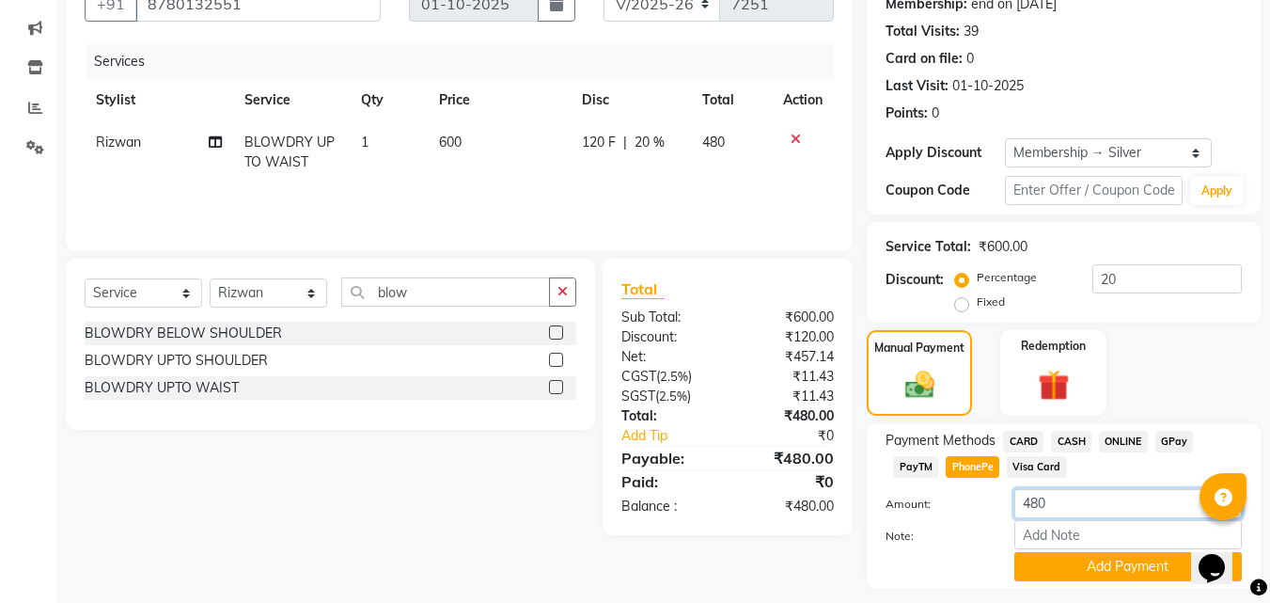
click at [1057, 504] on input "480" at bounding box center [1128, 503] width 228 height 29
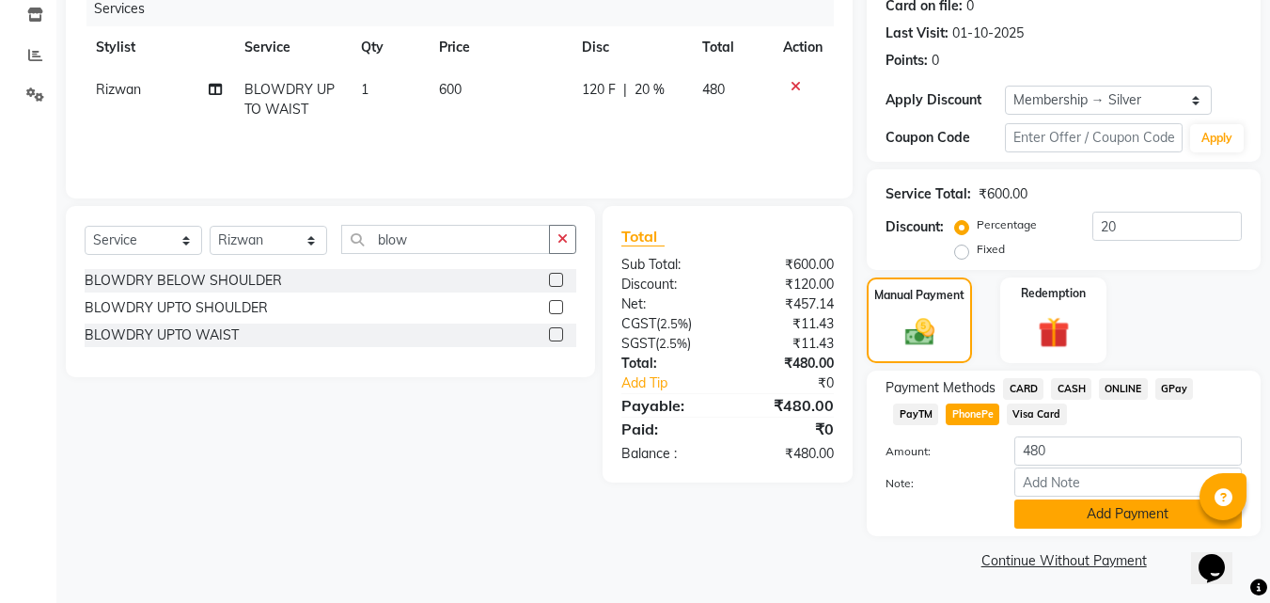
click at [1096, 508] on button "Add Payment" at bounding box center [1128, 513] width 228 height 29
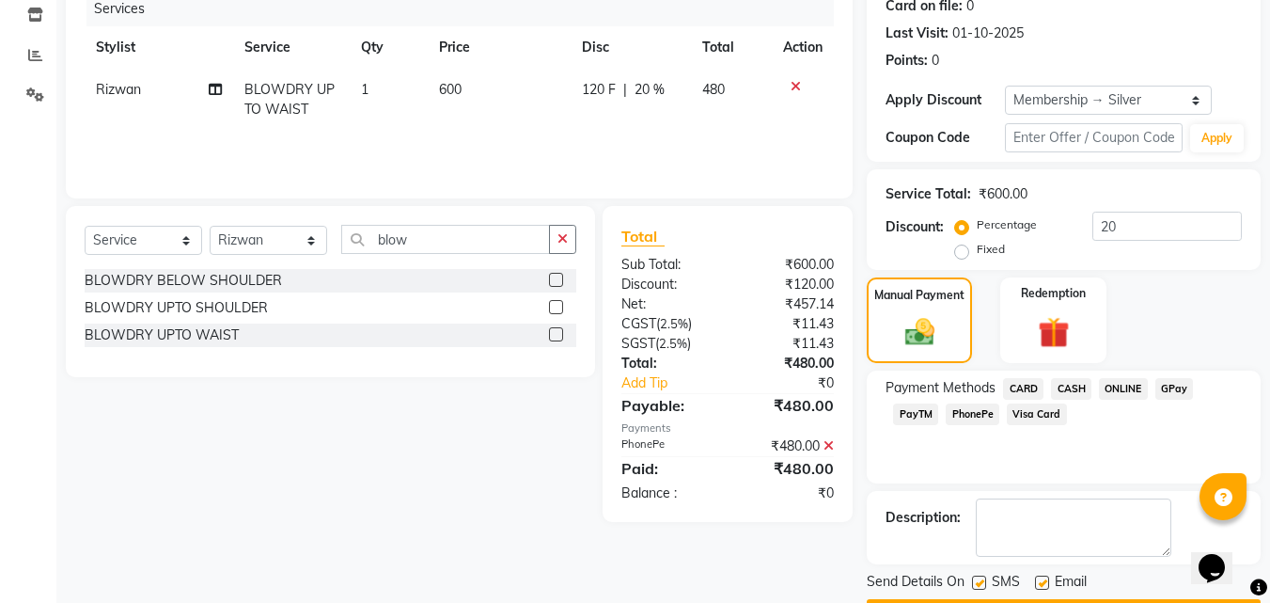
scroll to position [295, 0]
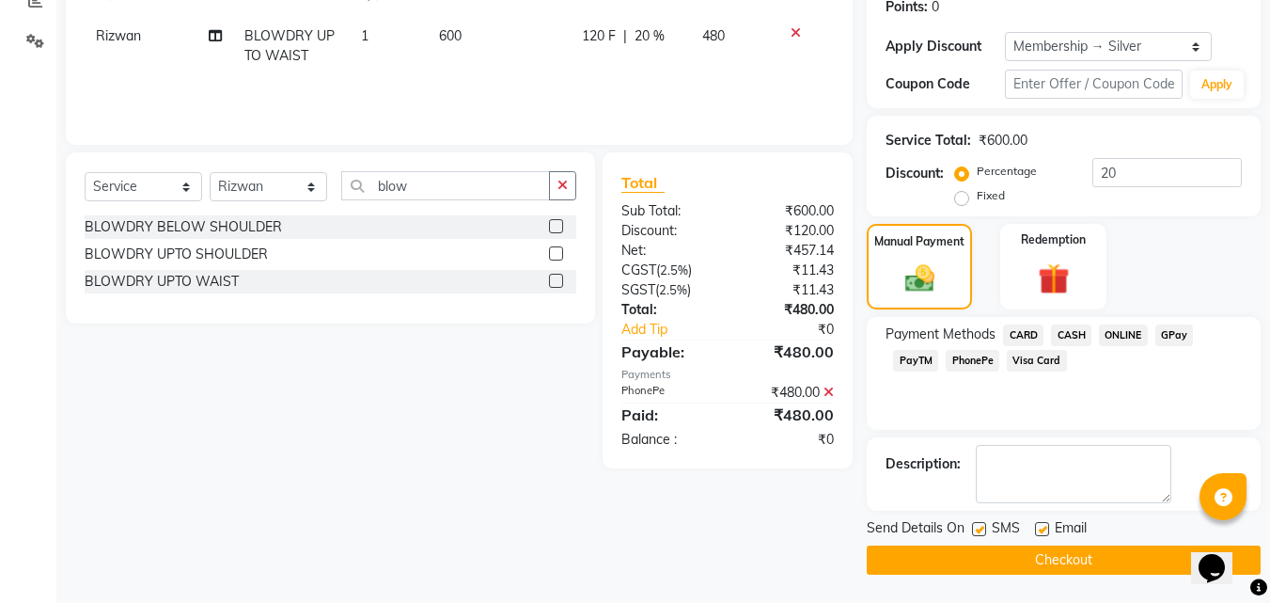
click at [1056, 555] on button "Checkout" at bounding box center [1064, 559] width 394 height 29
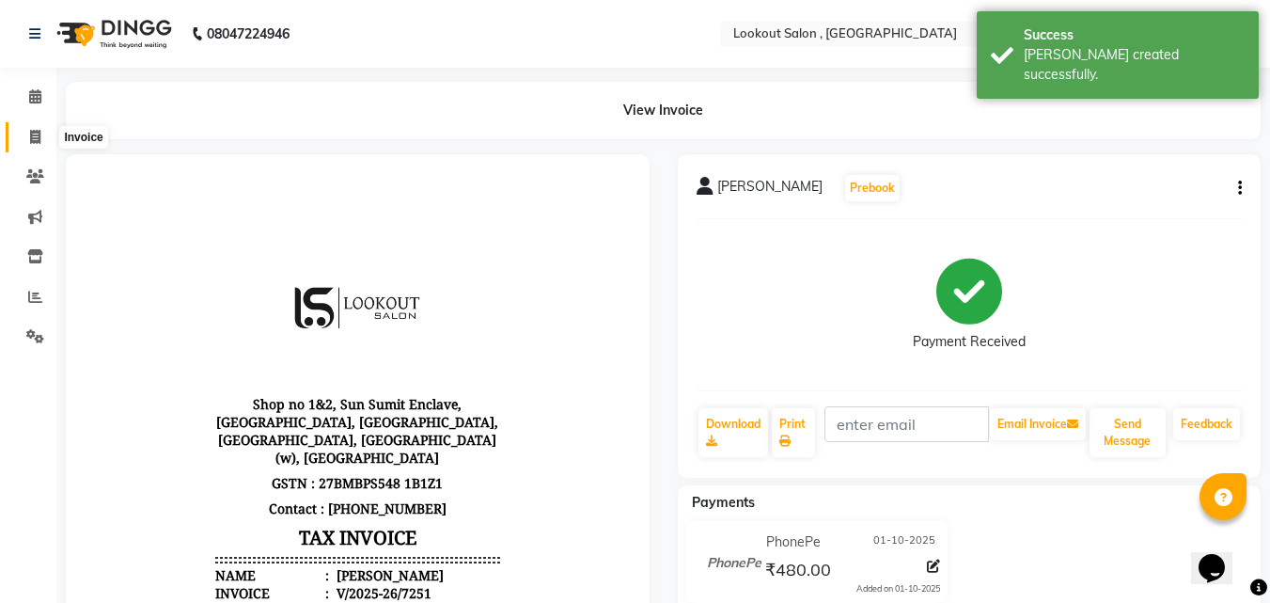
click at [34, 140] on icon at bounding box center [35, 137] width 10 height 14
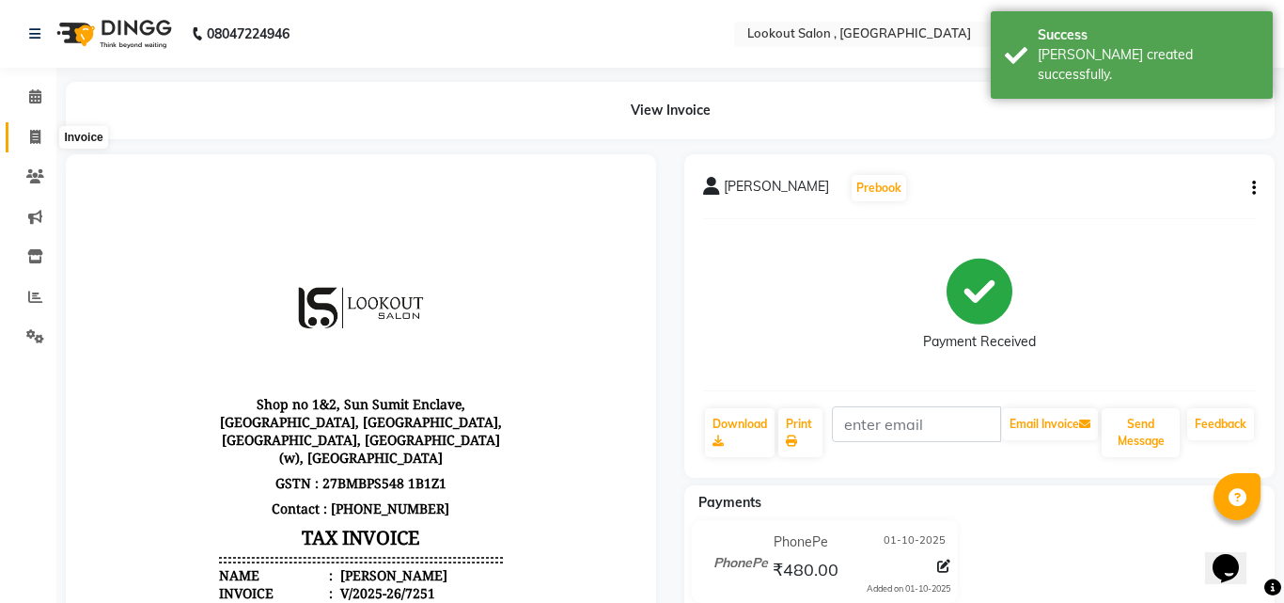
select select "151"
select select "service"
